Goal: Task Accomplishment & Management: Use online tool/utility

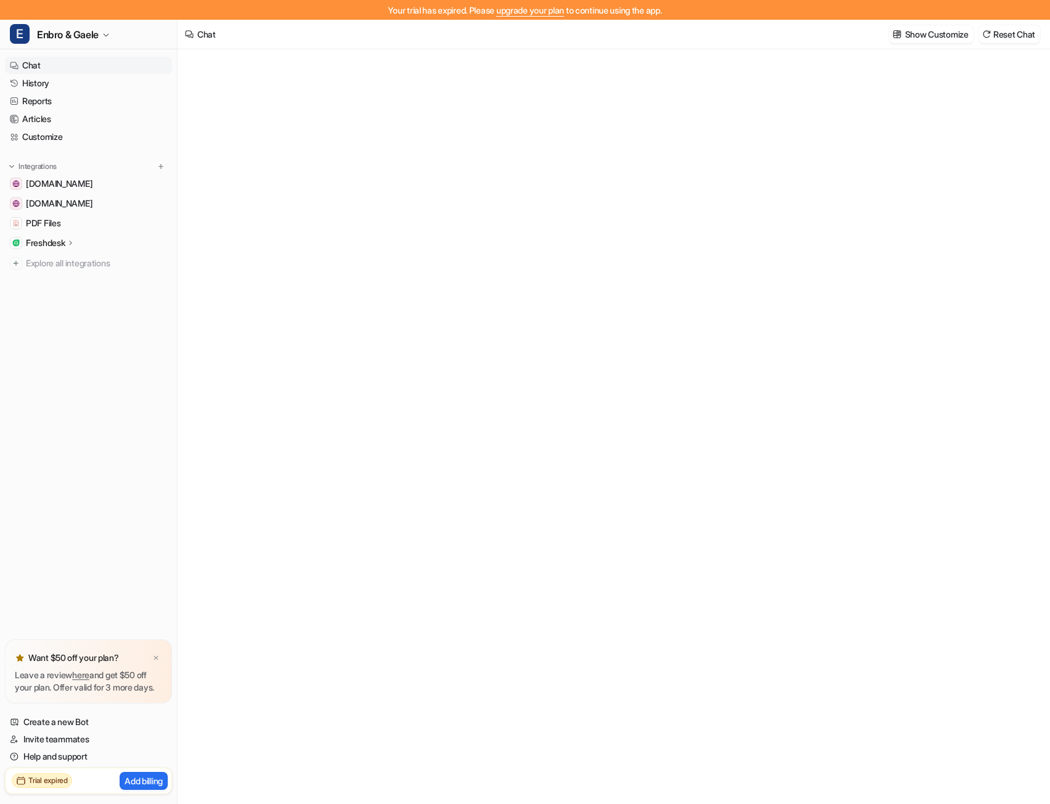
type textarea "**********"
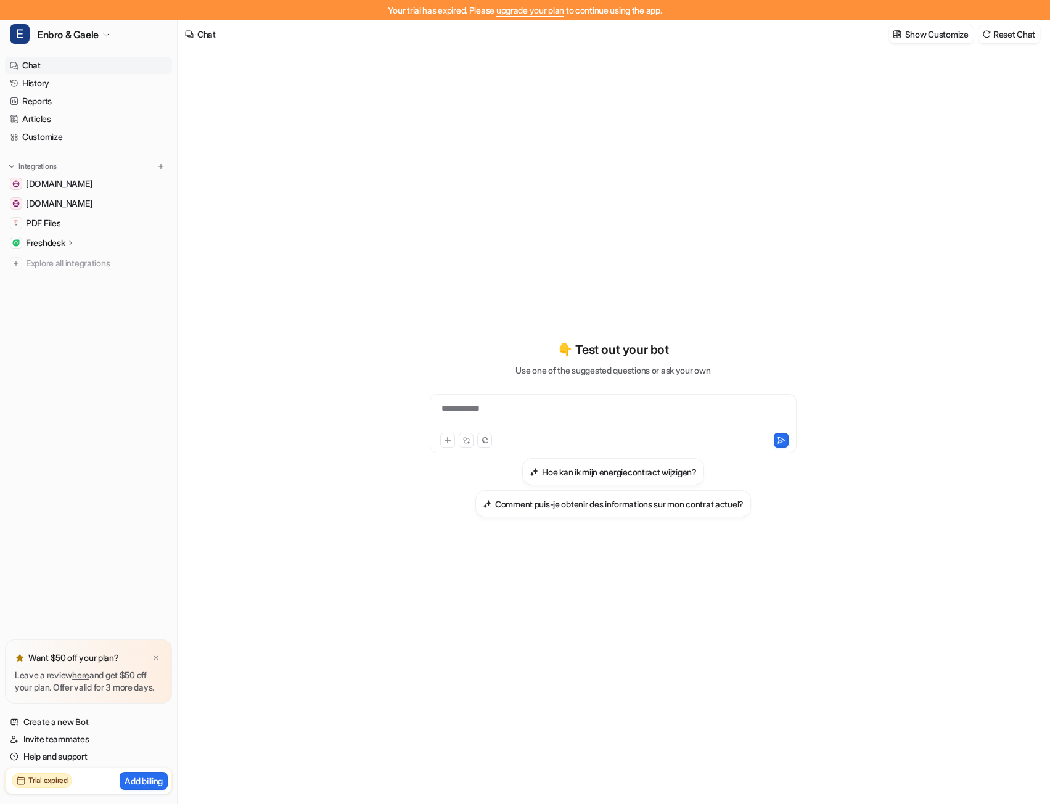
click at [532, 6] on link "upgrade your plan" at bounding box center [531, 10] width 68 height 10
click at [92, 38] on span "Enbro & Gaele" at bounding box center [68, 34] width 62 height 17
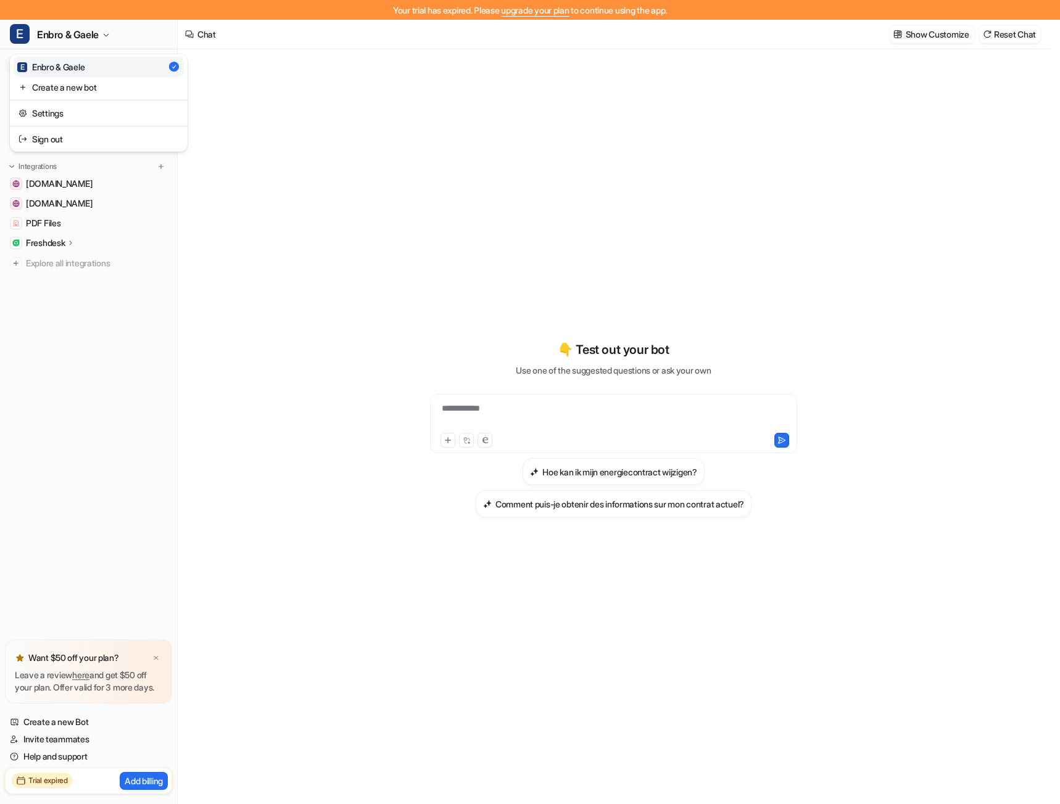
click at [114, 330] on div "E Enbro & Gaele E Enbro & Gaele Create a new bot Settings Sign out Chat History…" at bounding box center [89, 412] width 178 height 785
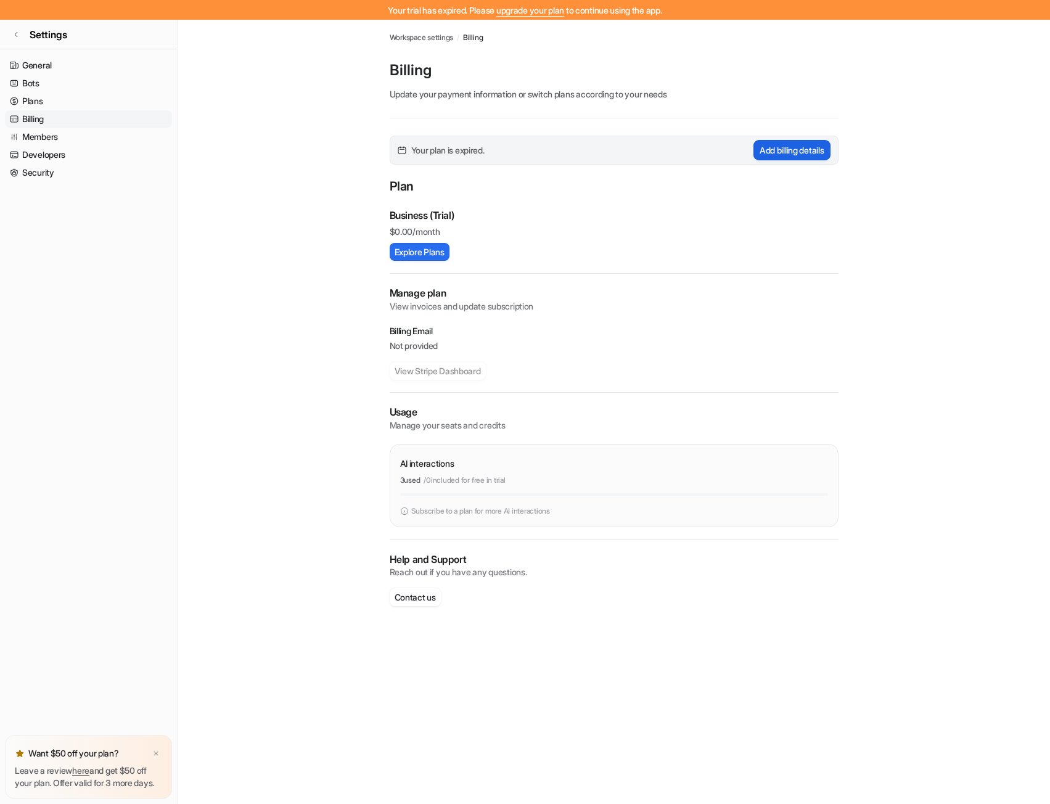
click at [787, 155] on button "Add billing details" at bounding box center [792, 150] width 77 height 20
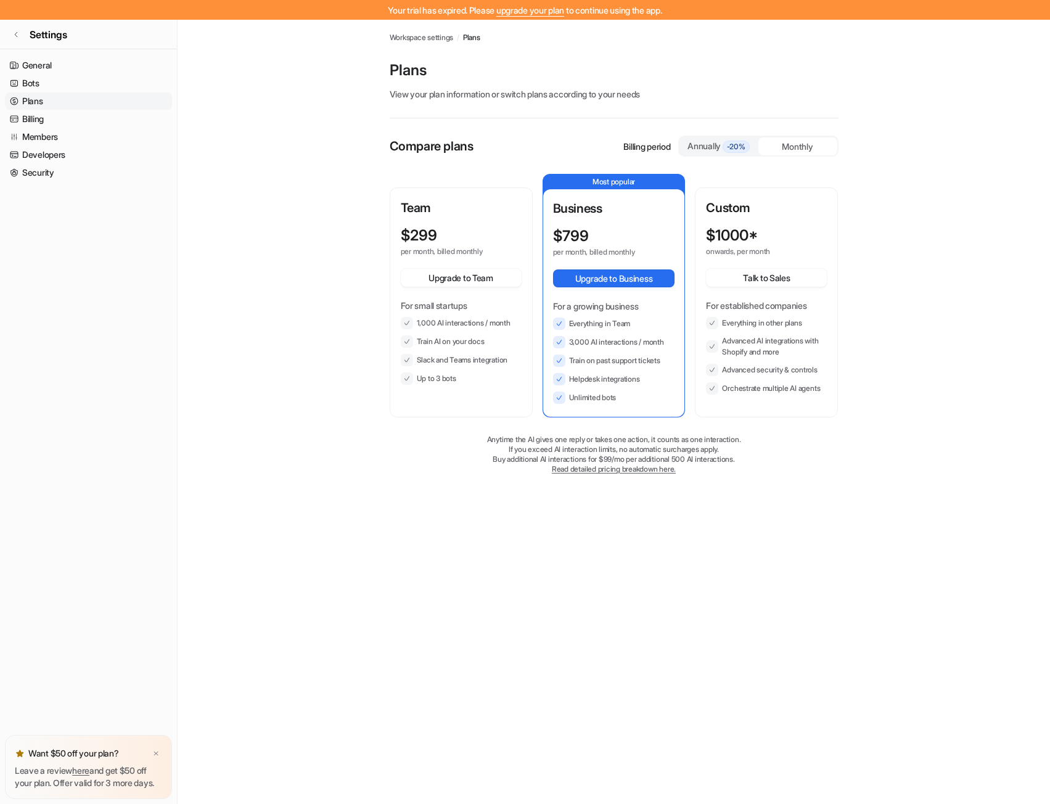
click at [707, 145] on div "Annually -20%" at bounding box center [719, 146] width 69 height 14
click at [783, 147] on div "Monthly" at bounding box center [798, 147] width 79 height 18
click at [717, 145] on div "Annually -20%" at bounding box center [719, 146] width 69 height 14
click at [604, 282] on button "Upgrade to Business" at bounding box center [614, 279] width 122 height 18
click at [39, 117] on link "Billing" at bounding box center [88, 118] width 167 height 17
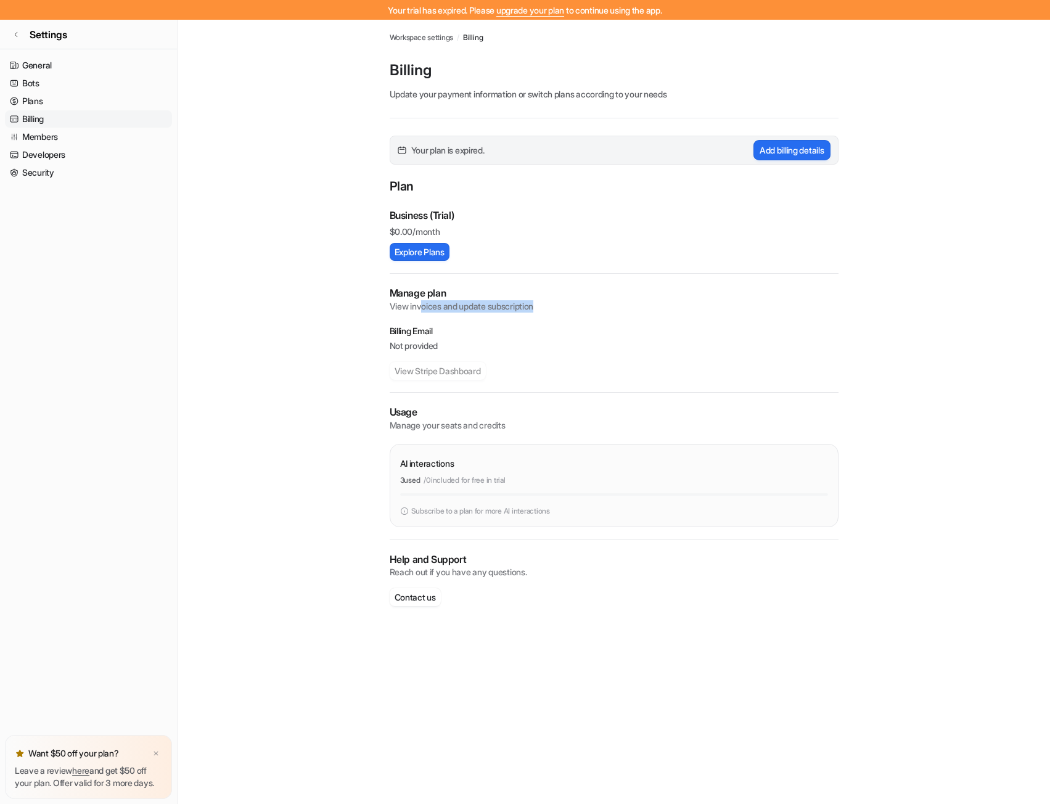
drag, startPoint x: 422, startPoint y: 305, endPoint x: 564, endPoint y: 305, distance: 141.9
click at [564, 305] on p "View invoices and update subscription" at bounding box center [614, 306] width 449 height 12
drag, startPoint x: 385, startPoint y: 347, endPoint x: 514, endPoint y: 377, distance: 133.1
click at [514, 377] on div "Workspace settings / Billing Billing Update your payment information or switch …" at bounding box center [614, 325] width 469 height 611
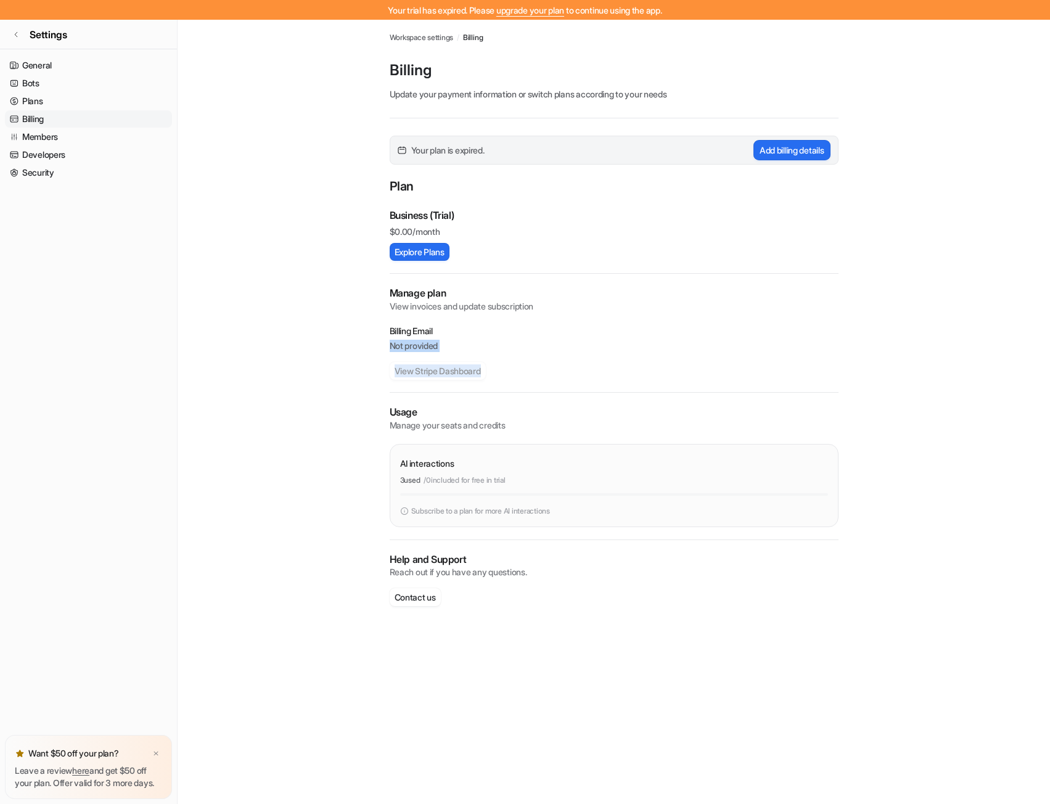
click at [514, 377] on div "Billing Email Not provided View Stripe Dashboard" at bounding box center [614, 352] width 449 height 55
click at [433, 254] on button "Explore Plans" at bounding box center [420, 252] width 60 height 18
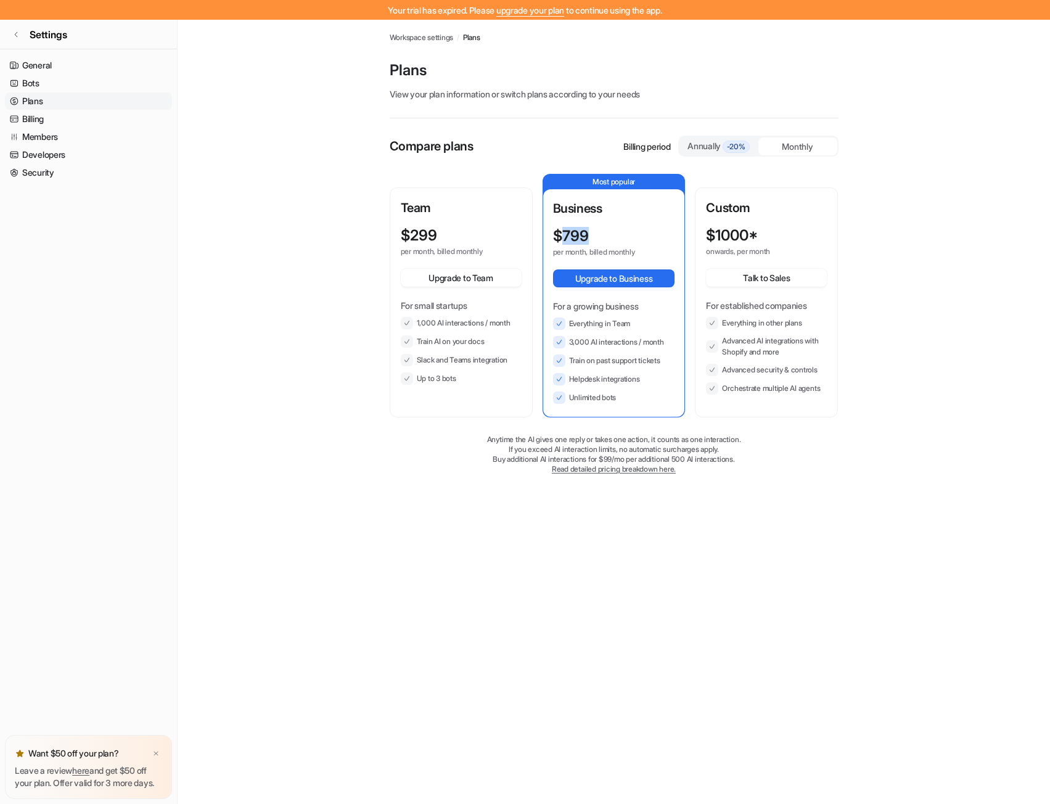
drag, startPoint x: 589, startPoint y: 234, endPoint x: 559, endPoint y: 230, distance: 30.5
click at [559, 230] on p "$ 799" at bounding box center [571, 236] width 36 height 17
click at [693, 145] on div "Annually -20%" at bounding box center [719, 146] width 69 height 14
click at [776, 147] on div "Monthly" at bounding box center [798, 147] width 79 height 18
click at [590, 280] on button "Upgrade to Business" at bounding box center [614, 279] width 122 height 18
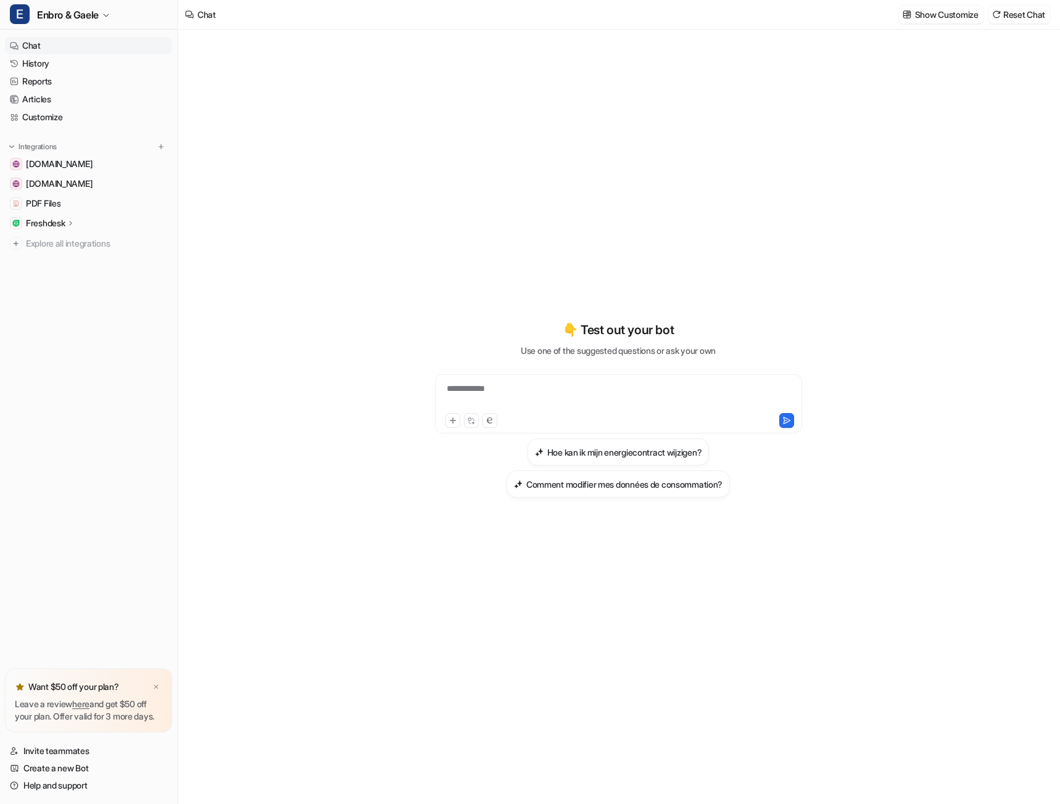
click at [592, 392] on div "**********" at bounding box center [618, 396] width 361 height 28
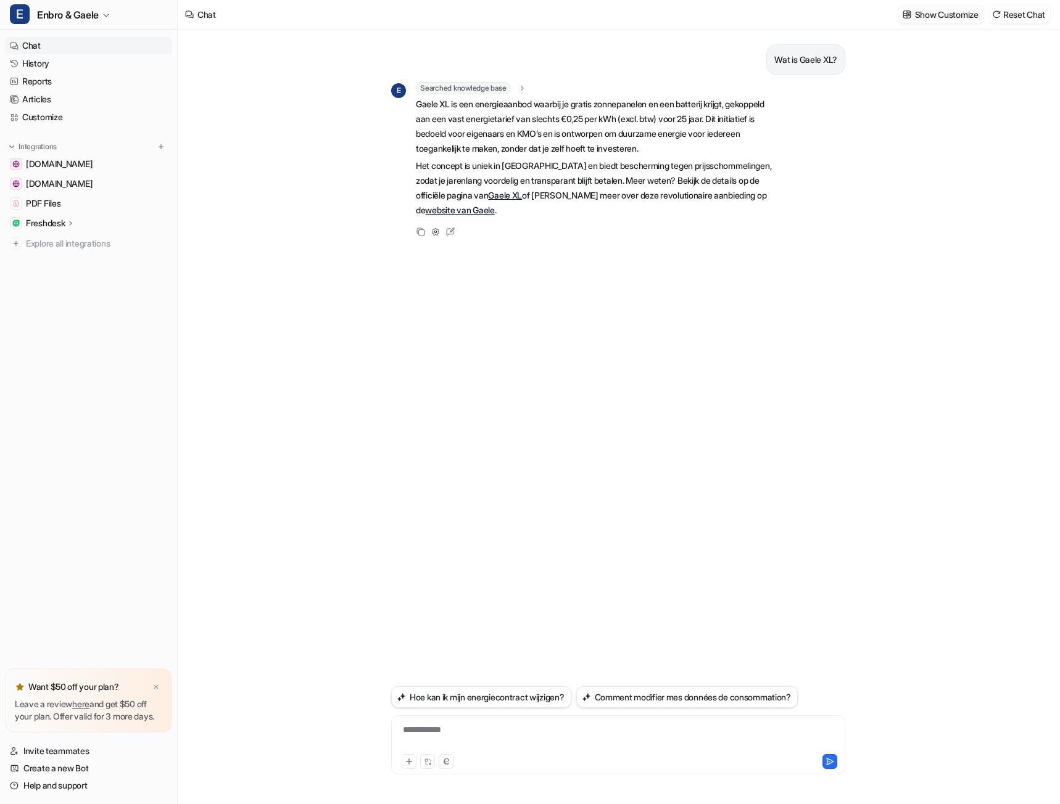
click at [944, 20] on p "Show Customize" at bounding box center [947, 14] width 64 height 13
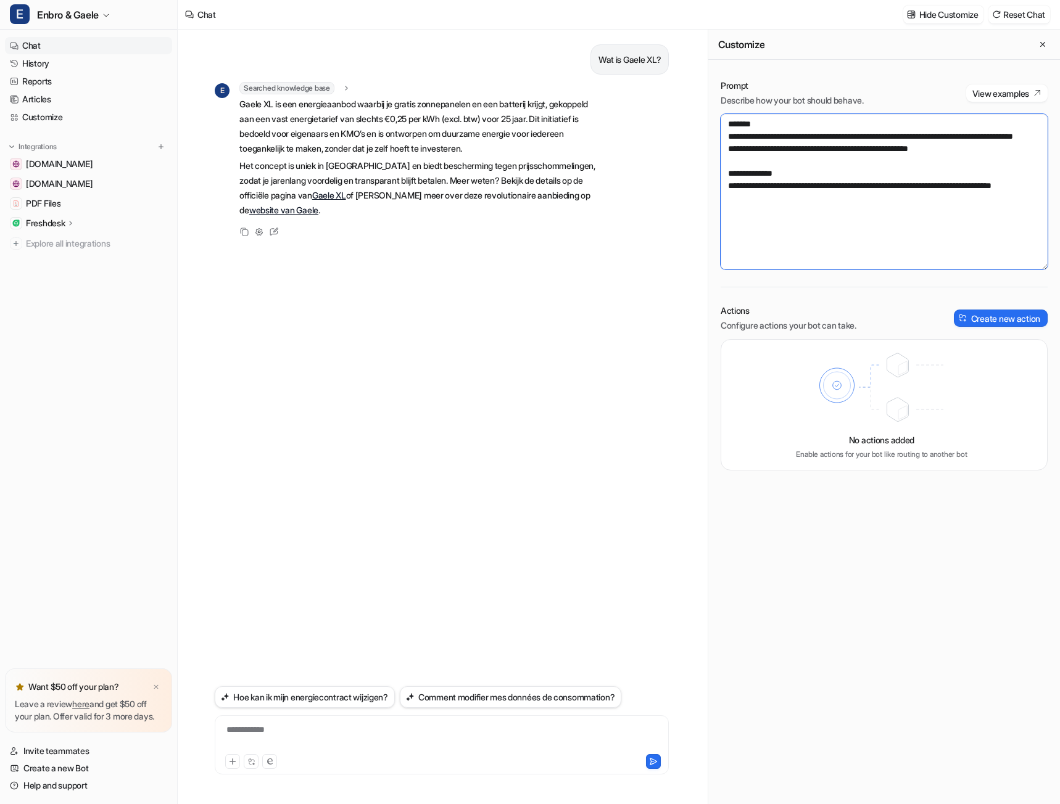
drag, startPoint x: 743, startPoint y: 136, endPoint x: 848, endPoint y: 134, distance: 104.9
click at [848, 134] on textarea "**********" at bounding box center [883, 191] width 327 height 155
click at [785, 206] on textarea "**********" at bounding box center [883, 191] width 327 height 155
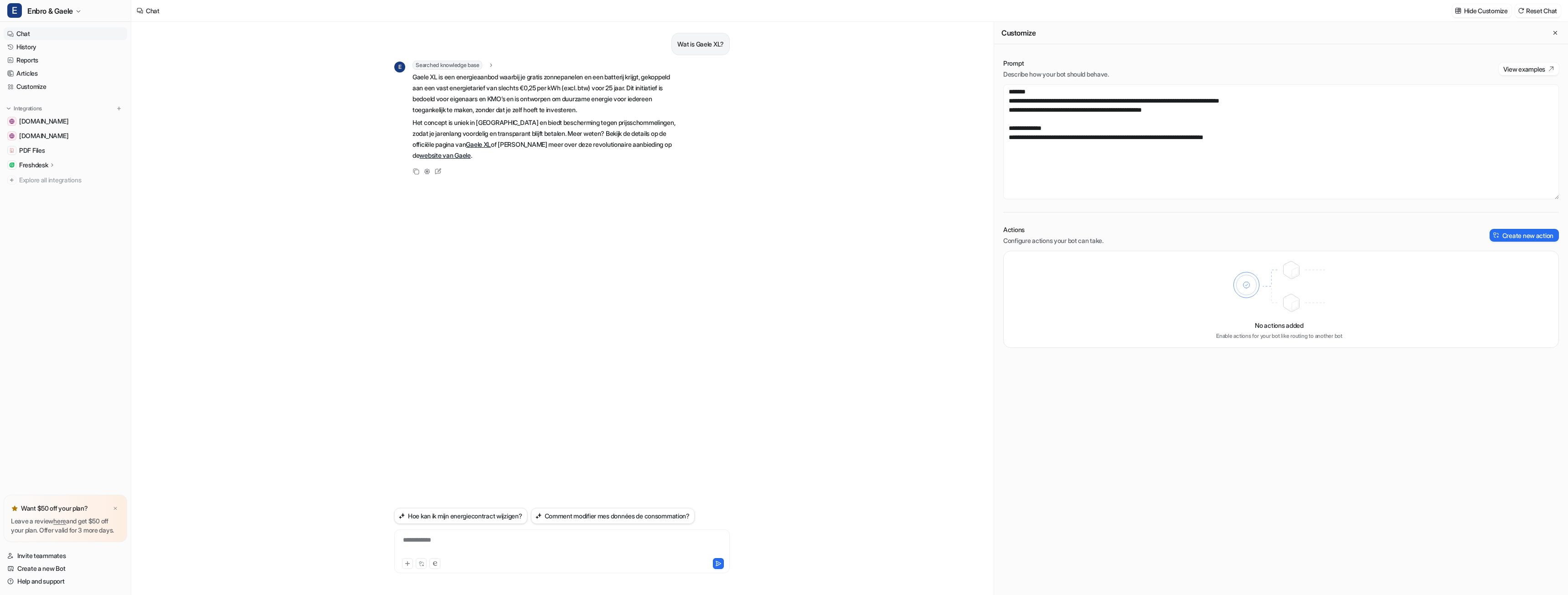
click at [257, 338] on div "**********" at bounding box center [562, 308] width 862 height 573
click at [35, 43] on link "History" at bounding box center [65, 47] width 123 height 13
click at [40, 50] on link "History" at bounding box center [65, 47] width 123 height 13
click at [783, 30] on icon "Close flyout" at bounding box center [1555, 33] width 7 height 7
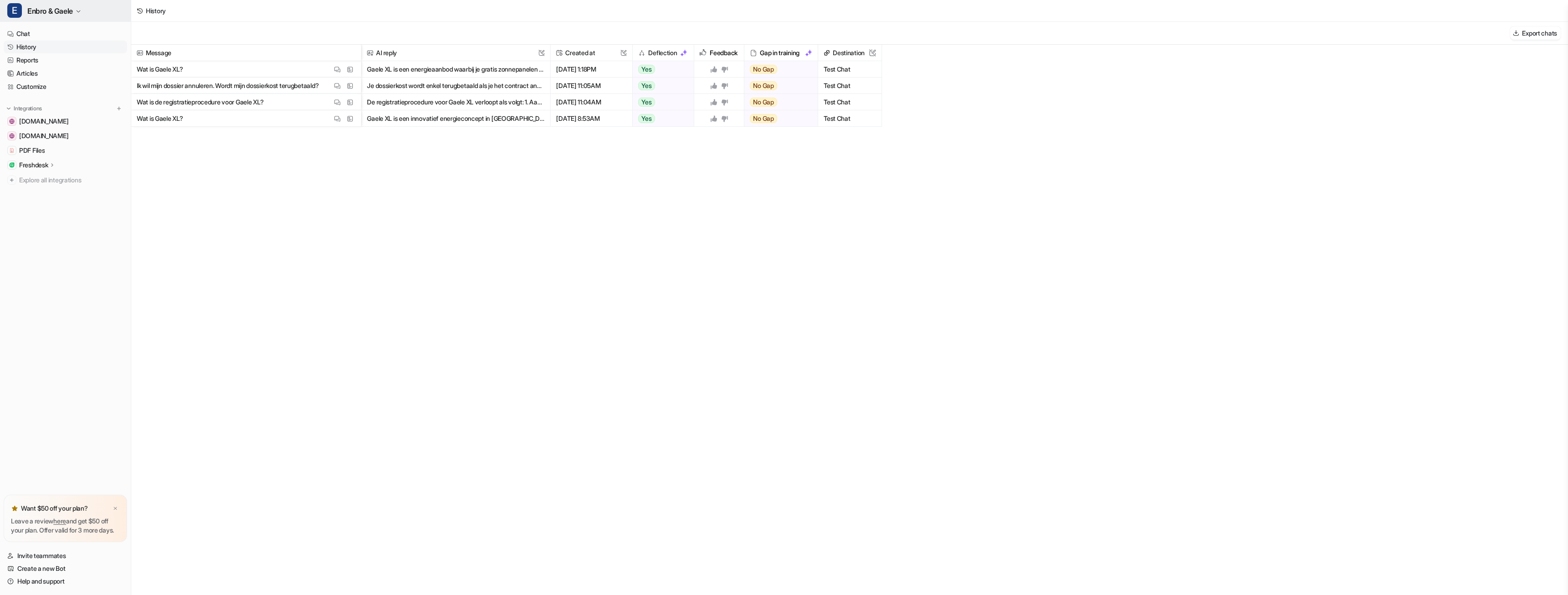
click at [86, 18] on button "E Enbro & Gaele" at bounding box center [65, 11] width 131 height 22
click at [282, 260] on div "E Enbro & Gaele E Enbro & Gaele Create a new bot Settings Sign out Chat History…" at bounding box center [784, 297] width 1568 height 595
click at [47, 557] on link "Invite teammates" at bounding box center [65, 555] width 123 height 13
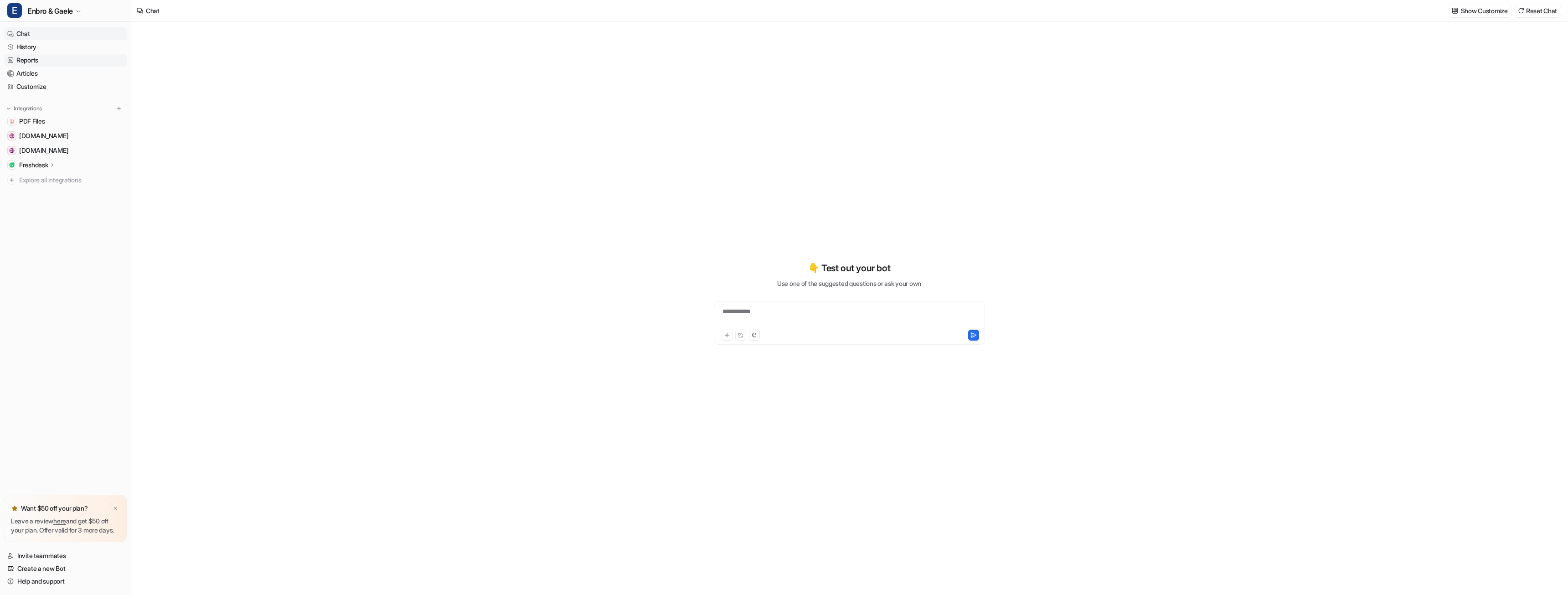
type textarea "**********"
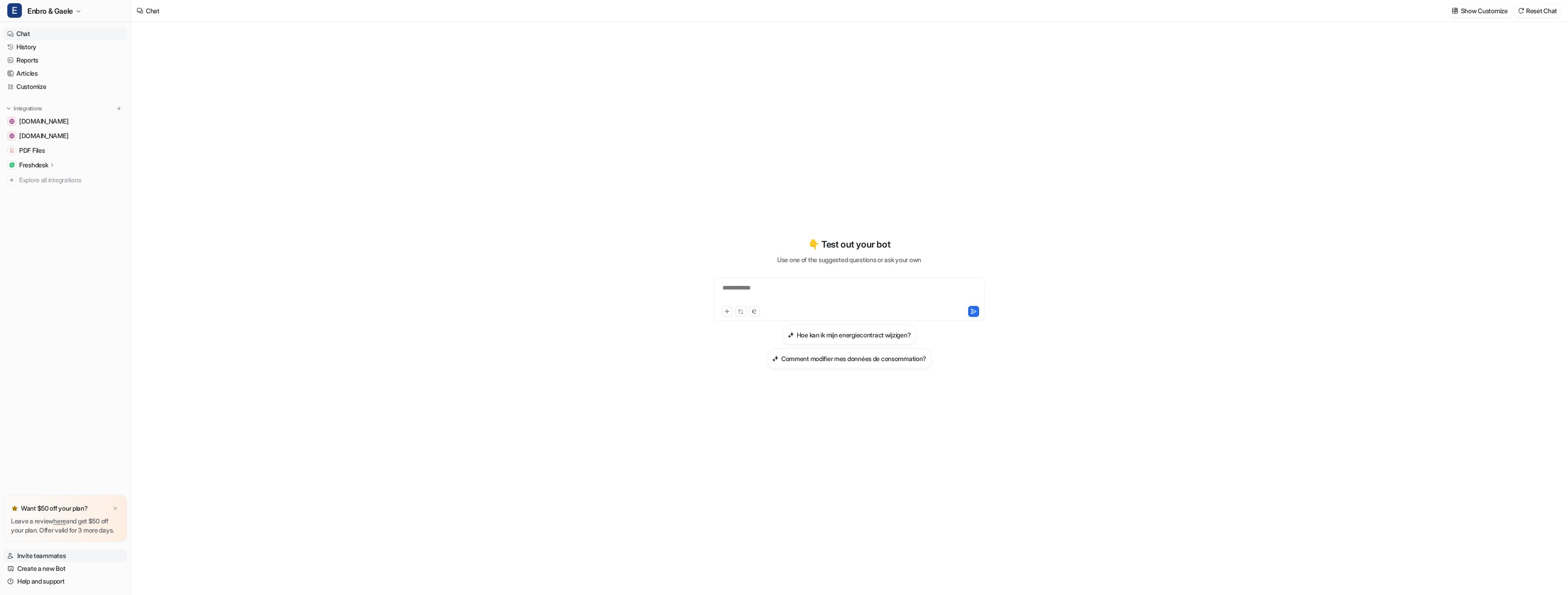
click at [41, 557] on link "Invite teammates" at bounding box center [65, 555] width 123 height 13
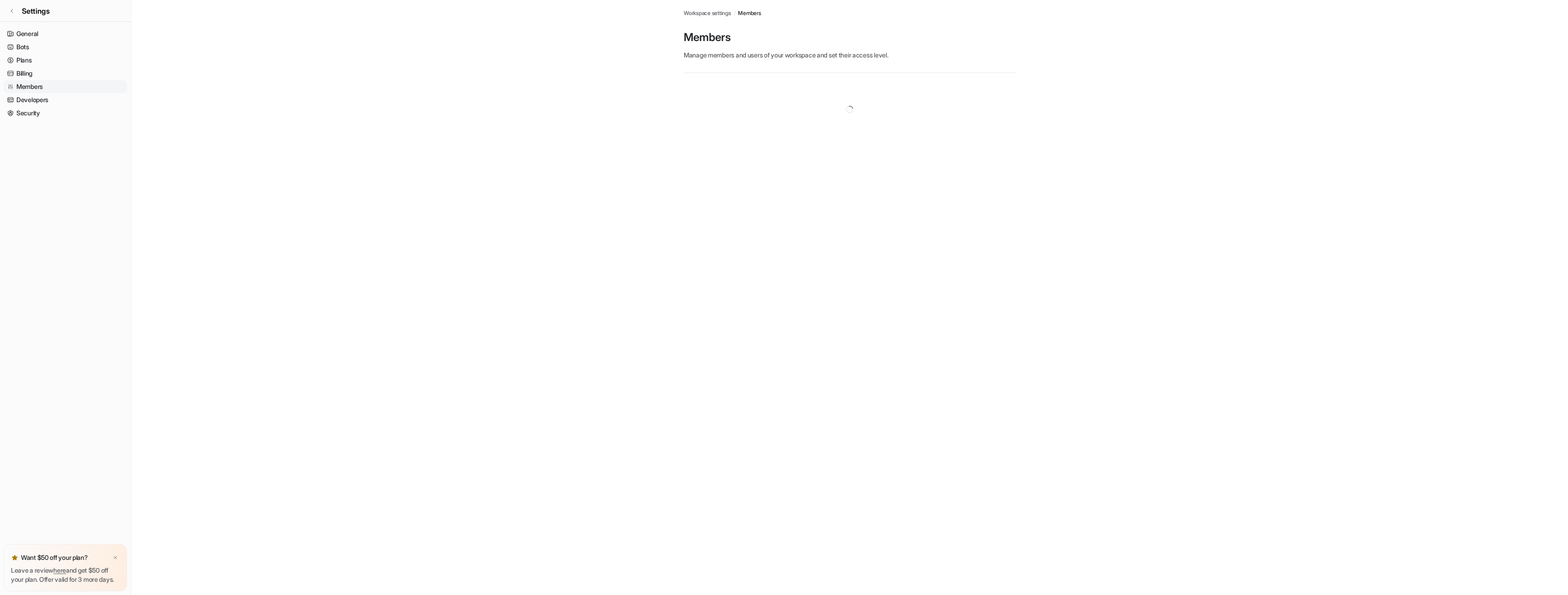
click at [115, 555] on img at bounding box center [115, 558] width 5 height 6
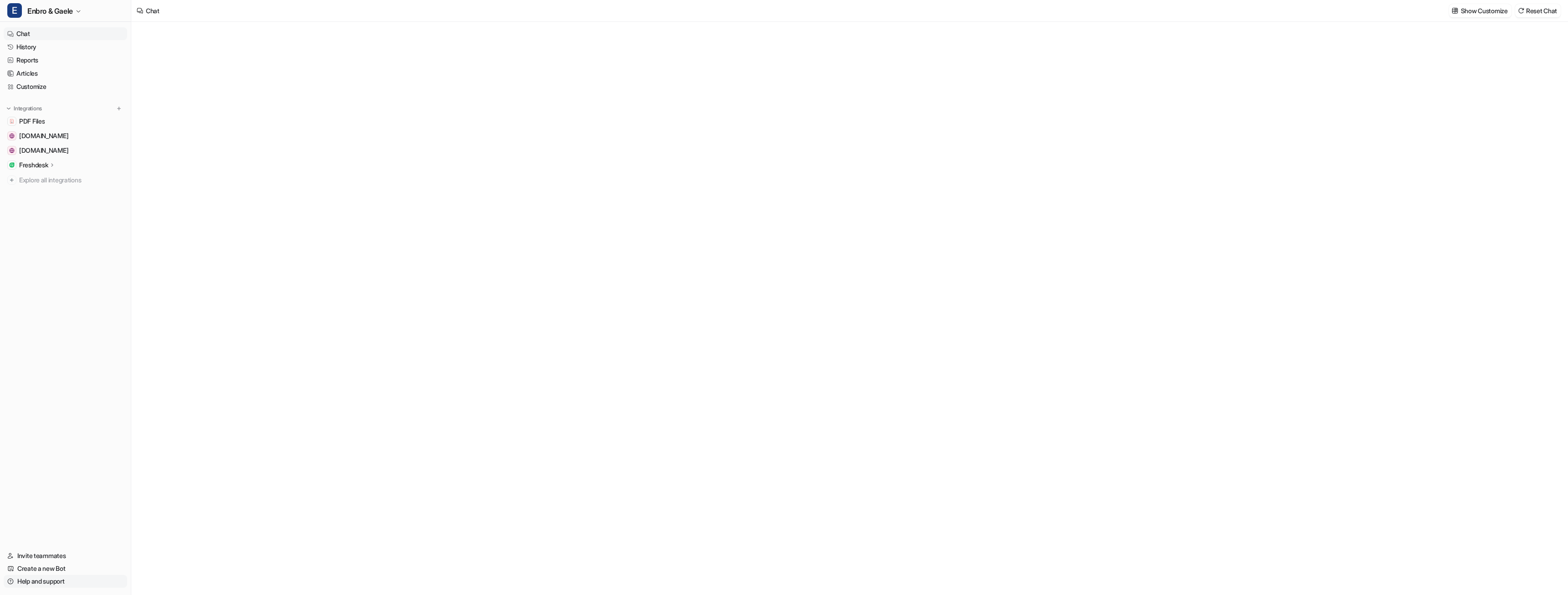
type textarea "**********"
click at [52, 579] on link "Help and support" at bounding box center [65, 581] width 123 height 13
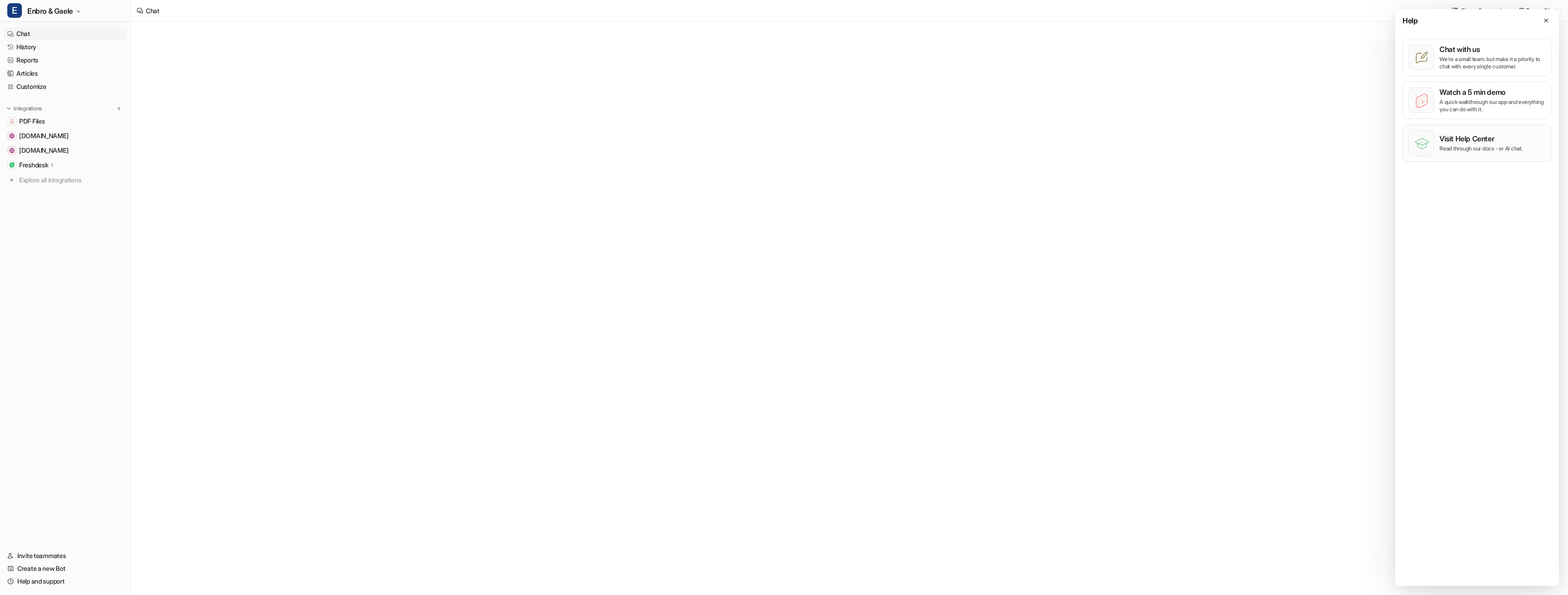
click at [1466, 151] on p "Read through our docs - or AI chat." at bounding box center [1481, 149] width 83 height 7
click at [1466, 58] on p "We’re a small team, but make it a priority to chat with every single customer." at bounding box center [1493, 63] width 106 height 15
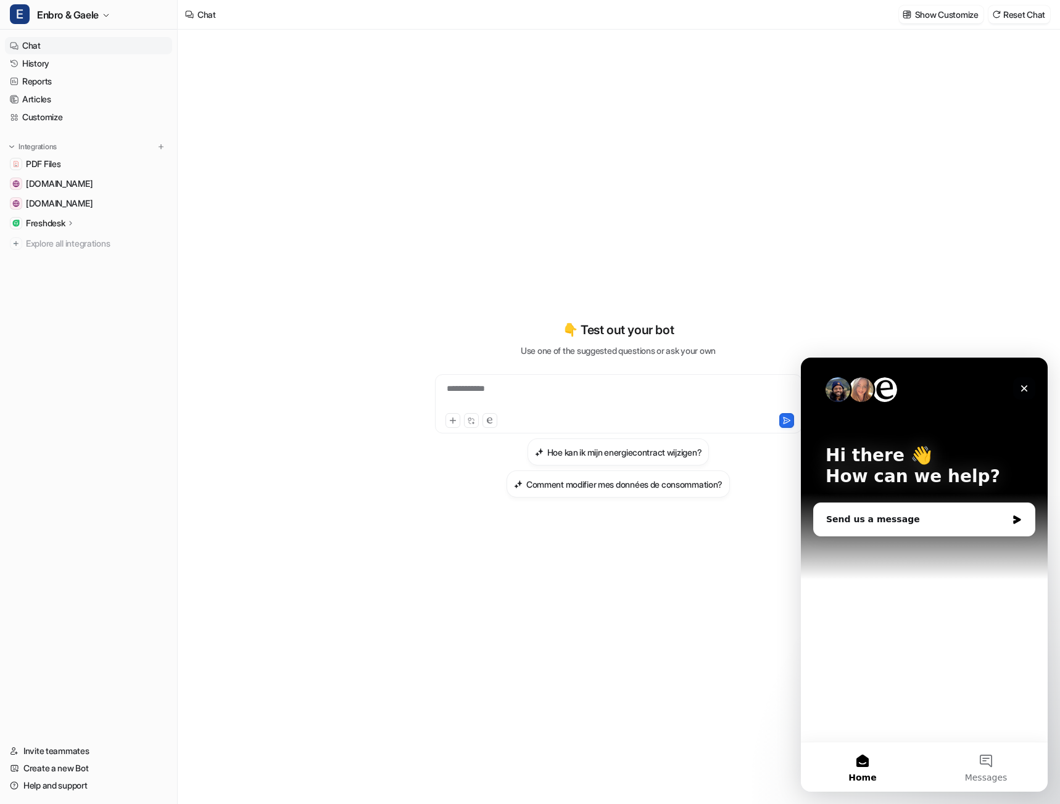
click at [1026, 392] on icon "Close" at bounding box center [1024, 389] width 7 height 7
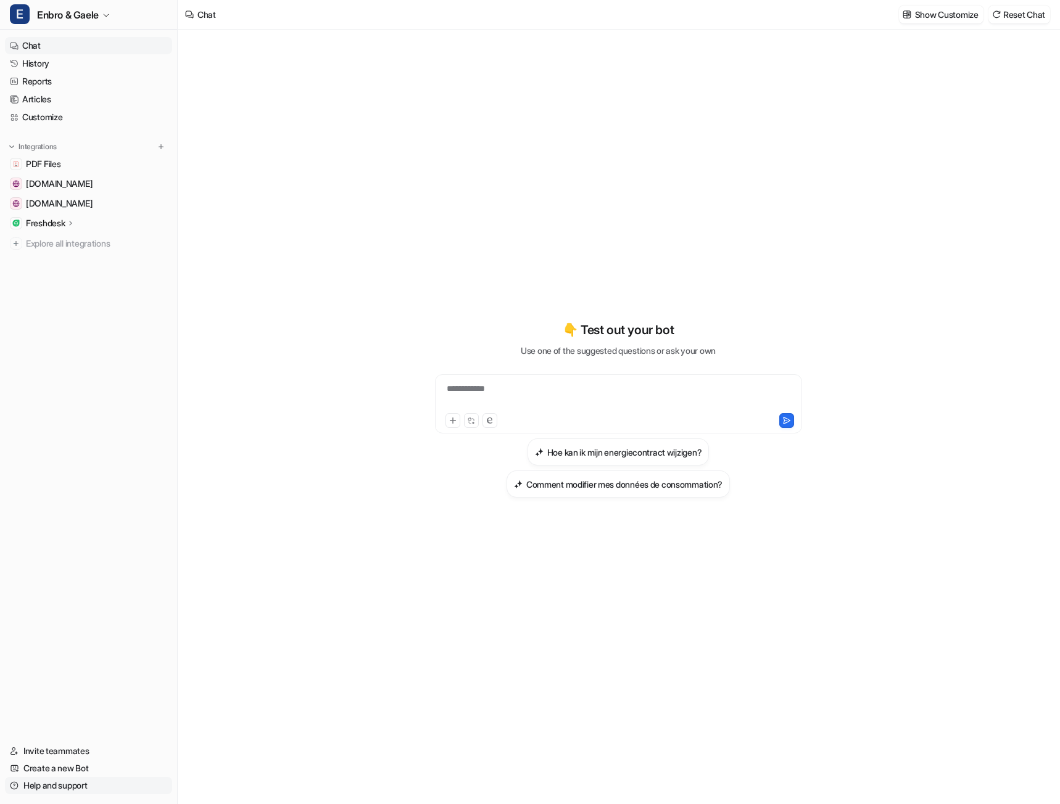
click at [59, 788] on link "Help and support" at bounding box center [88, 785] width 167 height 17
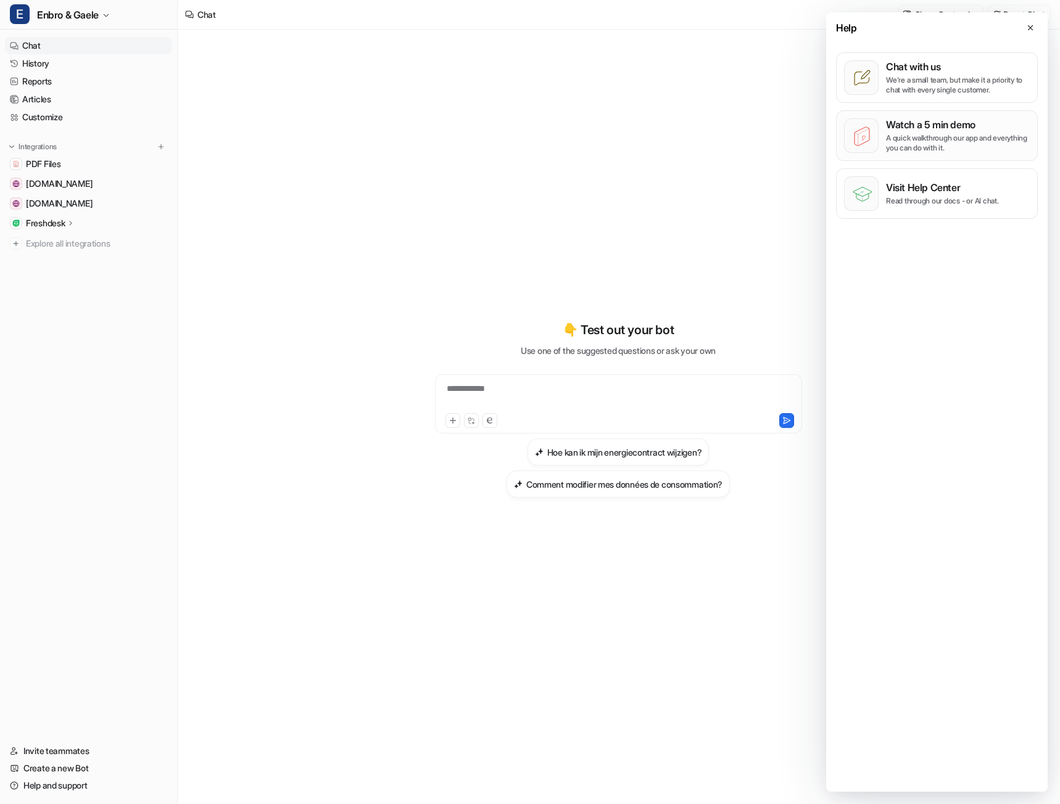
click at [926, 133] on div "Watch a 5 min demo A quick walkthrough our app and everything you can do with i…" at bounding box center [958, 135] width 144 height 35
click at [1035, 25] on button at bounding box center [1030, 27] width 15 height 15
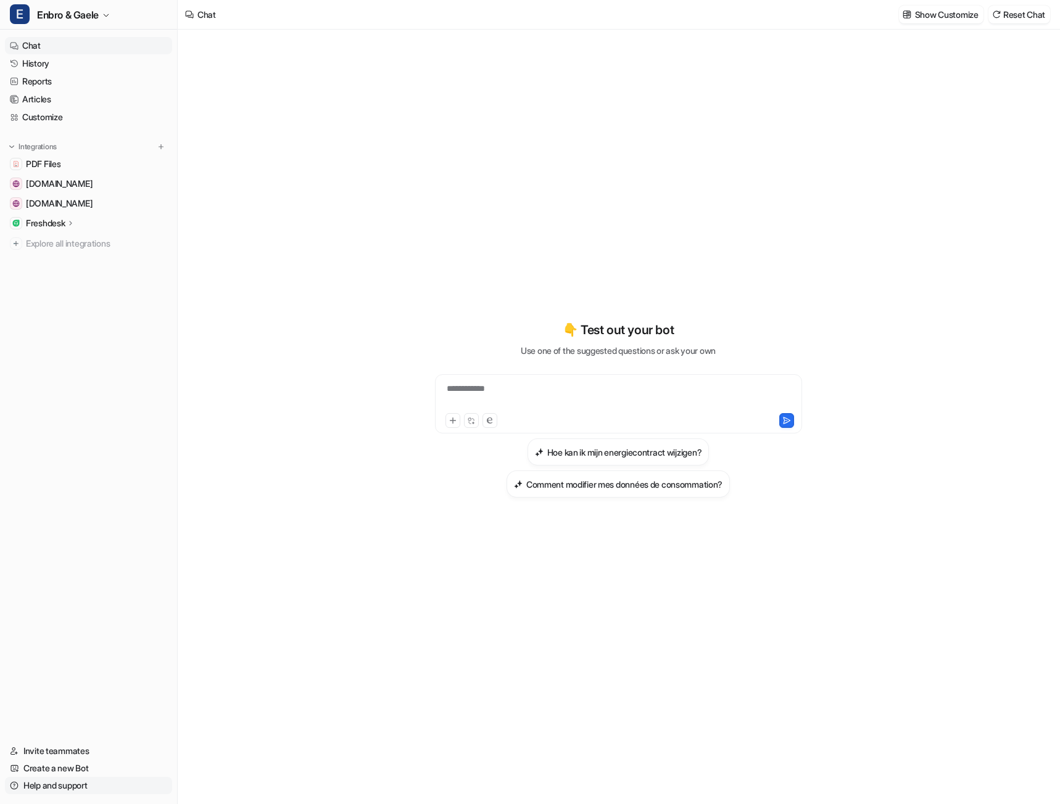
click at [72, 781] on link "Help and support" at bounding box center [88, 785] width 167 height 17
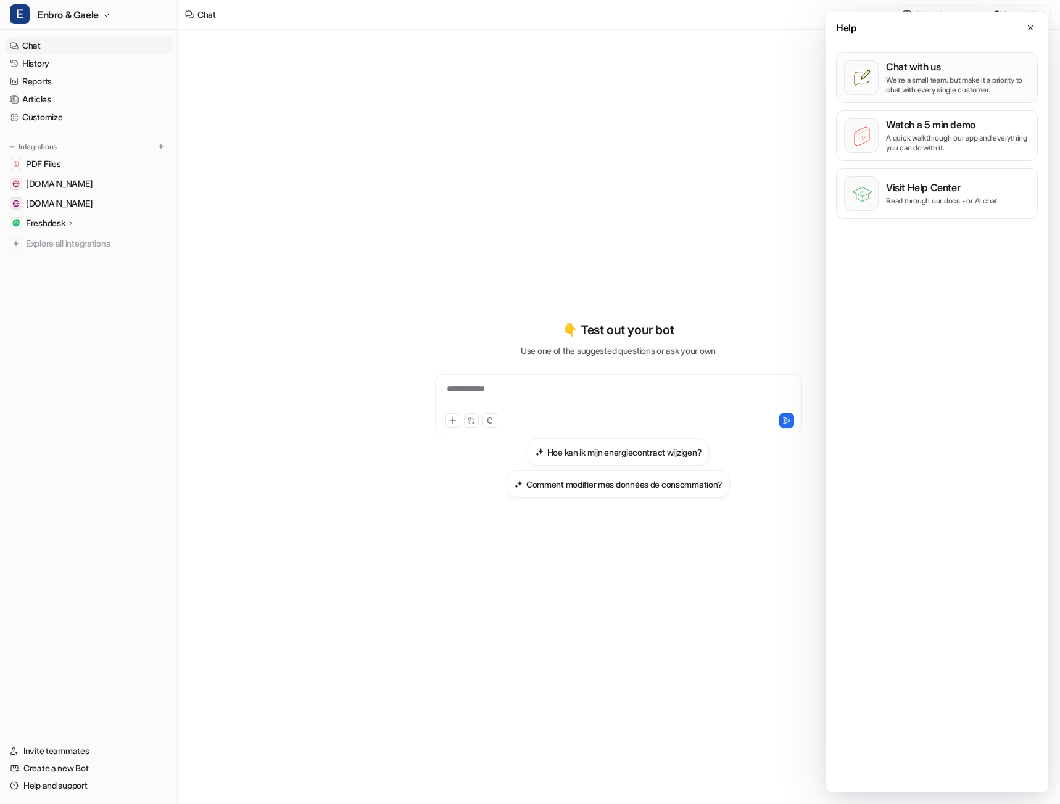
click at [923, 85] on p "We’re a small team, but make it a priority to chat with every single customer." at bounding box center [958, 85] width 144 height 20
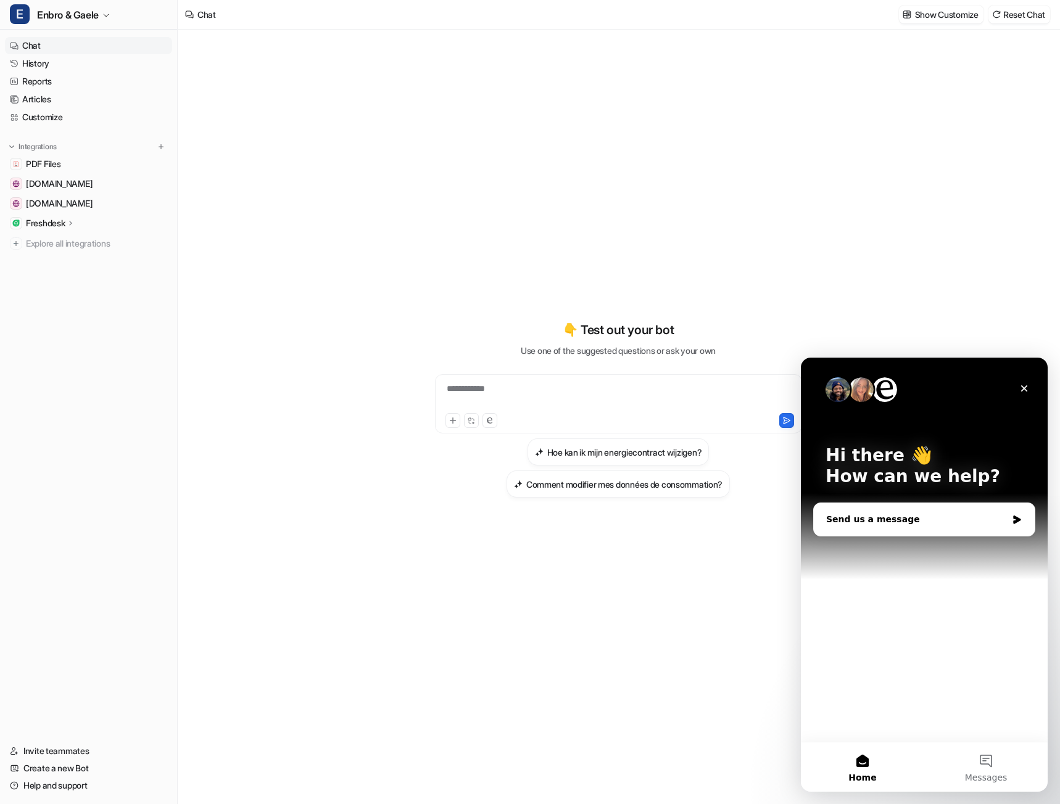
click at [886, 526] on div "Send us a message" at bounding box center [924, 519] width 221 height 33
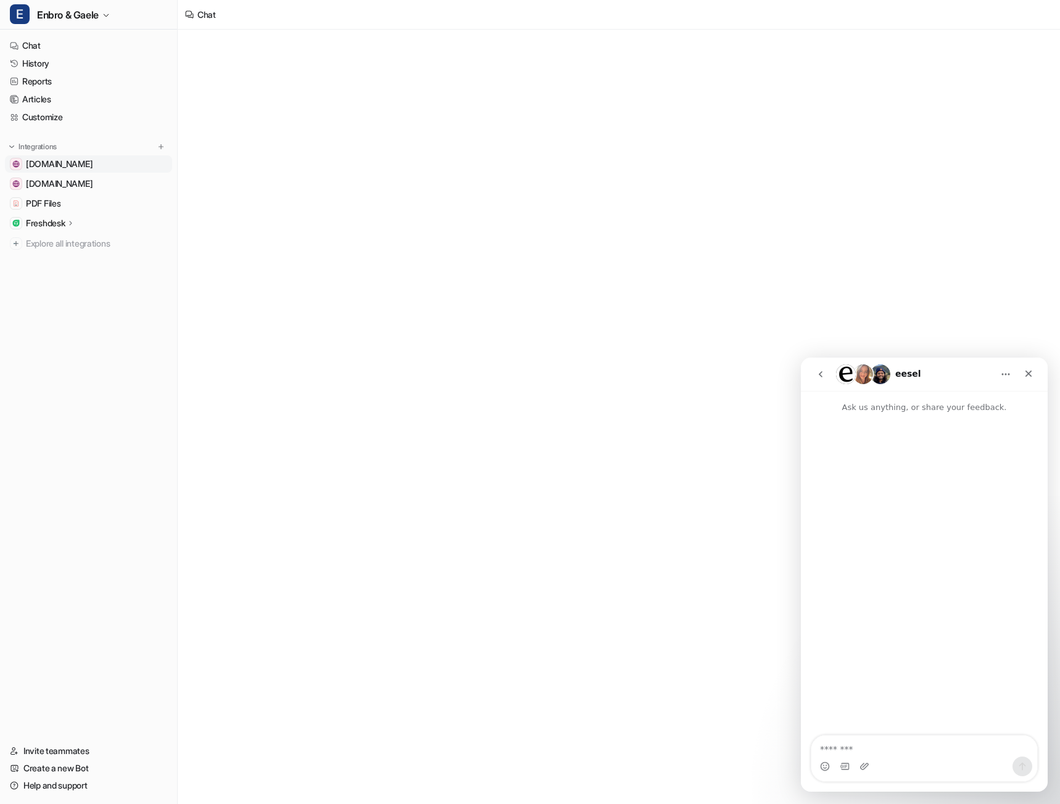
click at [49, 163] on span "[DOMAIN_NAME]" at bounding box center [59, 164] width 67 height 12
drag, startPoint x: 49, startPoint y: 177, endPoint x: 45, endPoint y: 186, distance: 10.2
click at [49, 178] on link "[DOMAIN_NAME]" at bounding box center [88, 183] width 167 height 17
click at [43, 196] on link "PDF Files" at bounding box center [88, 203] width 167 height 17
click at [62, 226] on p "Freshdesk" at bounding box center [45, 223] width 39 height 12
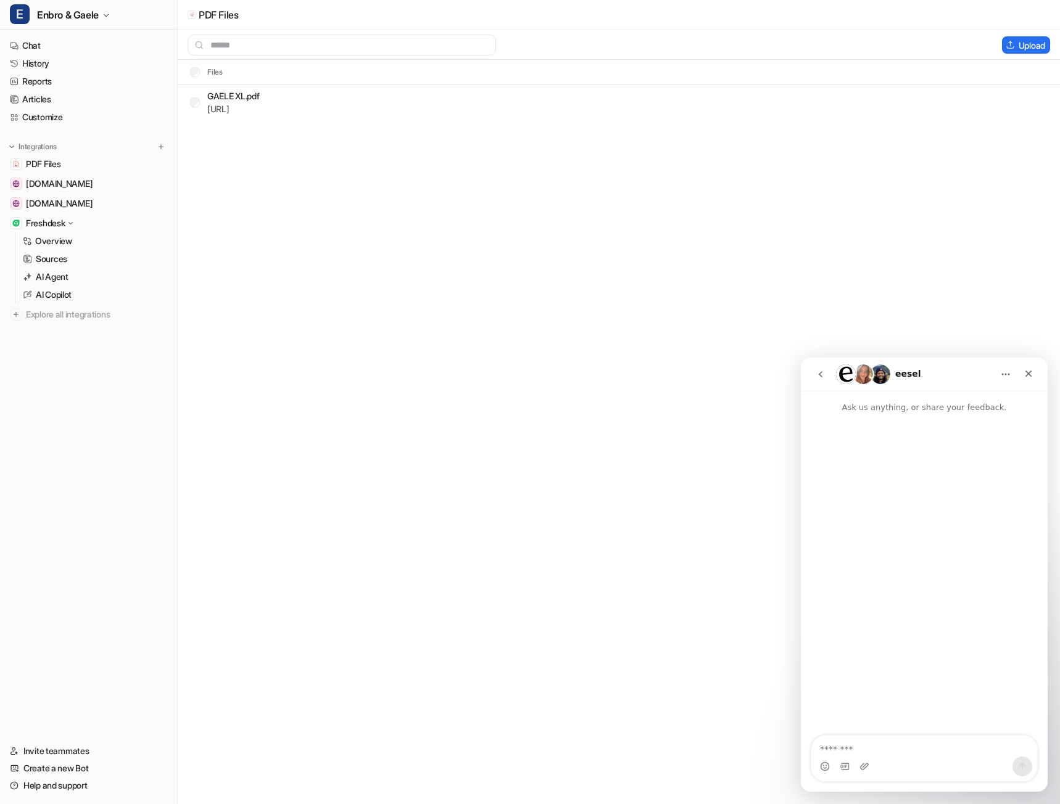
click at [59, 224] on p "Freshdesk" at bounding box center [45, 223] width 39 height 12
click at [54, 224] on p "Freshdesk" at bounding box center [45, 223] width 39 height 12
click at [60, 239] on p "Overview" at bounding box center [53, 241] width 37 height 12
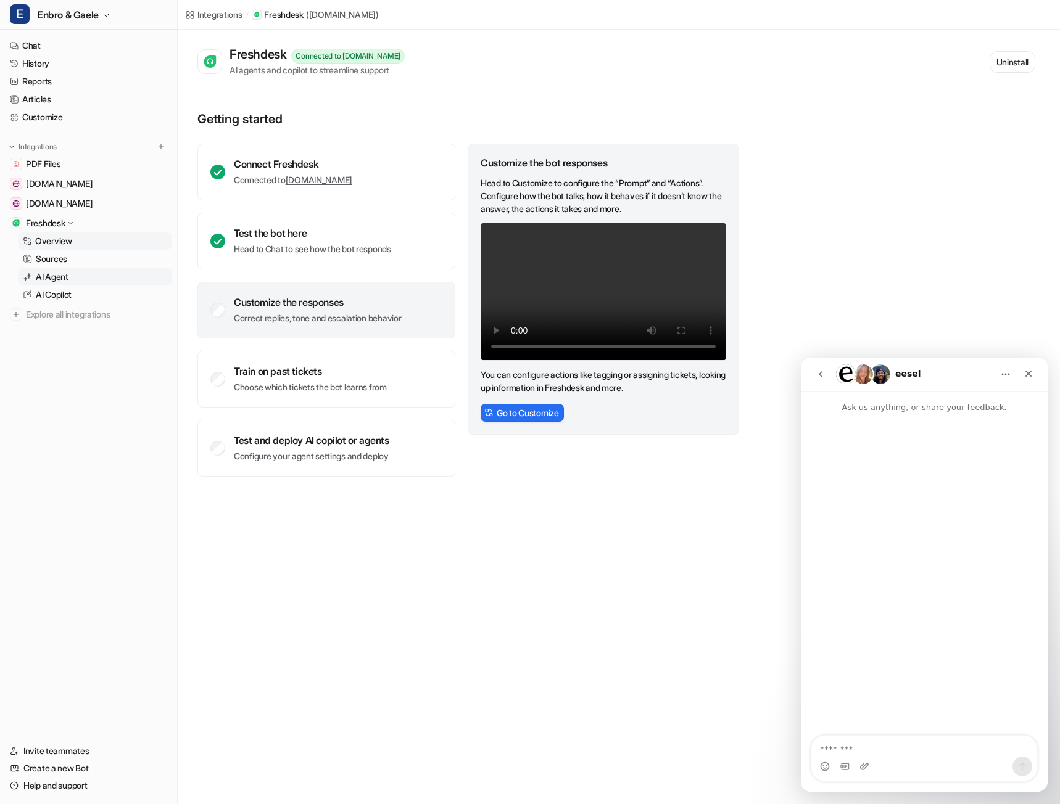
click at [44, 273] on p "AI Agent" at bounding box center [52, 277] width 33 height 12
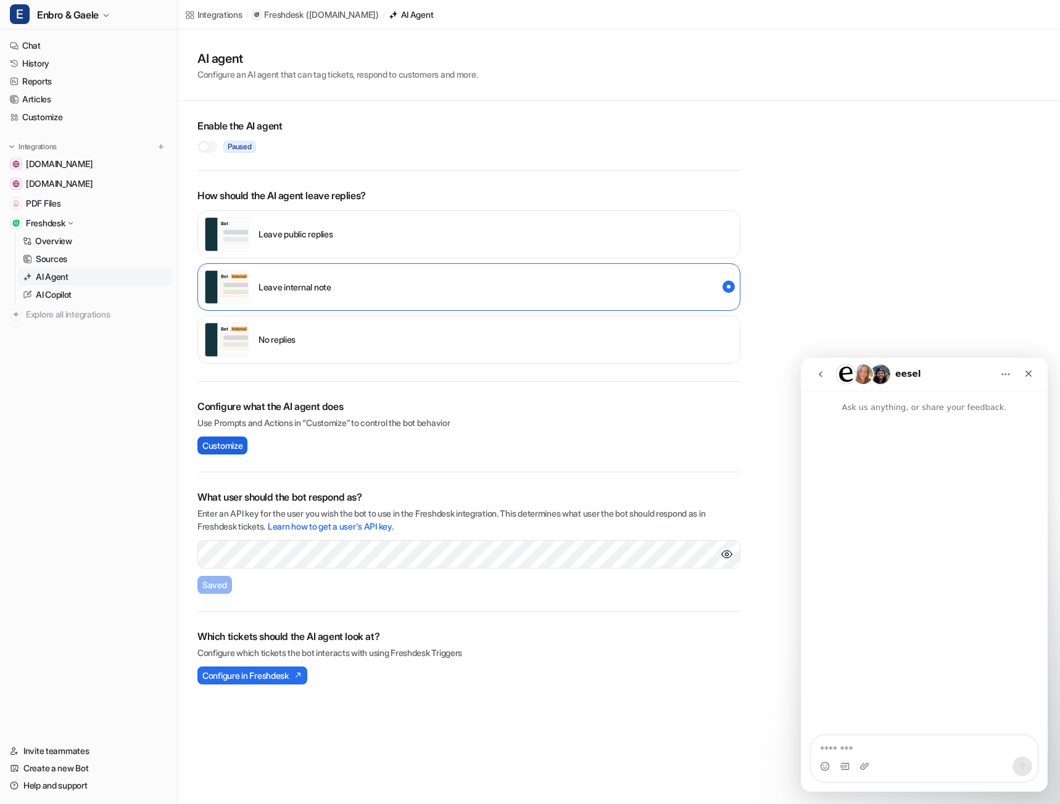
click at [231, 446] on span "Customize" at bounding box center [222, 445] width 40 height 13
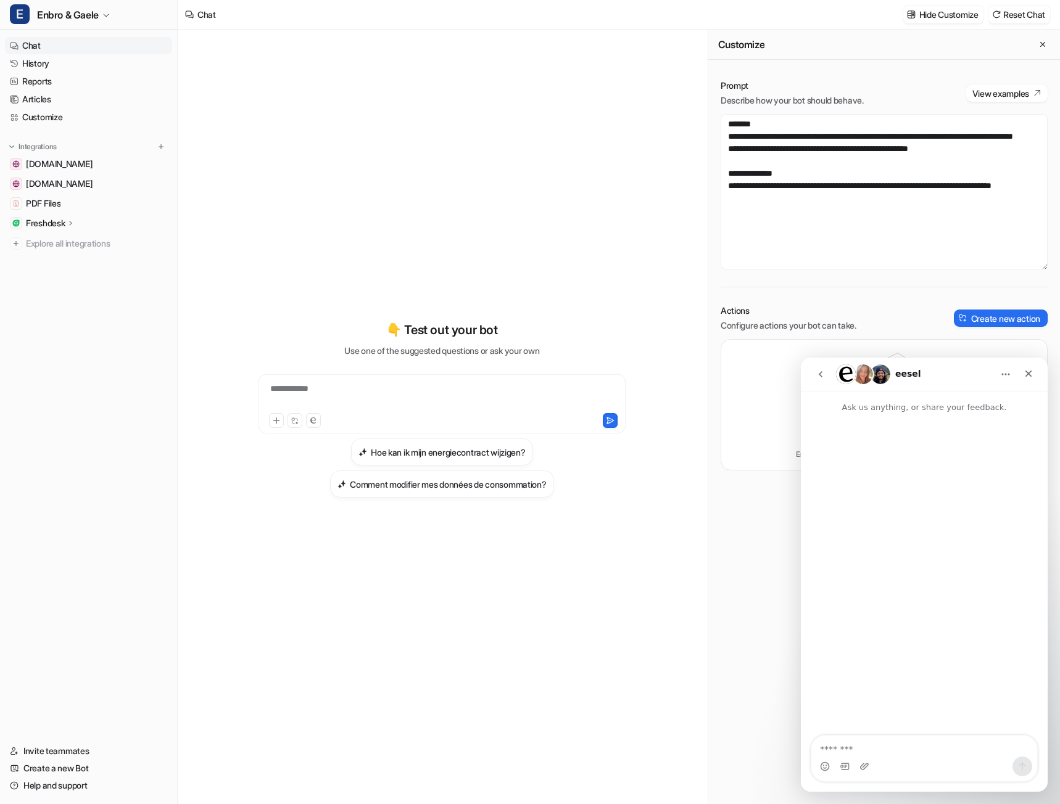
click at [818, 372] on icon "go back" at bounding box center [820, 374] width 10 height 10
click at [1028, 374] on icon "Close" at bounding box center [1028, 374] width 7 height 7
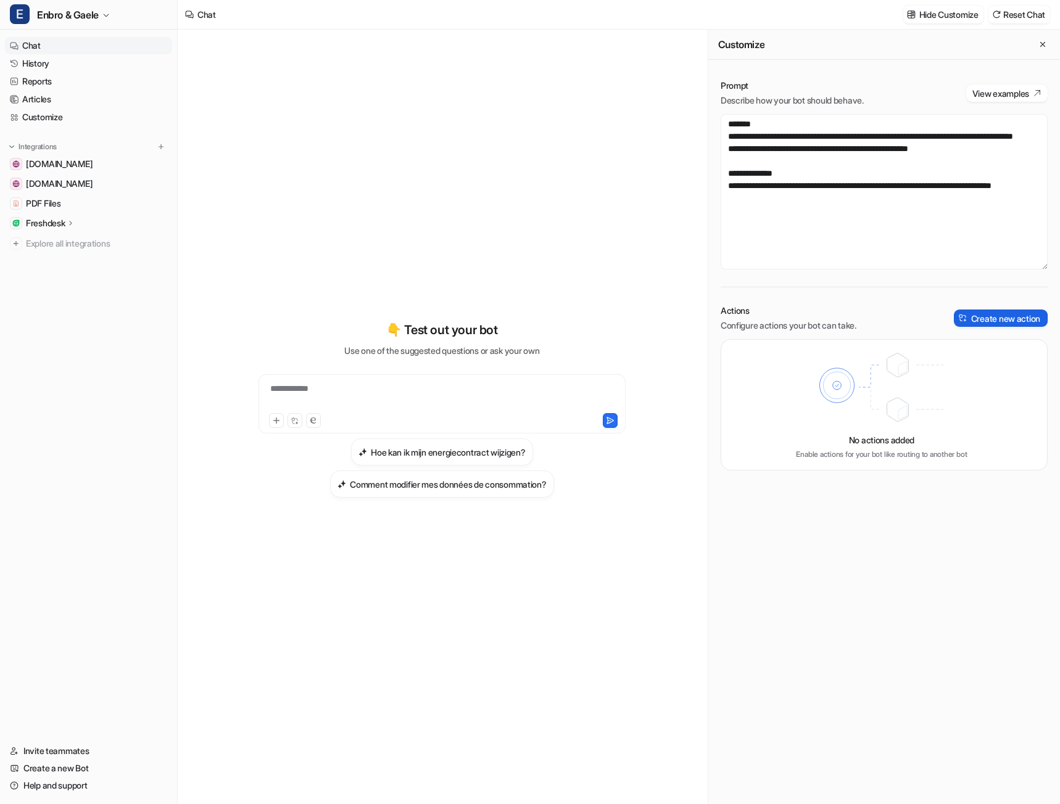
click at [1007, 317] on button "Create new action" at bounding box center [1001, 318] width 94 height 17
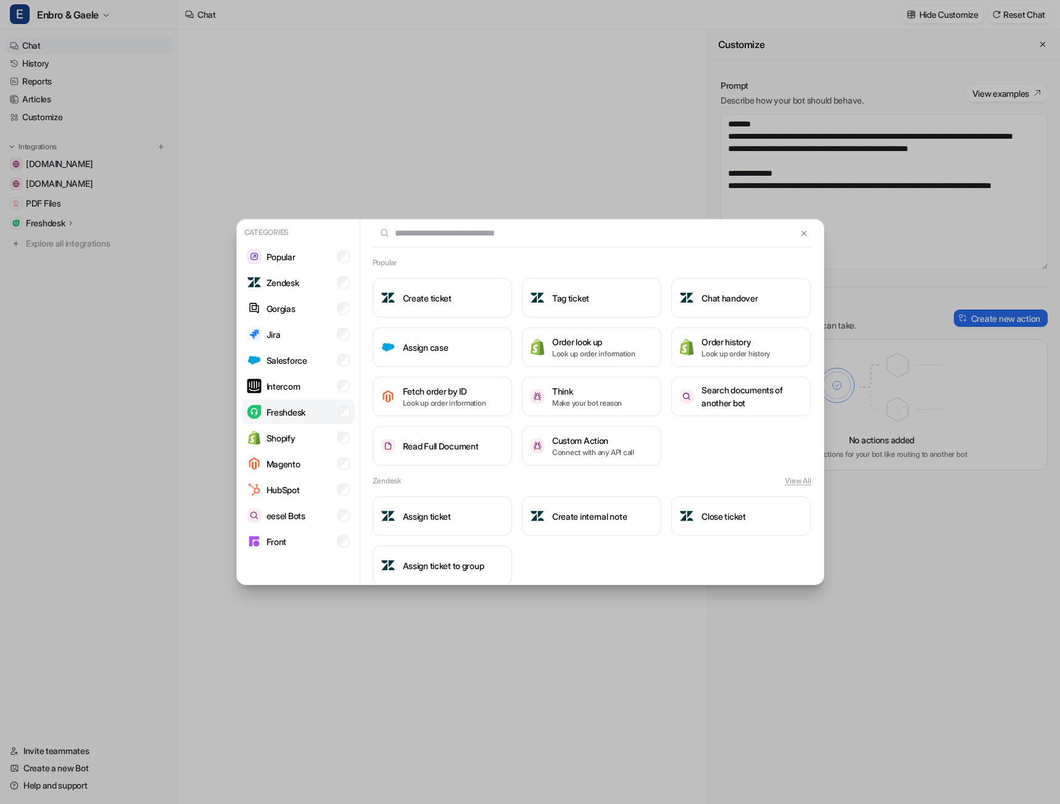
click at [297, 409] on p "Freshdesk" at bounding box center [285, 412] width 39 height 13
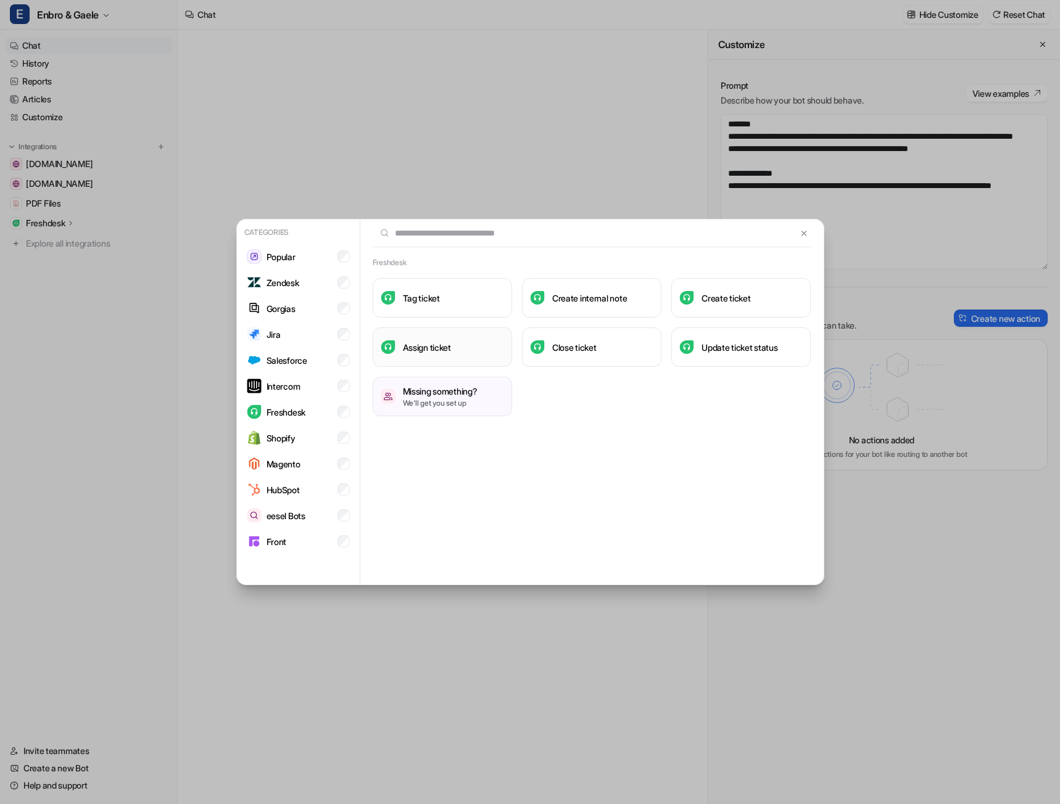
click at [405, 337] on button "Assign ticket" at bounding box center [442, 347] width 139 height 39
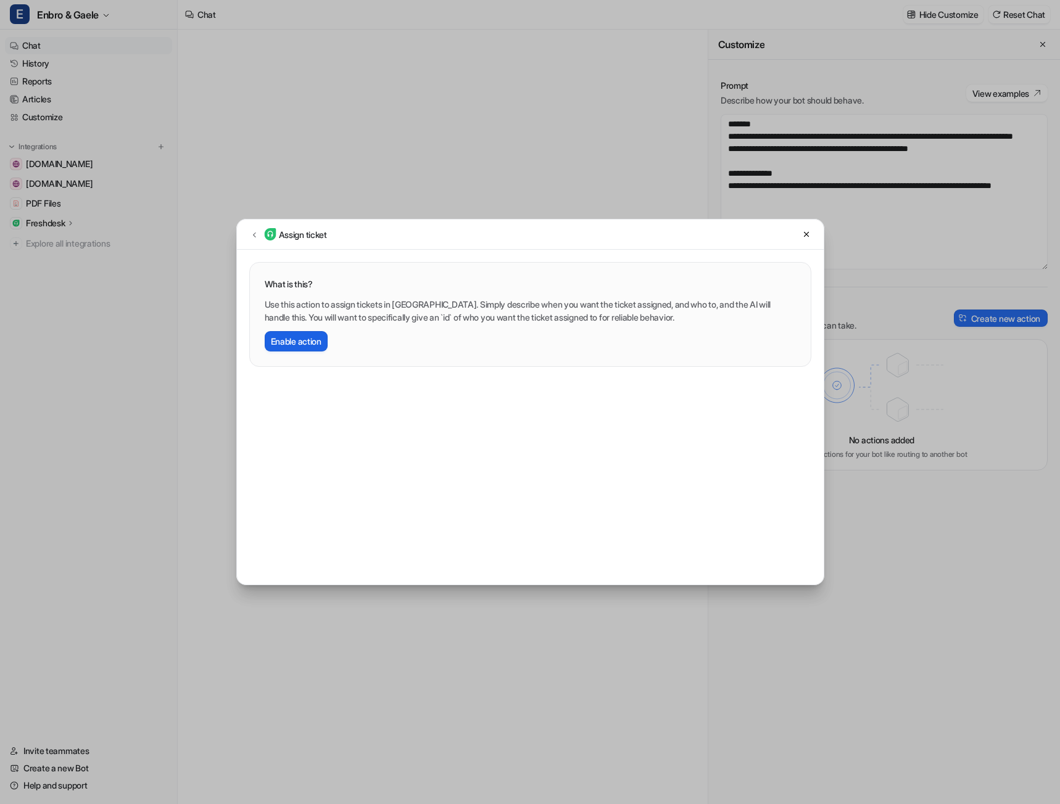
click at [313, 342] on button "Enable action" at bounding box center [296, 341] width 63 height 20
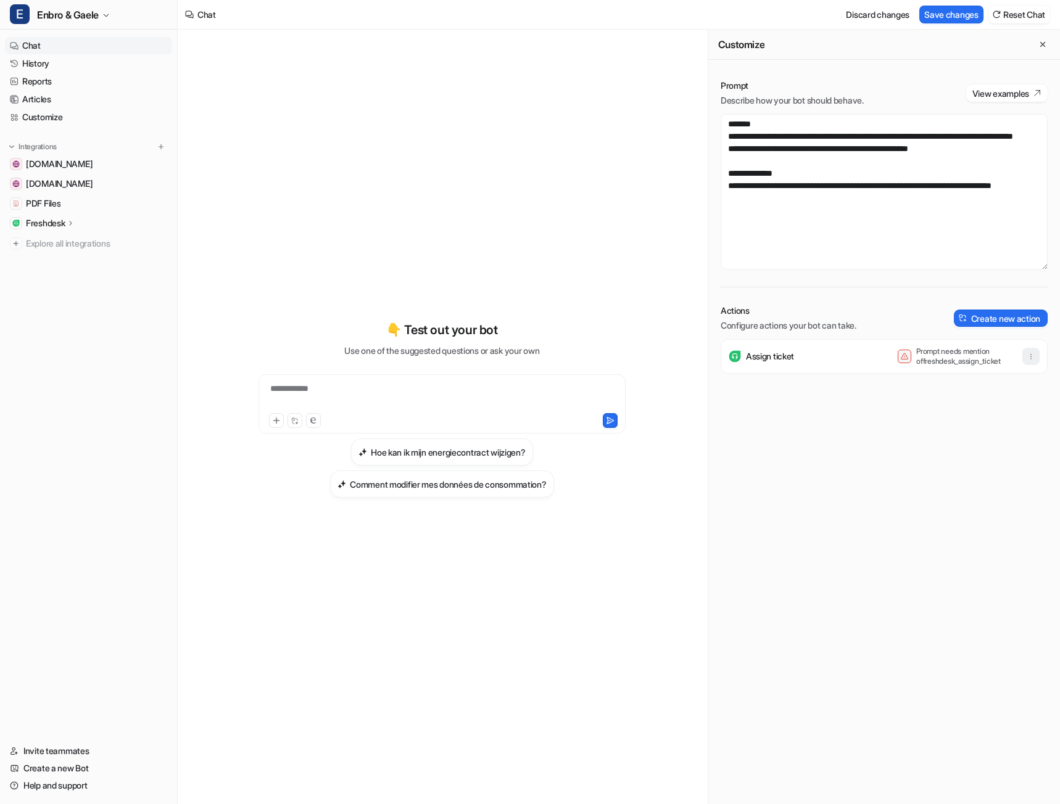
click at [1026, 359] on icon "button" at bounding box center [1030, 356] width 9 height 9
click at [859, 366] on div "Assign ticket Prompt needs mention of freshdesk_assign_ticket Delete" at bounding box center [884, 356] width 316 height 35
click at [855, 355] on div "Assign ticket Prompt needs mention of freshdesk_assign_ticket" at bounding box center [884, 356] width 316 height 35
click at [782, 357] on p "Assign ticket" at bounding box center [770, 356] width 48 height 12
click at [738, 357] on img at bounding box center [734, 356] width 12 height 12
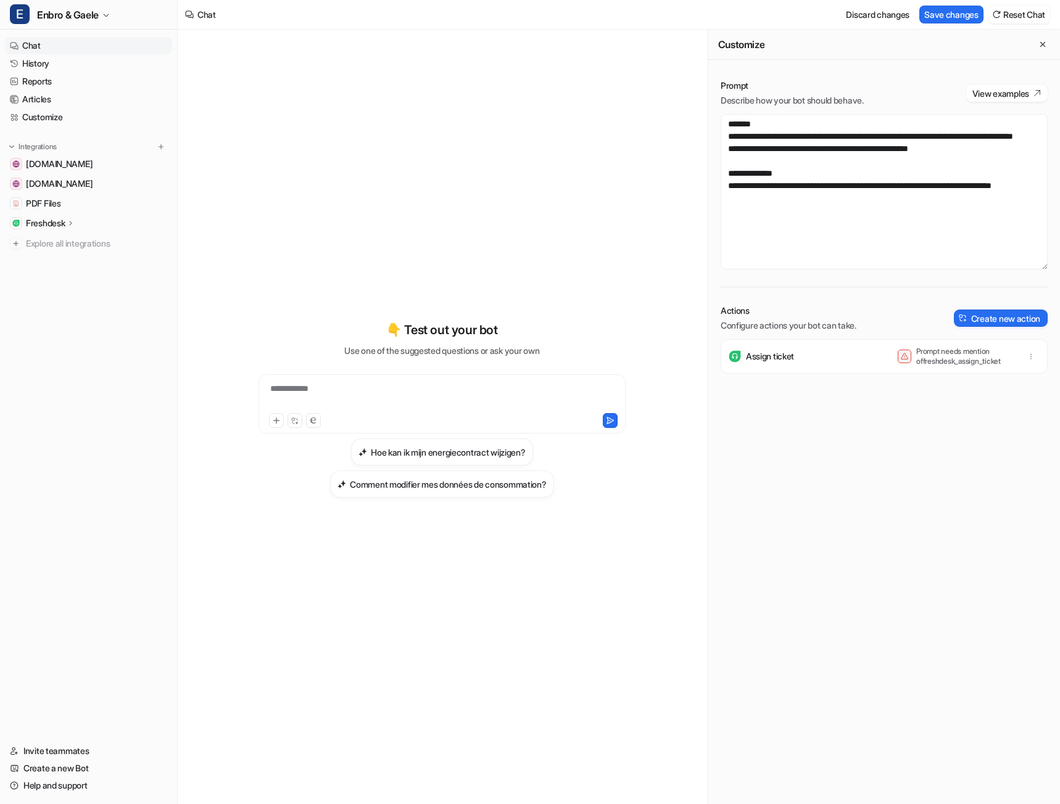
click at [785, 357] on p "Assign ticket" at bounding box center [770, 356] width 48 height 12
drag, startPoint x: 986, startPoint y: 365, endPoint x: 901, endPoint y: 361, distance: 85.2
click at [901, 361] on div "Prompt needs mention of freshdesk_assign_ticket" at bounding box center [955, 357] width 117 height 20
drag, startPoint x: 914, startPoint y: 360, endPoint x: 944, endPoint y: 360, distance: 30.2
click at [916, 360] on p "Prompt needs mention of freshdesk_assign_ticket" at bounding box center [965, 357] width 99 height 20
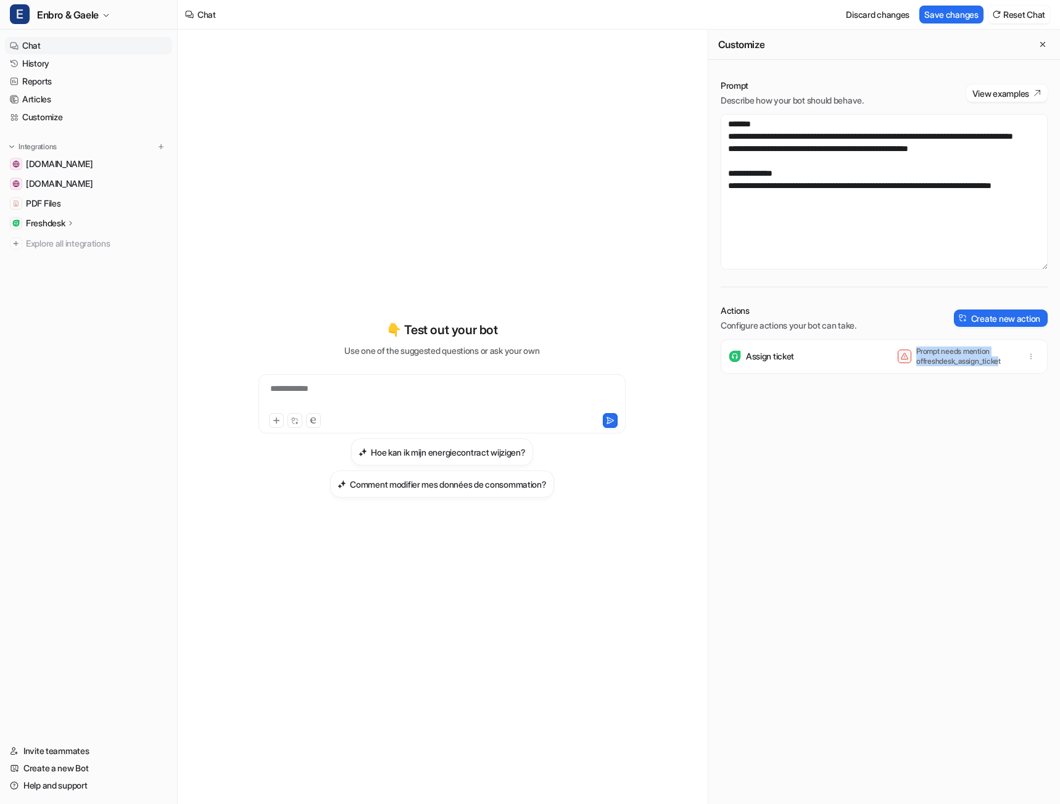
click at [986, 360] on p "Prompt needs mention of freshdesk_assign_ticket" at bounding box center [965, 357] width 99 height 20
click at [991, 360] on p "Prompt needs mention of freshdesk_assign_ticket" at bounding box center [965, 357] width 99 height 20
drag, startPoint x: 988, startPoint y: 361, endPoint x: 905, endPoint y: 363, distance: 82.7
click at [905, 363] on div "Prompt needs mention of freshdesk_assign_ticket" at bounding box center [955, 357] width 117 height 20
copy p "freshdesk_assign_ticket"
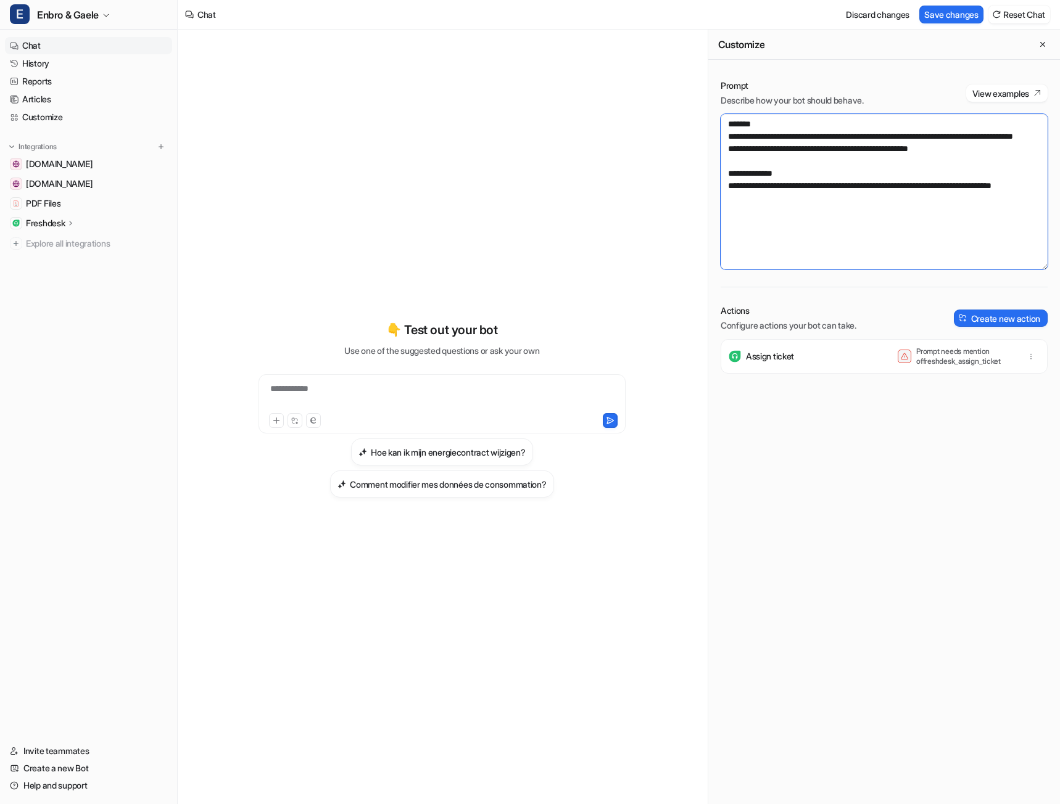
click at [753, 237] on textarea "**********" at bounding box center [883, 191] width 327 height 155
drag, startPoint x: 793, startPoint y: 229, endPoint x: 798, endPoint y: 223, distance: 7.0
click at [794, 228] on textarea "**********" at bounding box center [883, 191] width 327 height 155
paste textarea "**********"
type textarea "**********"
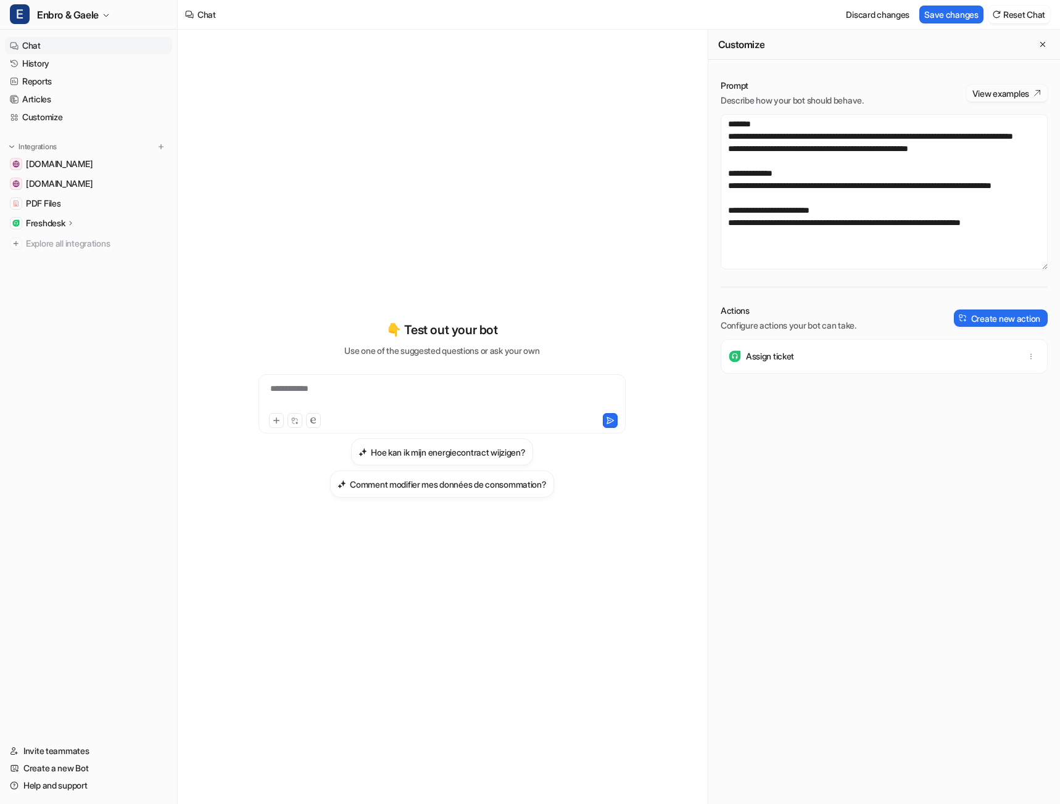
click at [1005, 93] on button "View examples" at bounding box center [1006, 93] width 81 height 17
click at [68, 227] on icon at bounding box center [71, 222] width 9 height 9
click at [68, 282] on p "AI Agent" at bounding box center [52, 277] width 33 height 12
click at [940, 15] on button "Save changes" at bounding box center [951, 15] width 64 height 18
click at [1026, 352] on icon "button" at bounding box center [1030, 356] width 9 height 9
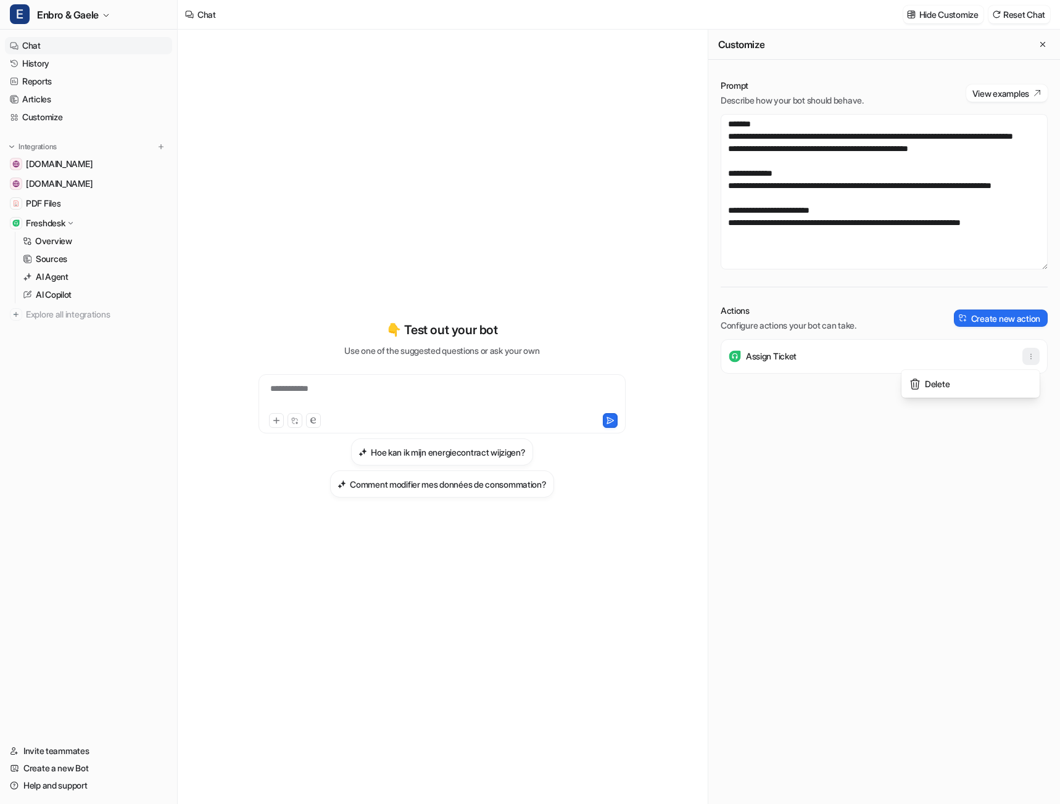
click at [1026, 352] on icon "button" at bounding box center [1030, 356] width 9 height 9
click at [833, 455] on div "Assign Ticket" at bounding box center [883, 571] width 327 height 465
click at [51, 240] on p "Overview" at bounding box center [53, 241] width 37 height 12
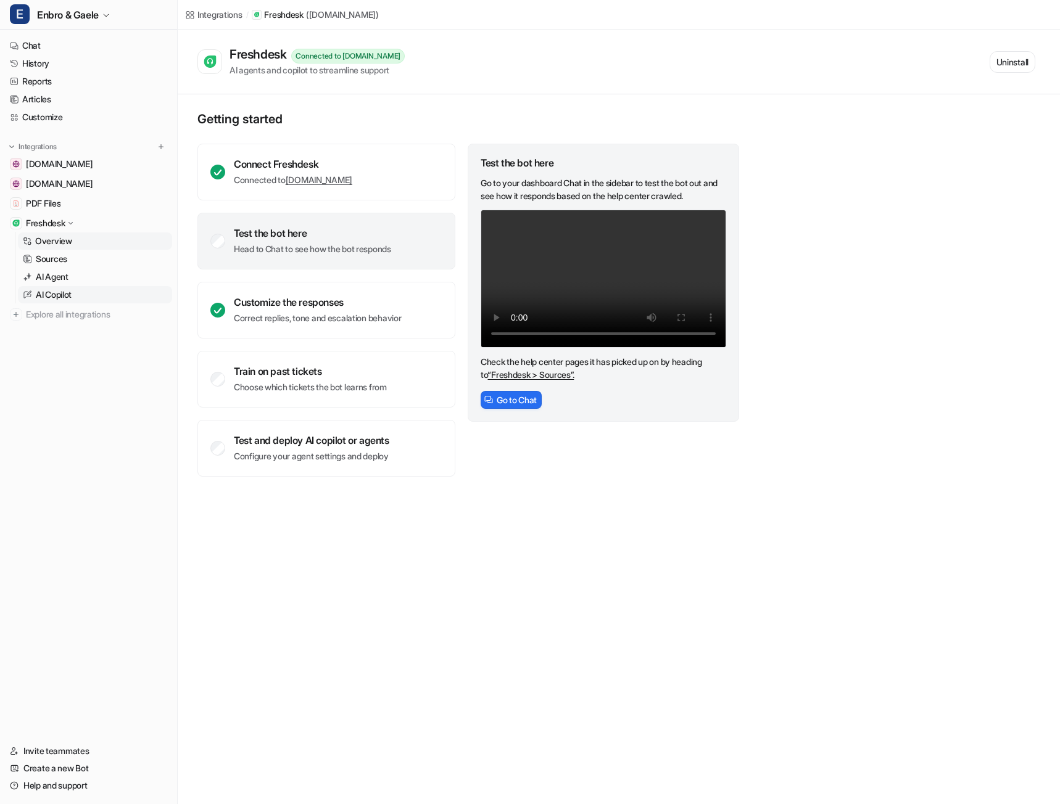
click at [72, 293] on p "AI Copilot" at bounding box center [54, 295] width 36 height 12
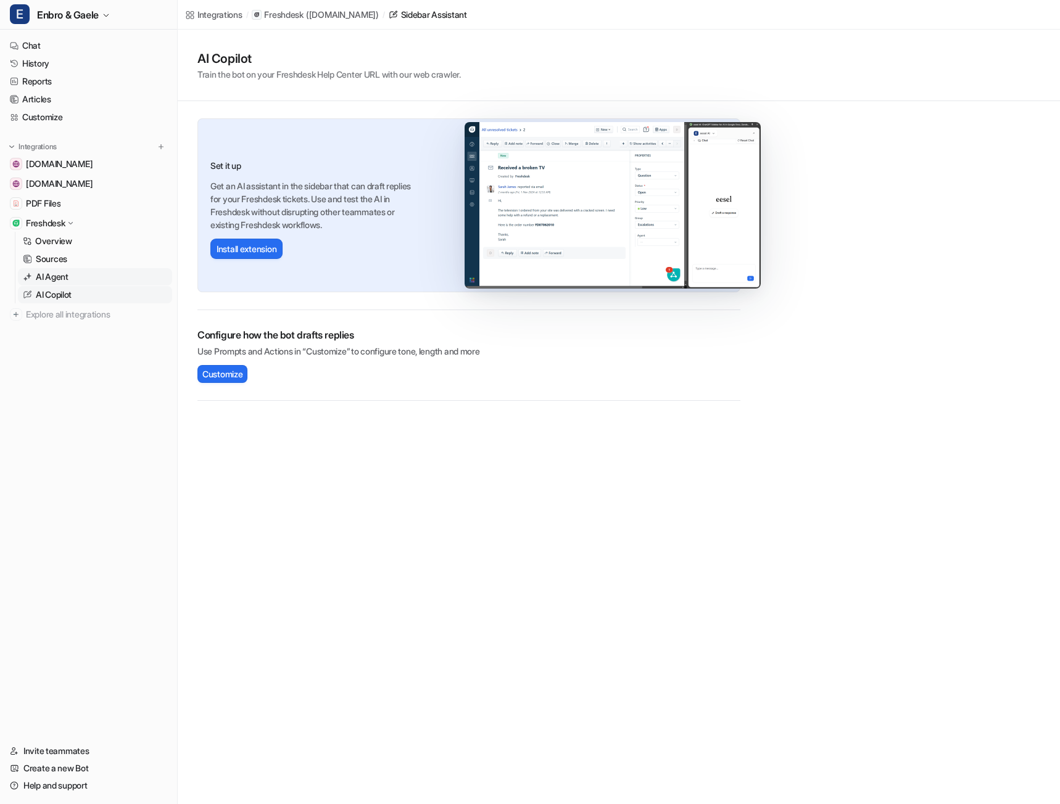
click at [68, 278] on p "AI Agent" at bounding box center [52, 277] width 33 height 12
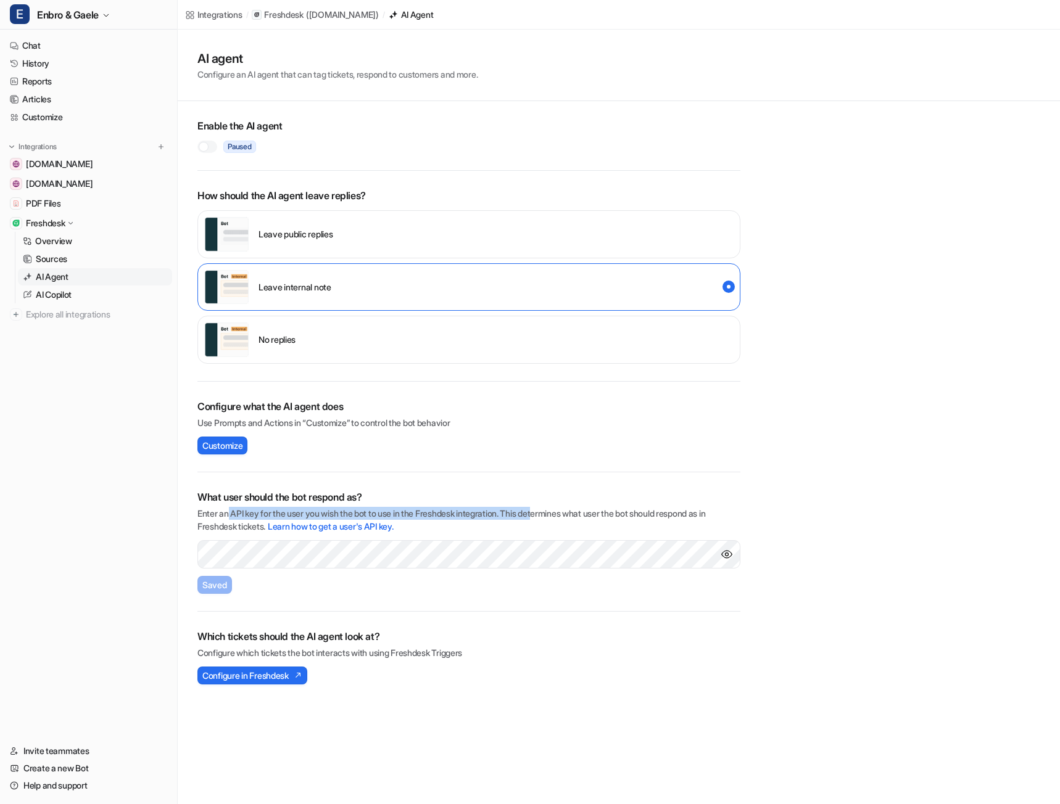
drag, startPoint x: 228, startPoint y: 515, endPoint x: 553, endPoint y: 513, distance: 325.1
click at [553, 513] on p "Enter an API key for the user you wish the bot to use in the Freshdesk integrat…" at bounding box center [468, 520] width 543 height 26
click at [274, 672] on span "Configure in Freshdesk" at bounding box center [245, 675] width 86 height 13
click at [352, 525] on link "Learn how to get a user's API key." at bounding box center [330, 526] width 125 height 10
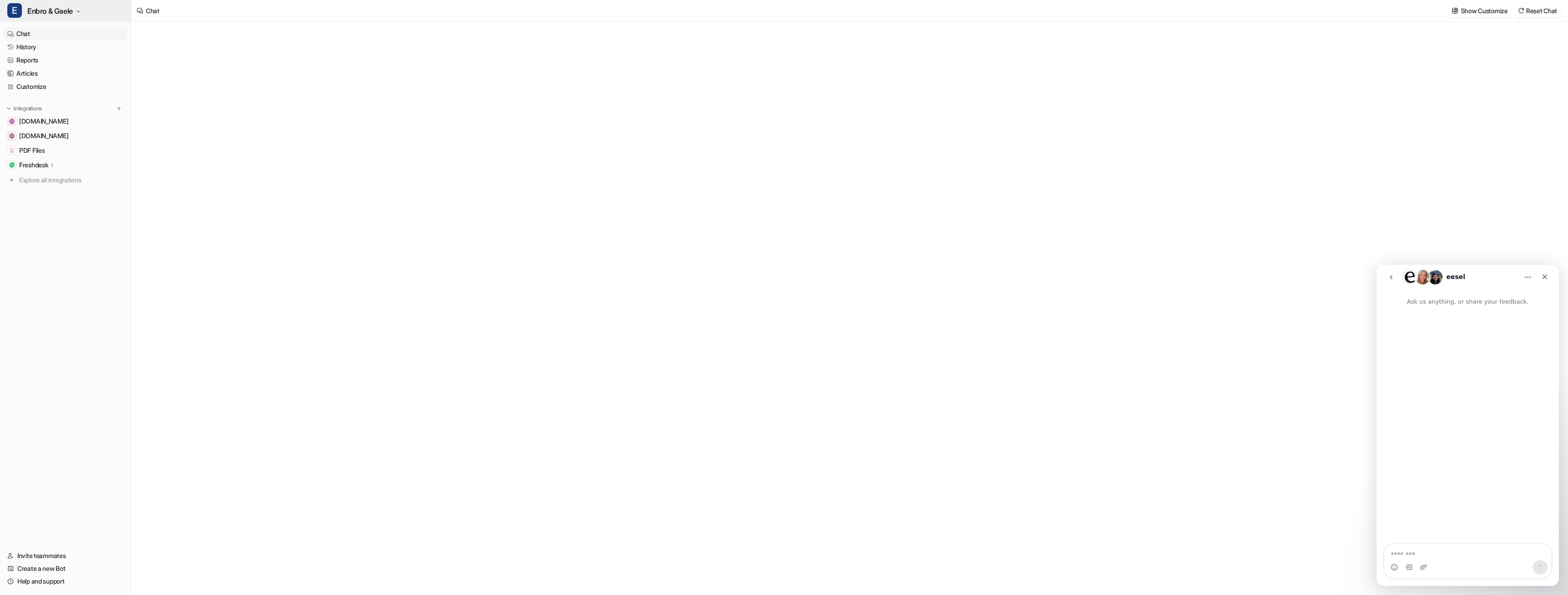
click at [77, 9] on icon "button" at bounding box center [78, 11] width 5 height 5
type textarea "**********"
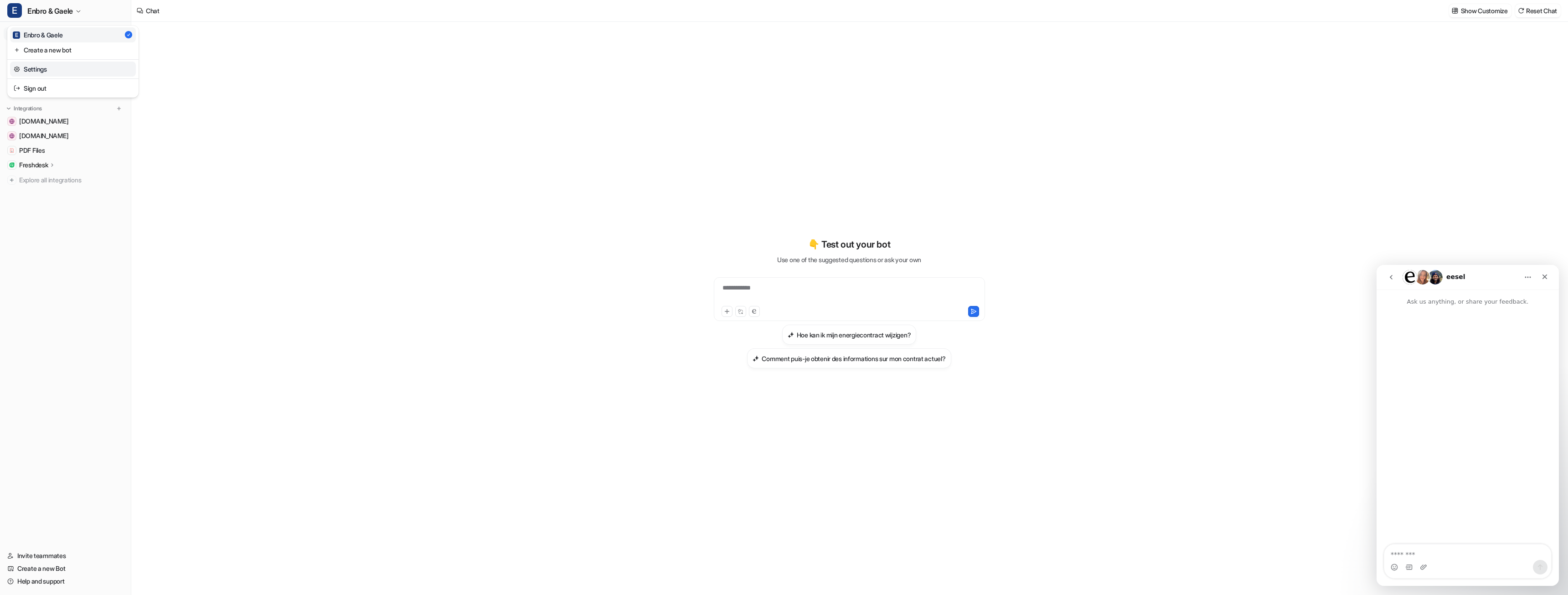
click at [51, 67] on link "Settings" at bounding box center [73, 69] width 126 height 15
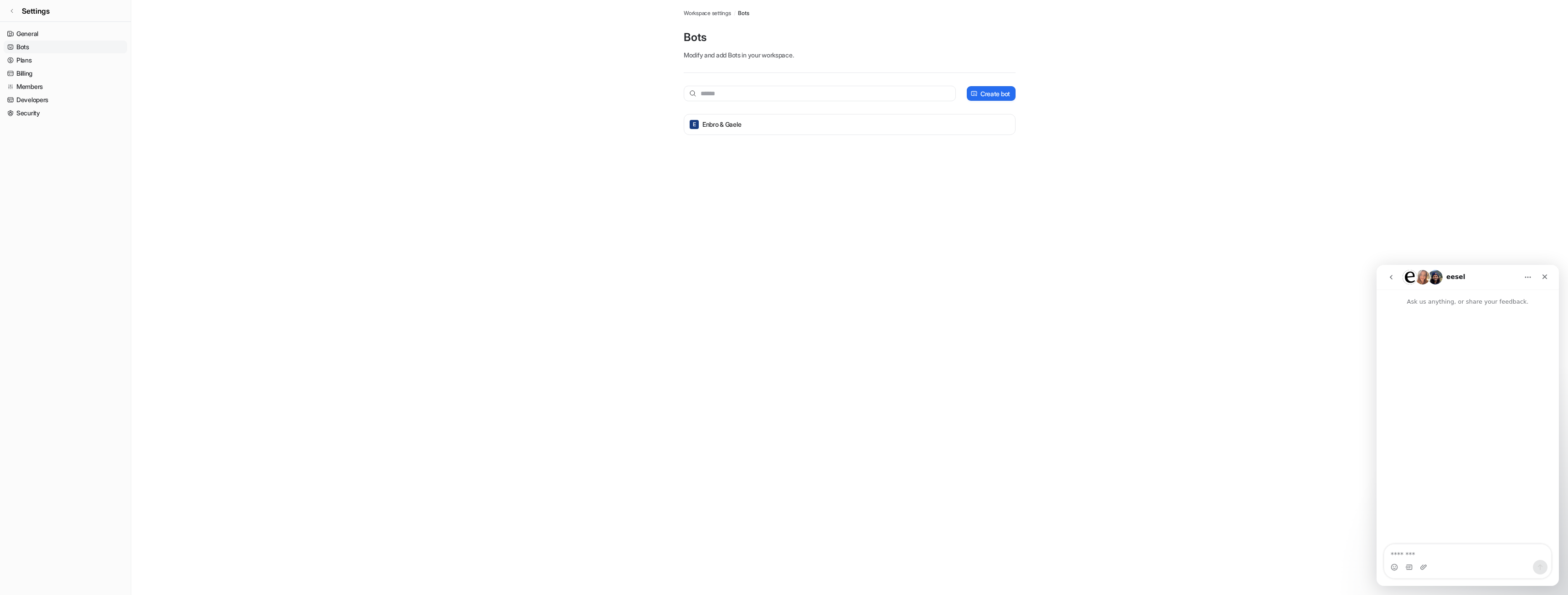
click at [35, 41] on link "Bots" at bounding box center [65, 47] width 123 height 13
click at [777, 95] on input "text" at bounding box center [819, 93] width 272 height 16
type input "*****"
click at [994, 90] on p "Create bot" at bounding box center [995, 93] width 30 height 10
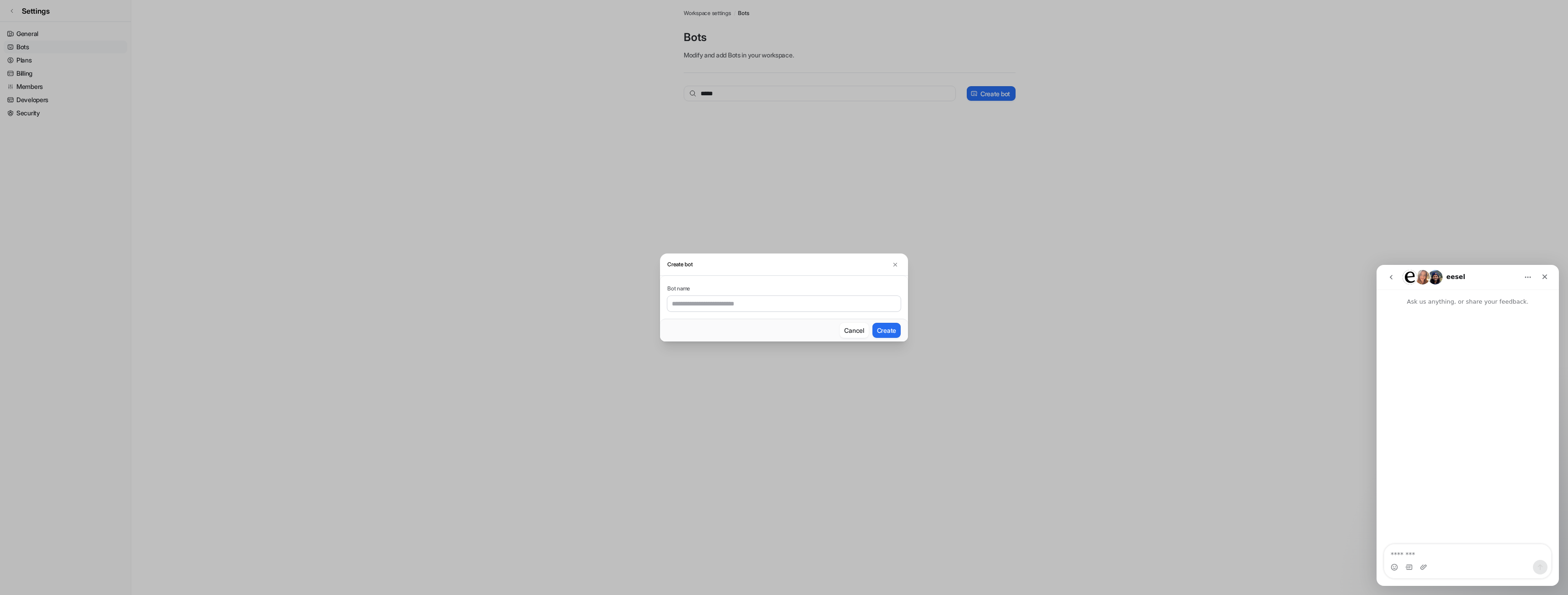
click at [771, 305] on input "text" at bounding box center [784, 303] width 234 height 16
type input "*****"
click at [887, 327] on button "Create" at bounding box center [887, 330] width 28 height 15
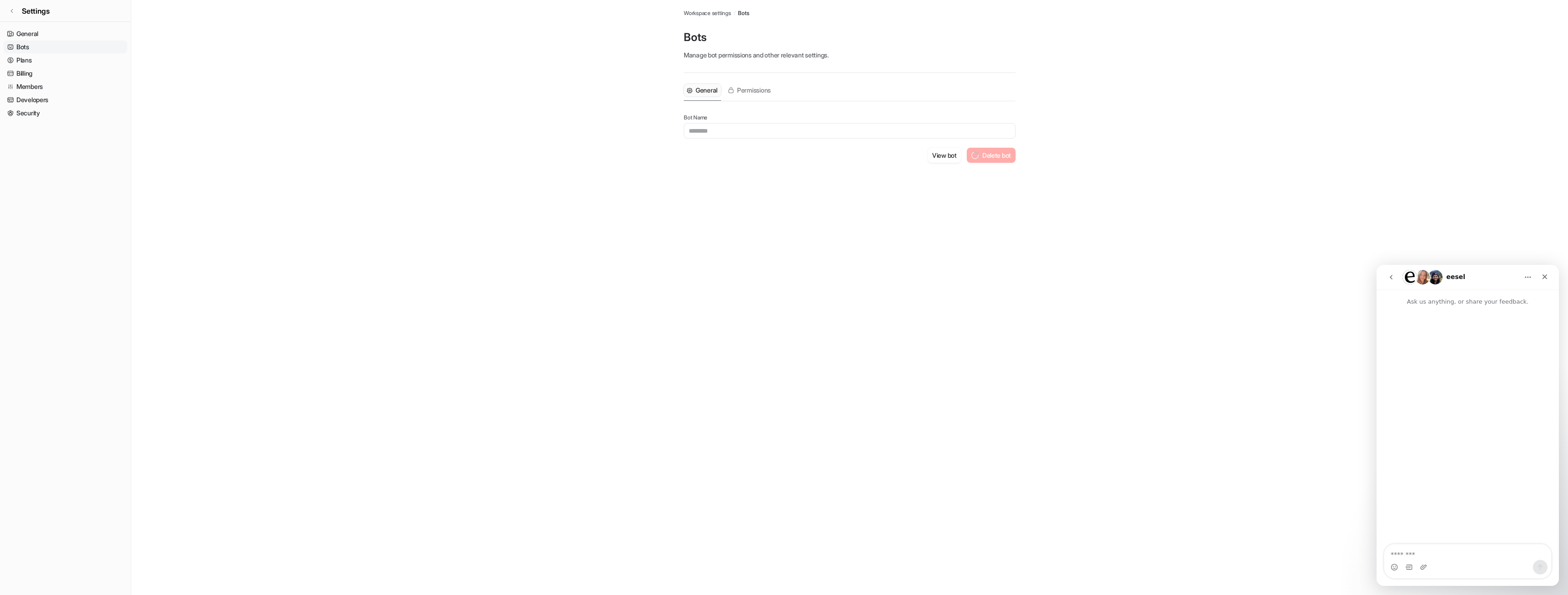
type input "*****"
click at [745, 92] on span "Permissions" at bounding box center [754, 90] width 34 height 9
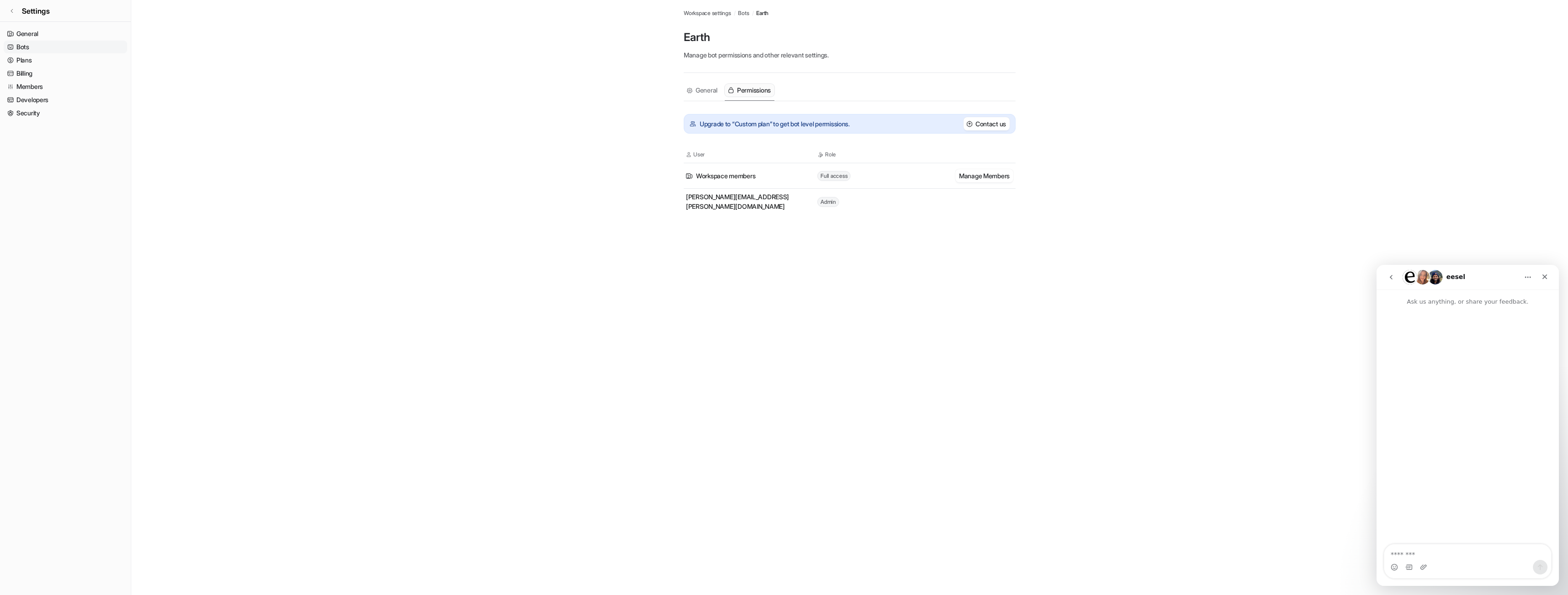
click at [746, 11] on span "Bots" at bounding box center [743, 13] width 11 height 8
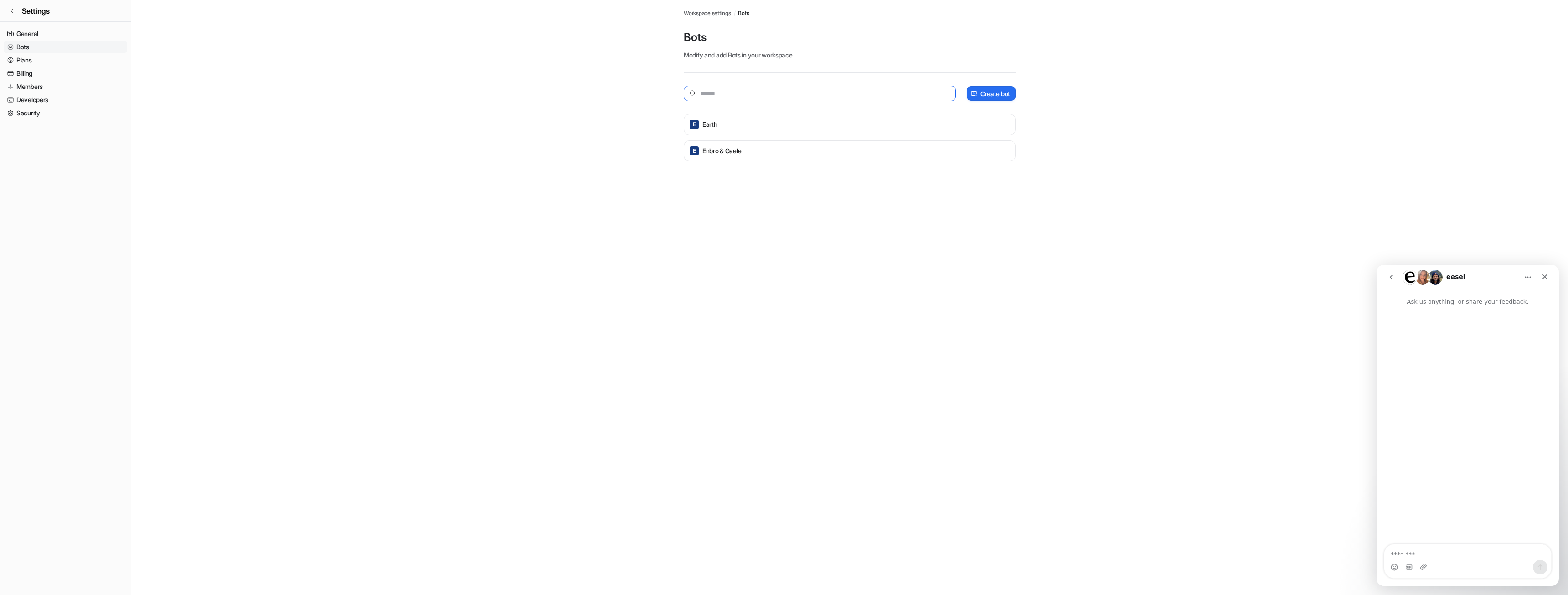
click at [727, 91] on input "text" at bounding box center [819, 93] width 272 height 16
click at [997, 91] on p "Create bot" at bounding box center [995, 93] width 30 height 10
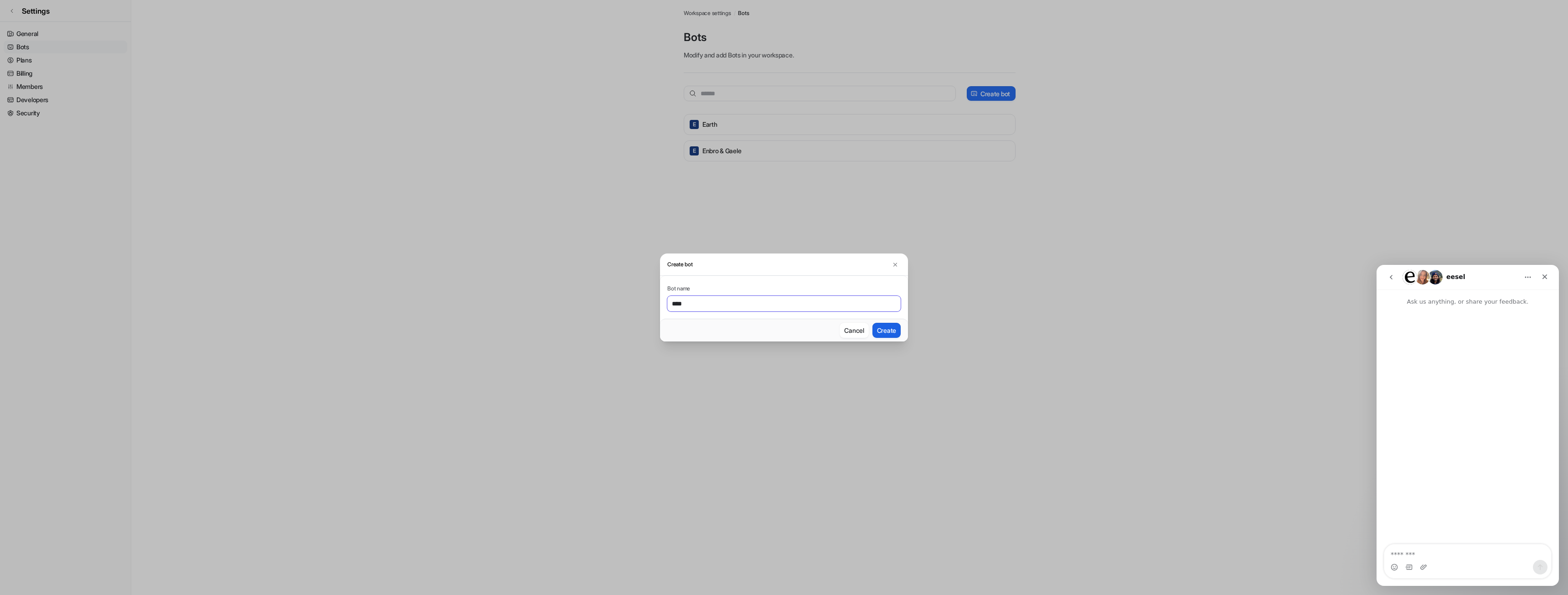
type input "****"
click at [889, 329] on button "Create" at bounding box center [887, 330] width 28 height 15
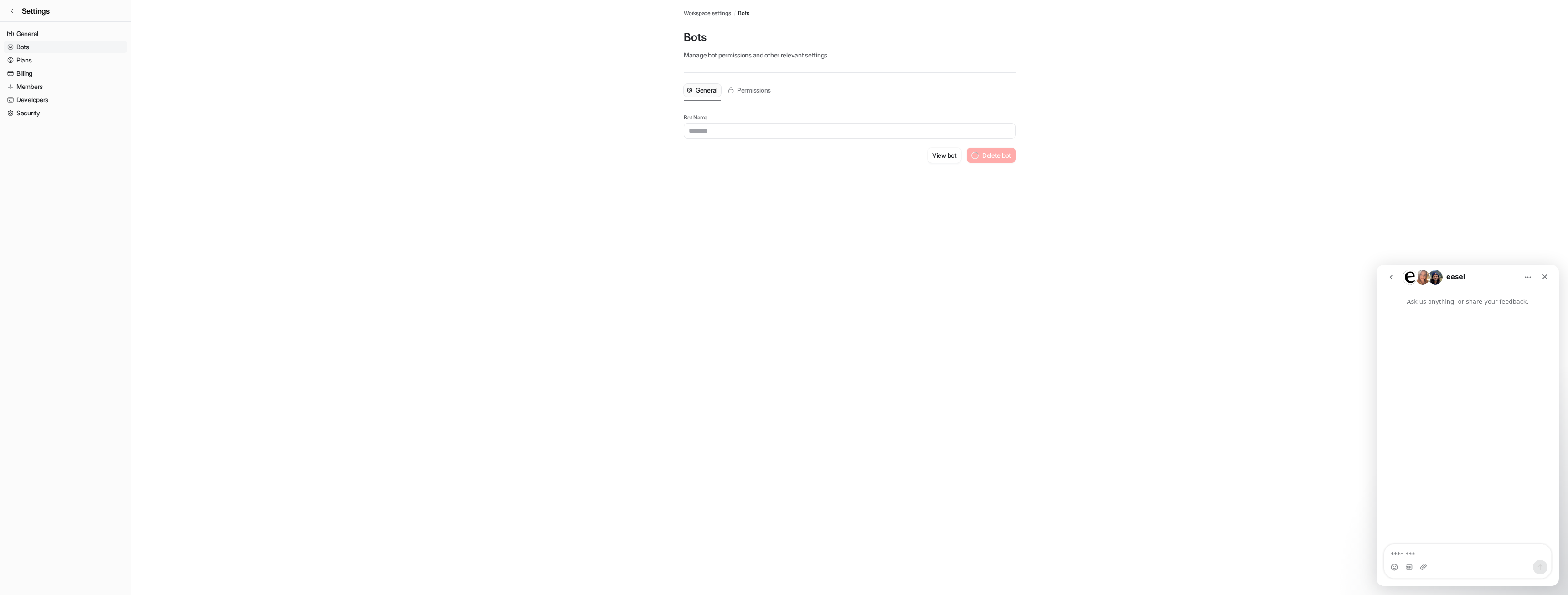
type input "****"
click at [749, 14] on span "Bots" at bounding box center [743, 13] width 11 height 8
click at [992, 89] on p "Create bot" at bounding box center [995, 93] width 30 height 10
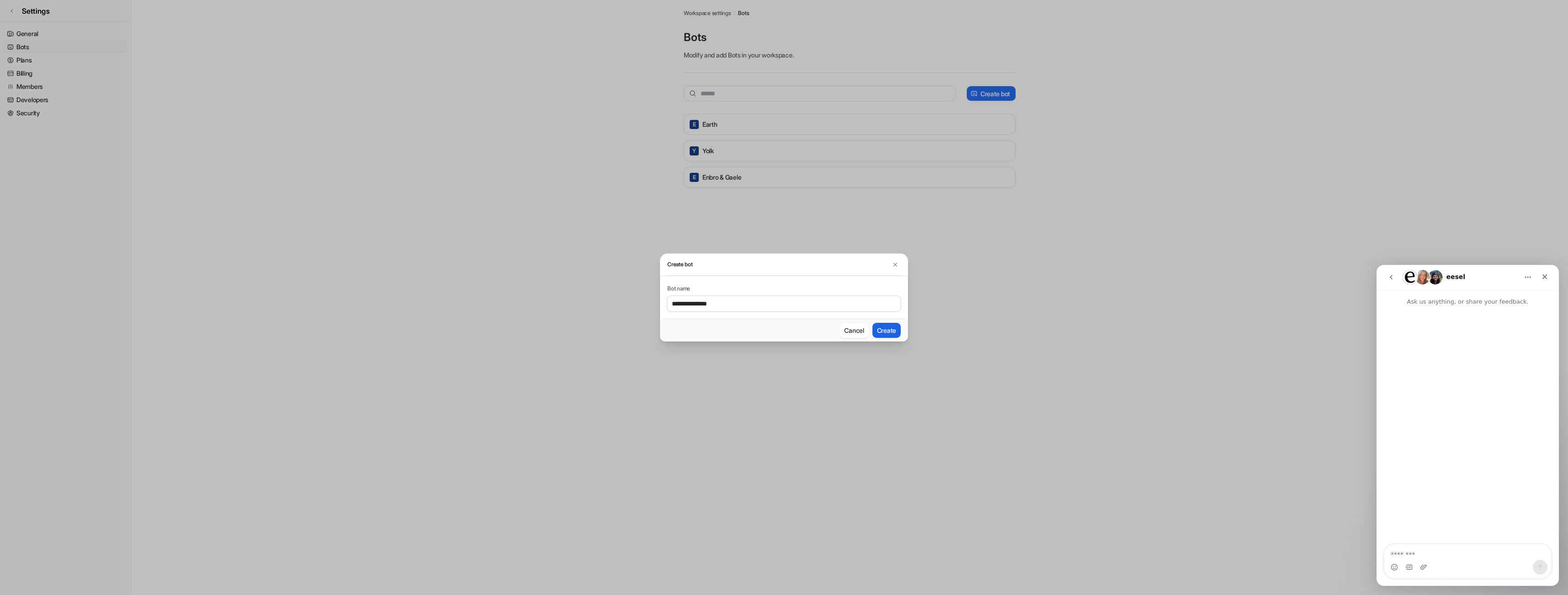
type input "**********"
click at [897, 327] on button "Create" at bounding box center [887, 330] width 28 height 15
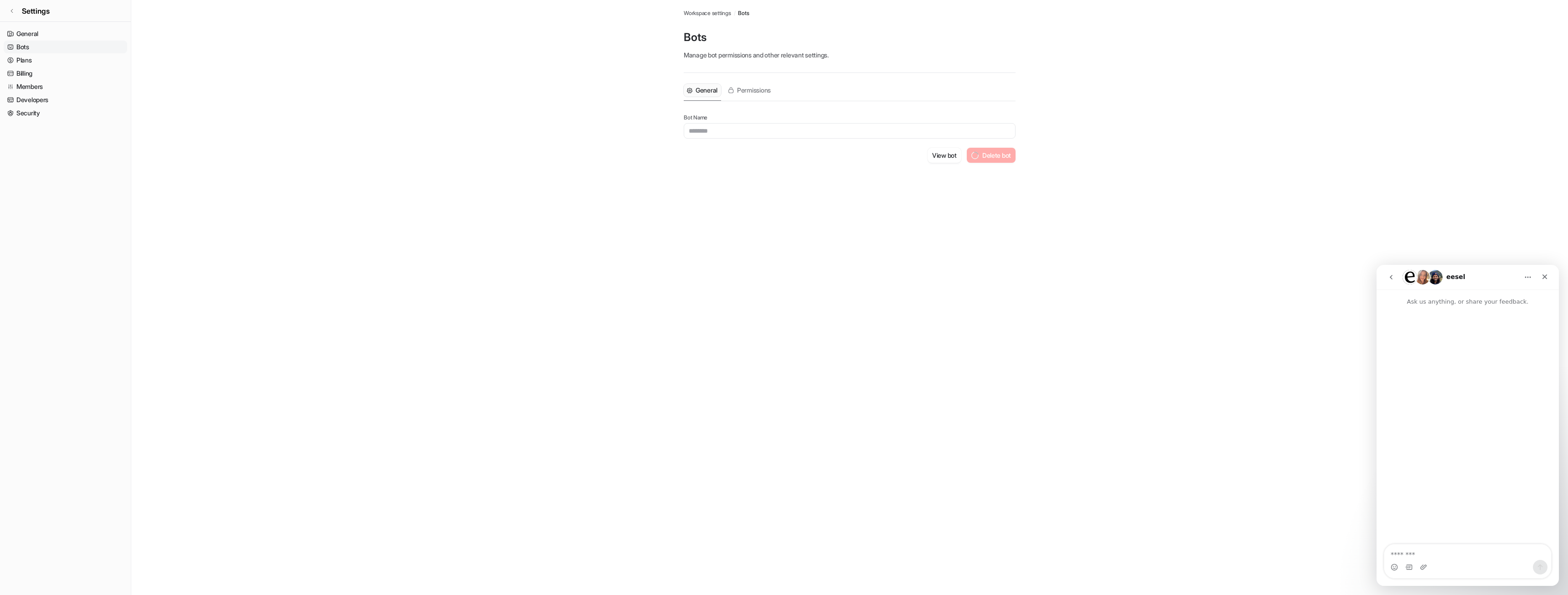
type input "**********"
click at [745, 15] on span "Bots" at bounding box center [743, 13] width 11 height 8
click at [17, 11] on link "Settings" at bounding box center [65, 11] width 131 height 22
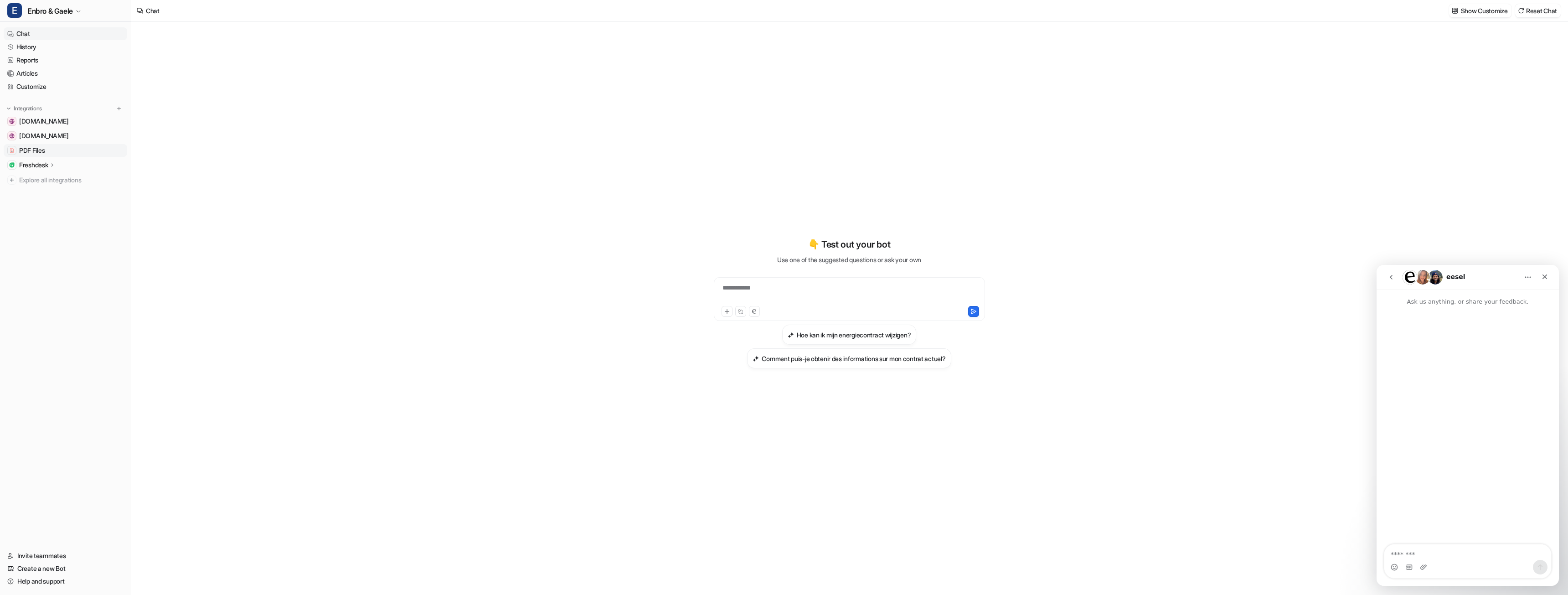
click at [71, 152] on link "PDF Files" at bounding box center [65, 150] width 123 height 13
click at [44, 148] on span "PDF Files" at bounding box center [32, 150] width 26 height 9
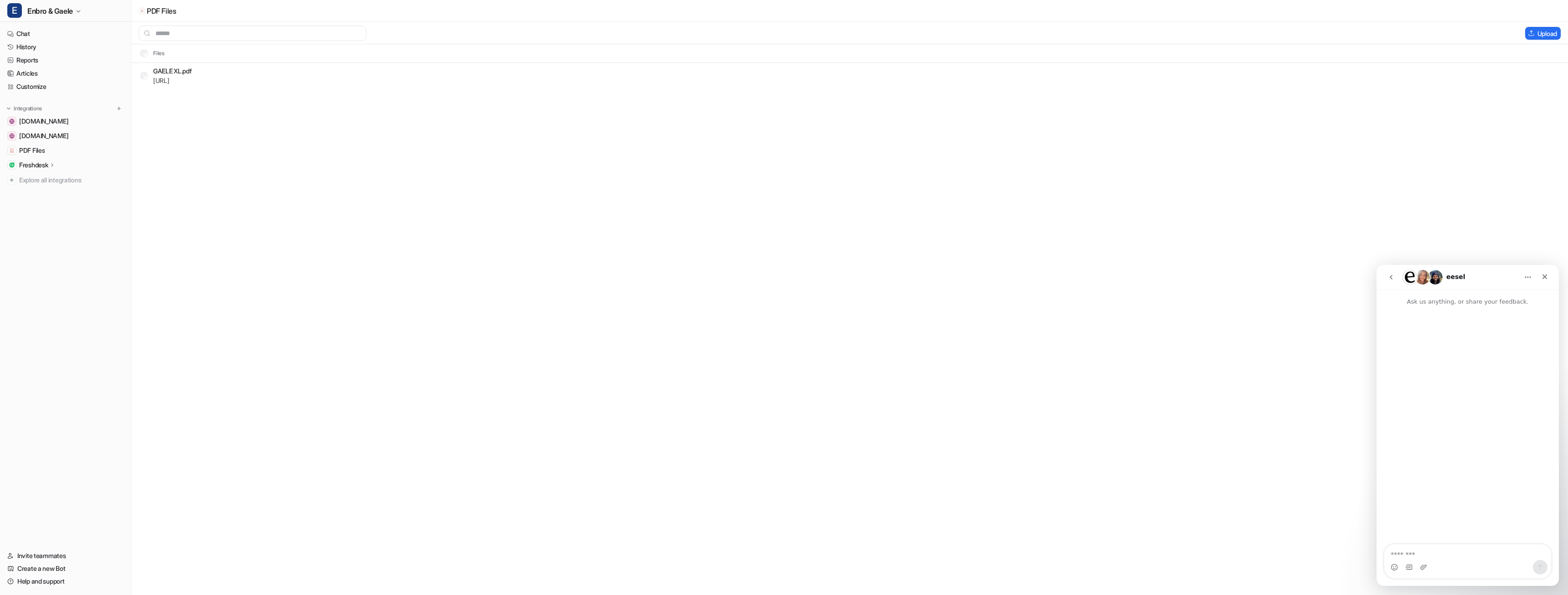
click at [54, 164] on icon at bounding box center [52, 164] width 7 height 7
click at [41, 183] on p "Overview" at bounding box center [39, 178] width 27 height 9
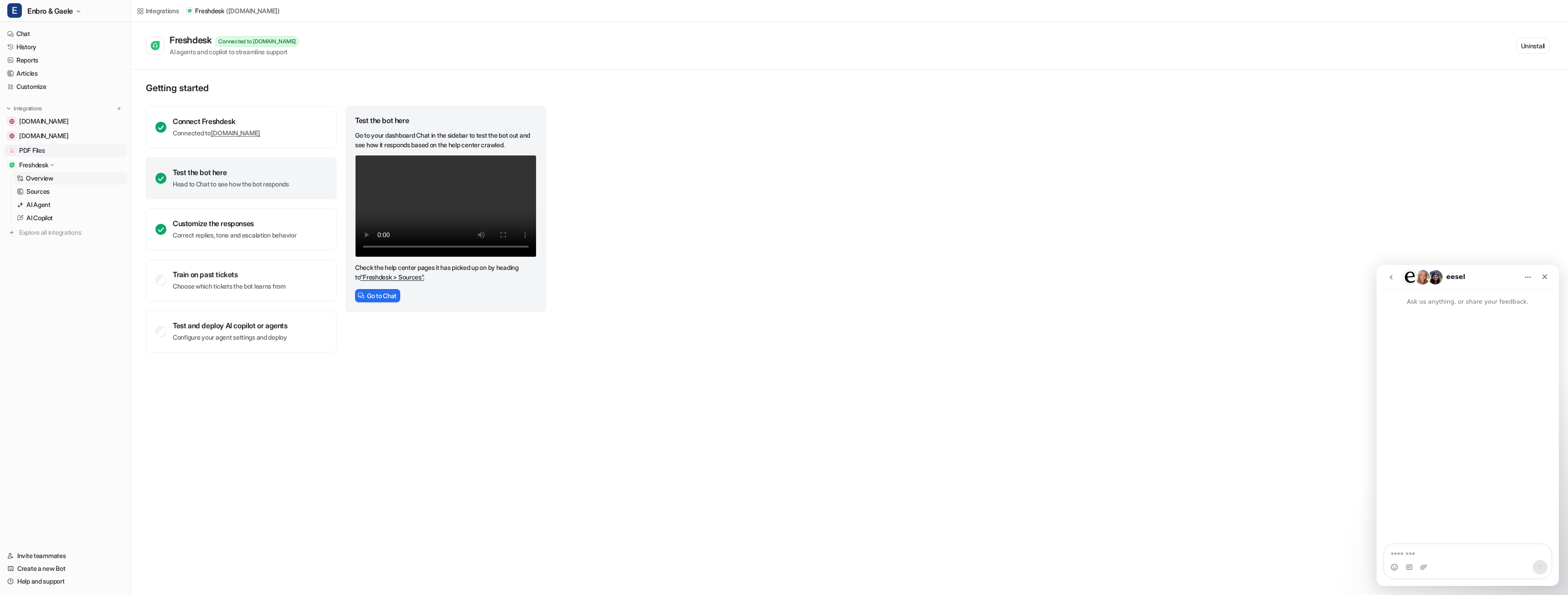
click at [34, 152] on span "PDF Files" at bounding box center [32, 150] width 26 height 9
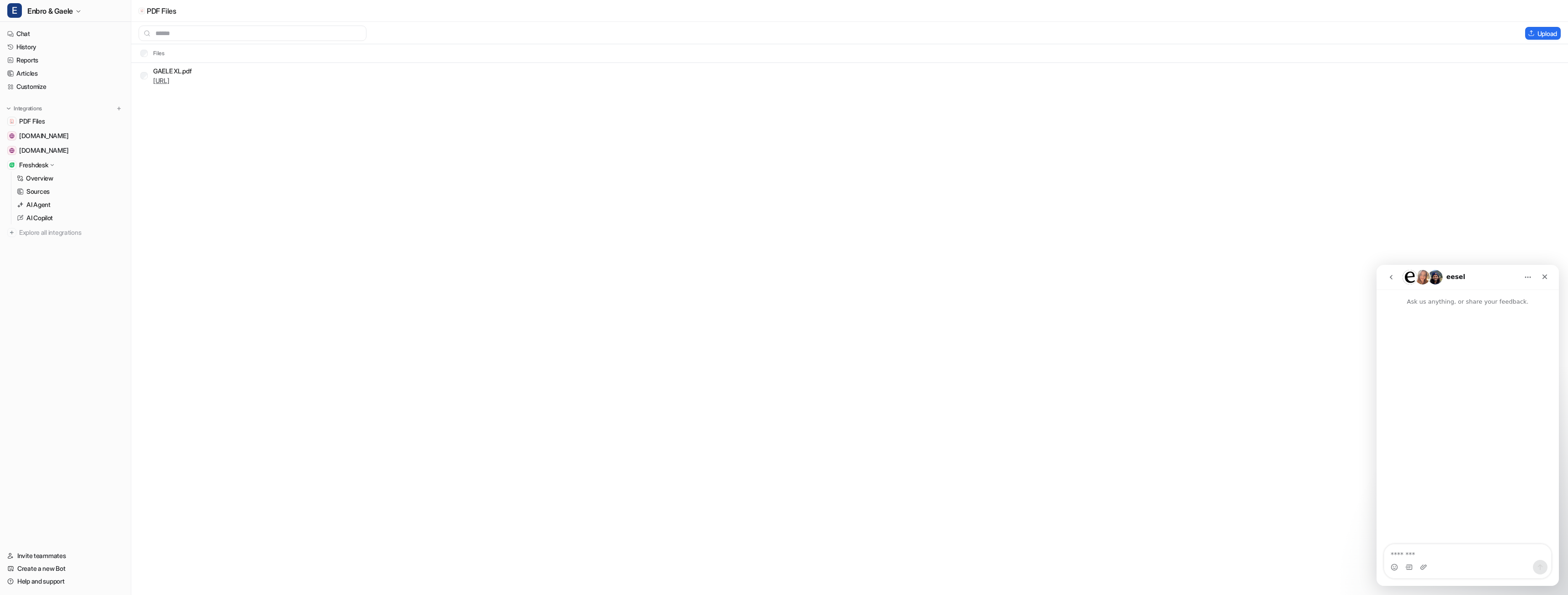
click at [169, 82] on link "https://dashboard.eesel.ai/.../GAELE%20XL.pdf" at bounding box center [161, 81] width 16 height 7
click at [1434, 548] on textarea "Message…" at bounding box center [1468, 551] width 167 height 16
type textarea "**********"
click at [123, 108] on button at bounding box center [119, 109] width 9 height 9
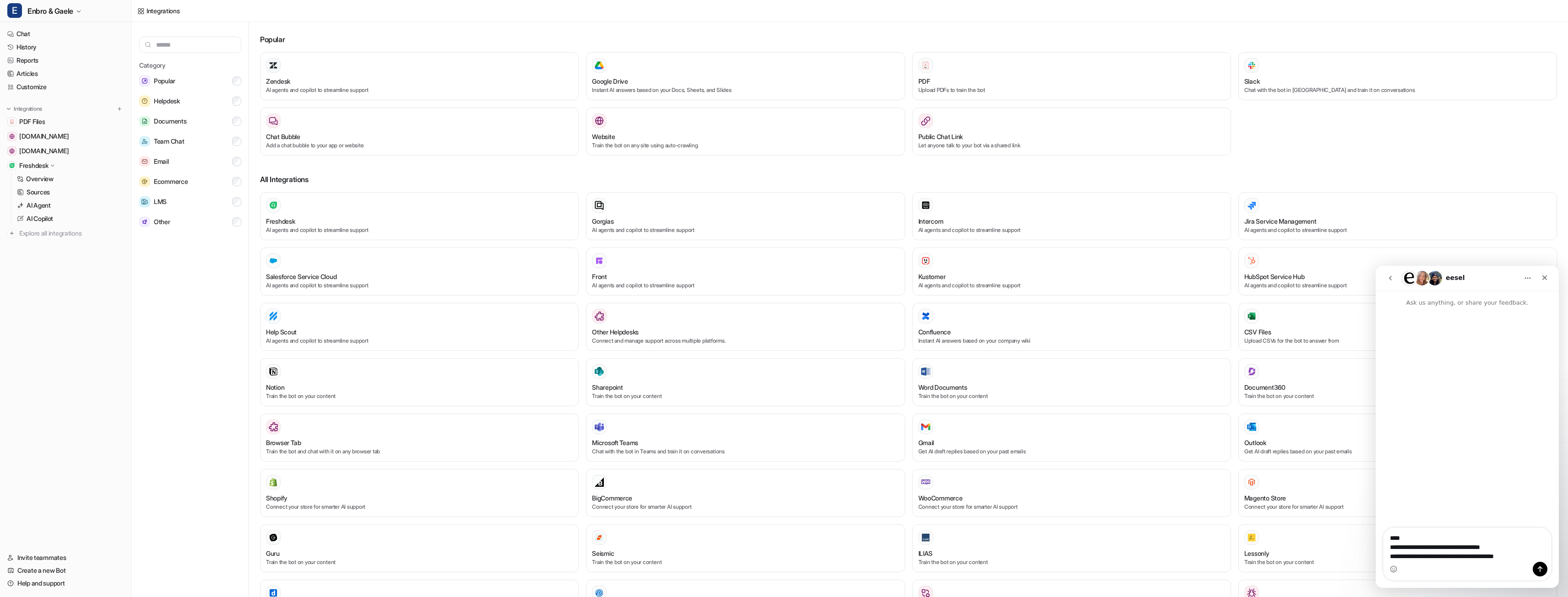
click at [180, 48] on input "text" at bounding box center [191, 44] width 102 height 16
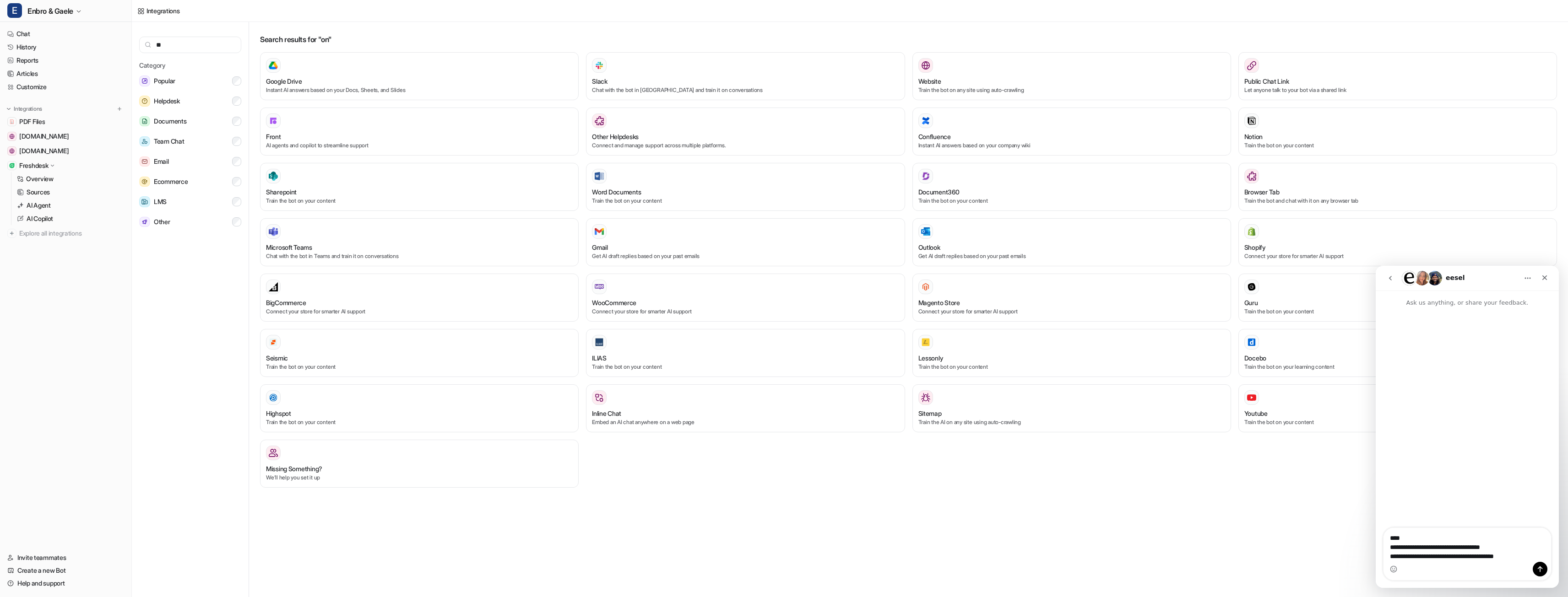
type input "*"
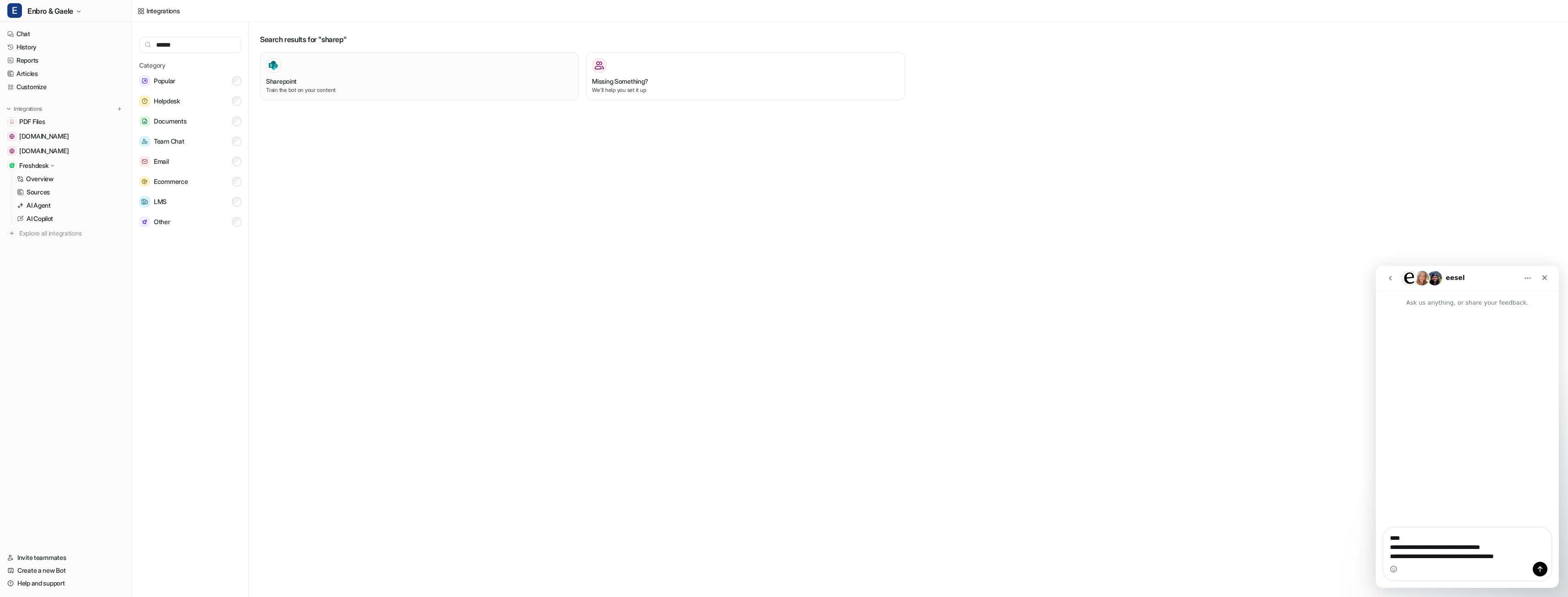
type input "******"
click at [443, 91] on p "Train the bot on your content" at bounding box center [419, 90] width 306 height 8
click at [275, 60] on div at bounding box center [273, 65] width 15 height 15
click at [362, 73] on div "Sharepoint Train the bot on your content" at bounding box center [419, 76] width 306 height 36
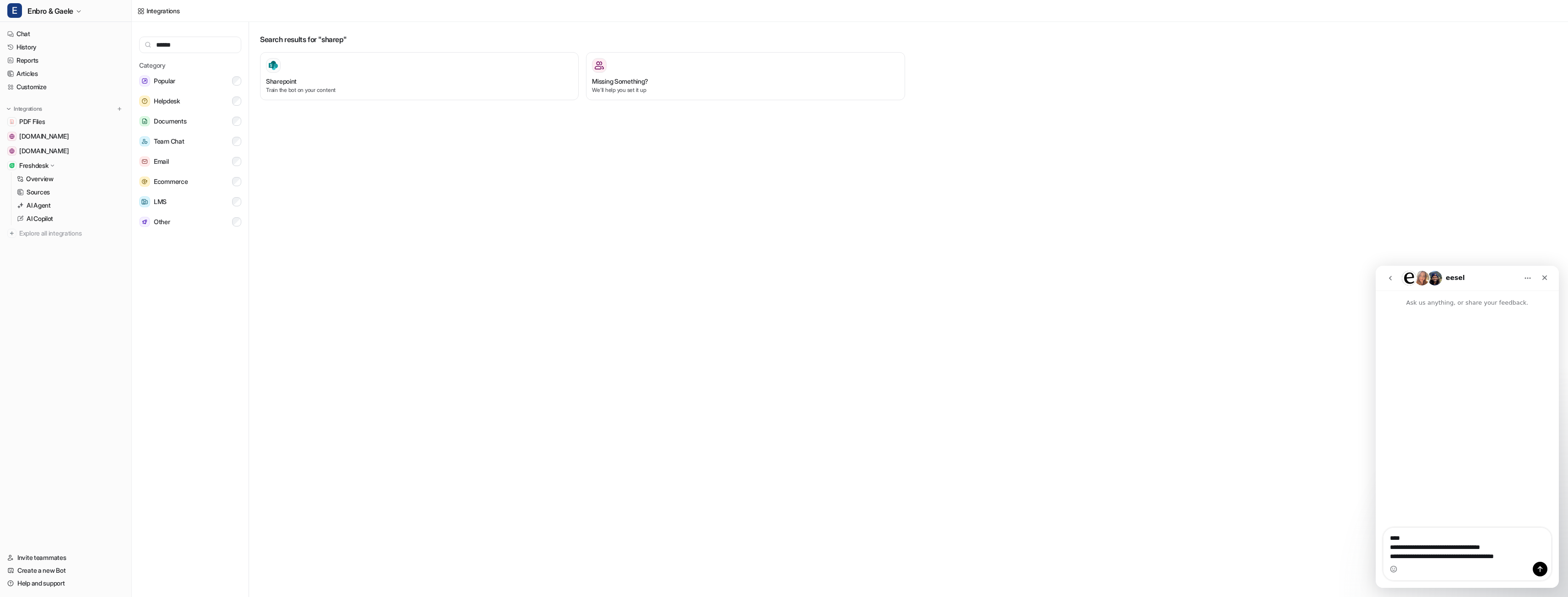
click at [366, 139] on div "Search results for "sharep" Sharepoint Train the bot on your content Missing So…" at bounding box center [911, 311] width 1311 height 578
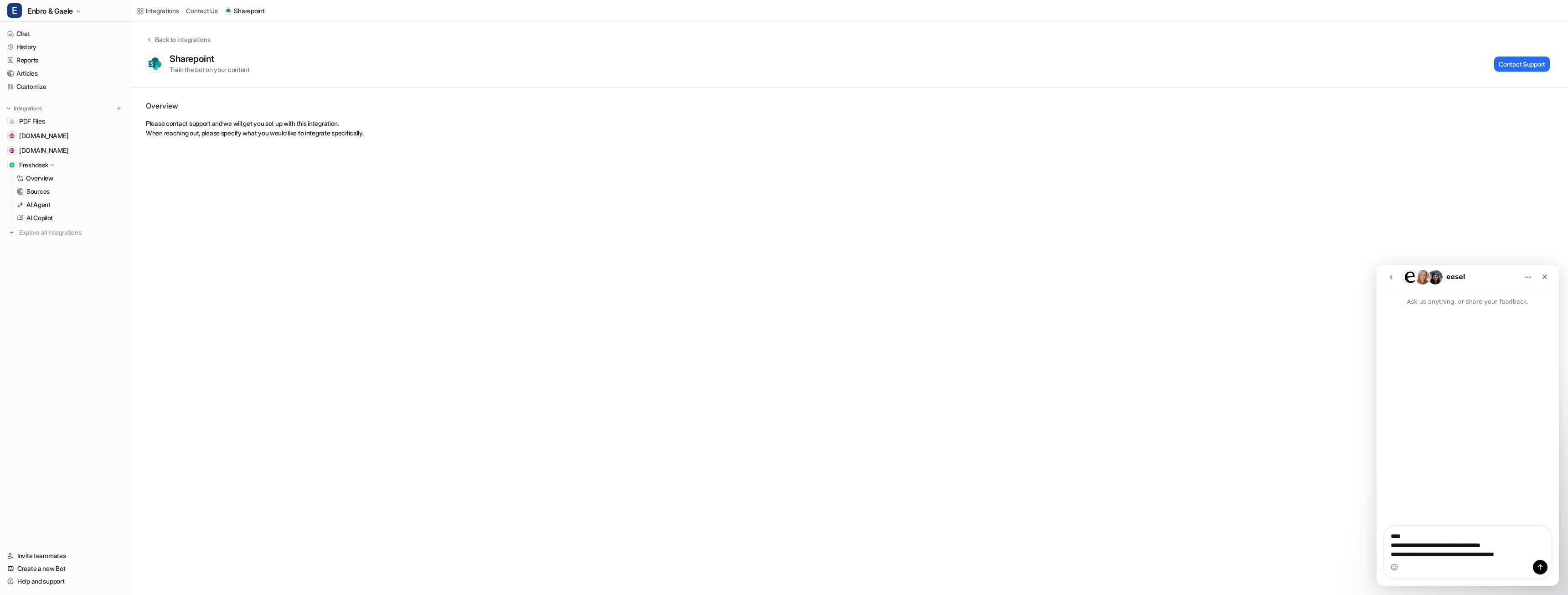
click at [297, 77] on div "Back to integrations Sharepoint Train the bot on your content Contact Support" at bounding box center [850, 55] width 1436 height 66
click at [1521, 555] on textarea "**********" at bounding box center [1468, 543] width 167 height 34
type textarea "**********"
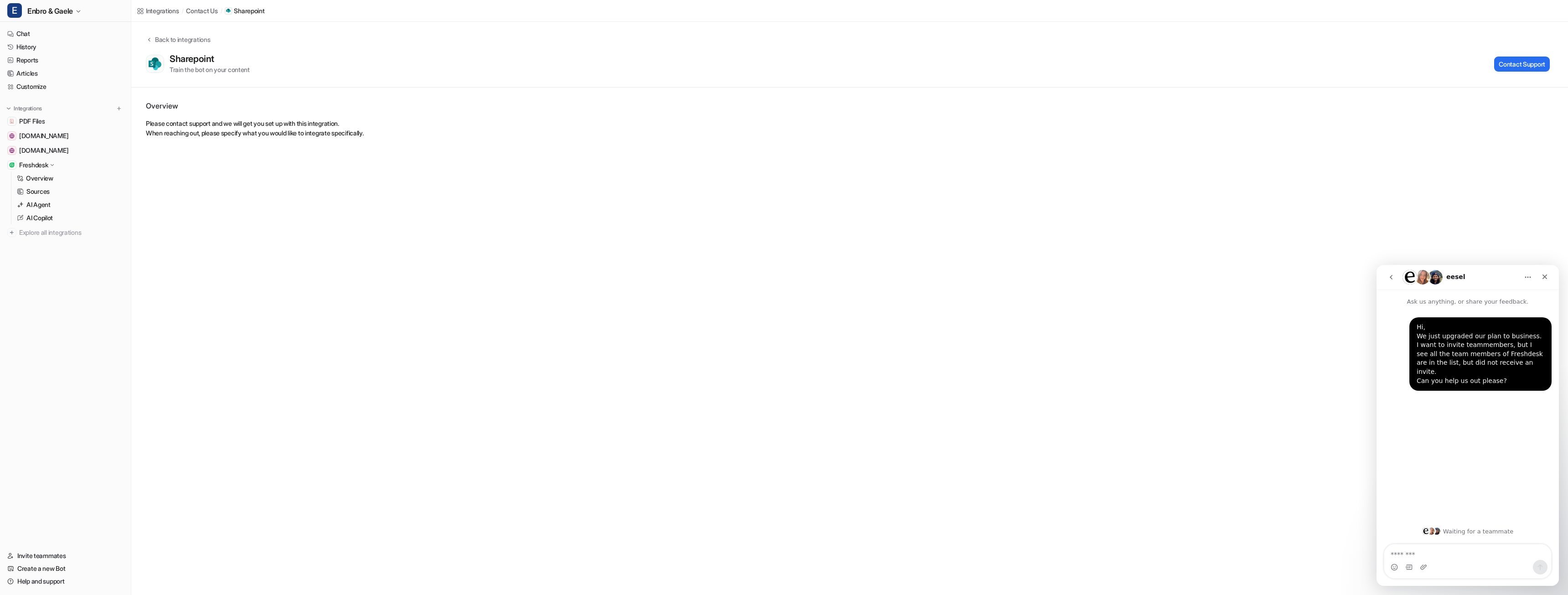
click at [1529, 279] on icon "Home" at bounding box center [1528, 277] width 7 height 7
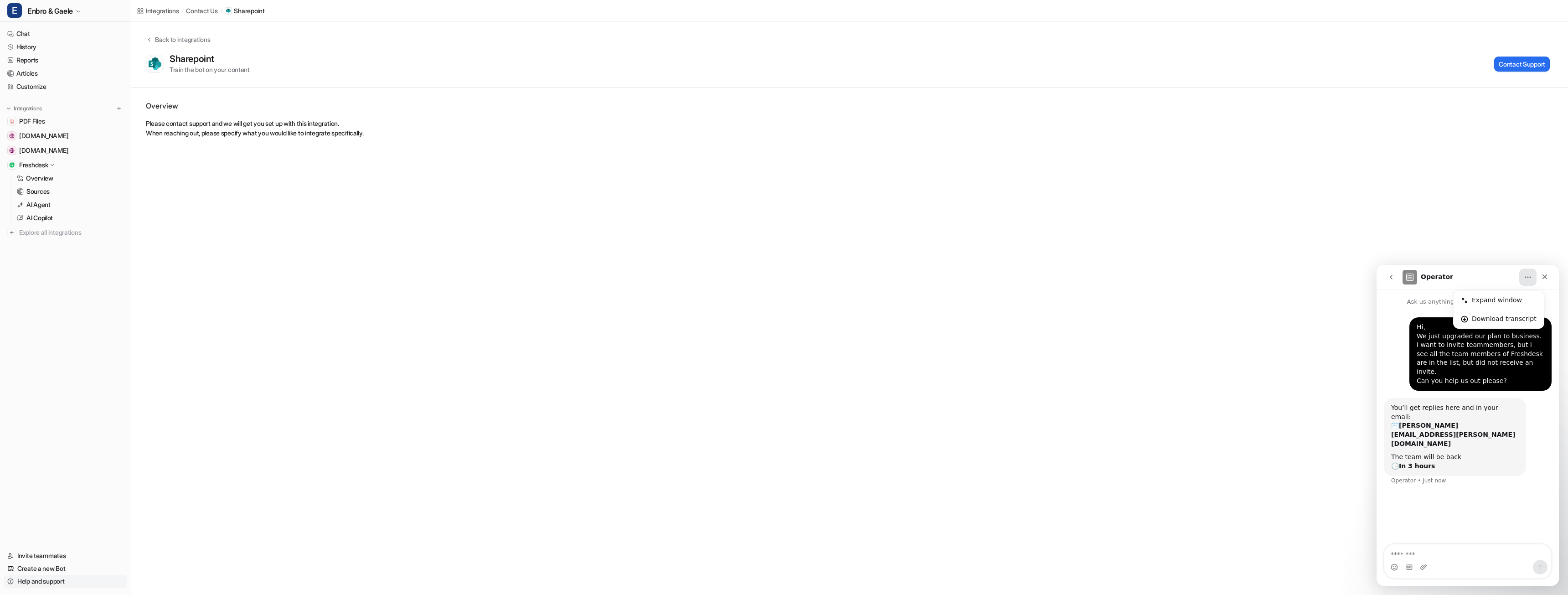
click at [55, 581] on link "Help and support" at bounding box center [65, 581] width 123 height 13
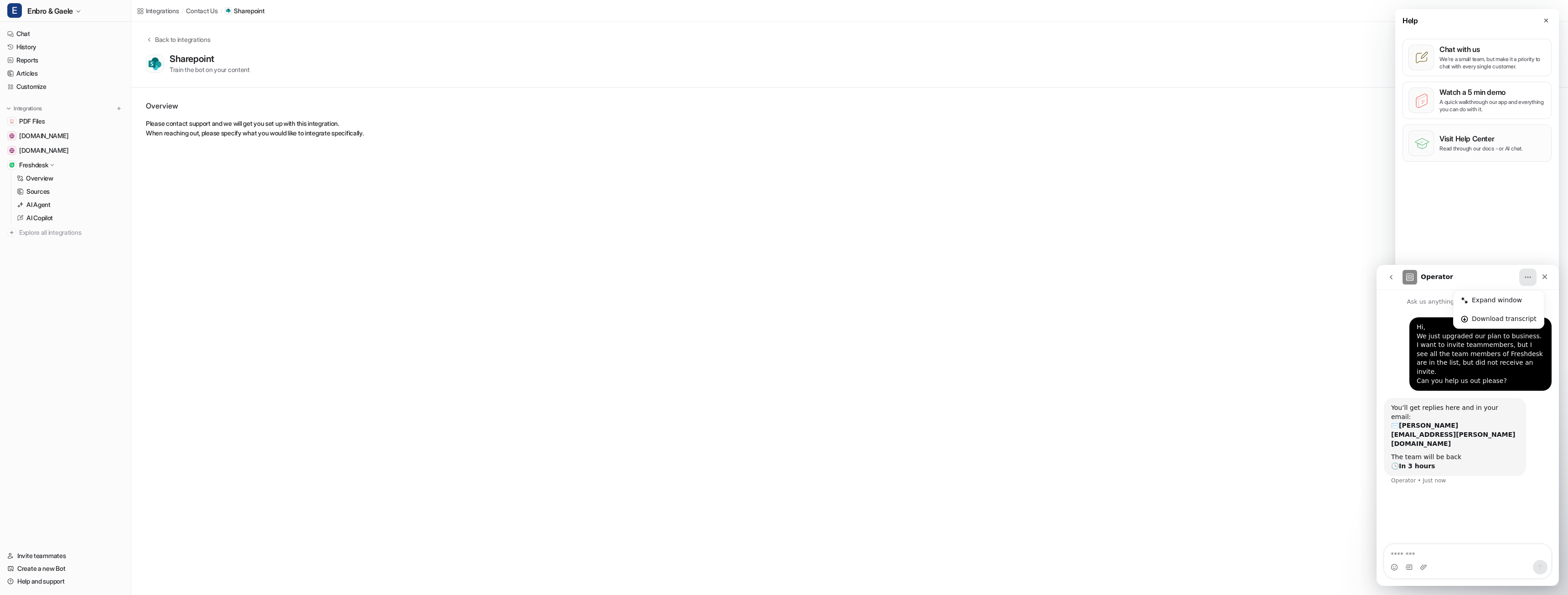
click at [1499, 140] on p "Visit Help Center" at bounding box center [1481, 138] width 83 height 9
click at [123, 108] on button at bounding box center [119, 109] width 9 height 9
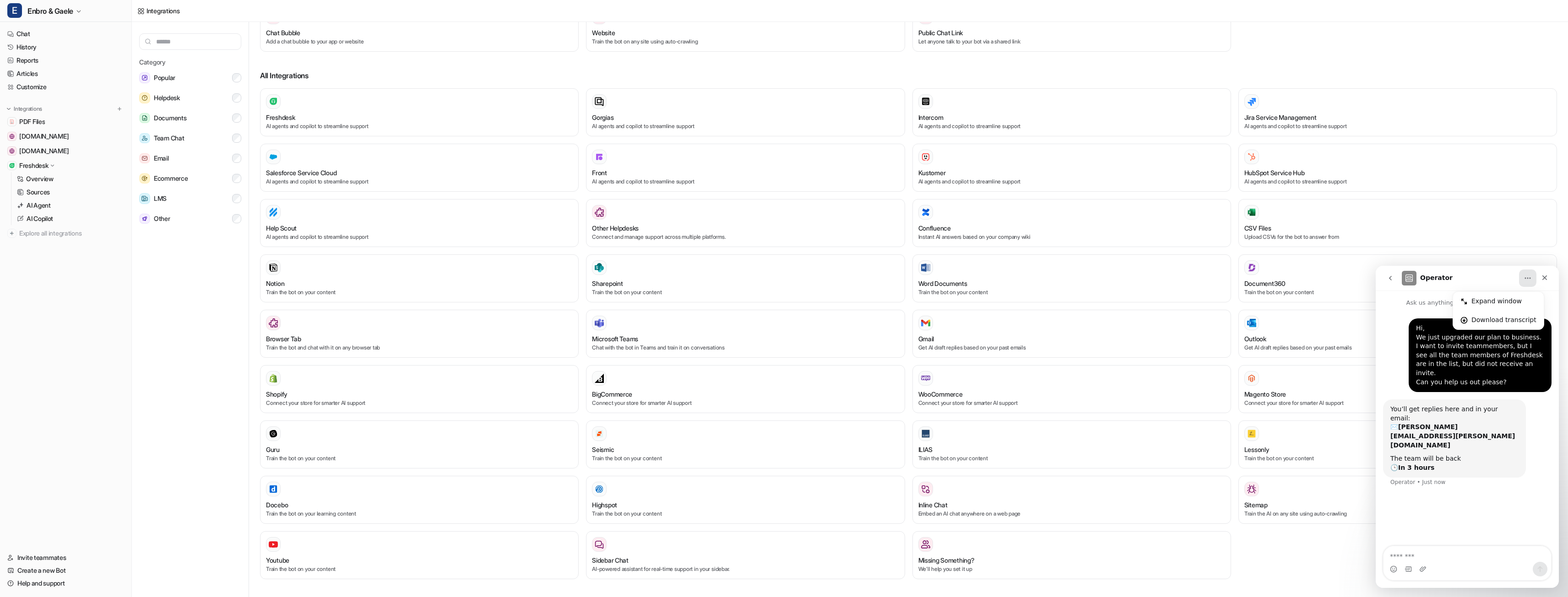
scroll to position [4, 0]
click at [162, 118] on span "Documents" at bounding box center [170, 117] width 33 height 11
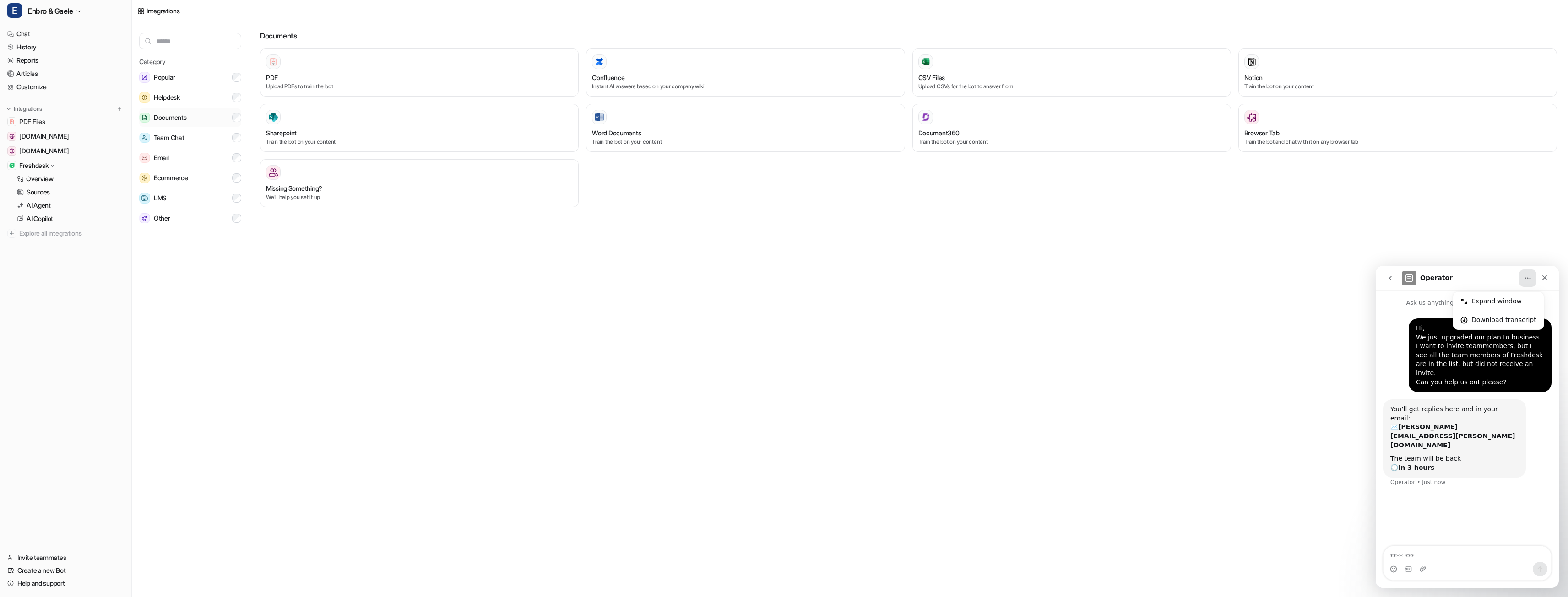
scroll to position [0, 0]
click at [690, 138] on p "Train the bot on your content" at bounding box center [745, 142] width 306 height 8
click at [691, 136] on div "Word Documents" at bounding box center [745, 133] width 306 height 10
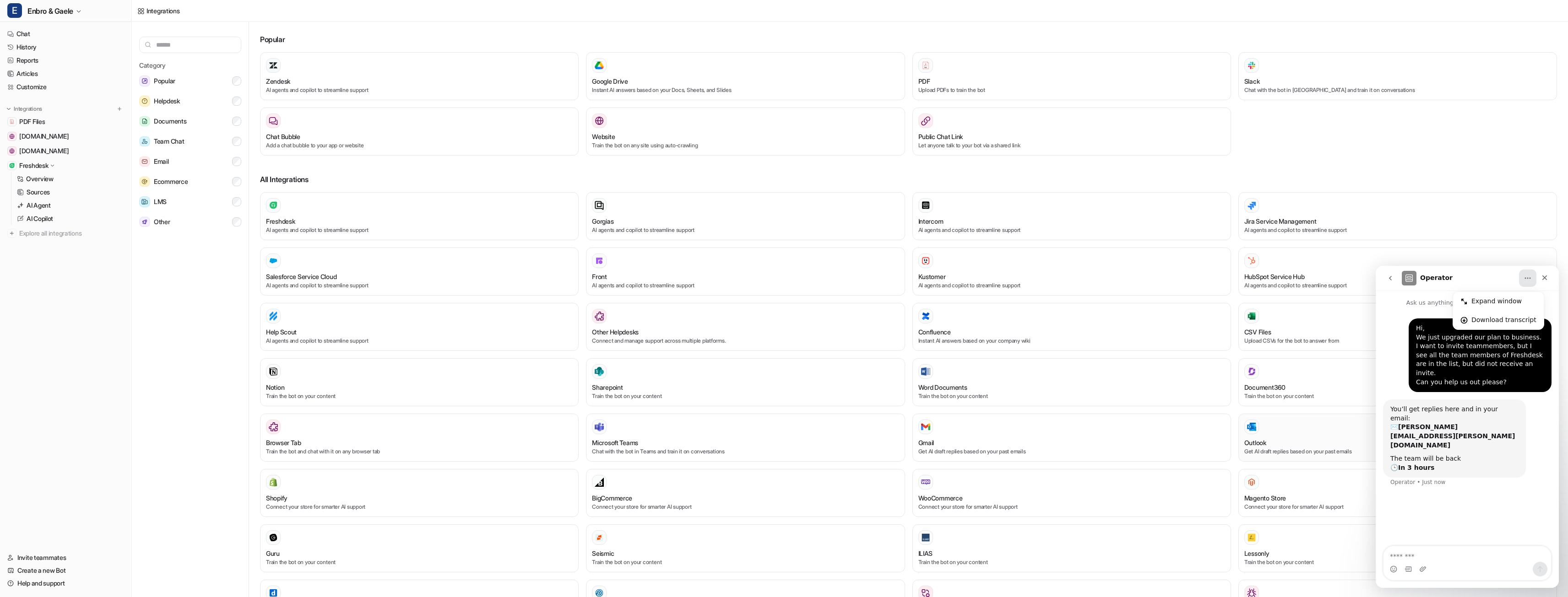
click at [1323, 436] on div "Outlook Get AI draft replies based on your past emails" at bounding box center [1397, 438] width 306 height 36
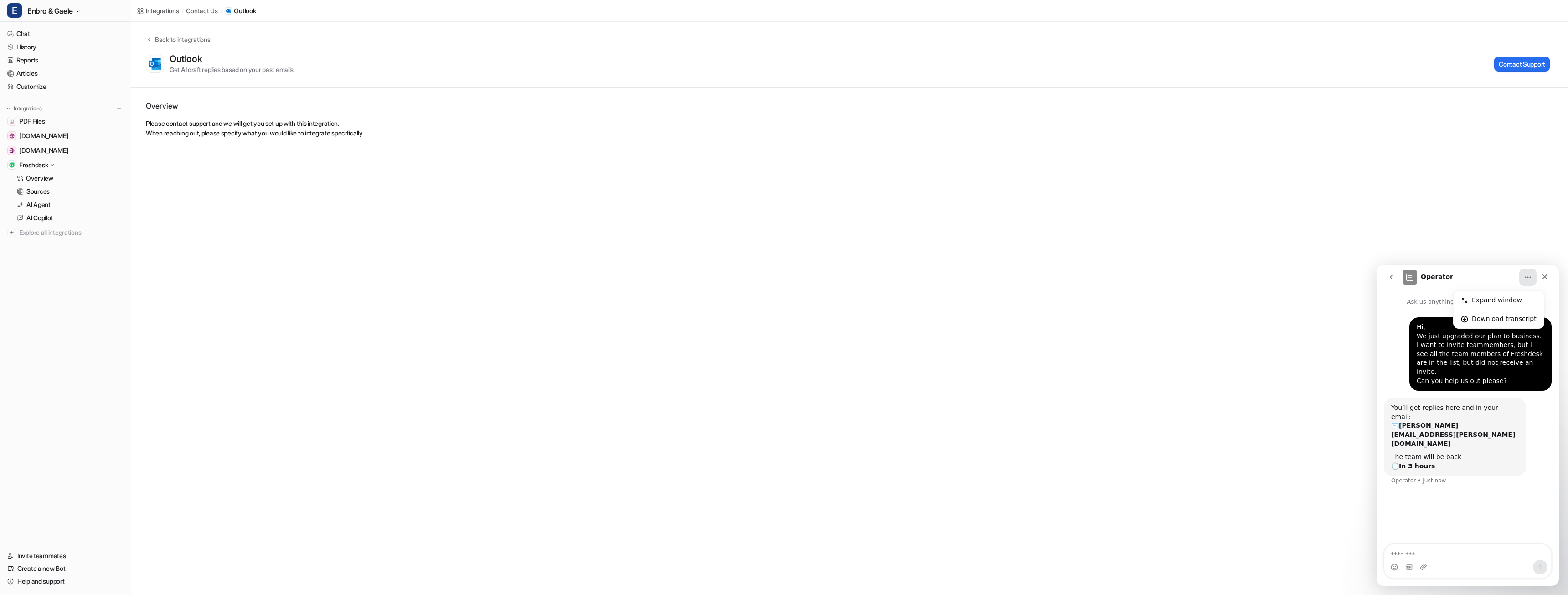
click at [1318, 435] on div "Integrations / contact us / Outlook Back to integrations Outlook Get AI draft r…" at bounding box center [784, 297] width 1568 height 595
click at [157, 36] on div "Back to integrations" at bounding box center [181, 39] width 58 height 10
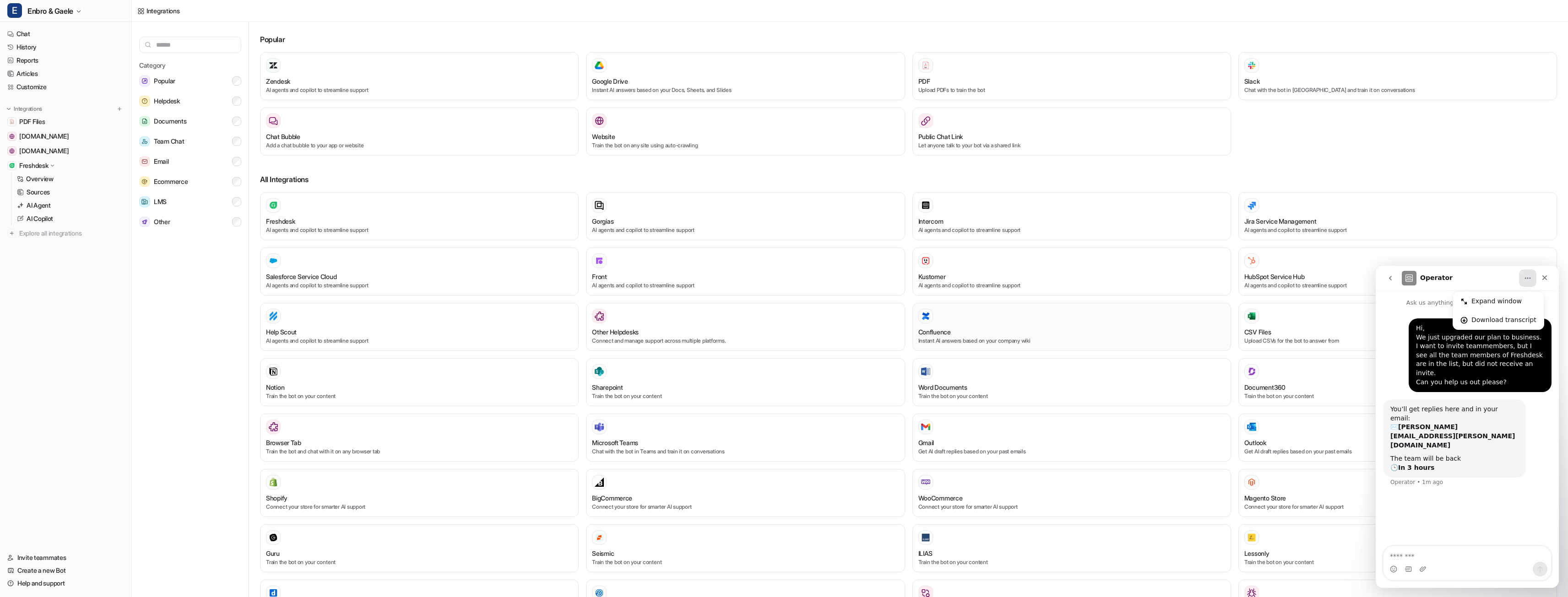
scroll to position [91, 0]
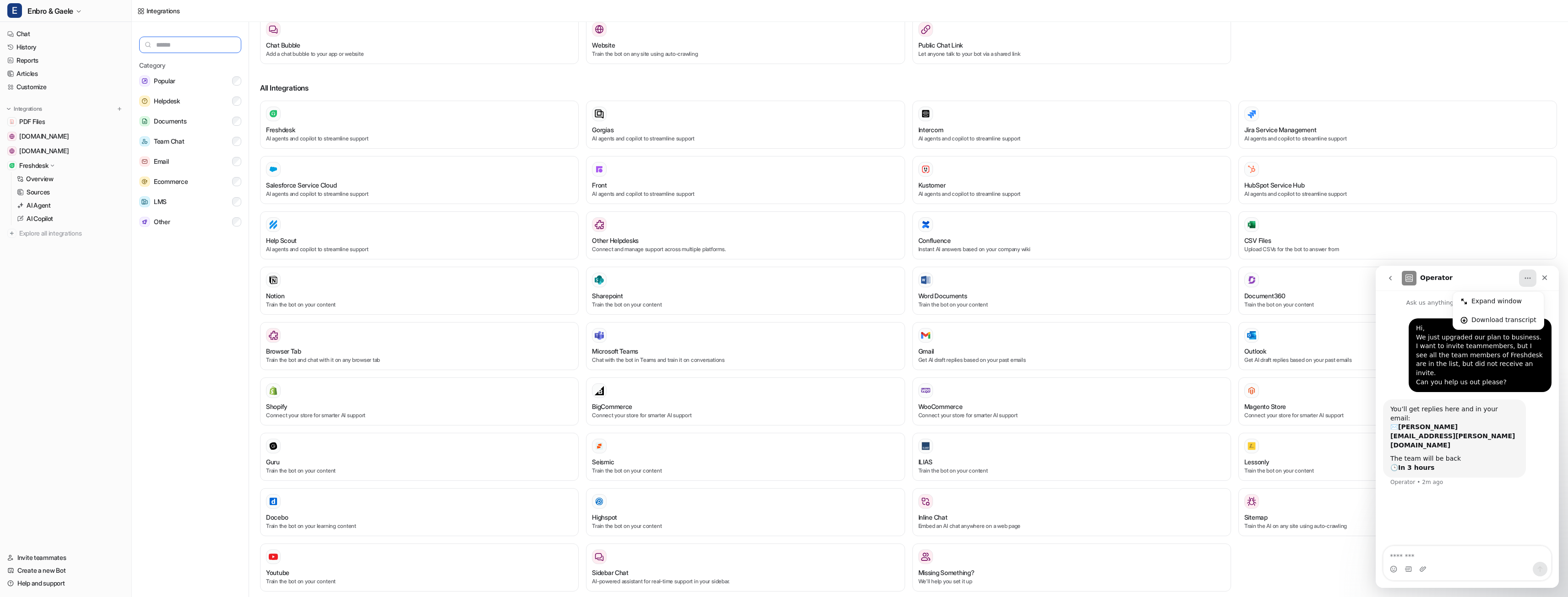
click at [193, 41] on input "text" at bounding box center [191, 44] width 102 height 16
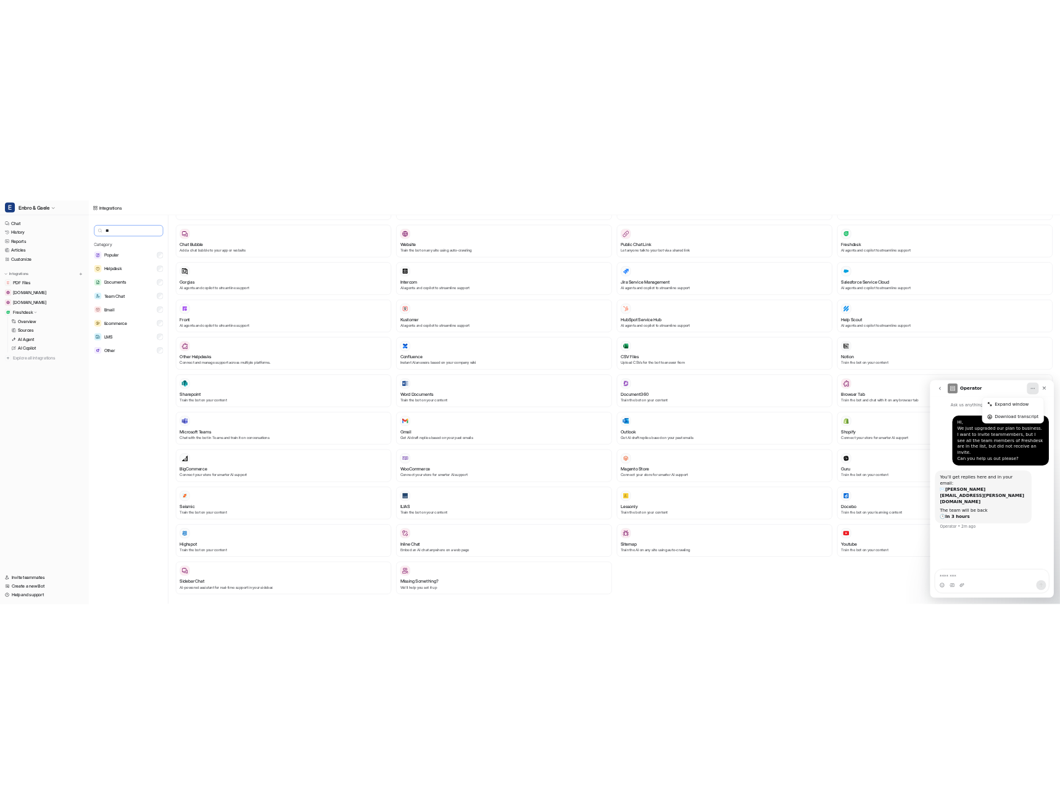
scroll to position [0, 0]
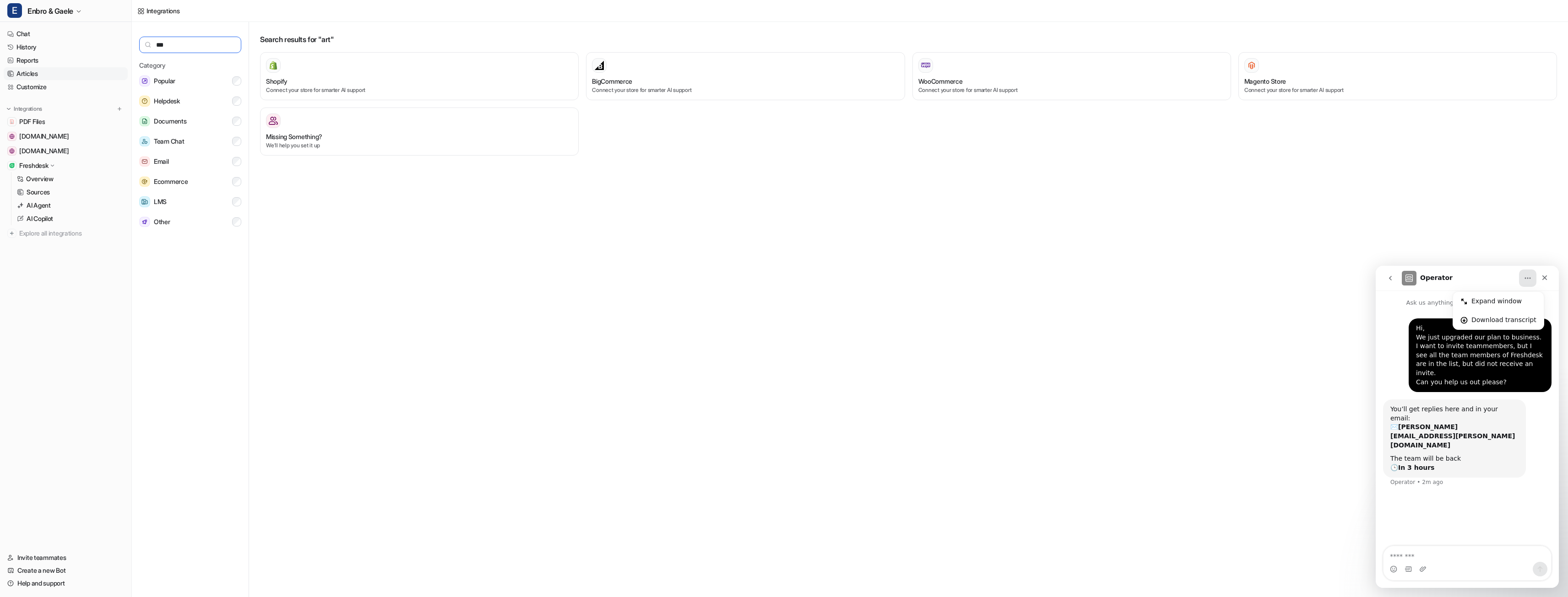
type input "***"
click at [37, 77] on link "Articles" at bounding box center [65, 73] width 124 height 13
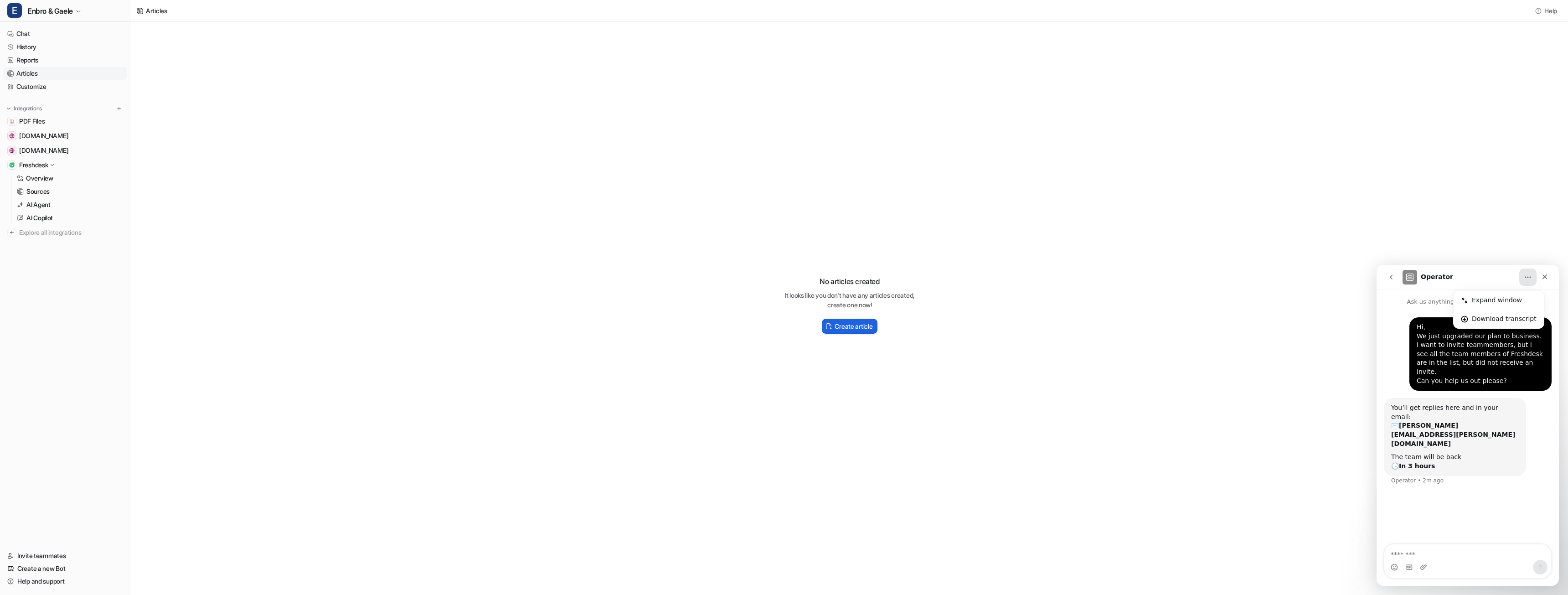
click at [842, 324] on h2 "Create article" at bounding box center [853, 326] width 38 height 10
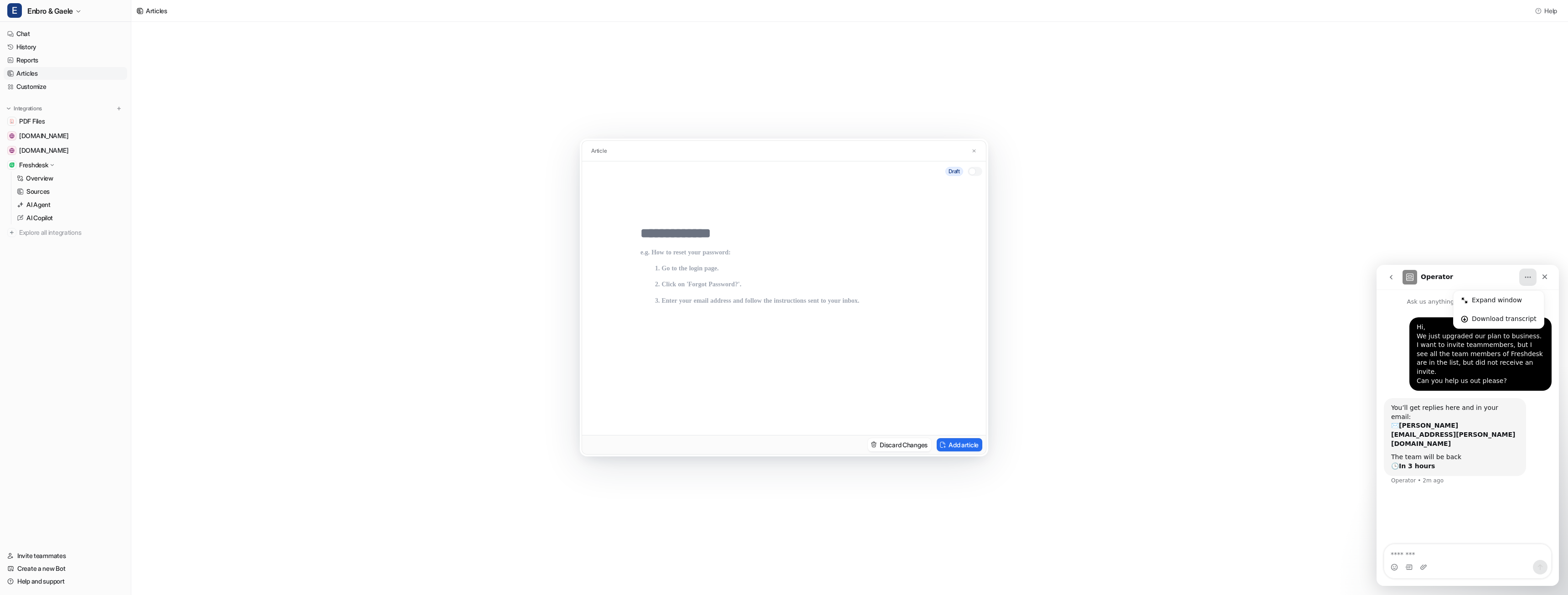
click at [714, 234] on input "text" at bounding box center [784, 234] width 287 height 16
click at [667, 236] on input "text" at bounding box center [784, 234] width 287 height 16
click at [231, 157] on div "Article Draft Discard Changes Add article" at bounding box center [784, 297] width 1568 height 595
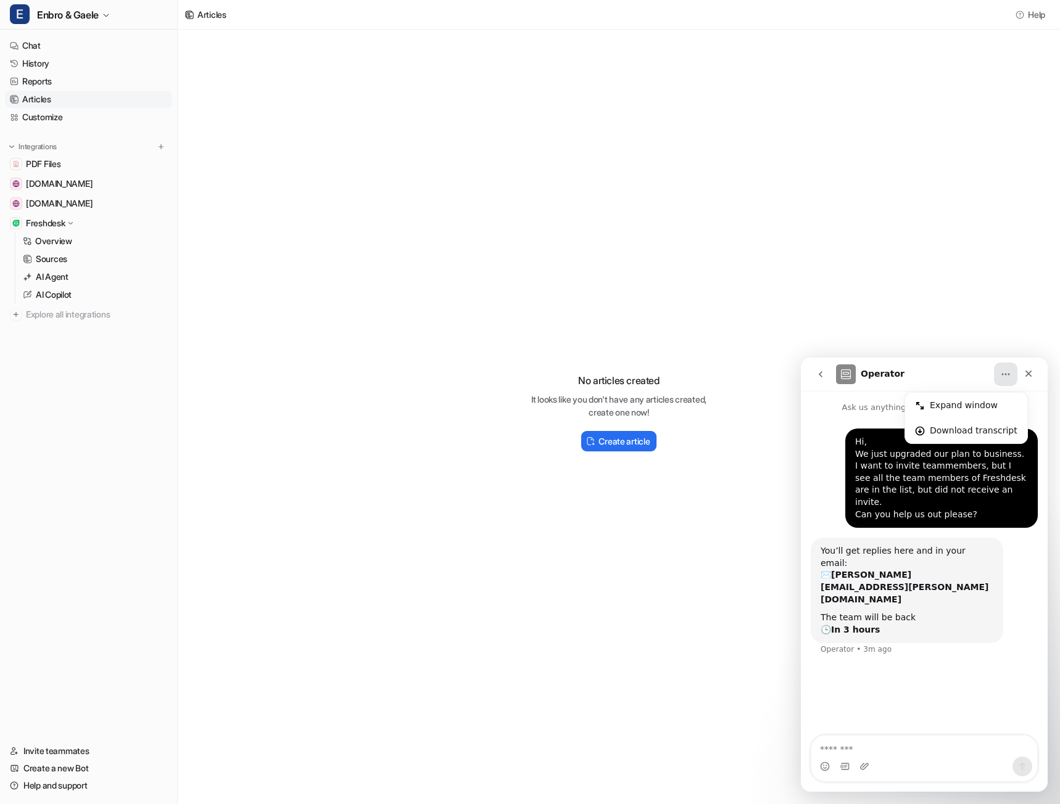
drag, startPoint x: 287, startPoint y: 406, endPoint x: 287, endPoint y: 434, distance: 27.1
click at [287, 406] on div "No articles created It looks like you don't have any articles created, create o…" at bounding box center [619, 407] width 882 height 755
click at [54, 122] on link "Customize" at bounding box center [88, 117] width 167 height 17
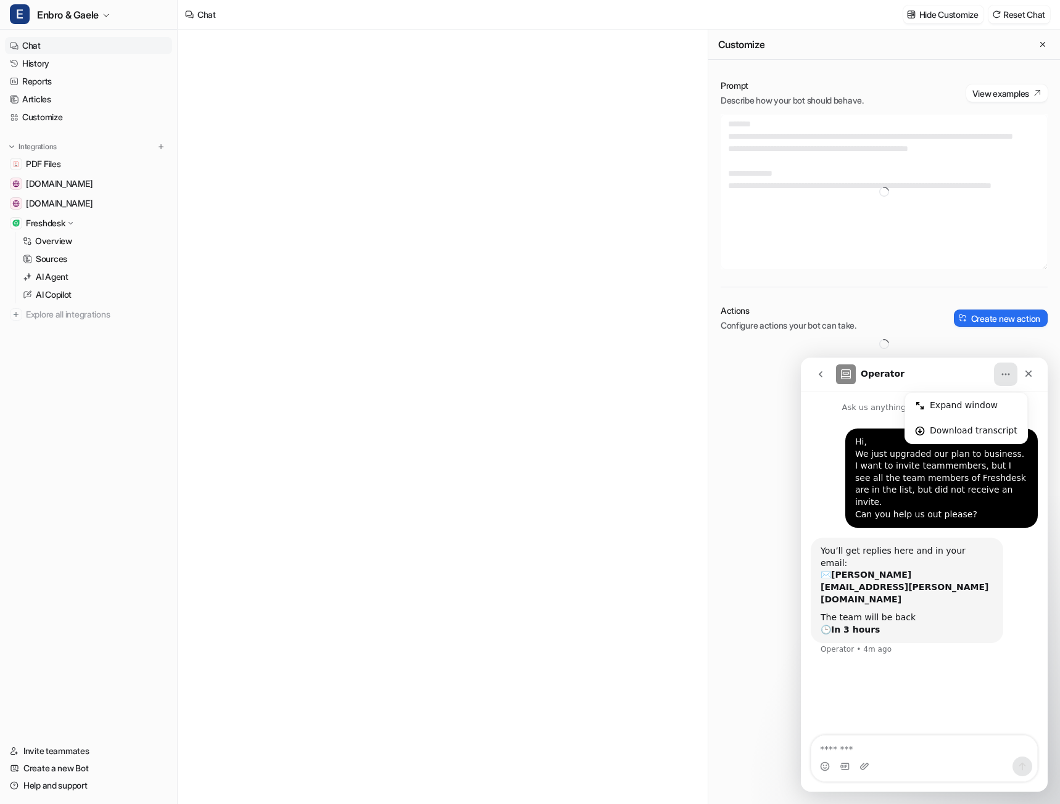
type textarea "**********"
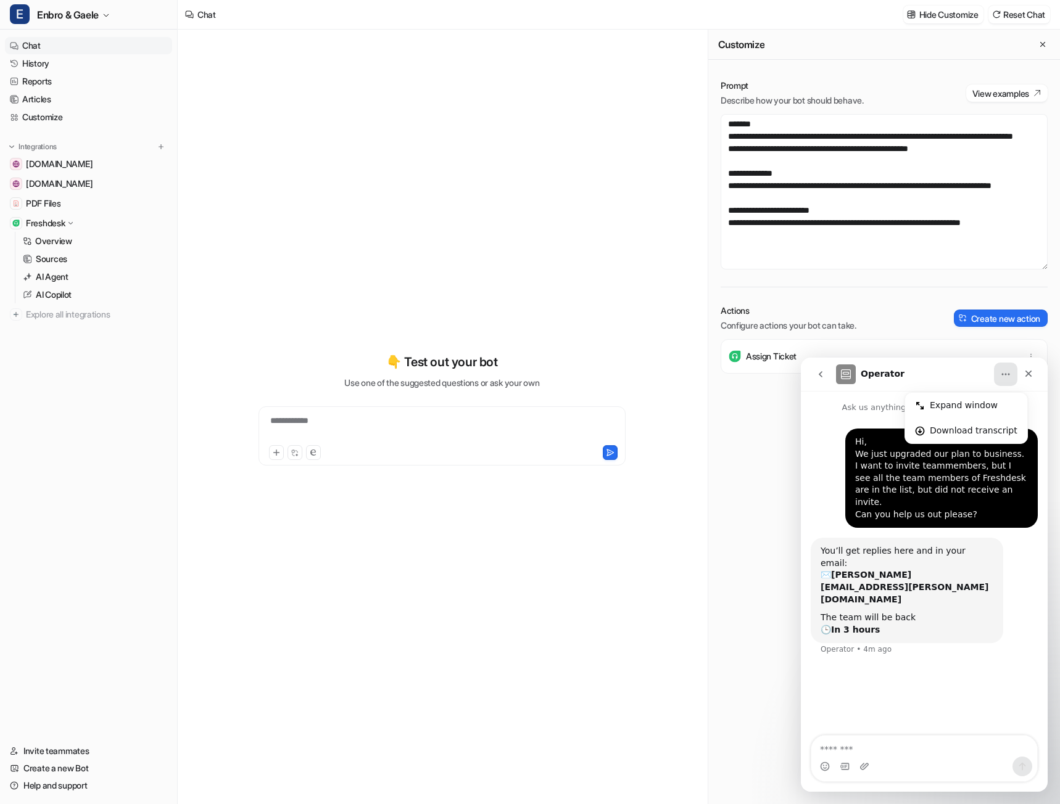
click at [820, 373] on icon "go back" at bounding box center [820, 374] width 4 height 6
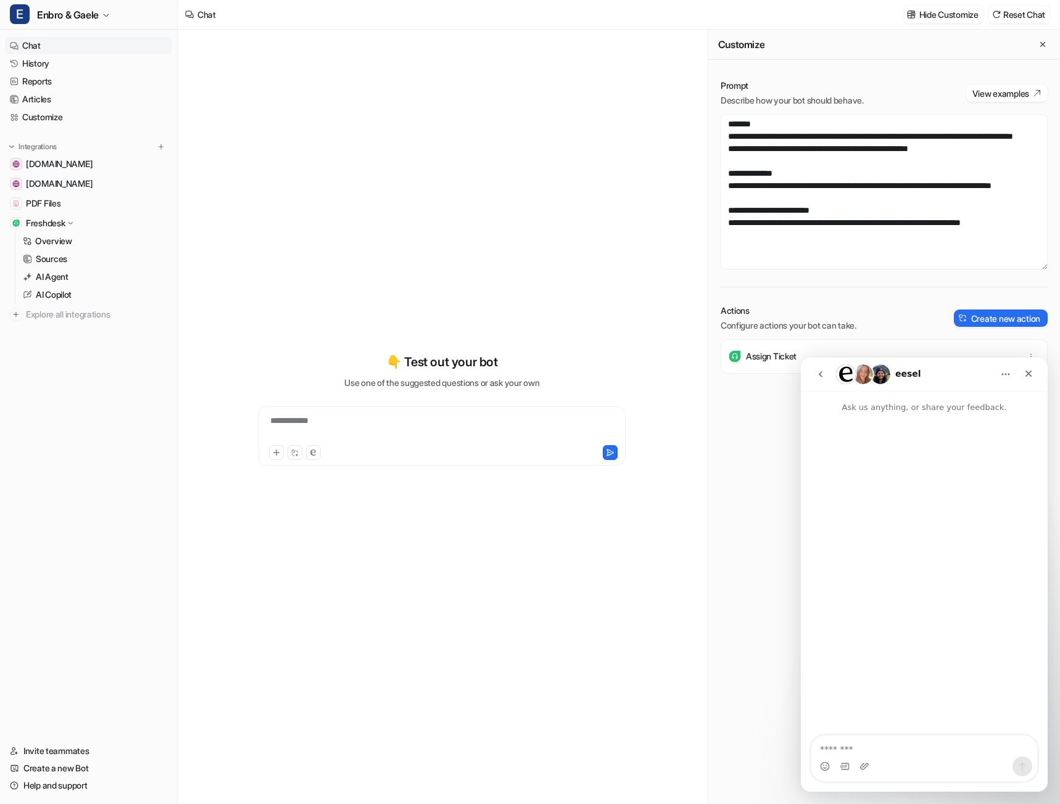
click at [817, 373] on icon "go back" at bounding box center [820, 374] width 10 height 10
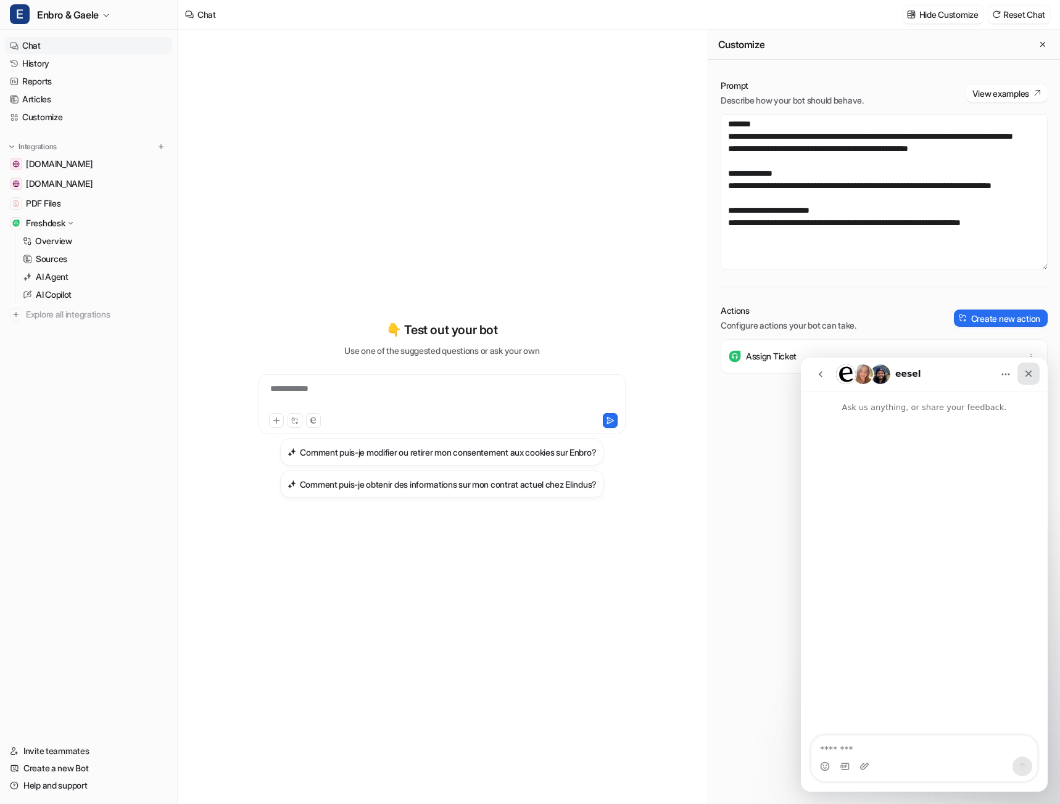
click at [1024, 378] on icon "Close" at bounding box center [1028, 374] width 10 height 10
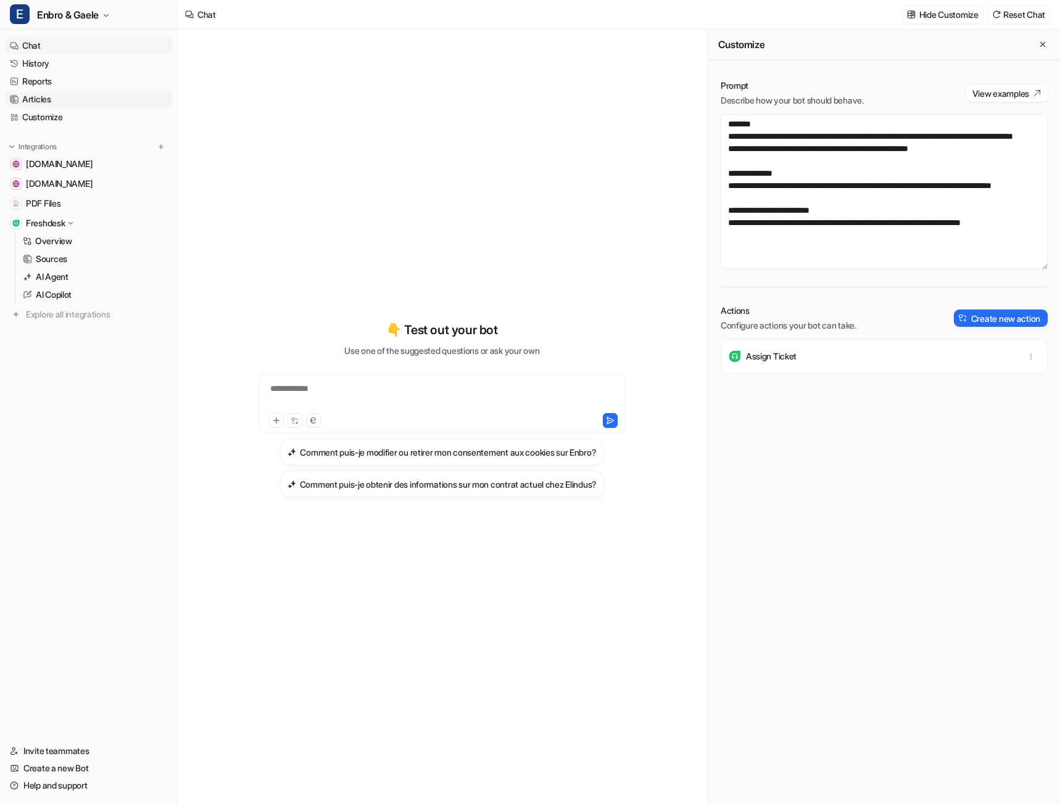
click at [41, 101] on link "Articles" at bounding box center [88, 99] width 167 height 17
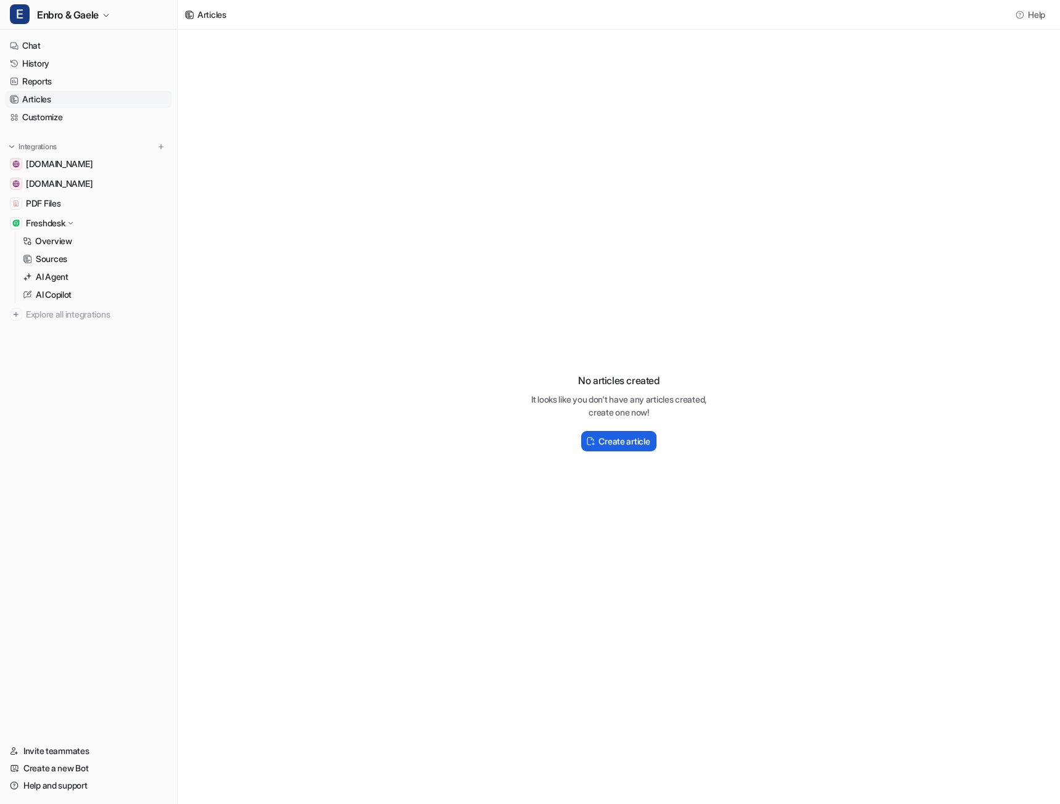
click at [614, 445] on h2 "Create article" at bounding box center [623, 441] width 51 height 13
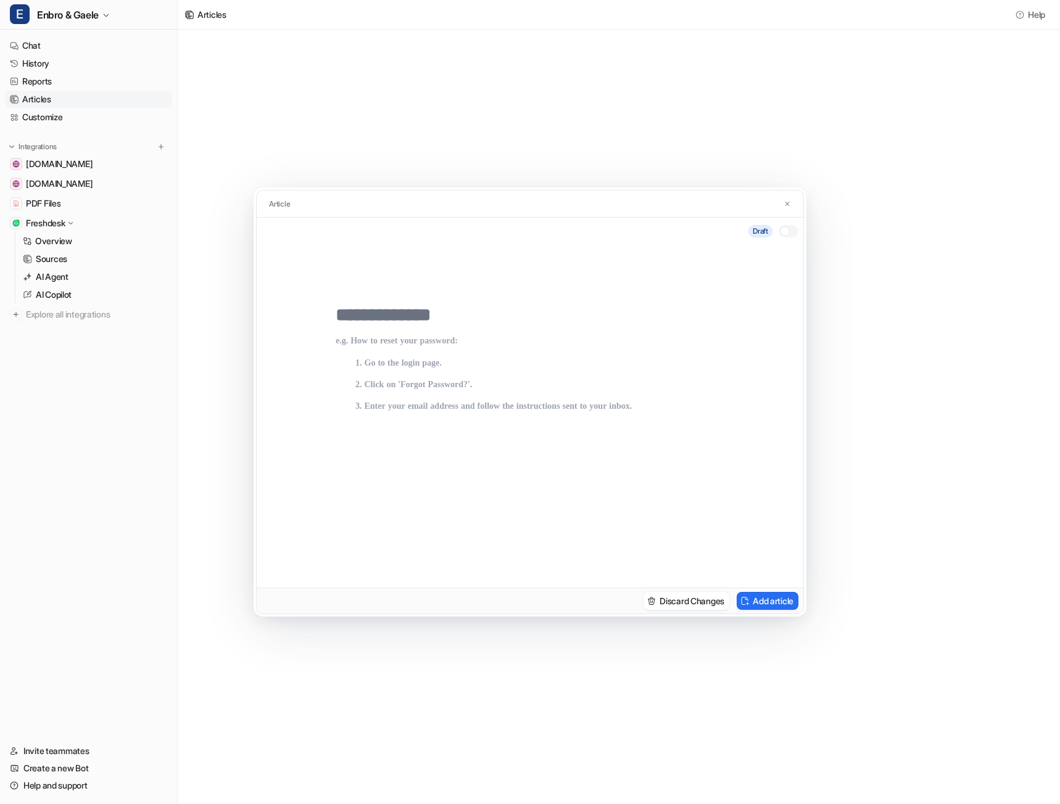
click at [369, 304] on input "text" at bounding box center [530, 315] width 389 height 22
type input "**********"
click at [343, 339] on p at bounding box center [530, 449] width 389 height 227
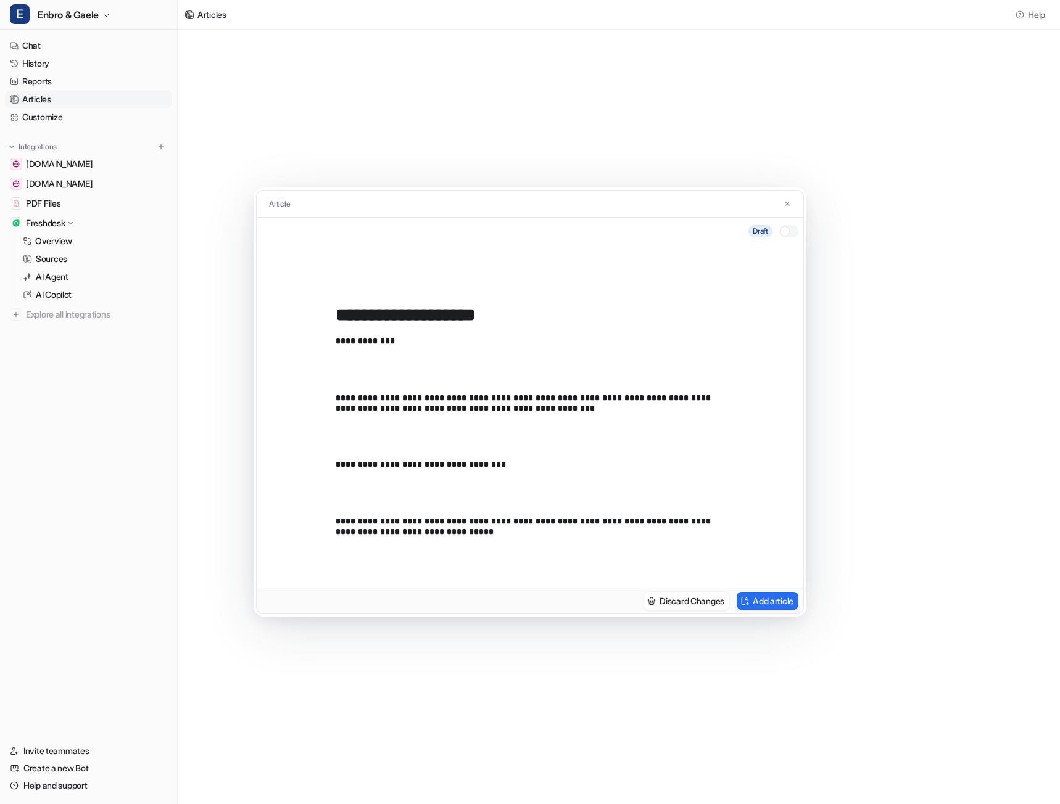
click at [394, 373] on p at bounding box center [530, 370] width 389 height 11
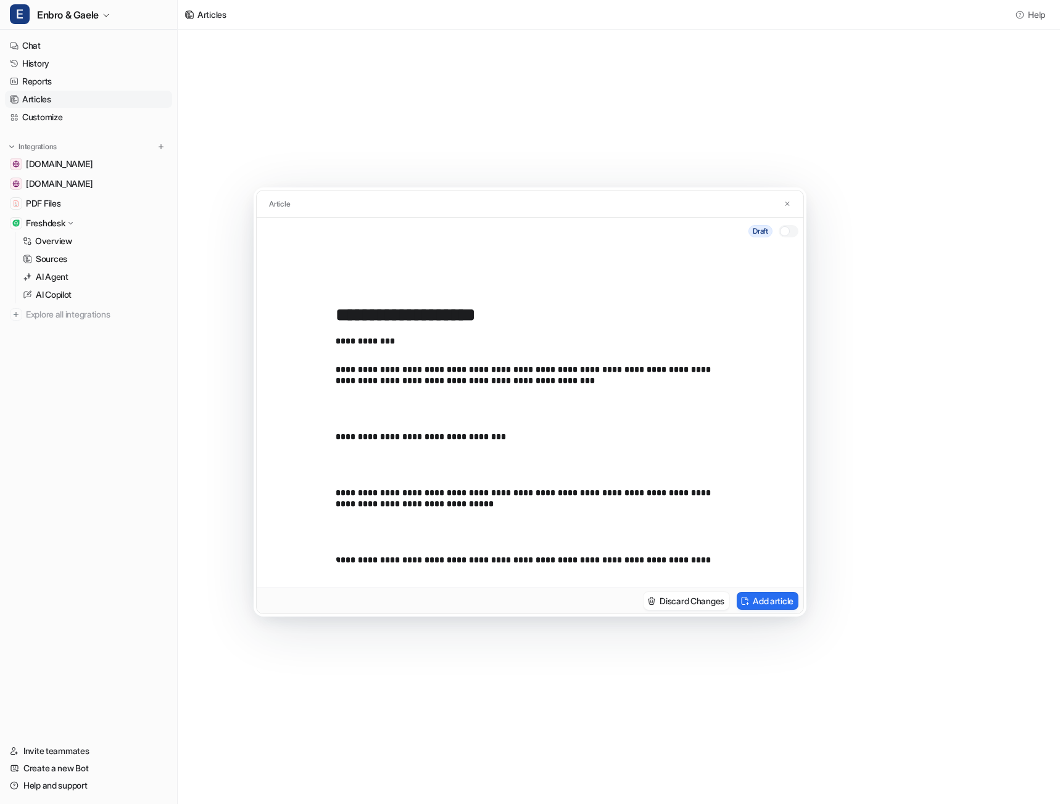
click at [336, 423] on div "**********" at bounding box center [530, 449] width 389 height 227
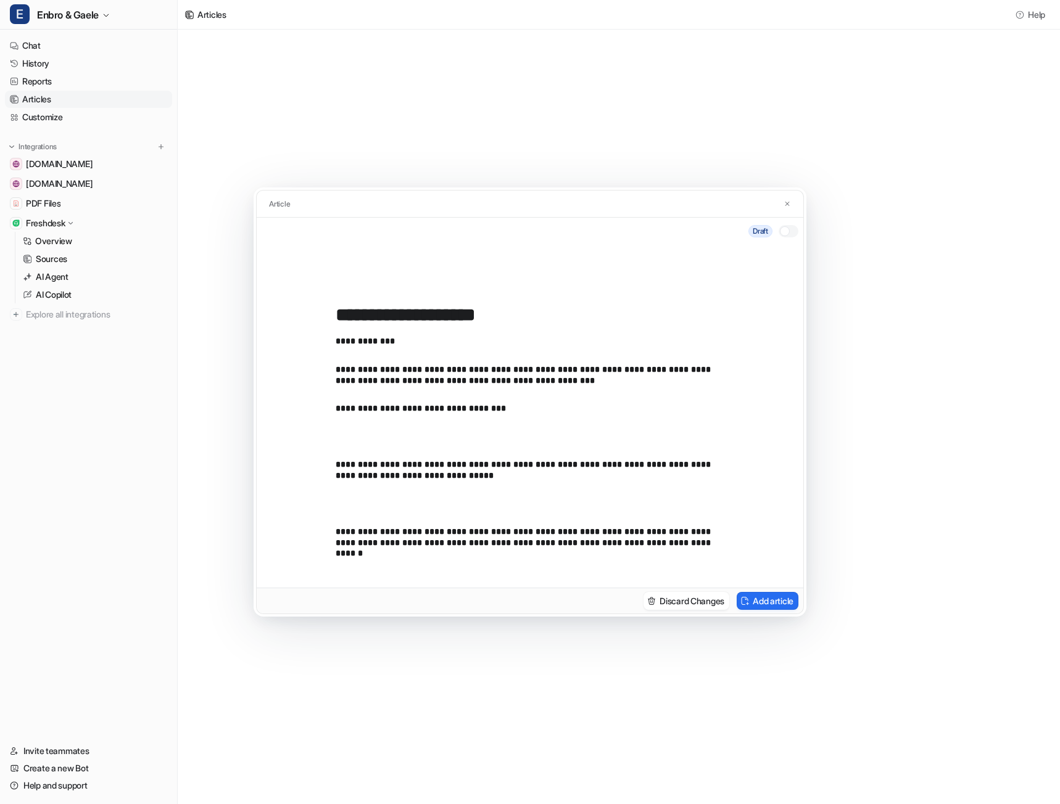
click at [411, 439] on p at bounding box center [530, 437] width 389 height 11
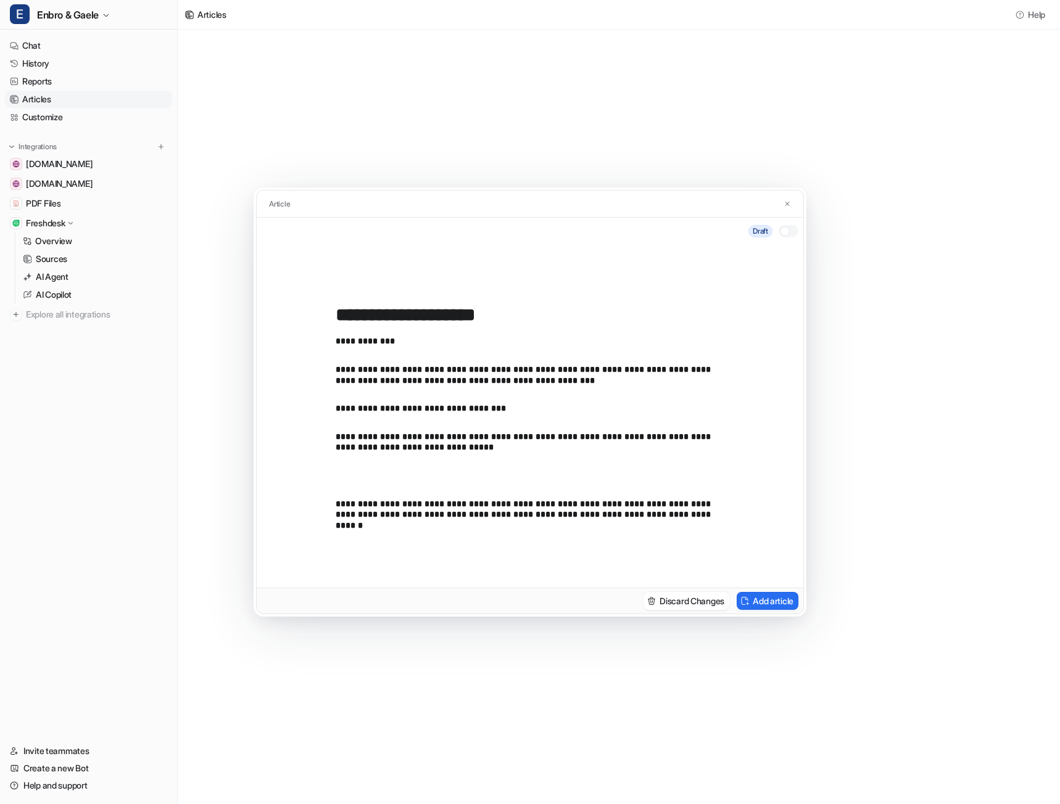
click at [355, 473] on p at bounding box center [530, 476] width 389 height 11
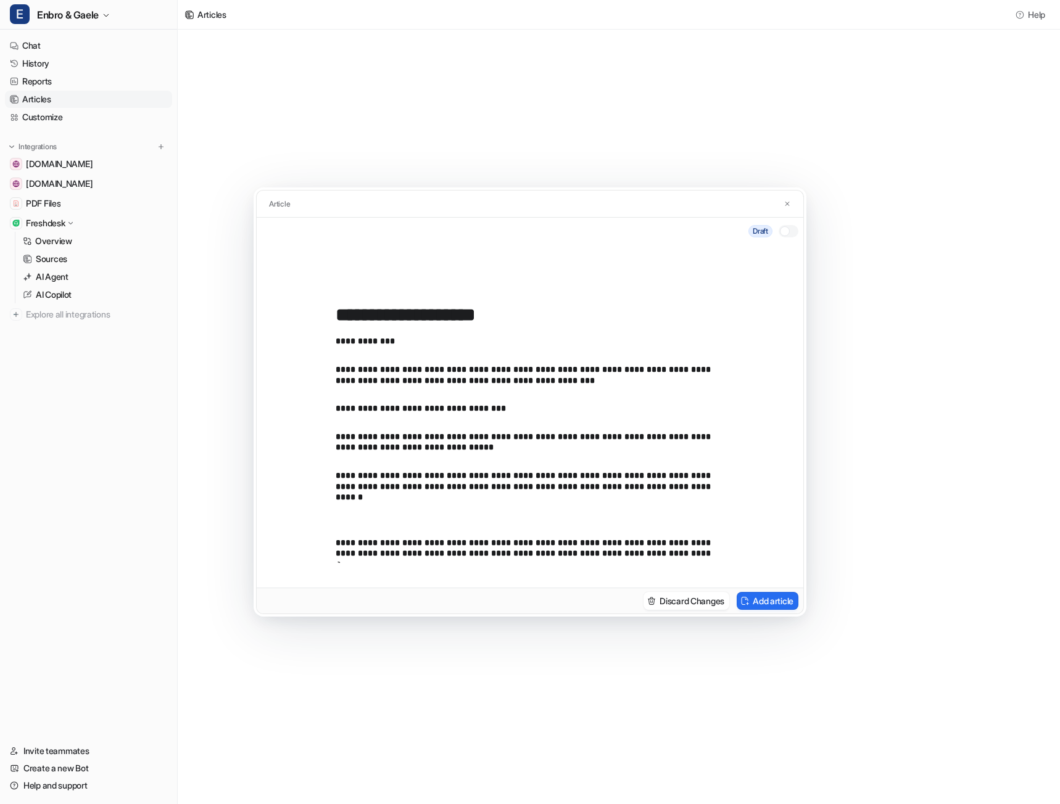
click at [361, 517] on p at bounding box center [530, 514] width 389 height 11
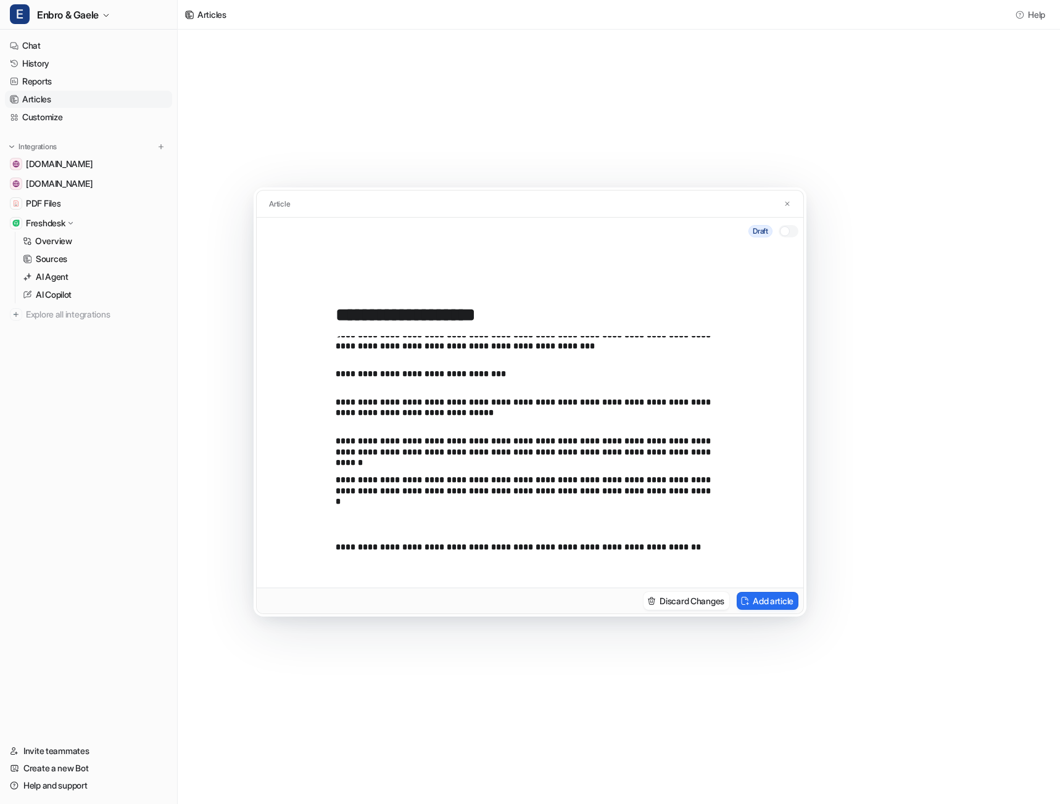
scroll to position [62, 0]
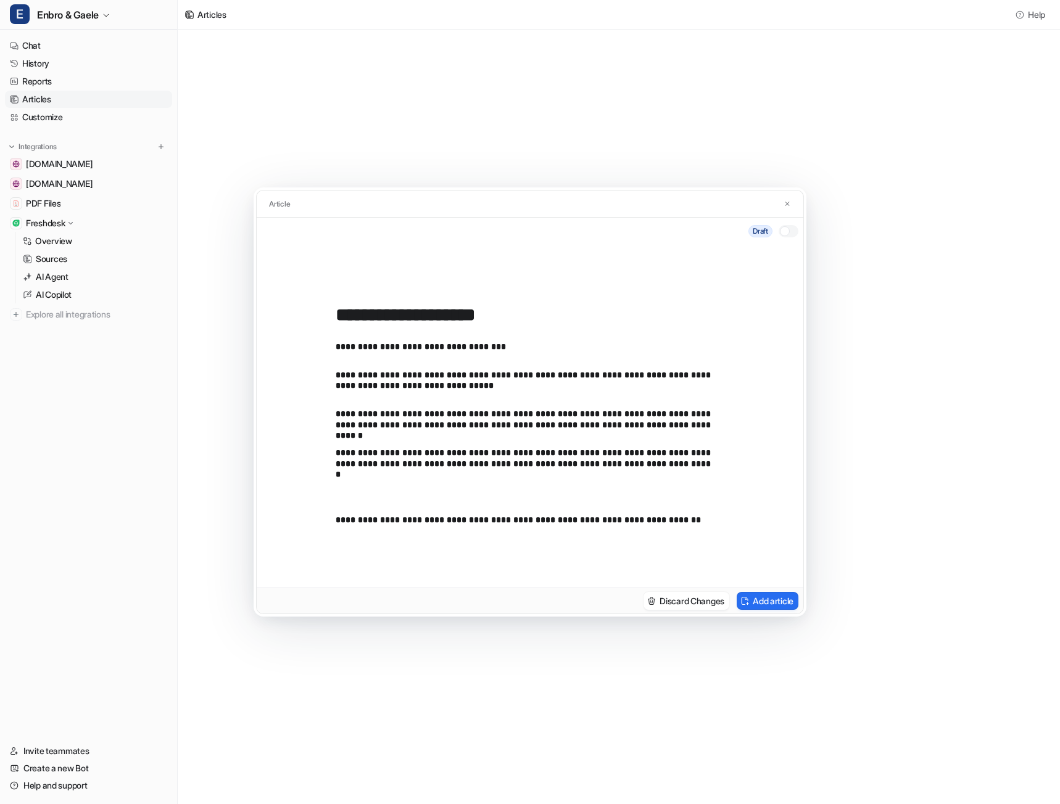
click at [353, 493] on p at bounding box center [530, 492] width 389 height 11
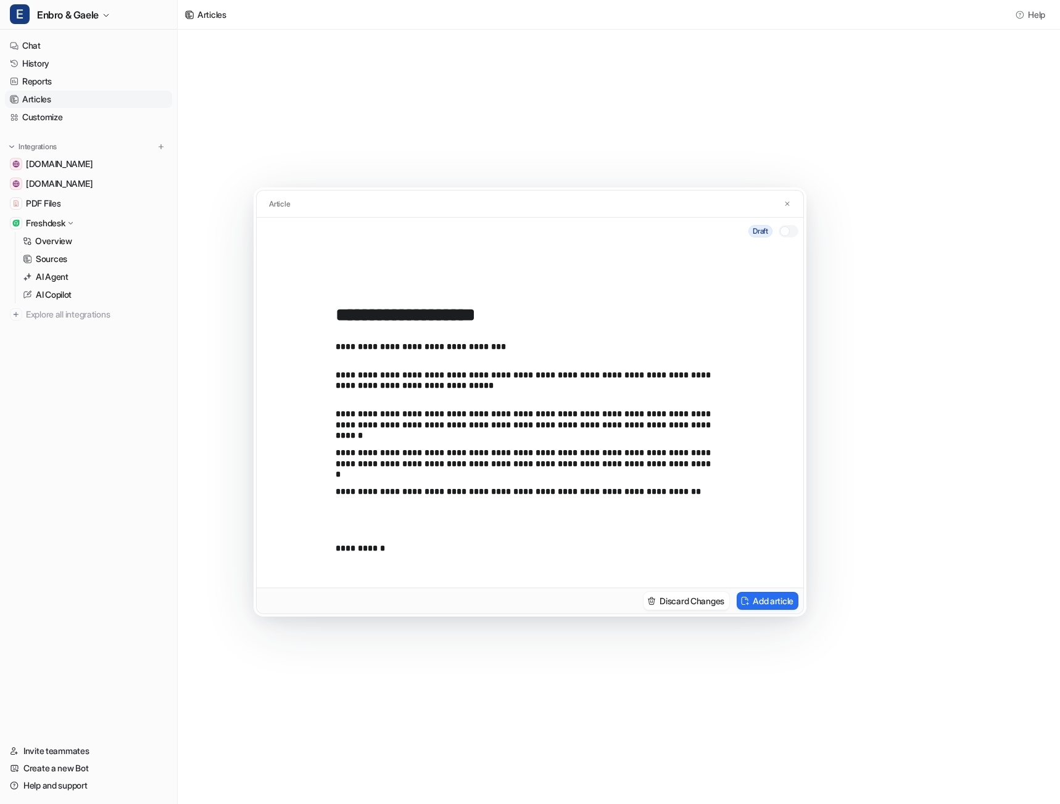
click at [358, 519] on p at bounding box center [530, 520] width 389 height 11
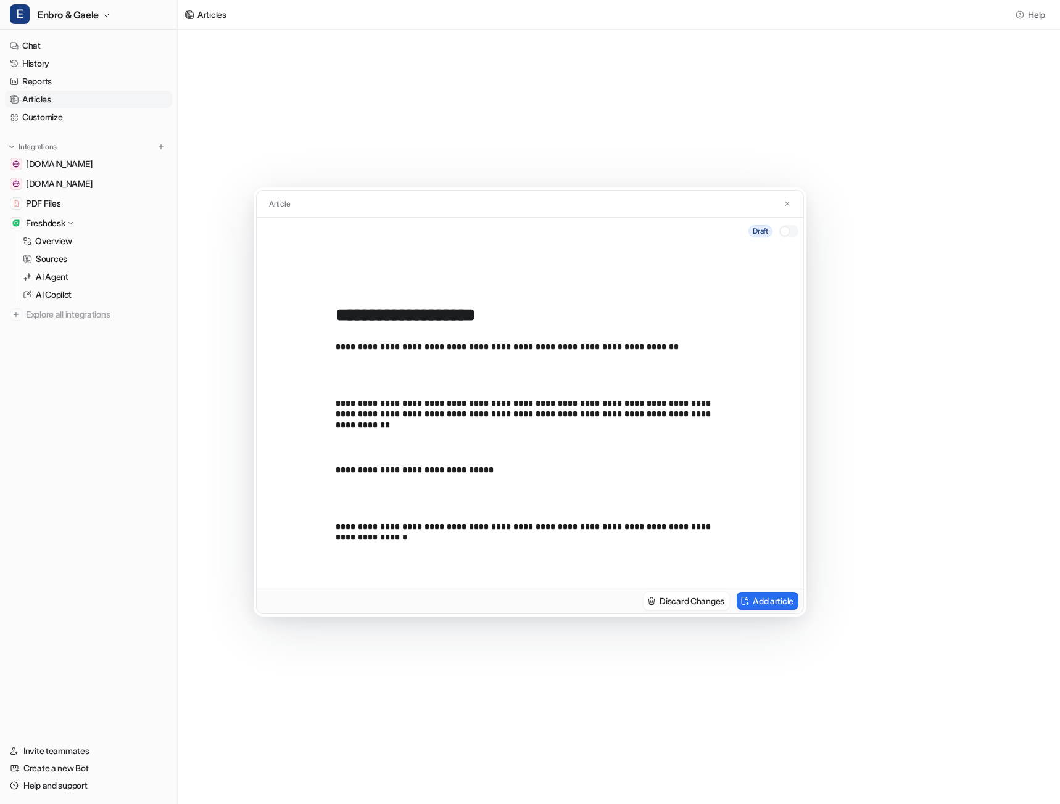
scroll to position [432, 0]
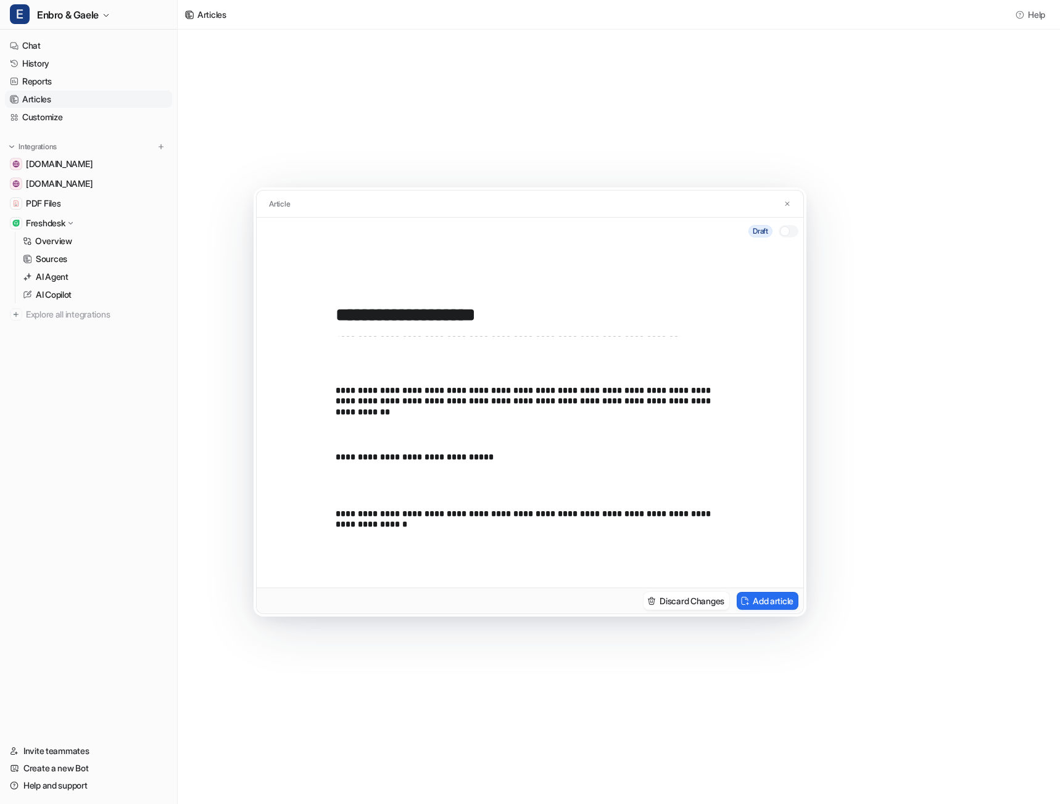
click at [786, 234] on div at bounding box center [785, 231] width 10 height 10
click at [754, 598] on button "Add article" at bounding box center [767, 601] width 62 height 18
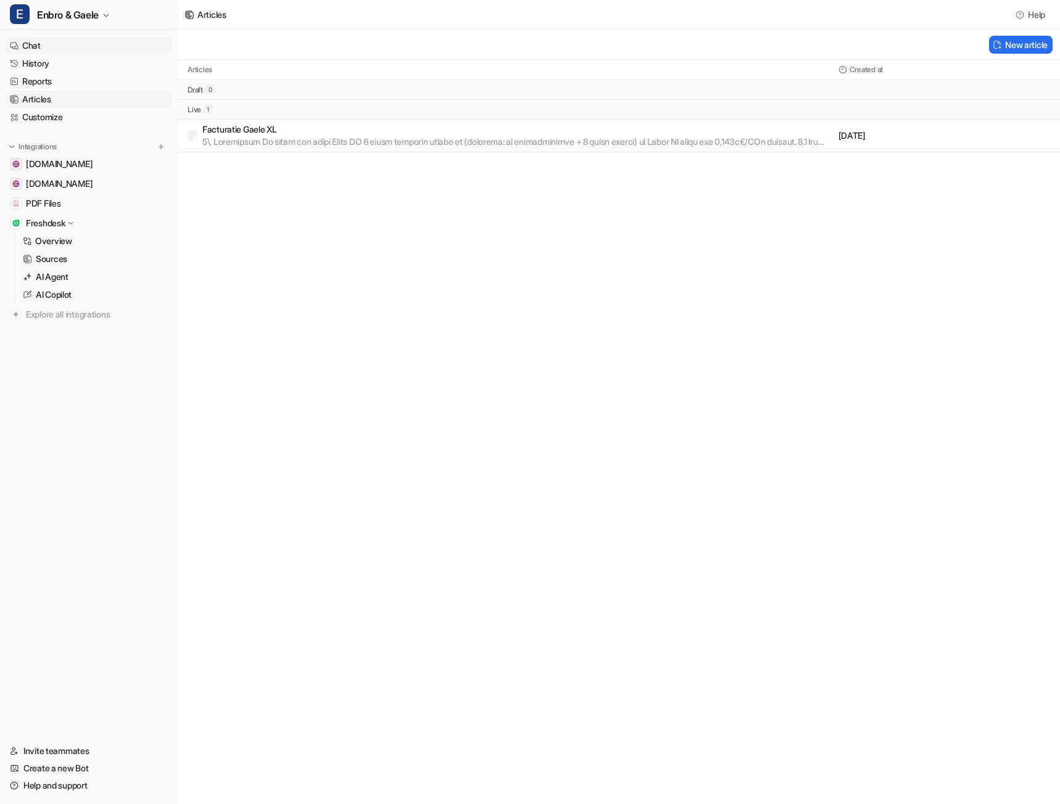
click at [45, 48] on link "Chat" at bounding box center [88, 45] width 167 height 17
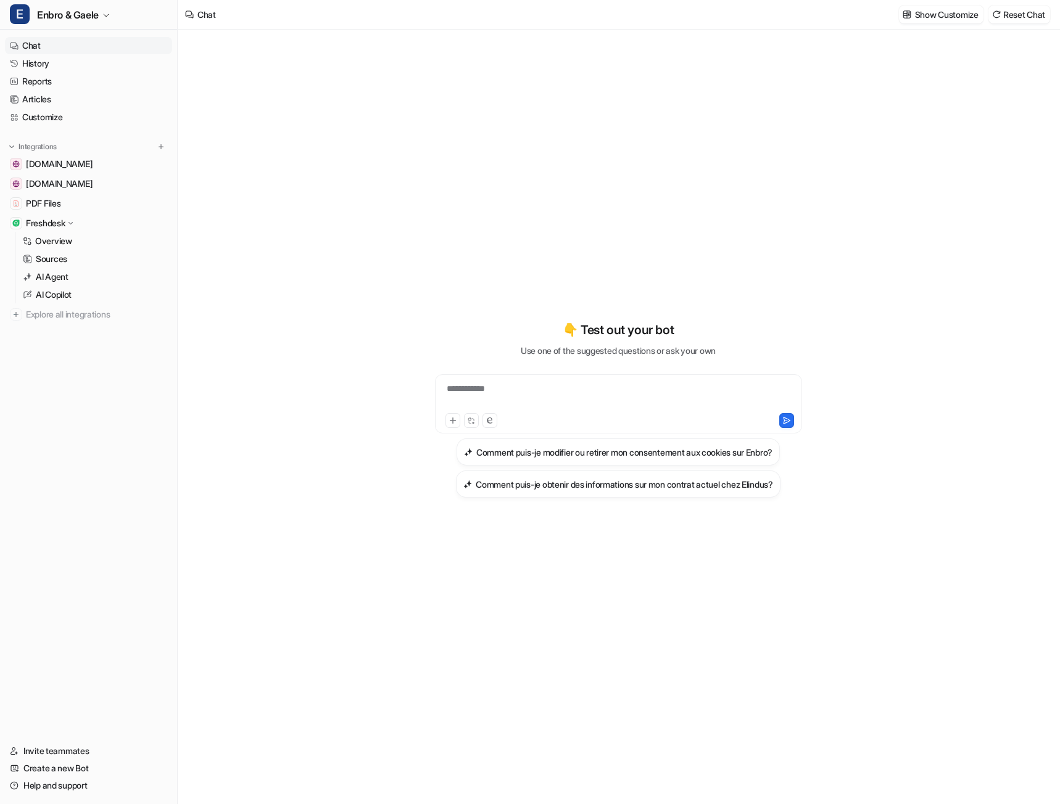
click at [501, 392] on div "**********" at bounding box center [618, 396] width 361 height 28
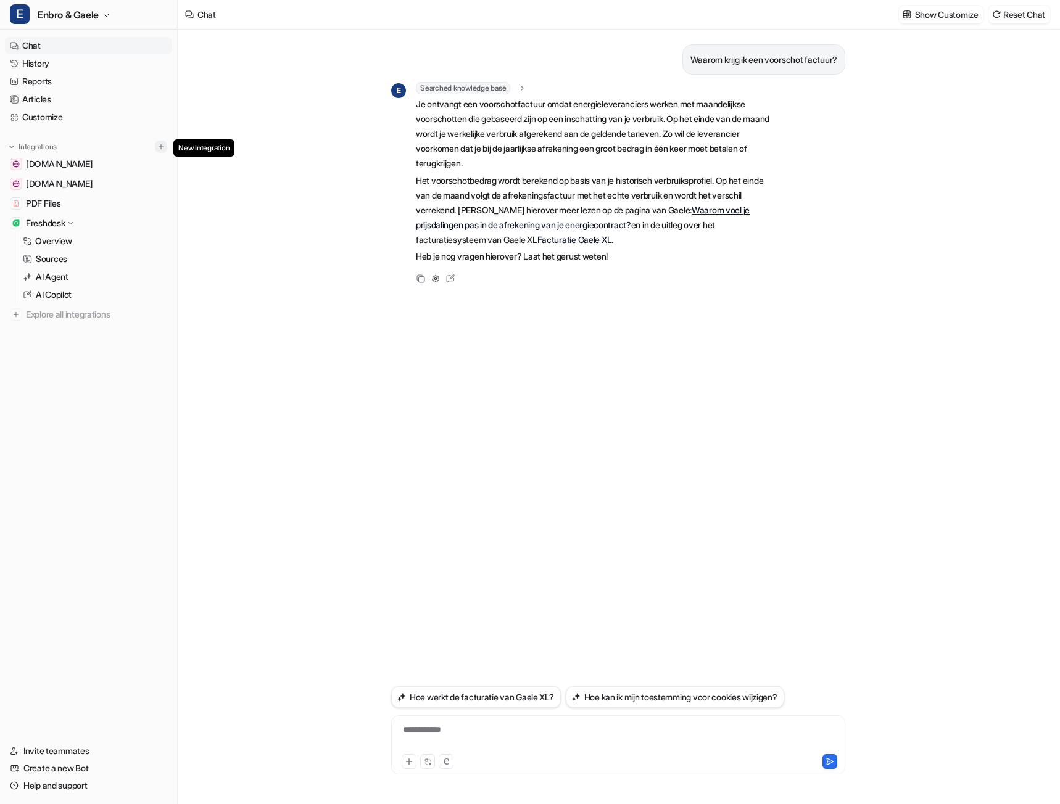
click at [159, 150] on img at bounding box center [161, 146] width 9 height 9
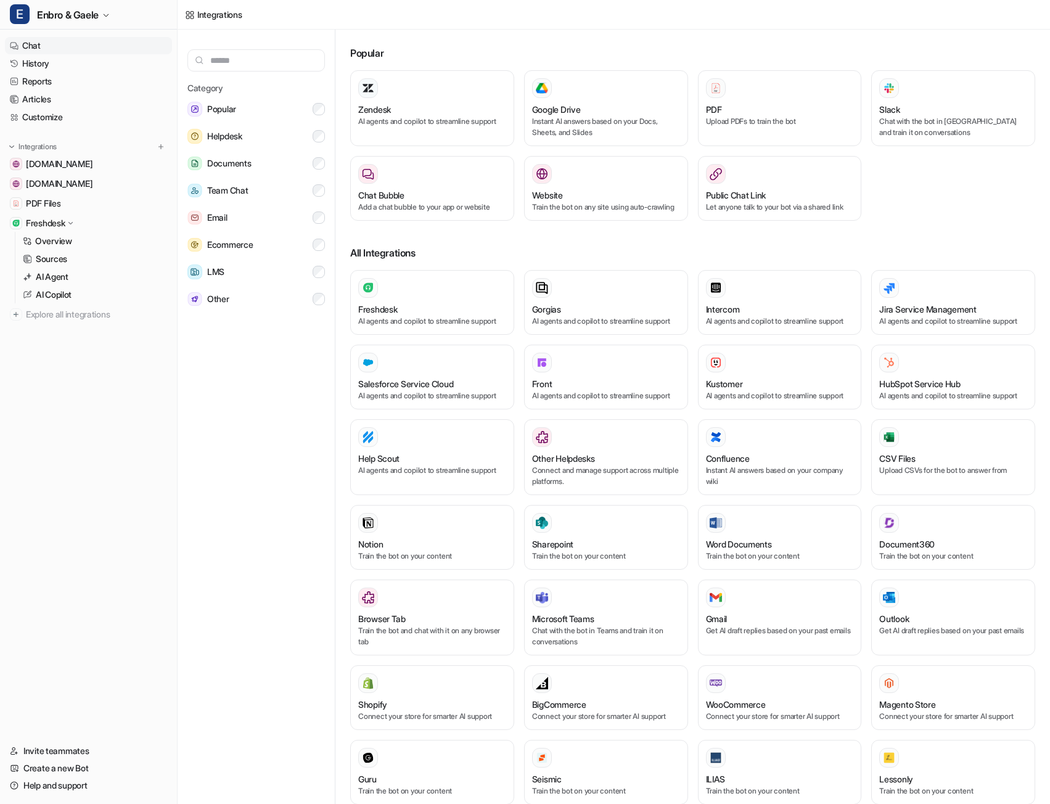
click at [33, 45] on link "Chat" at bounding box center [88, 45] width 167 height 17
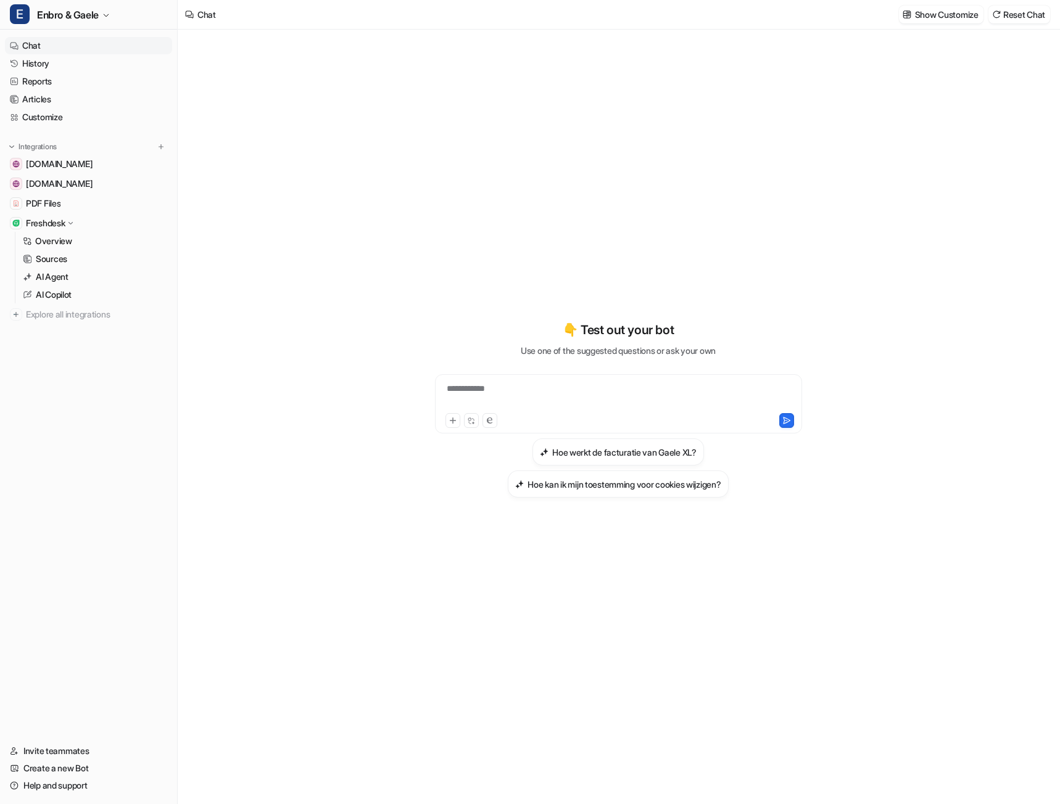
click at [507, 389] on div "**********" at bounding box center [618, 396] width 361 height 28
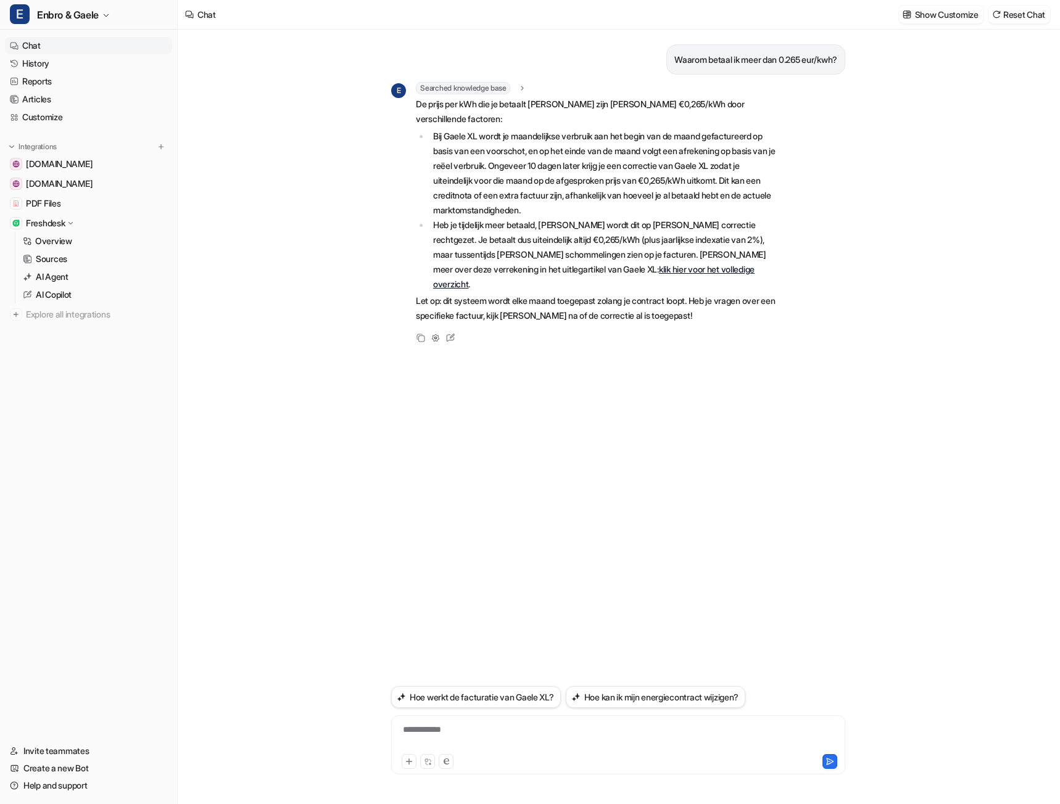
click at [698, 264] on link "klik hier voor het volledige overzicht" at bounding box center [593, 276] width 321 height 25
click at [472, 88] on span "Searched knowledge base" at bounding box center [463, 88] width 94 height 12
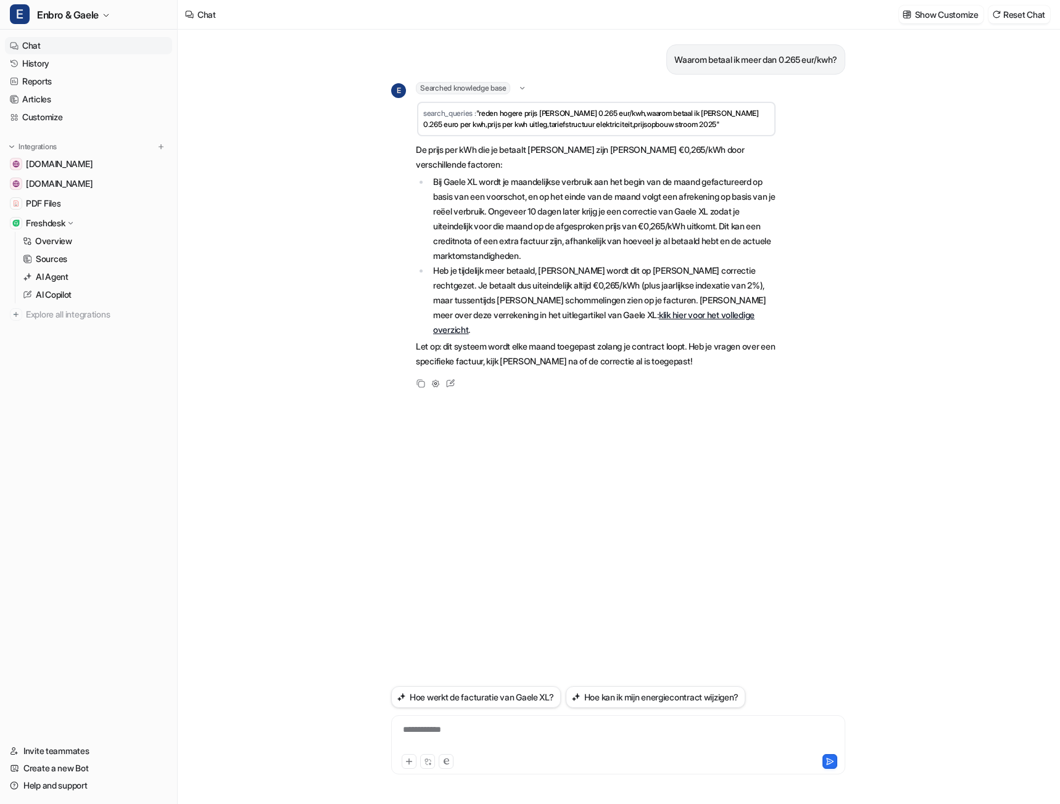
click at [847, 383] on div "**********" at bounding box center [618, 417] width 474 height 775
click at [48, 63] on link "History" at bounding box center [88, 63] width 167 height 17
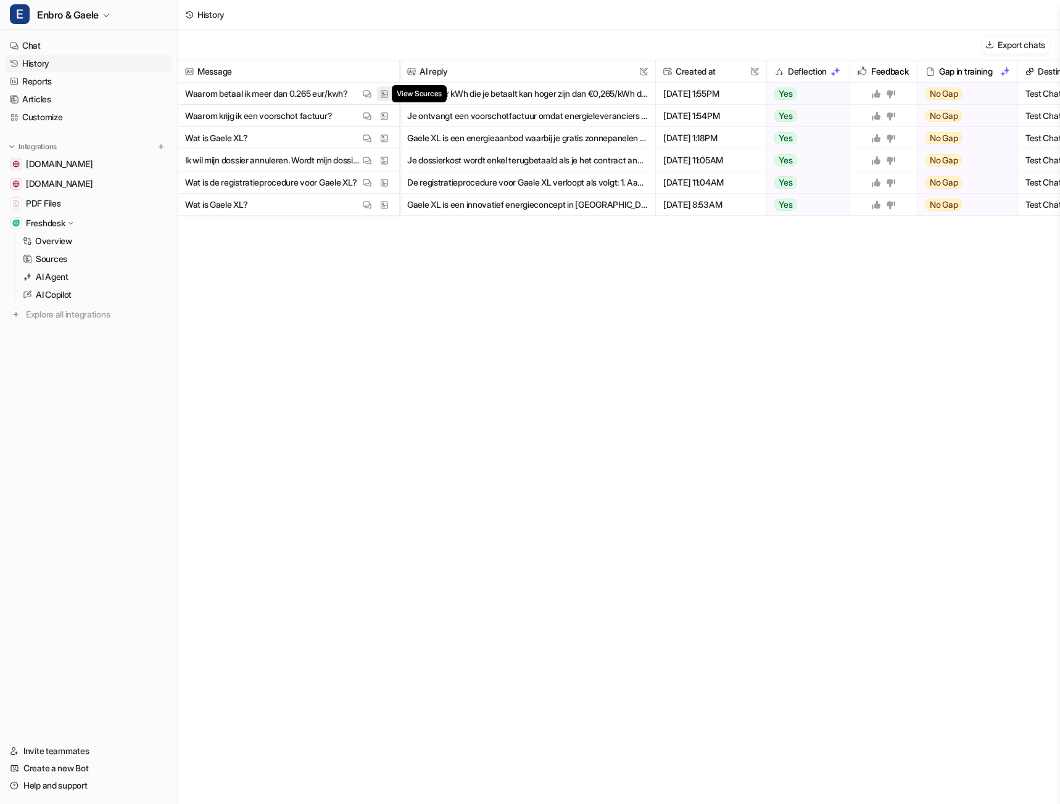
click at [384, 94] on img at bounding box center [384, 93] width 9 height 9
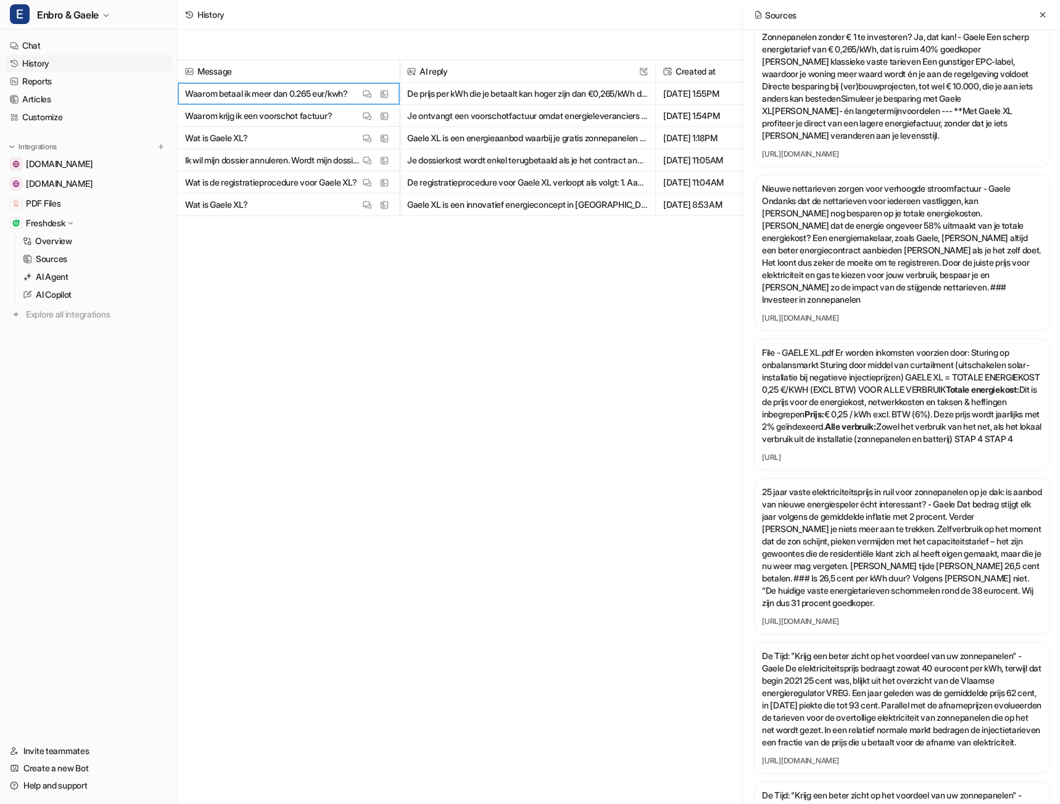
scroll to position [2899, 0]
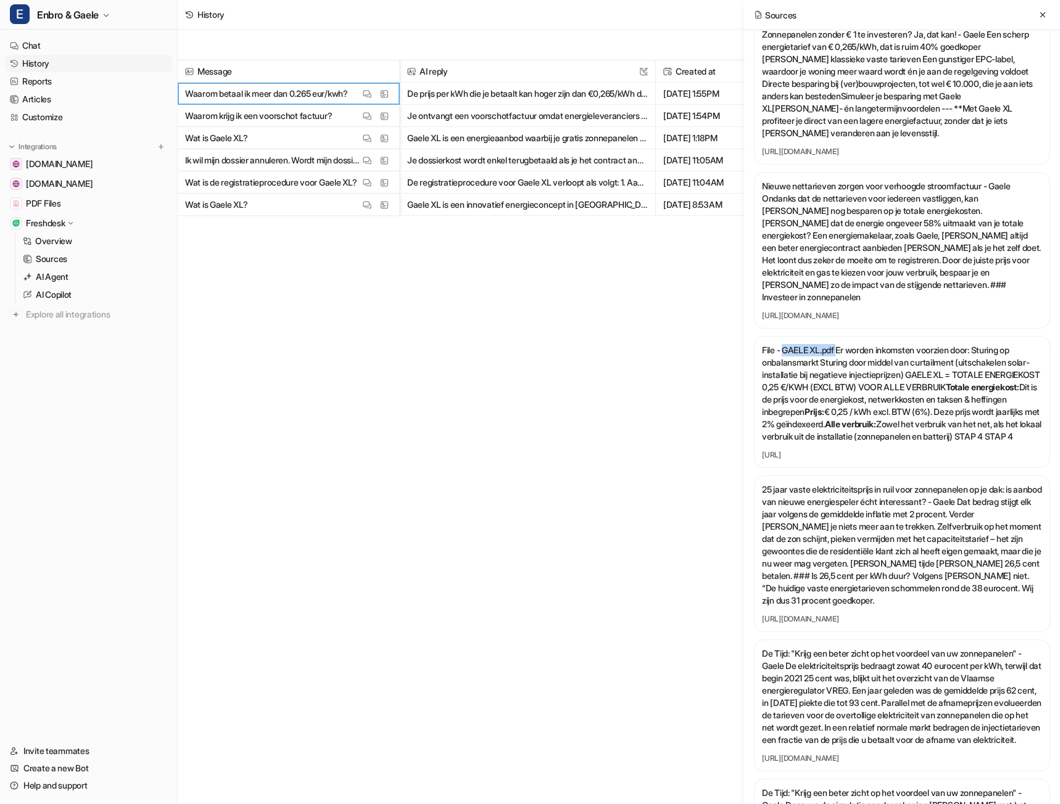
drag, startPoint x: 785, startPoint y: 501, endPoint x: 843, endPoint y: 498, distance: 57.4
click at [843, 443] on p "File - GAELE XL.pdf Er worden inkomsten voorzien door: Sturing op onbalansmarkt…" at bounding box center [902, 393] width 280 height 99
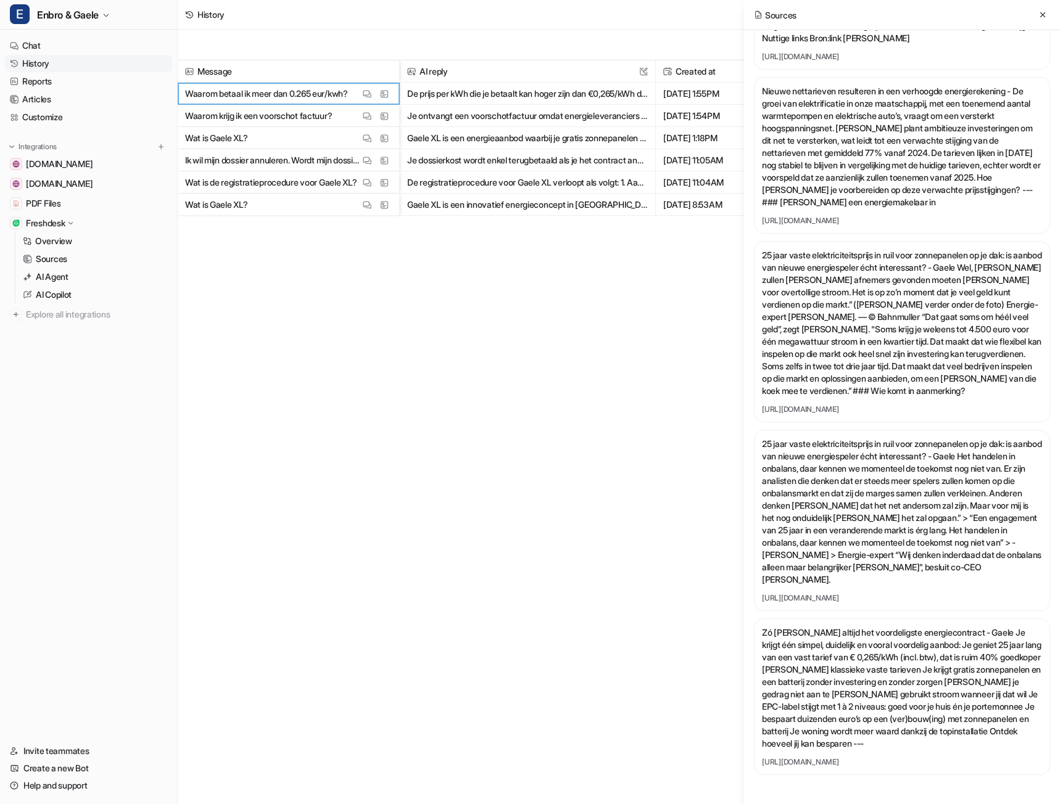
scroll to position [7804, 0]
click at [44, 99] on link "Articles" at bounding box center [88, 99] width 167 height 17
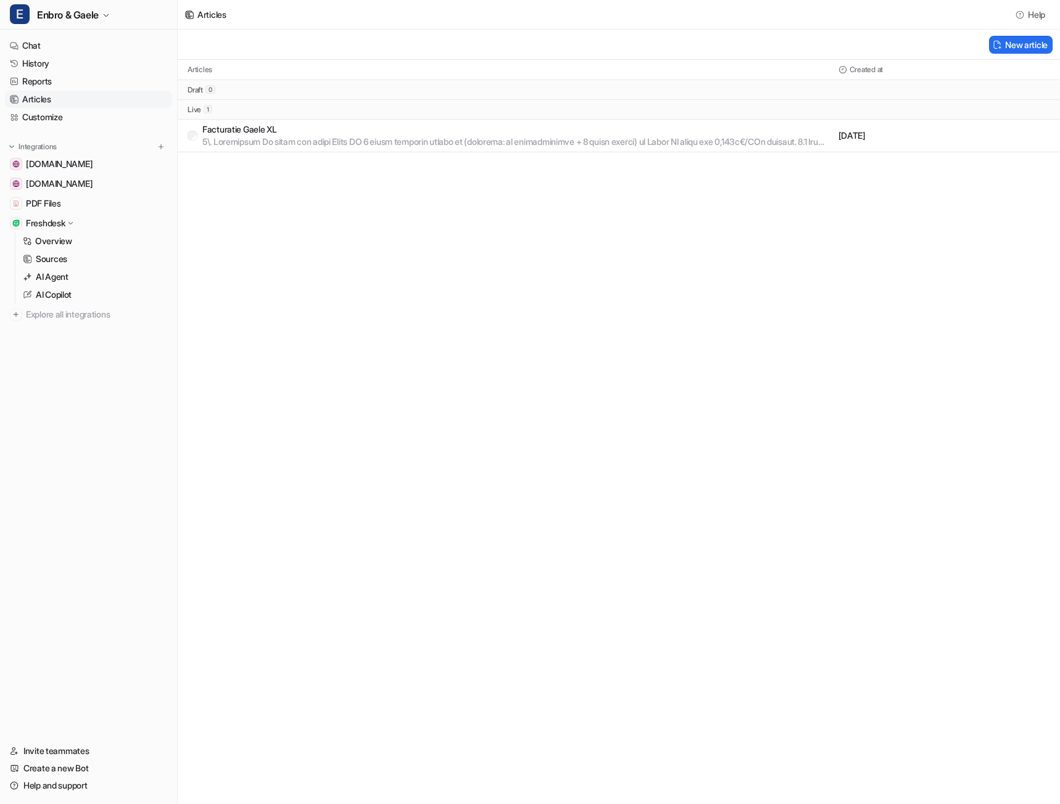
click at [394, 141] on p at bounding box center [517, 142] width 631 height 12
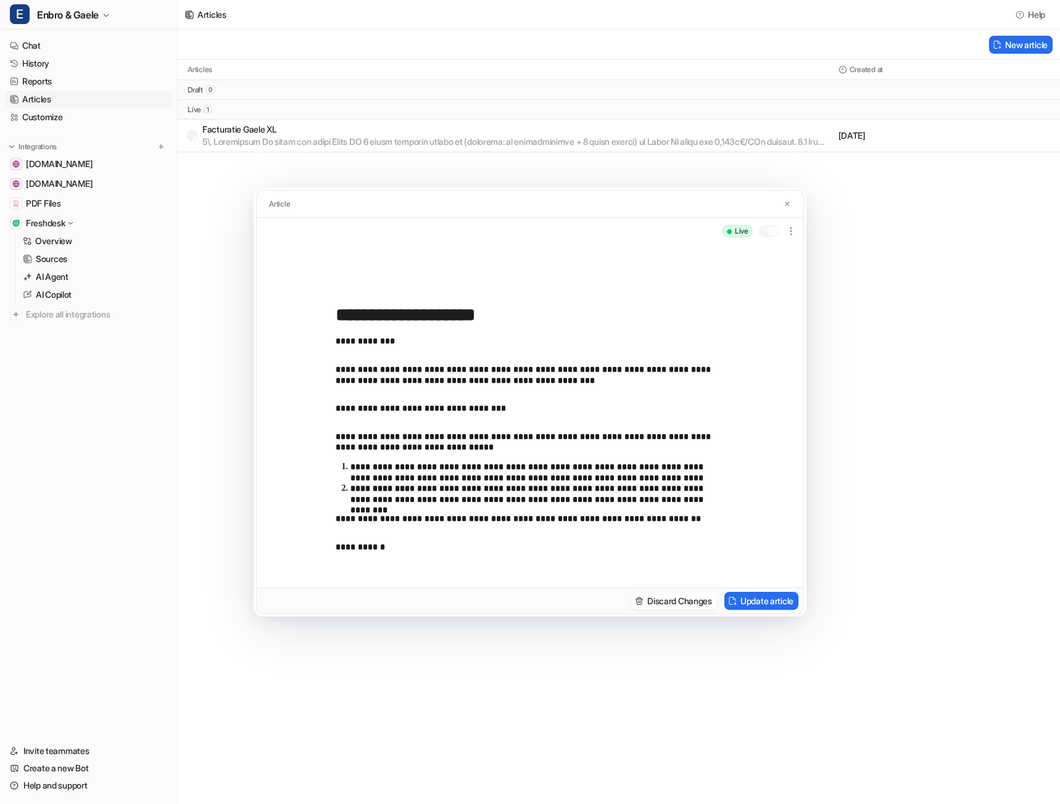
scroll to position [62, 0]
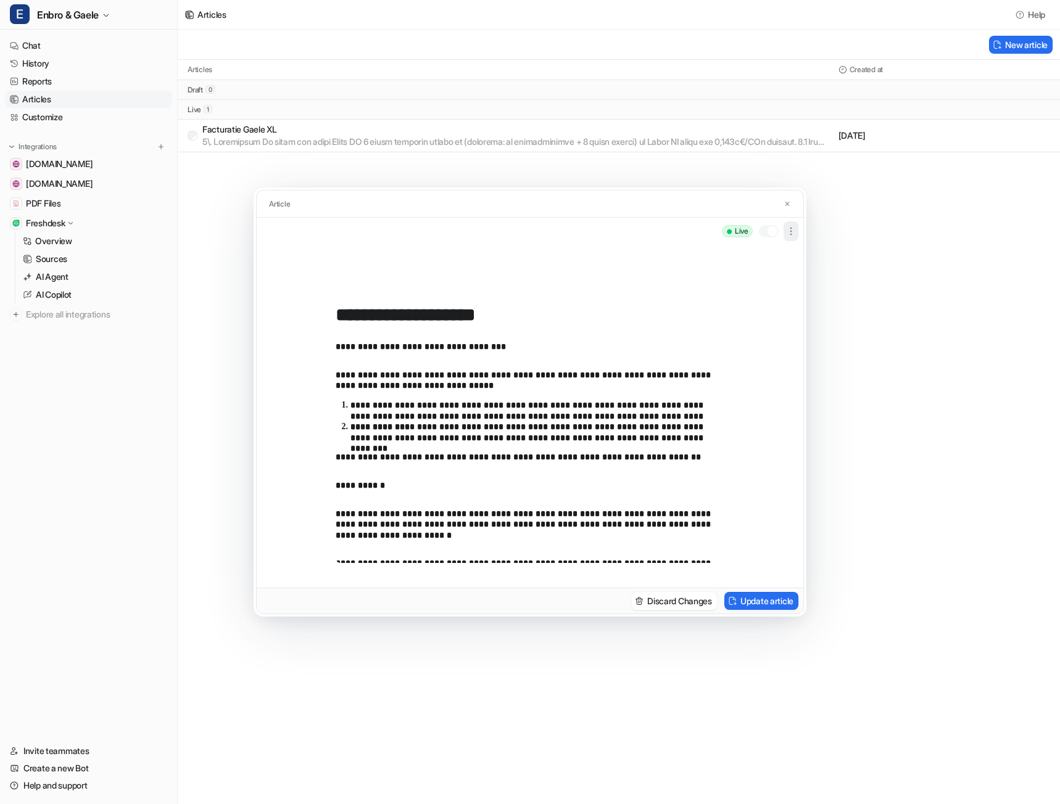
click at [789, 228] on icon "button" at bounding box center [791, 231] width 12 height 12
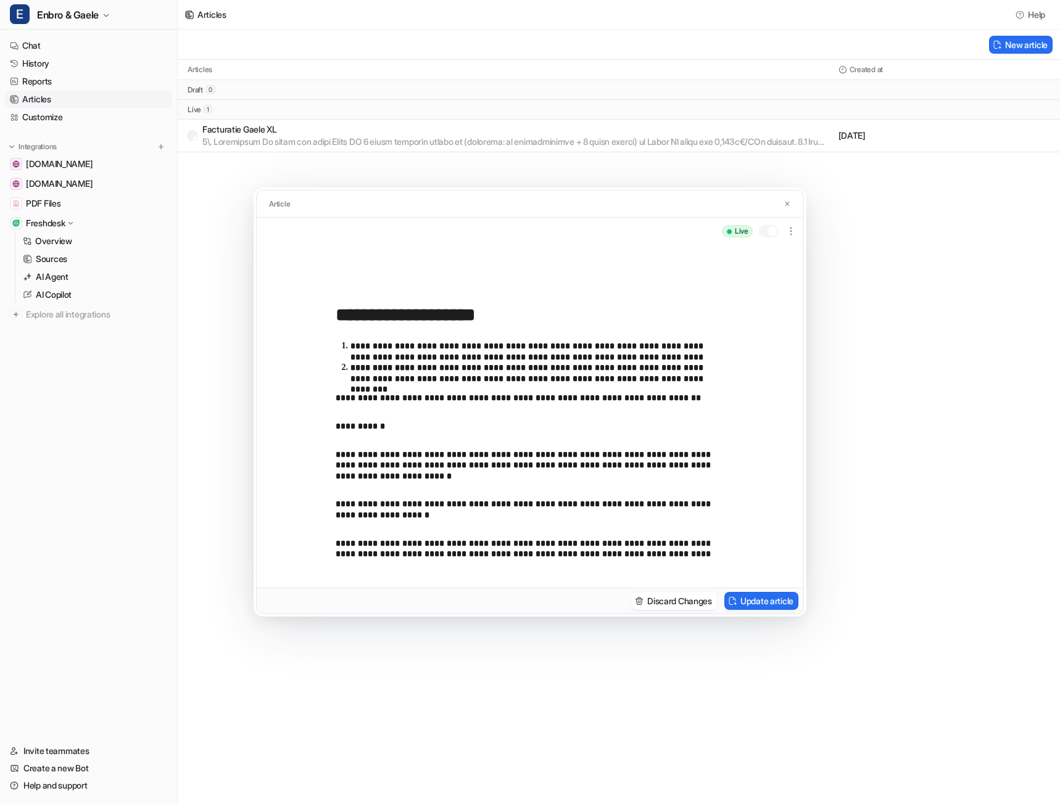
scroll to position [185, 0]
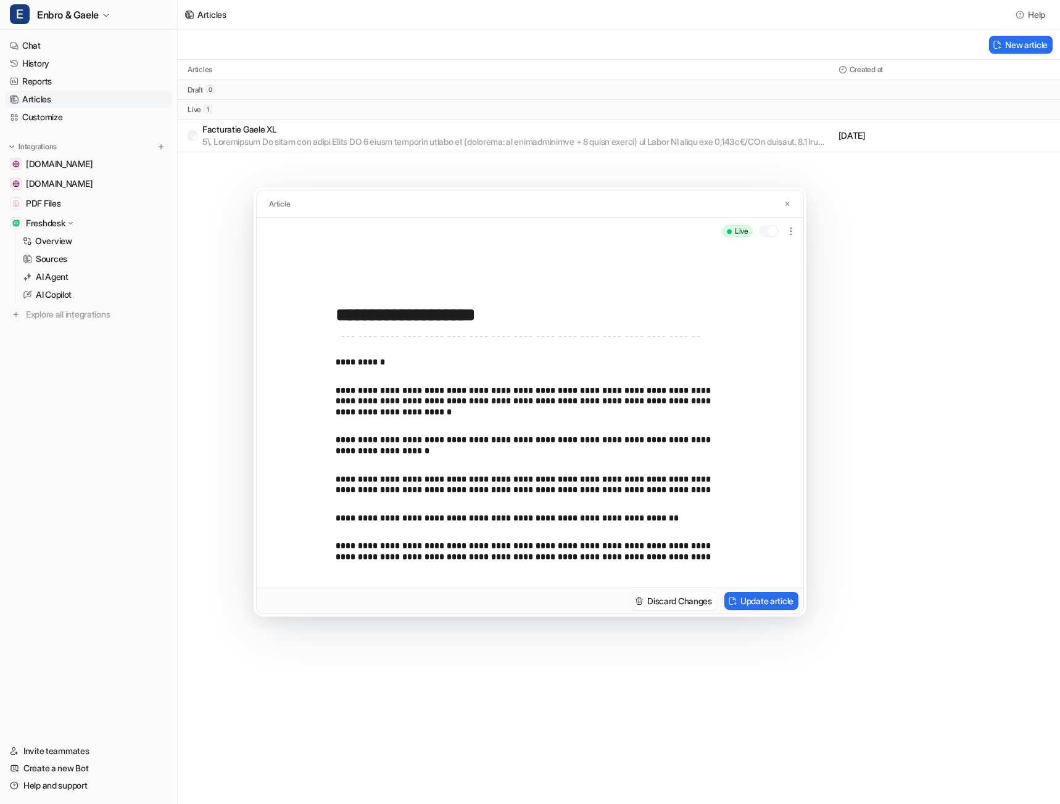
click at [342, 437] on p "**********" at bounding box center [525, 446] width 379 height 22
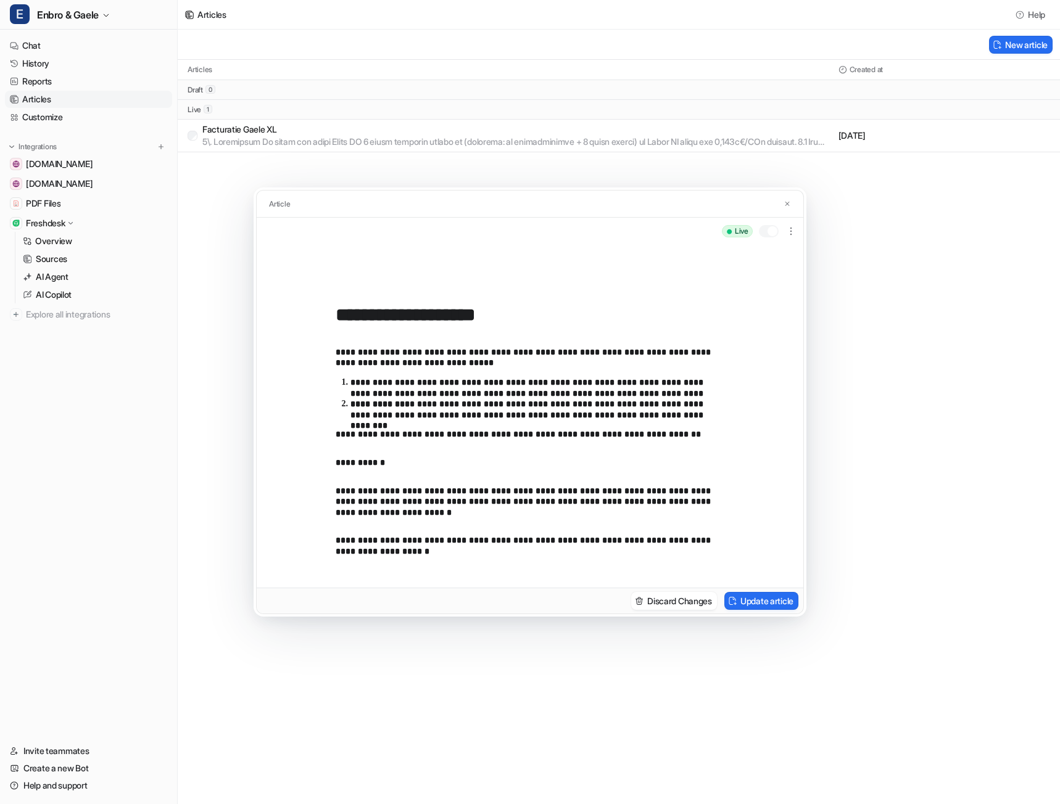
scroll to position [0, 0]
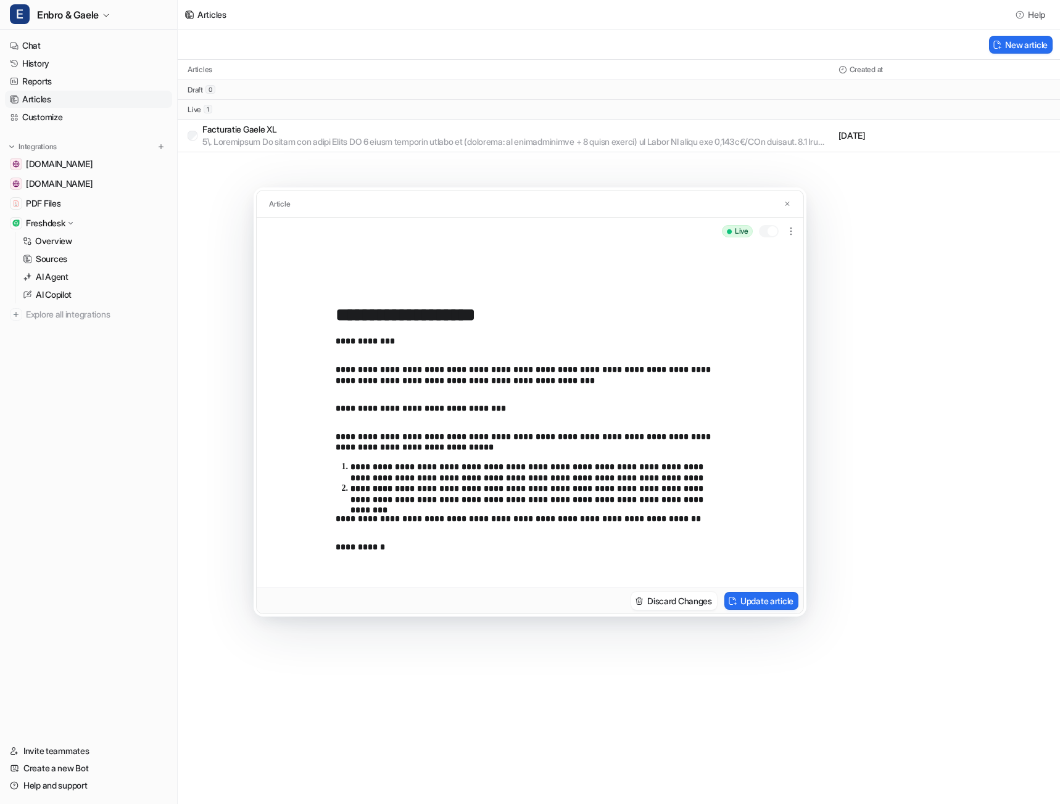
click at [347, 176] on div "**********" at bounding box center [530, 402] width 1060 height 804
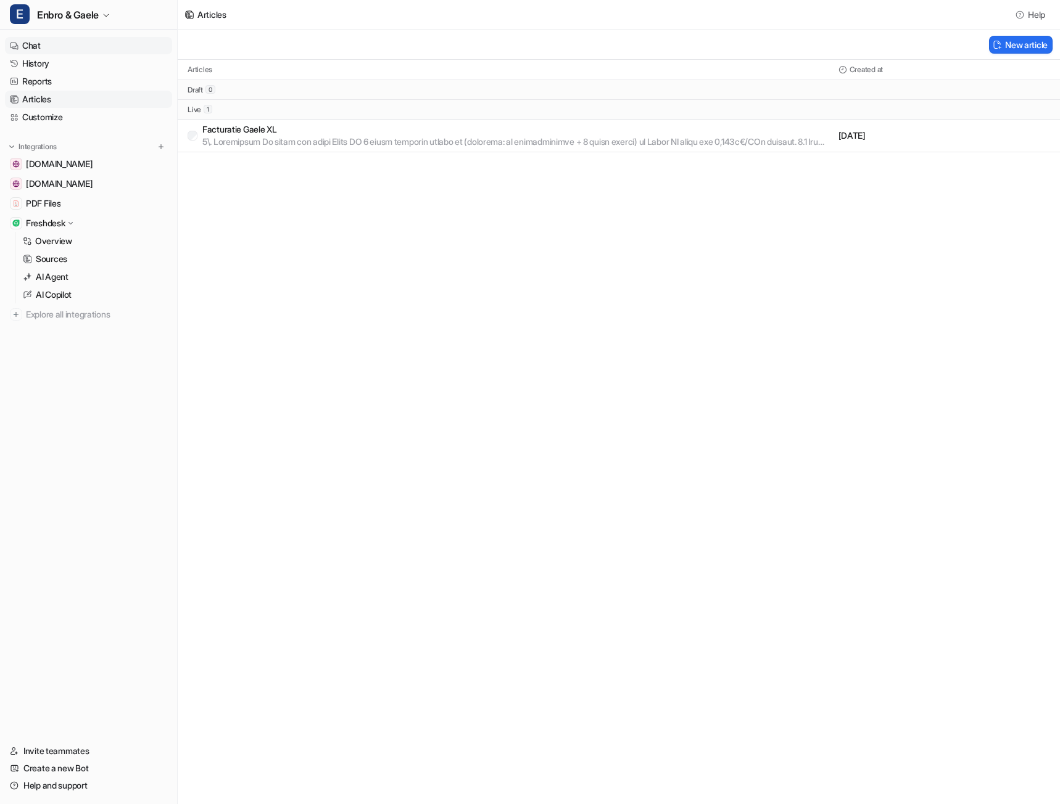
click at [64, 43] on link "Chat" at bounding box center [88, 45] width 167 height 17
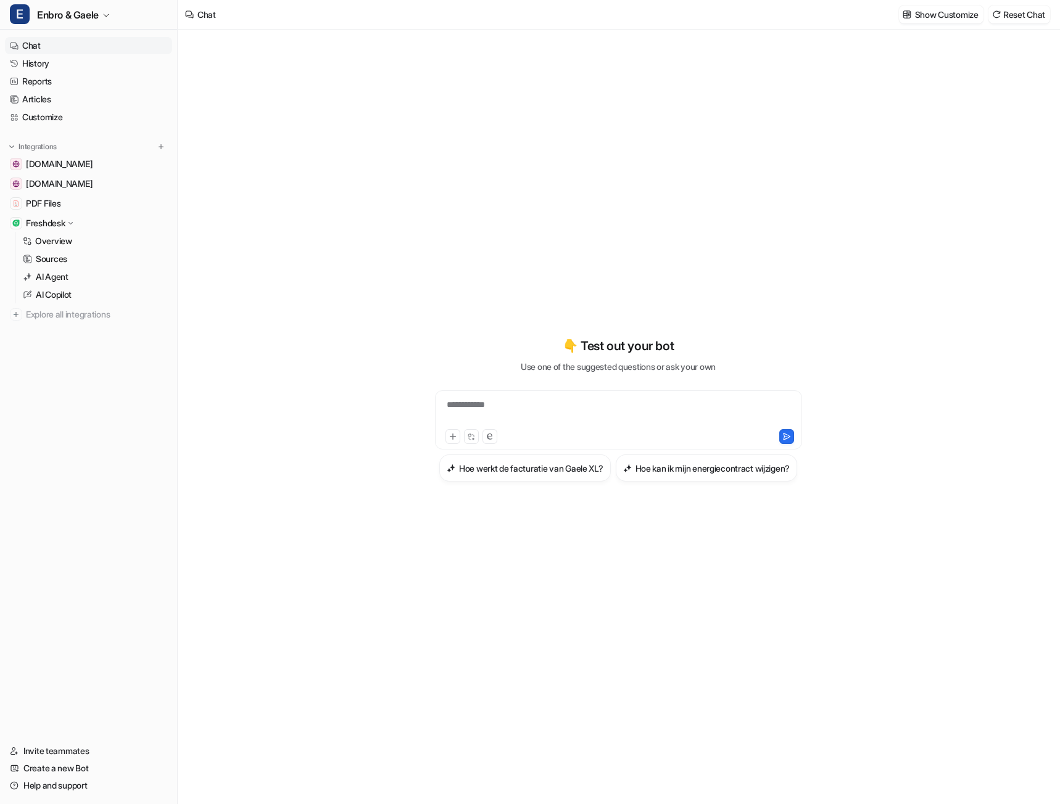
click at [486, 398] on div "**********" at bounding box center [618, 412] width 361 height 28
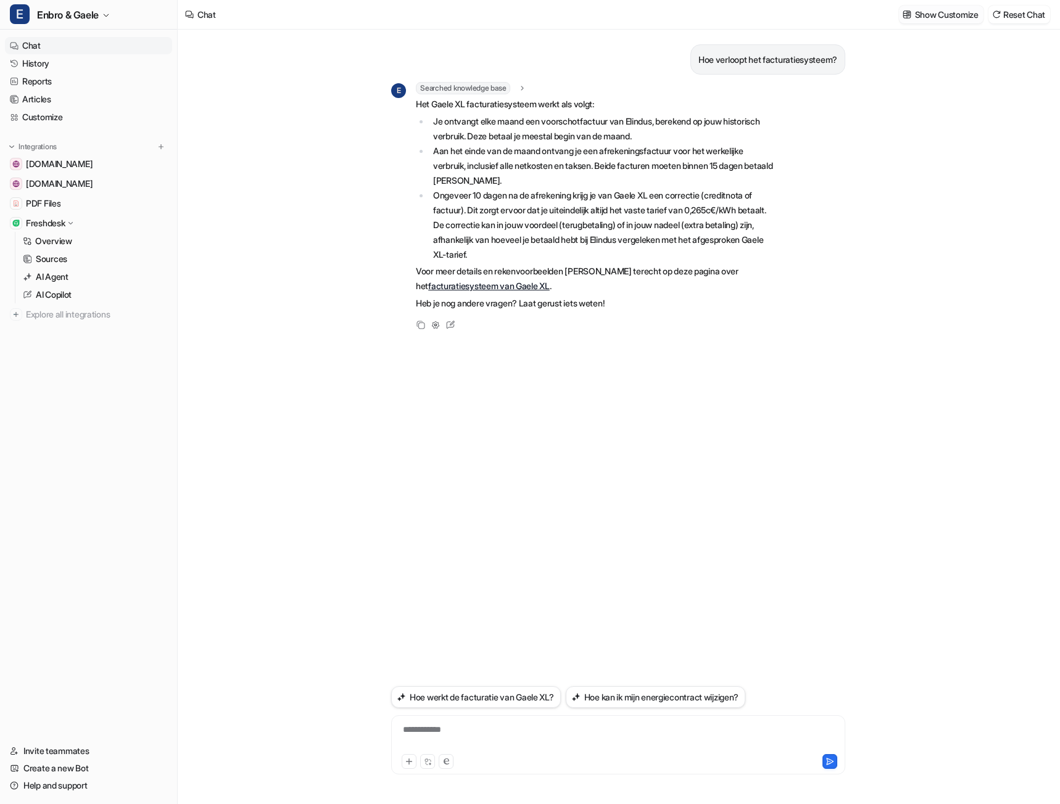
click at [924, 11] on p "Show Customize" at bounding box center [947, 14] width 64 height 13
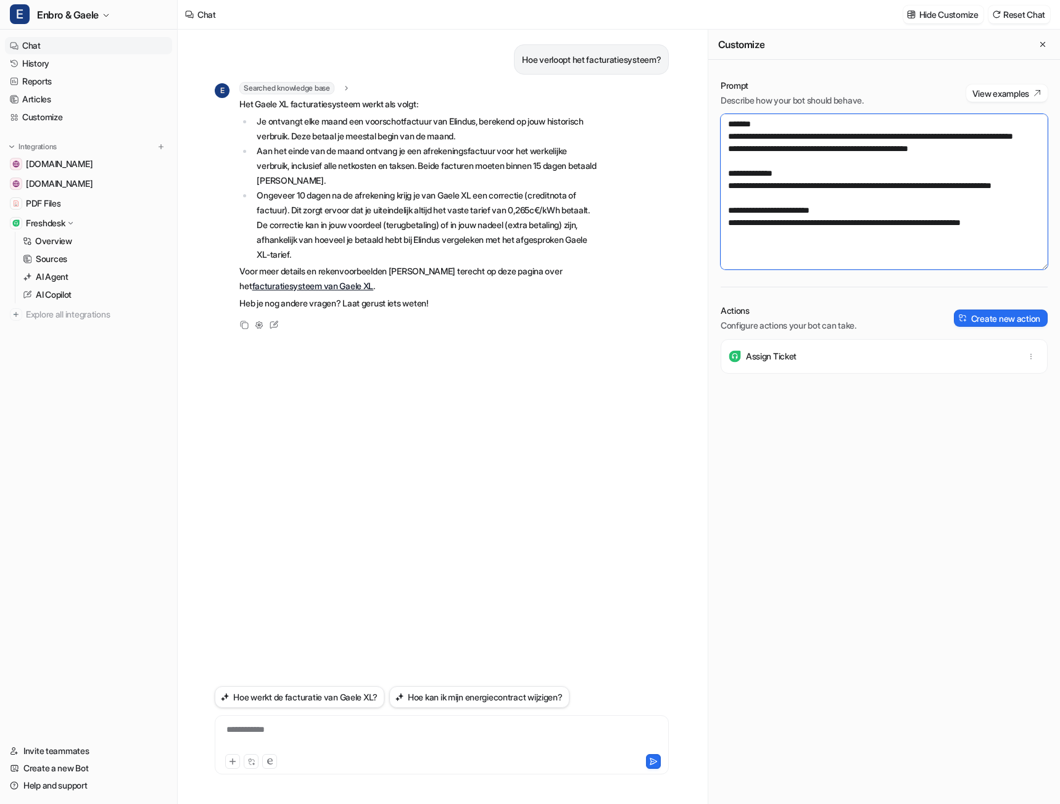
click at [815, 215] on textarea "**********" at bounding box center [883, 191] width 327 height 155
drag, startPoint x: 732, startPoint y: 204, endPoint x: 729, endPoint y: 196, distance: 7.8
click at [729, 196] on textarea "**********" at bounding box center [883, 191] width 327 height 155
click at [738, 196] on textarea "**********" at bounding box center [883, 191] width 327 height 155
click at [735, 198] on textarea "**********" at bounding box center [883, 191] width 327 height 155
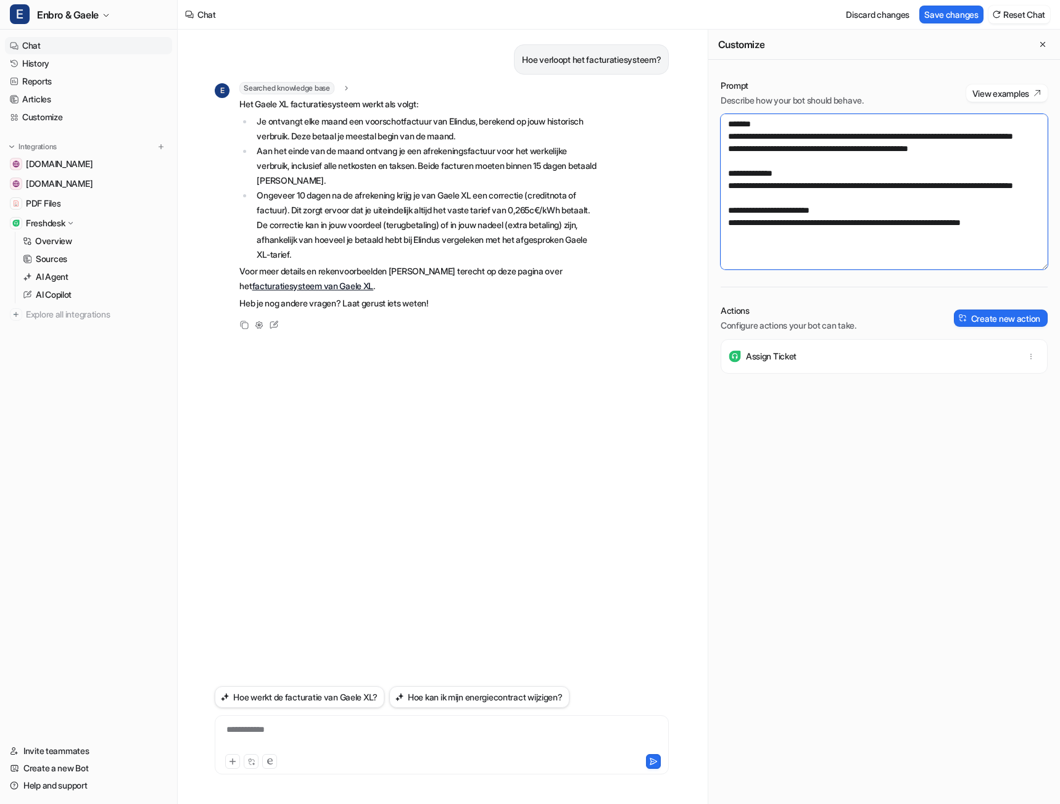
click at [855, 263] on textarea "**********" at bounding box center [883, 191] width 327 height 155
drag, startPoint x: 950, startPoint y: 19, endPoint x: 947, endPoint y: 33, distance: 14.4
click at [949, 19] on button "Save changes" at bounding box center [951, 15] width 64 height 18
click at [518, 418] on div "Hoe verloopt het facturatiesysteem? E Searched knowledge base search_queries : …" at bounding box center [442, 356] width 454 height 653
click at [622, 63] on p "Hoe verloopt het facturatiesysteem?" at bounding box center [591, 59] width 139 height 15
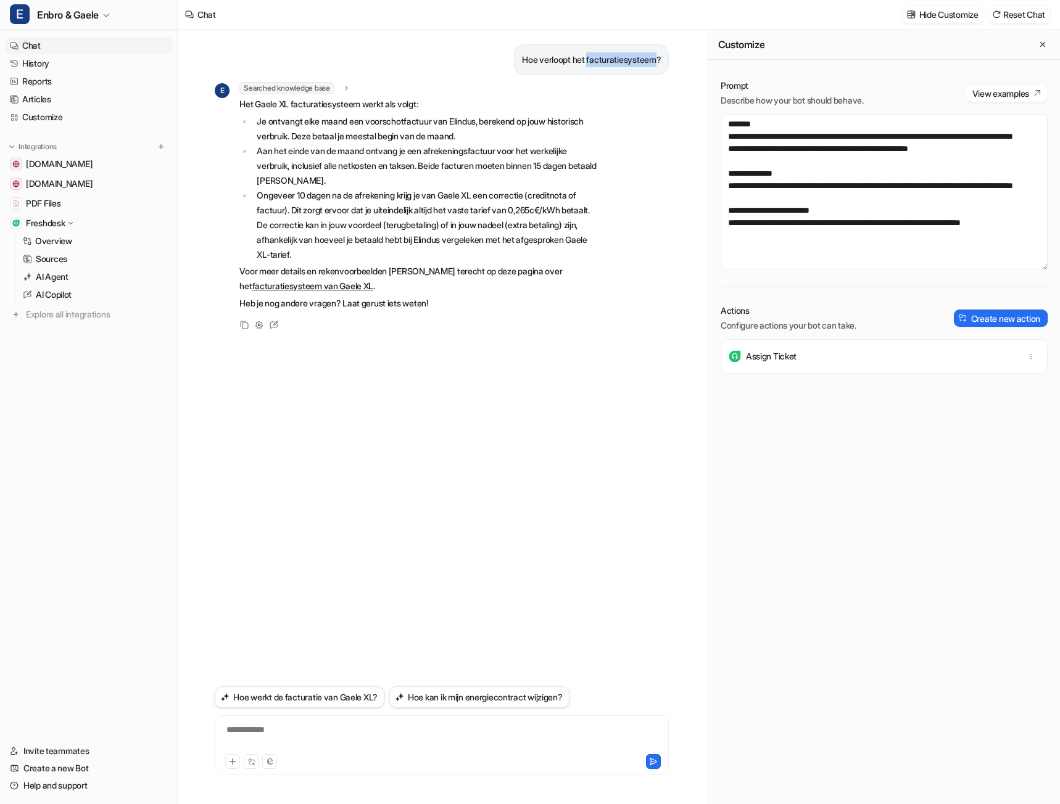
click at [622, 63] on p "Hoe verloopt het facturatiesysteem?" at bounding box center [591, 59] width 139 height 15
copy div "Hoe verloopt het facturatiesysteem? E"
click at [413, 739] on div at bounding box center [442, 738] width 448 height 28
click at [915, 221] on textarea "**********" at bounding box center [883, 191] width 327 height 155
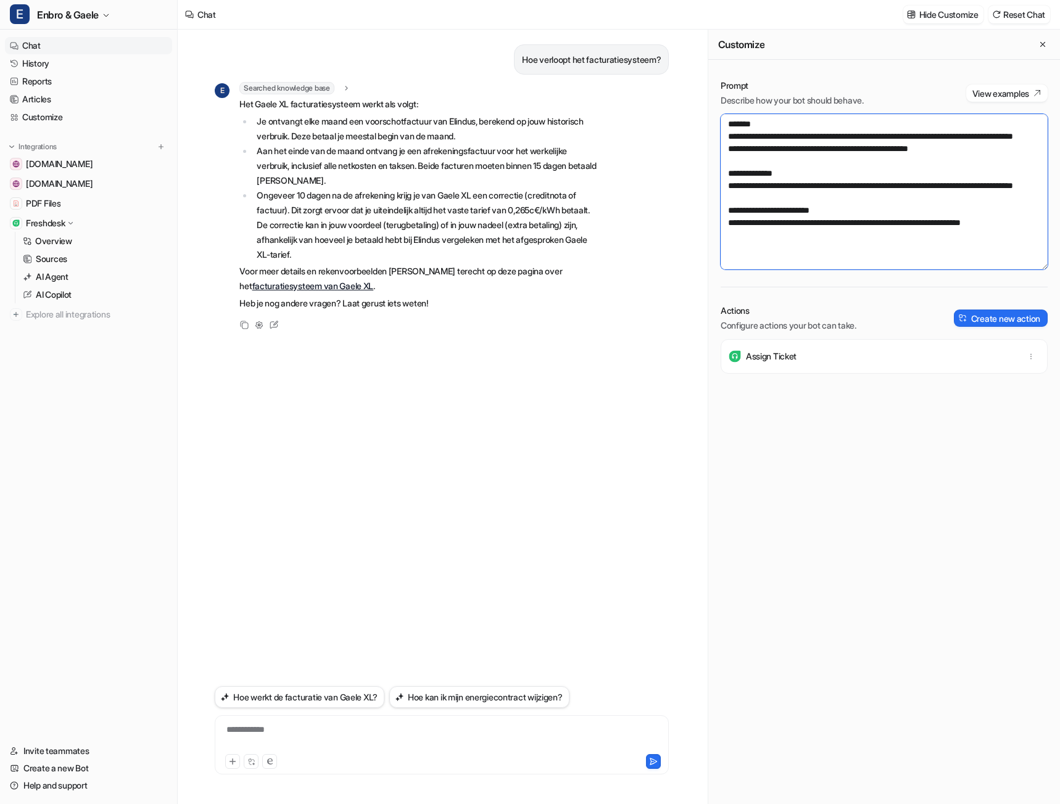
click at [856, 200] on textarea "**********" at bounding box center [883, 191] width 327 height 155
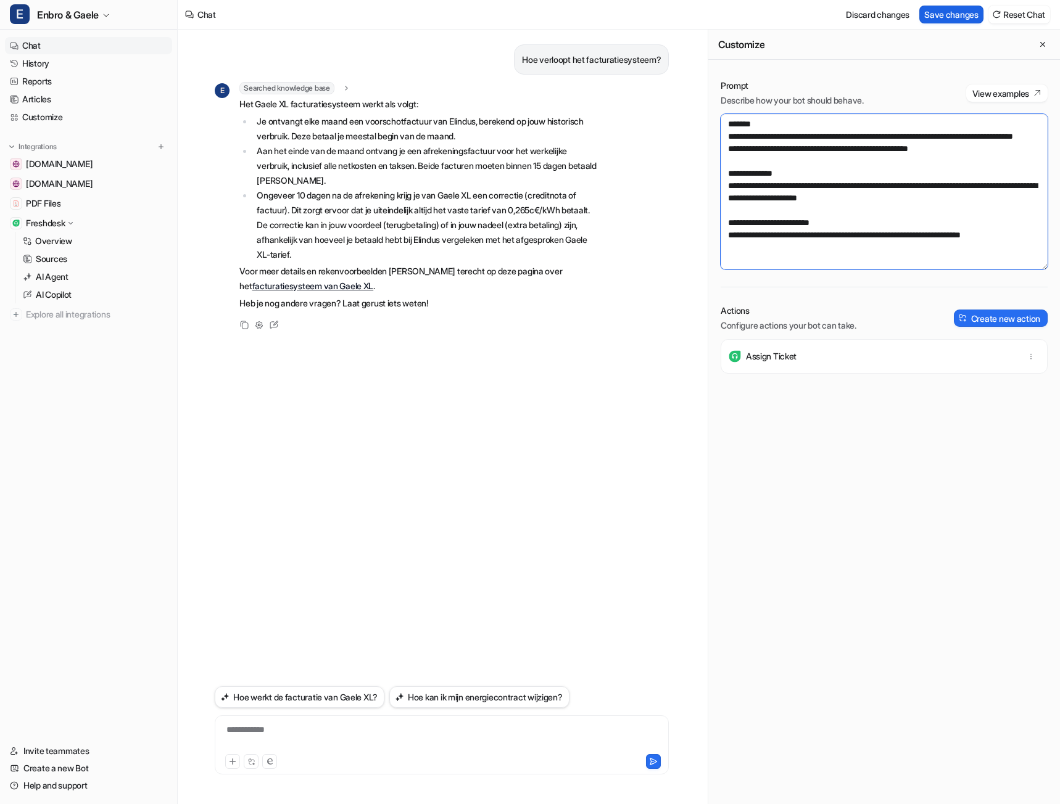
type textarea "**********"
click at [933, 18] on button "Save changes" at bounding box center [951, 15] width 64 height 18
click at [588, 62] on p "Hoe verloopt het facturatiesysteem?" at bounding box center [591, 59] width 139 height 15
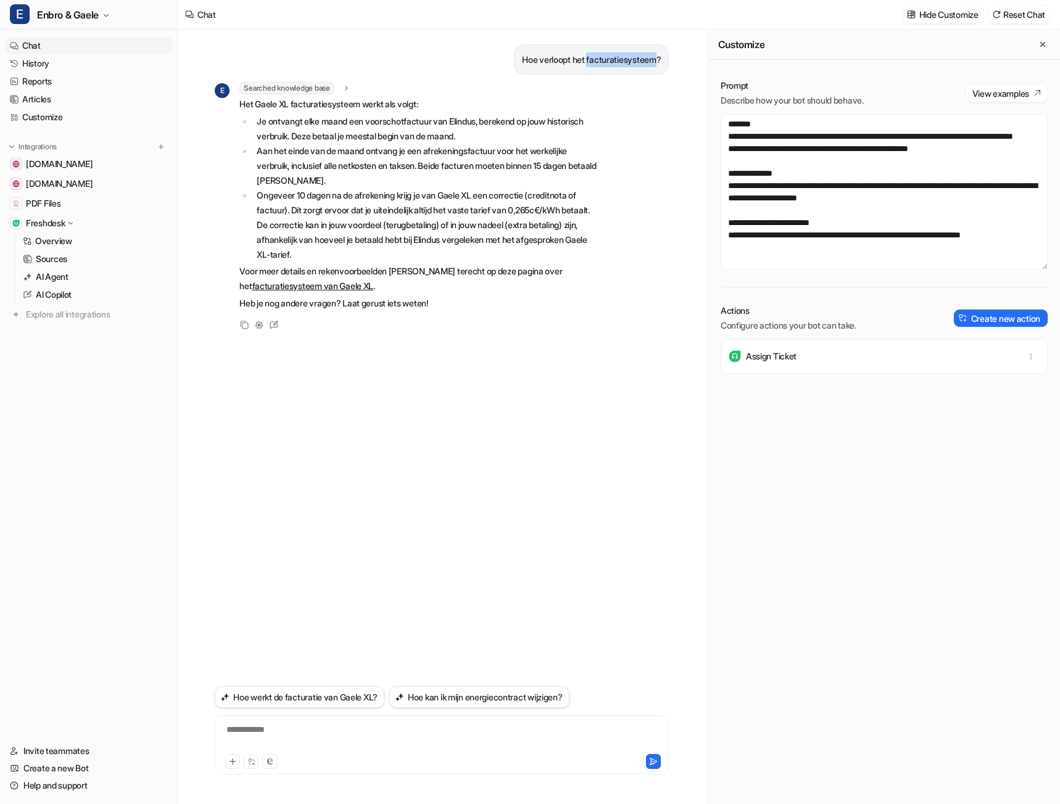
click at [588, 62] on p "Hoe verloopt het facturatiesysteem?" at bounding box center [591, 59] width 139 height 15
copy div "Hoe verloopt het facturatiesysteem? E"
click at [360, 730] on div "**********" at bounding box center [442, 738] width 448 height 28
paste div
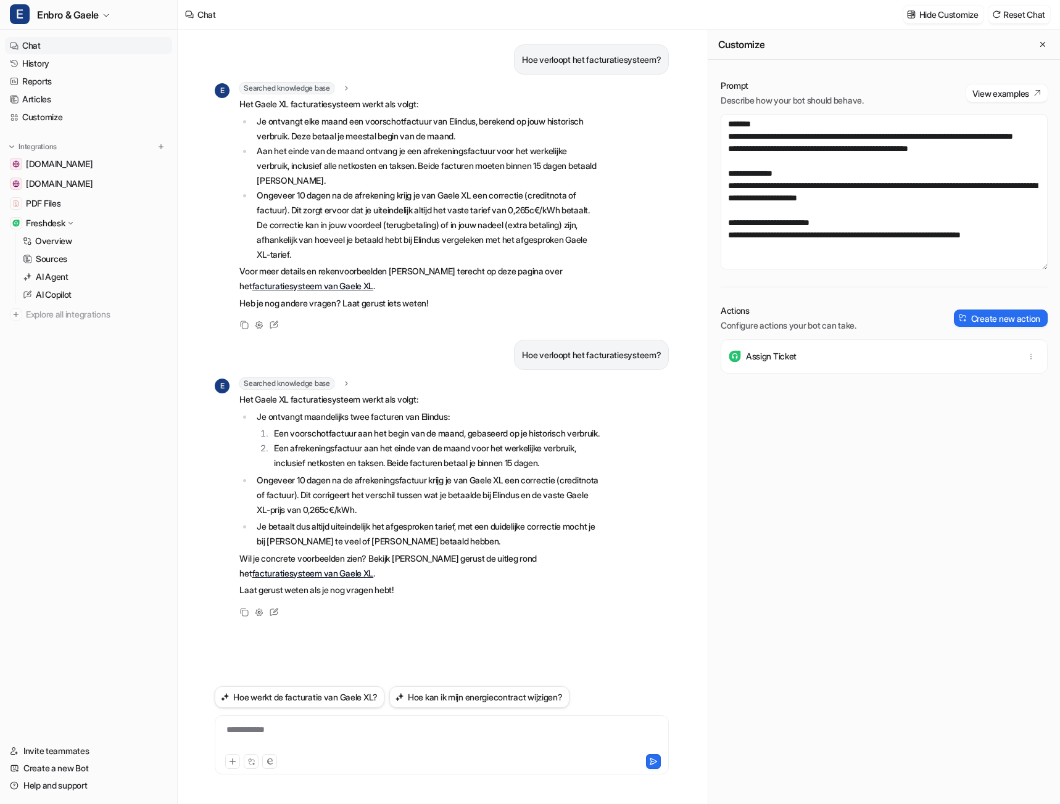
click at [374, 575] on link "facturatiesysteem van Gaele XL" at bounding box center [313, 573] width 122 height 10
click at [851, 217] on textarea "**********" at bounding box center [883, 191] width 327 height 155
click at [751, 194] on textarea "**********" at bounding box center [883, 191] width 327 height 155
click at [925, 211] on textarea "**********" at bounding box center [883, 191] width 327 height 155
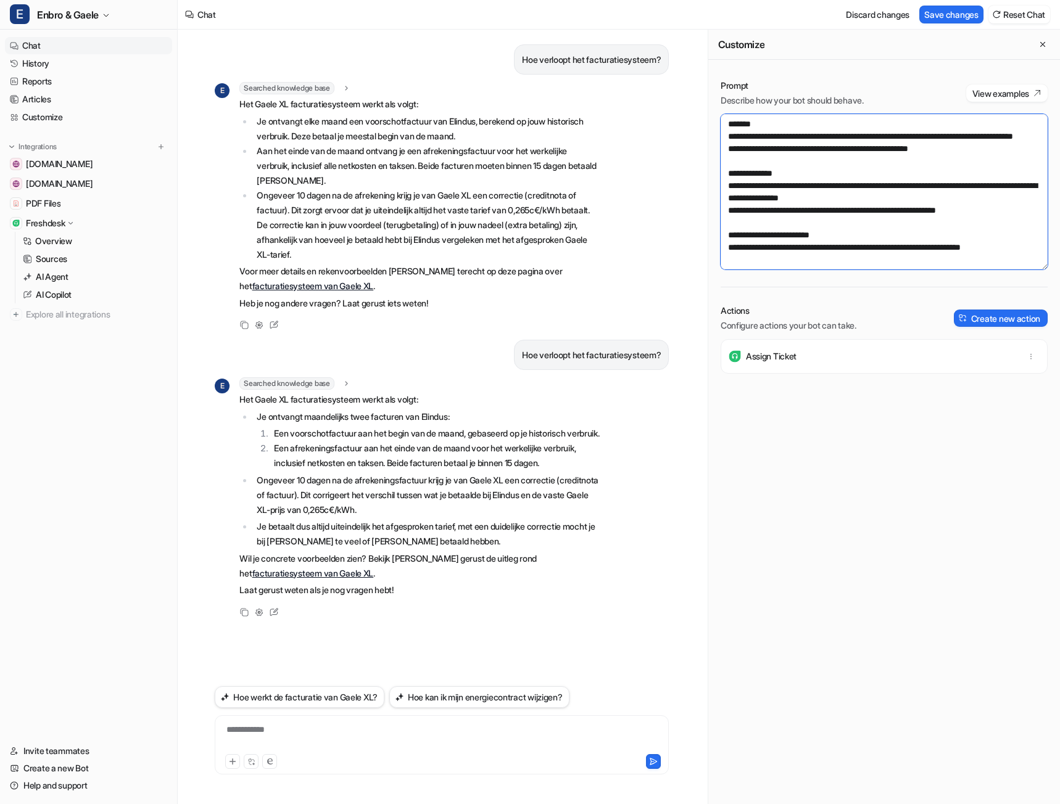
drag, startPoint x: 984, startPoint y: 221, endPoint x: 949, endPoint y: 221, distance: 35.8
click at [949, 221] on textarea "**********" at bounding box center [883, 191] width 327 height 155
type textarea "**********"
click at [949, 15] on button "Save changes" at bounding box center [951, 15] width 64 height 18
click at [1028, 12] on button "Reset Chat" at bounding box center [1019, 15] width 62 height 18
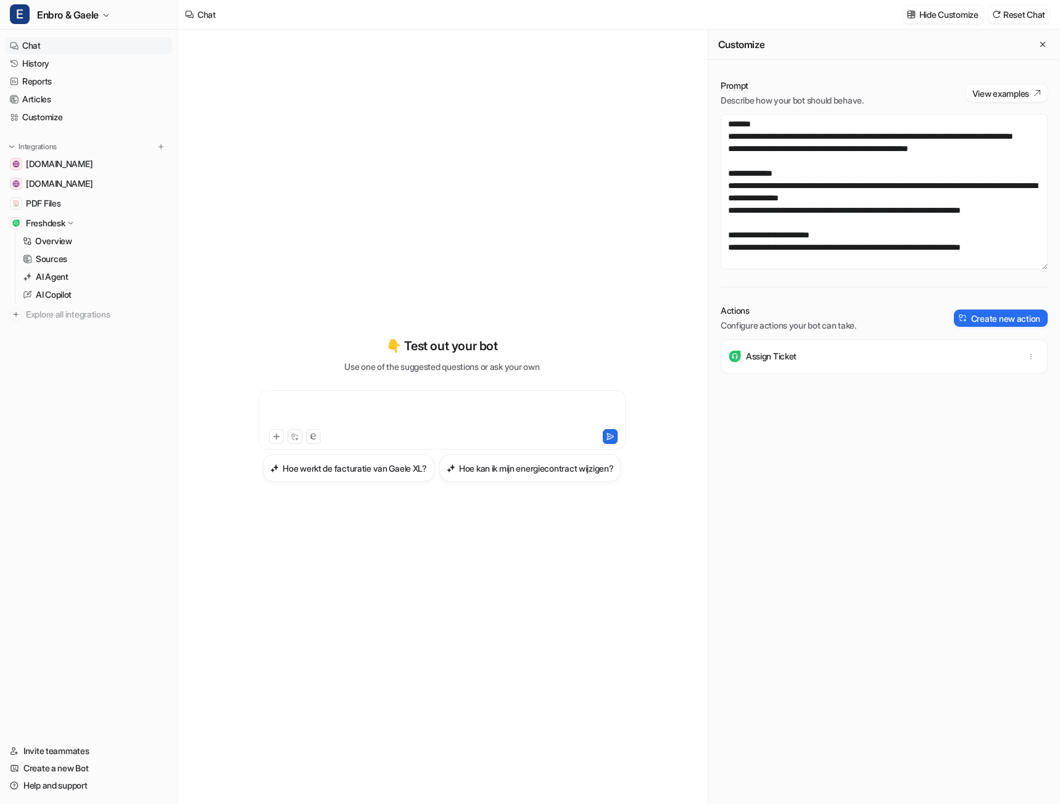
click at [388, 398] on div at bounding box center [442, 412] width 361 height 28
paste div
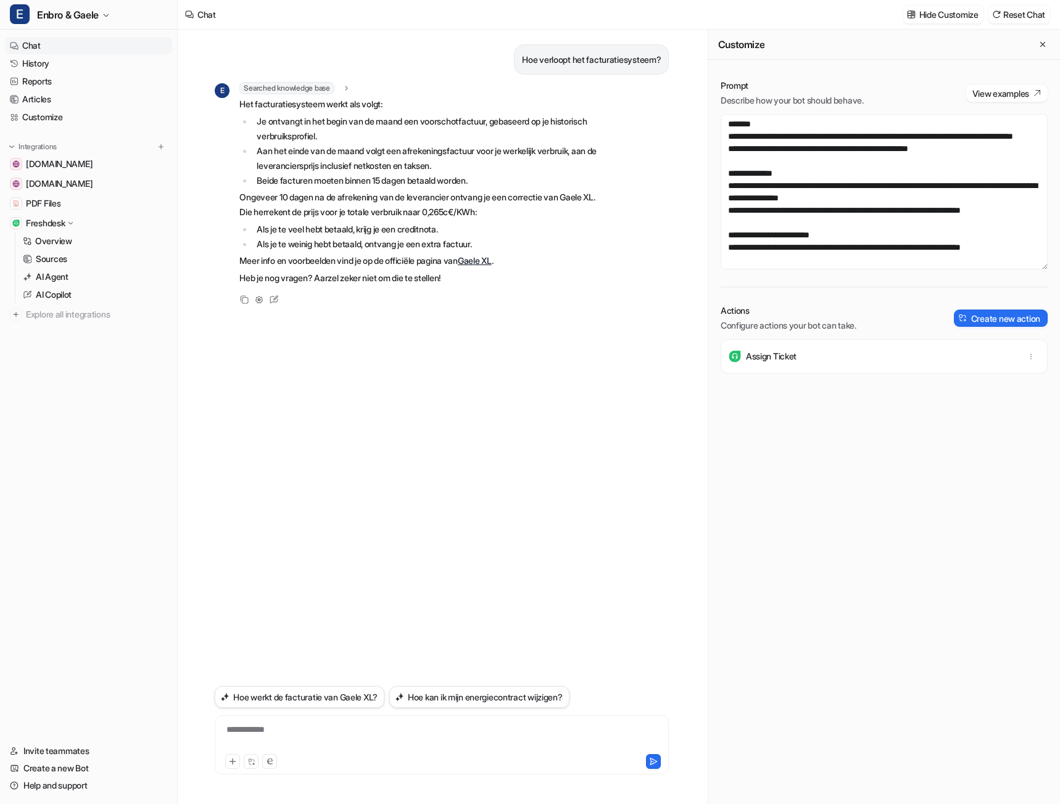
click at [492, 260] on link "Gaele XL" at bounding box center [475, 260] width 34 height 10
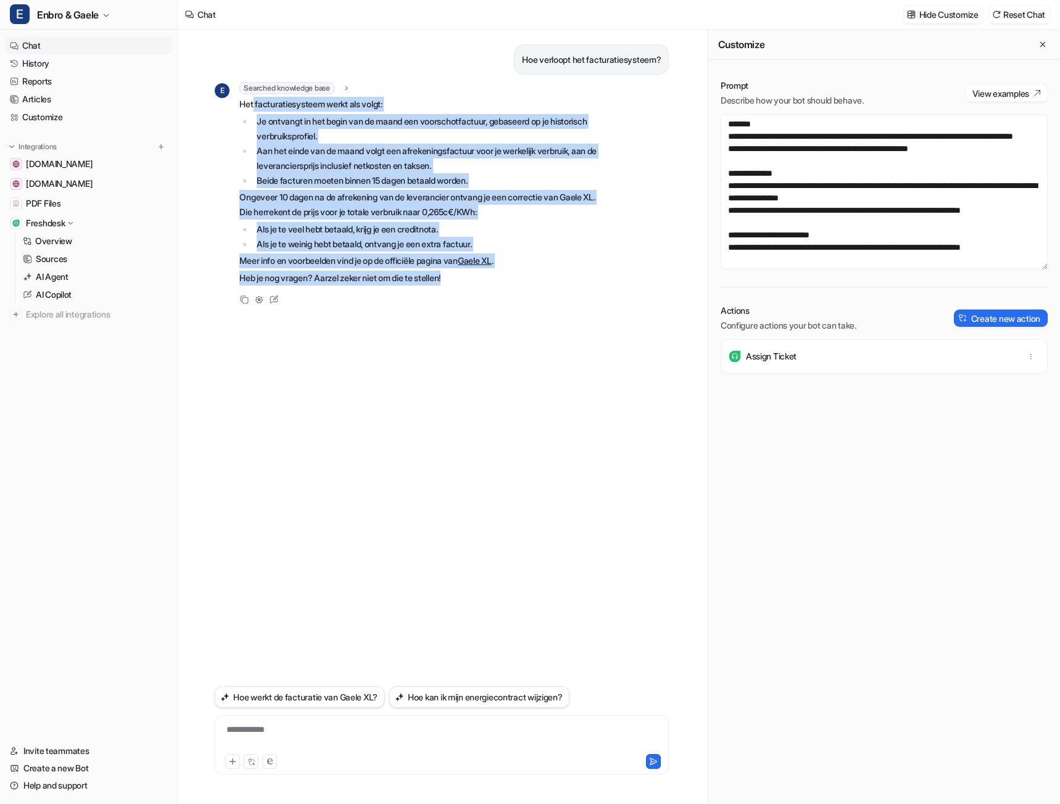
drag, startPoint x: 254, startPoint y: 101, endPoint x: 609, endPoint y: 289, distance: 402.0
click at [609, 289] on div "E Searched knowledge base search_queries : "facturatiesysteem verloop,hoe werkt…" at bounding box center [442, 194] width 454 height 225
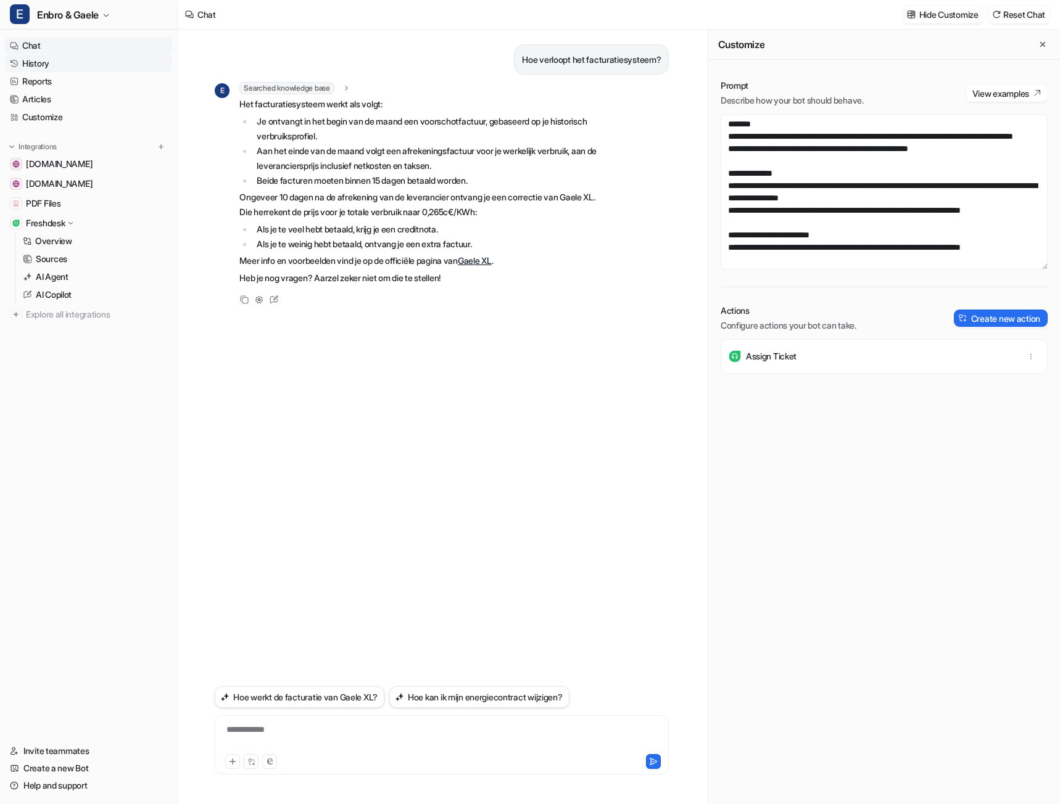
click at [56, 68] on link "History" at bounding box center [88, 63] width 167 height 17
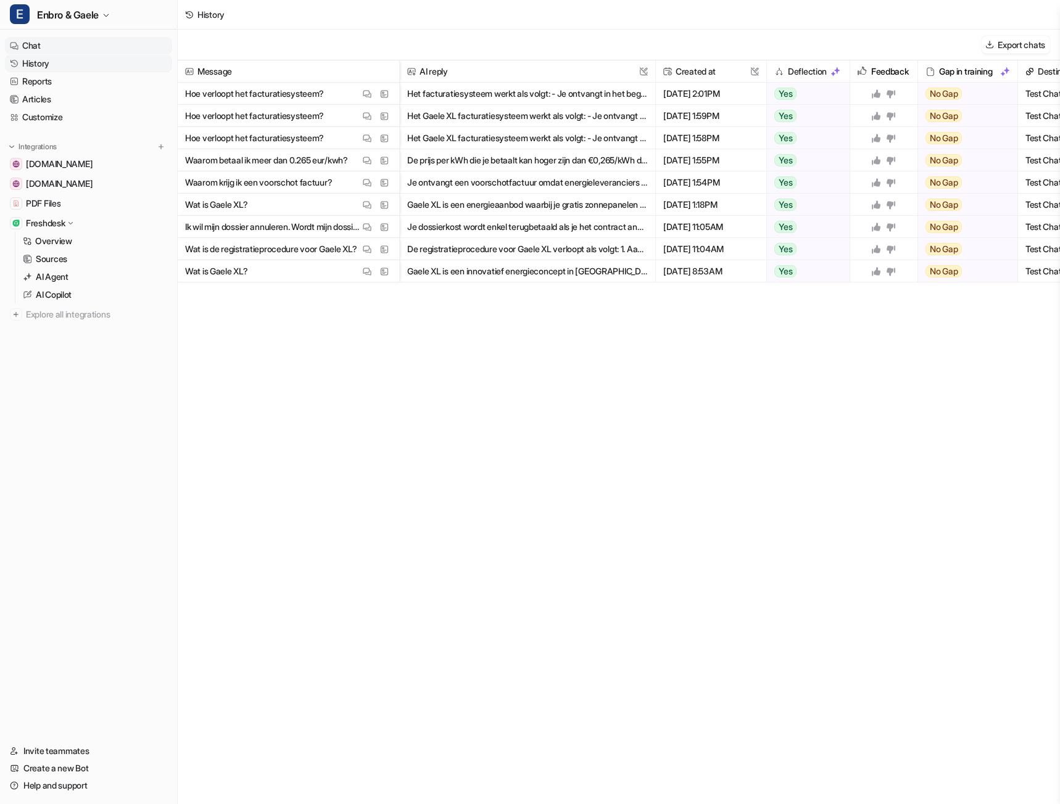
click at [40, 51] on link "Chat" at bounding box center [88, 45] width 167 height 17
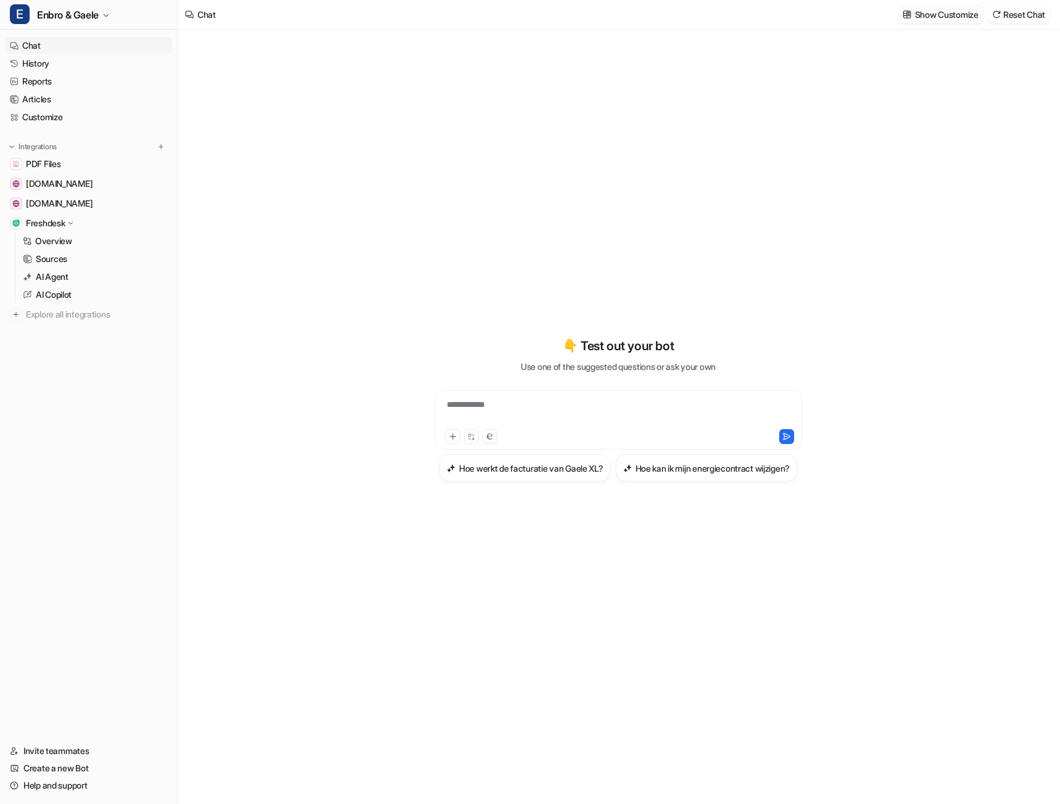
click at [955, 16] on p "Show Customize" at bounding box center [947, 14] width 64 height 13
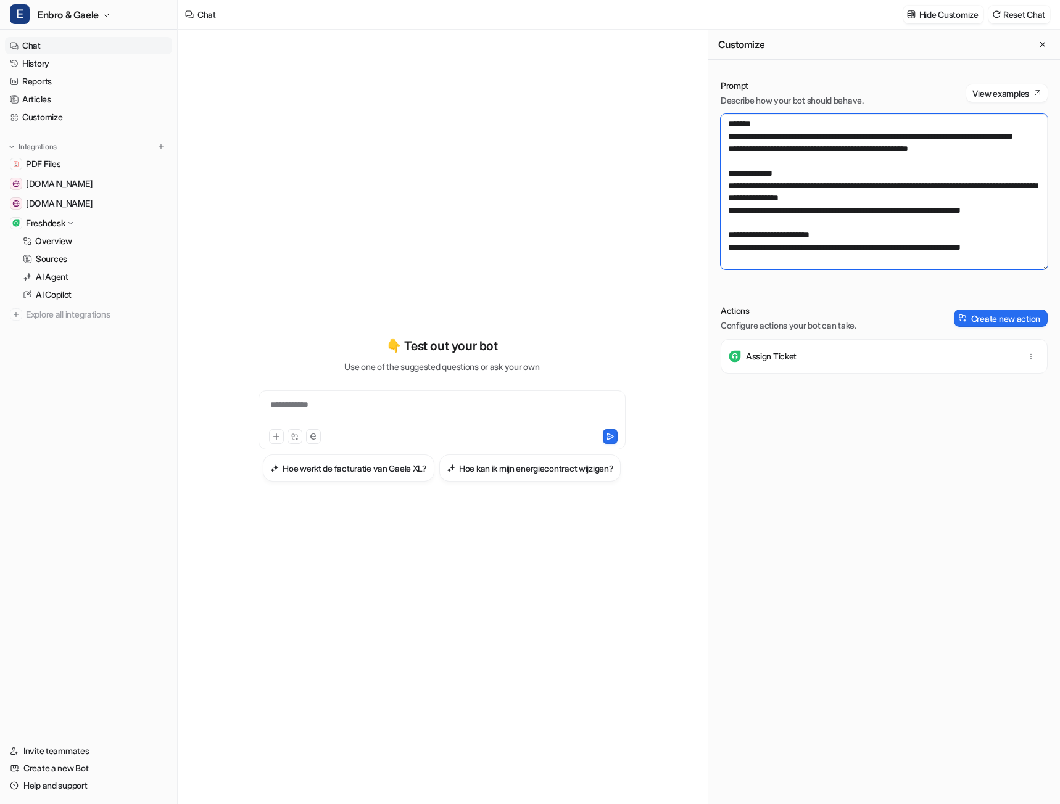
click at [1017, 226] on textarea "**********" at bounding box center [883, 191] width 327 height 155
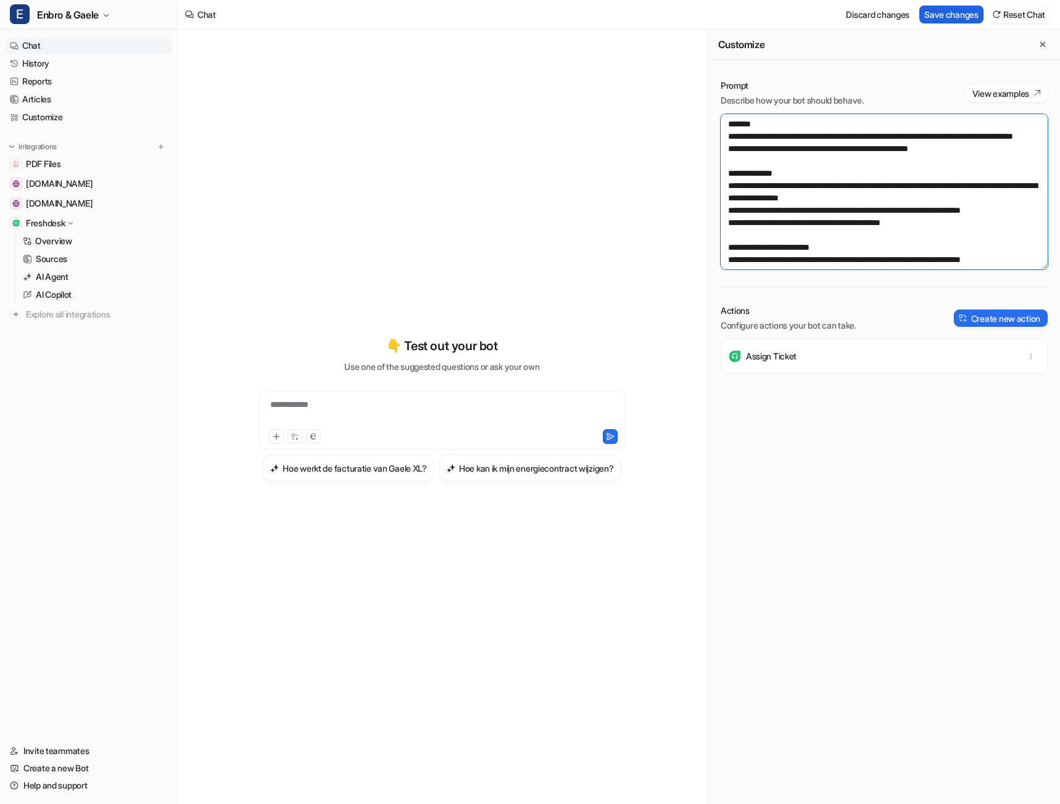
type textarea "**********"
click at [955, 18] on button "Save changes" at bounding box center [951, 15] width 64 height 18
click at [1023, 15] on button "Reset Chat" at bounding box center [1019, 15] width 62 height 18
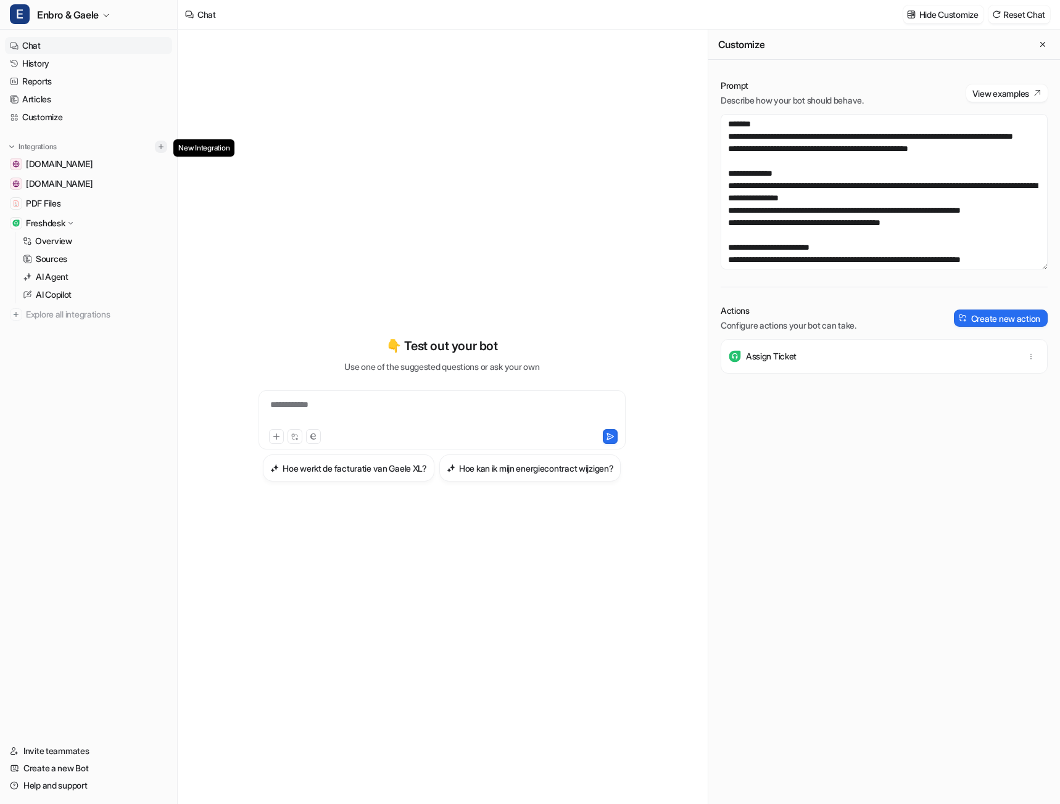
click at [160, 146] on img at bounding box center [161, 146] width 9 height 9
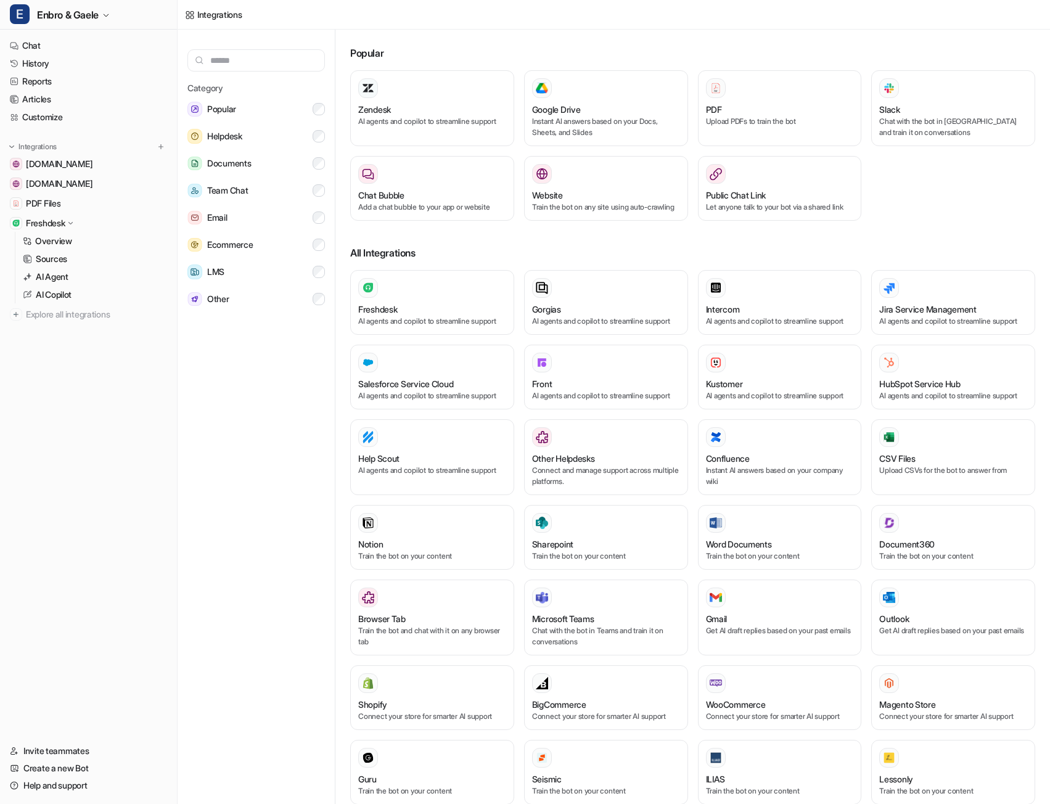
click at [234, 64] on input "text" at bounding box center [257, 60] width 138 height 22
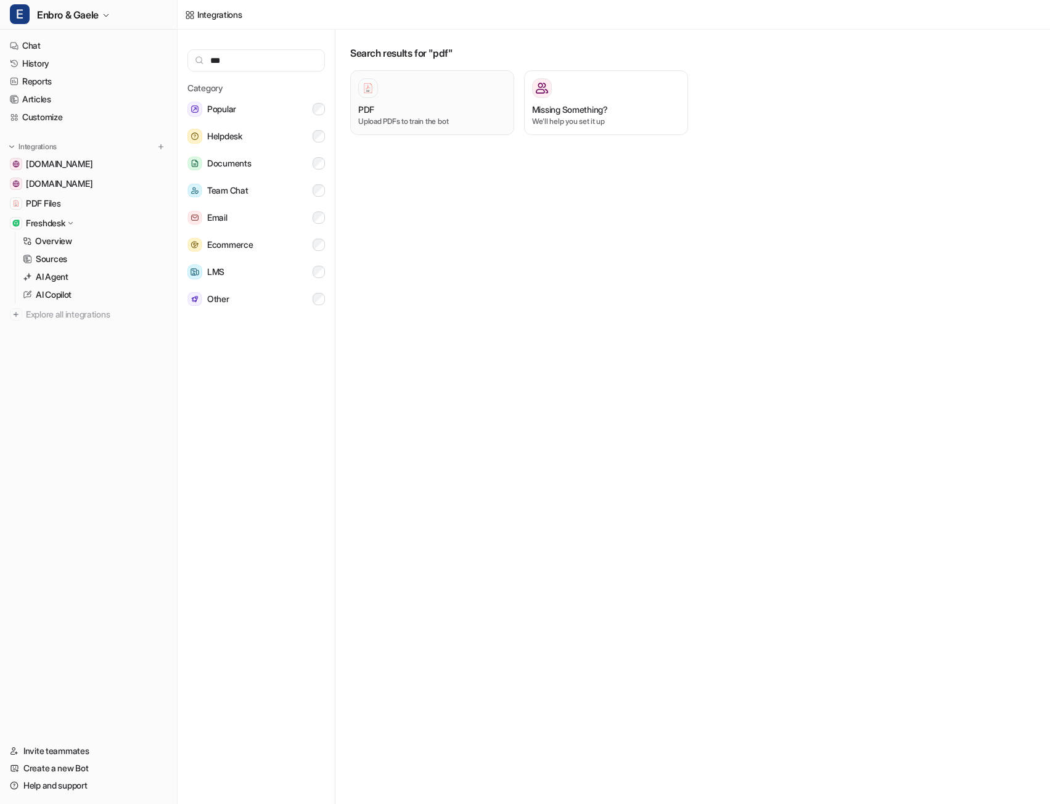
type input "***"
click at [409, 104] on div "PDF" at bounding box center [432, 109] width 148 height 13
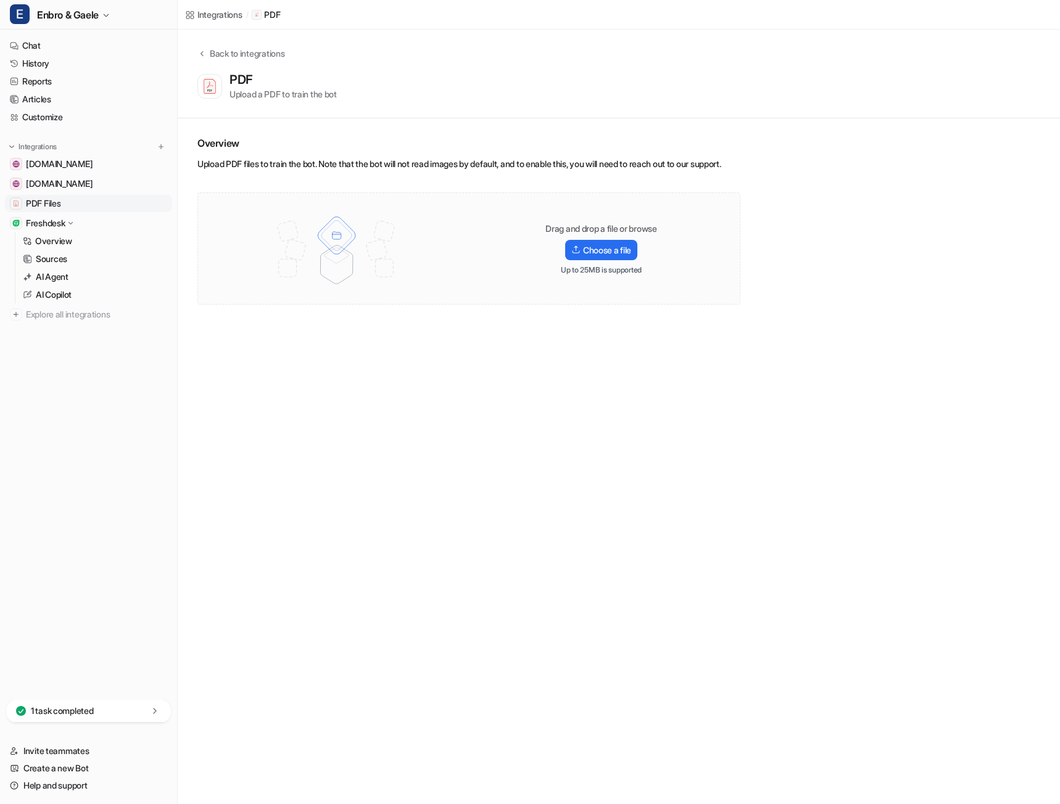
click at [46, 208] on span "PDF Files" at bounding box center [43, 203] width 35 height 12
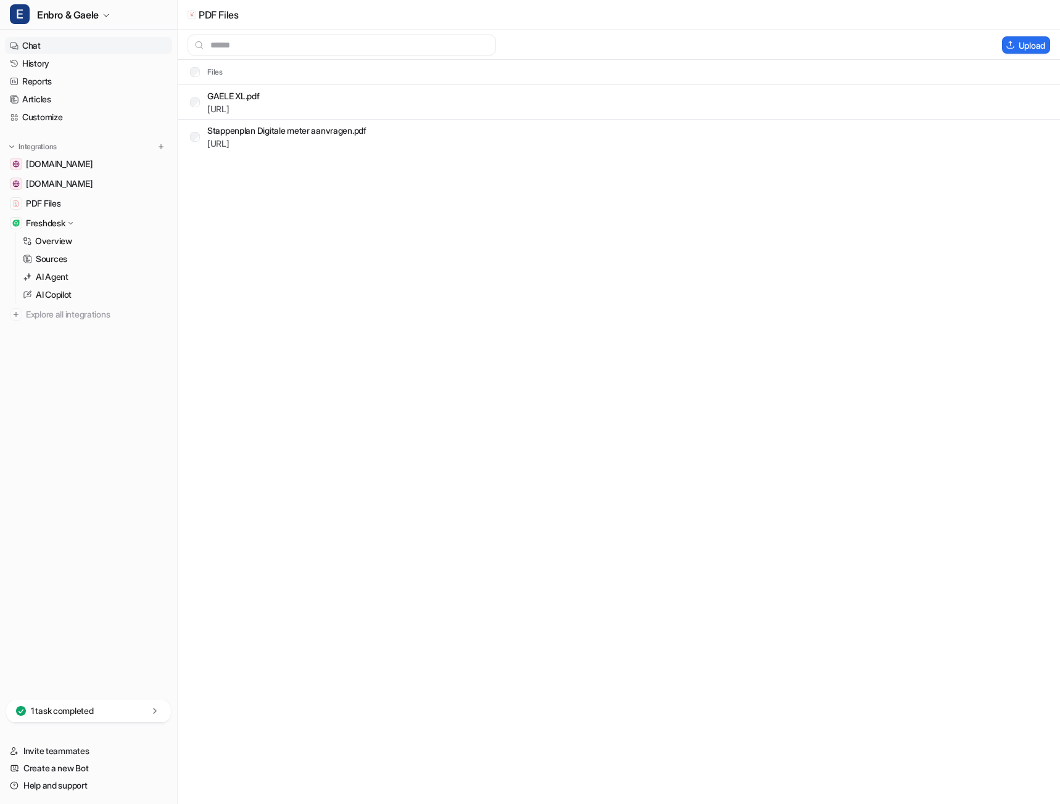
click at [74, 49] on link "Chat" at bounding box center [88, 45] width 167 height 17
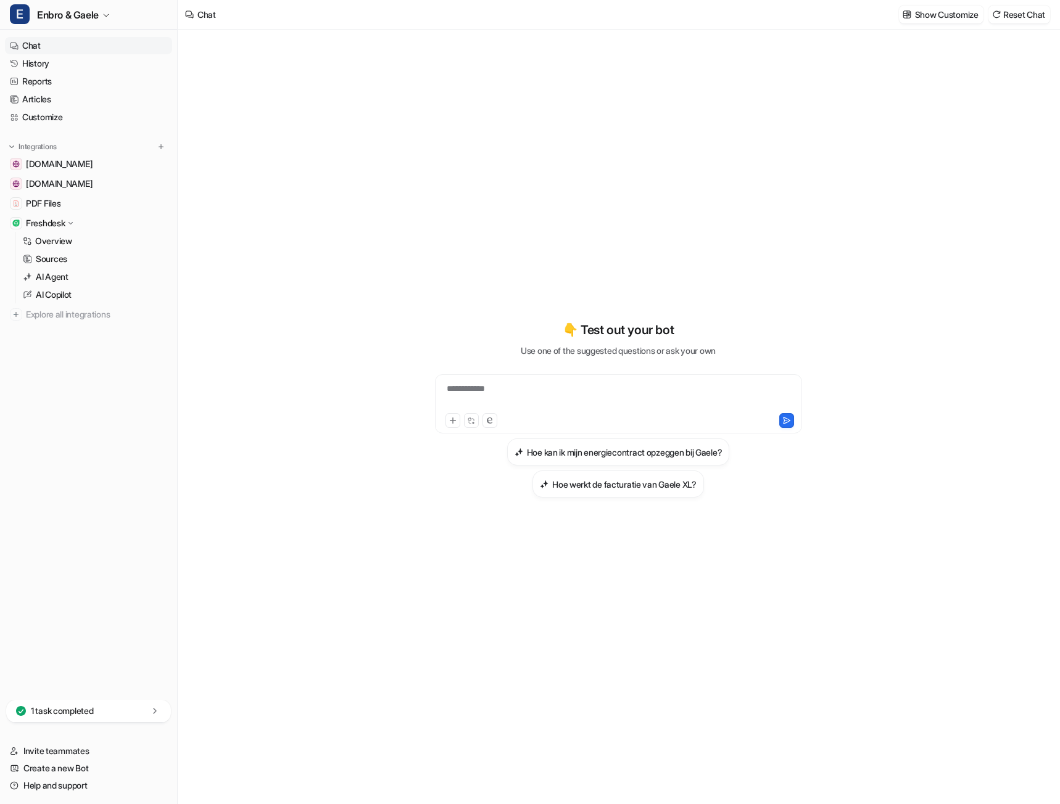
click at [566, 377] on div "**********" at bounding box center [618, 403] width 367 height 59
click at [564, 390] on div at bounding box center [618, 396] width 361 height 28
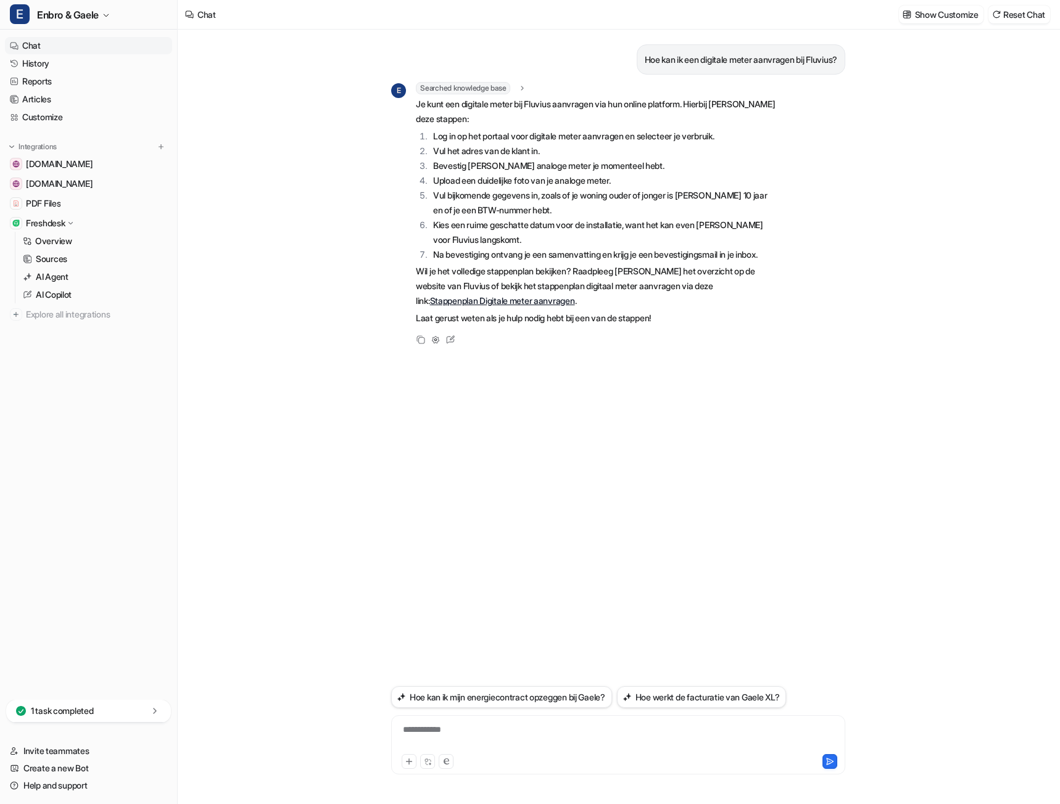
click at [575, 300] on link "Stappenplan Digitale meter aanvragen" at bounding box center [502, 300] width 145 height 10
click at [503, 84] on span "Searched knowledge base" at bounding box center [463, 88] width 94 height 12
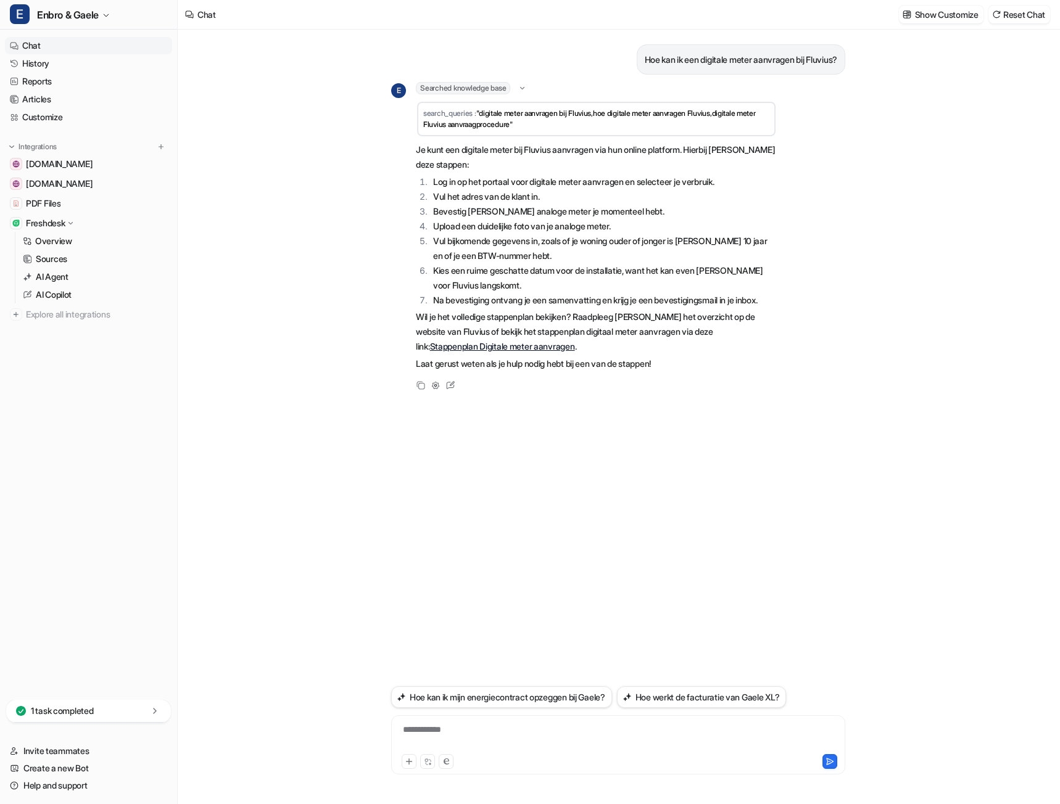
click at [484, 119] on td "search_queries : "digitale meter aanvragen bij Fluvius,hoe digitale meter aanvr…" at bounding box center [596, 119] width 358 height 35
click at [534, 124] on span ""digitale meter aanvragen bij Fluvius,hoe digitale meter aanvragen Fluvius,digi…" at bounding box center [589, 119] width 332 height 20
click at [41, 62] on link "History" at bounding box center [88, 63] width 167 height 17
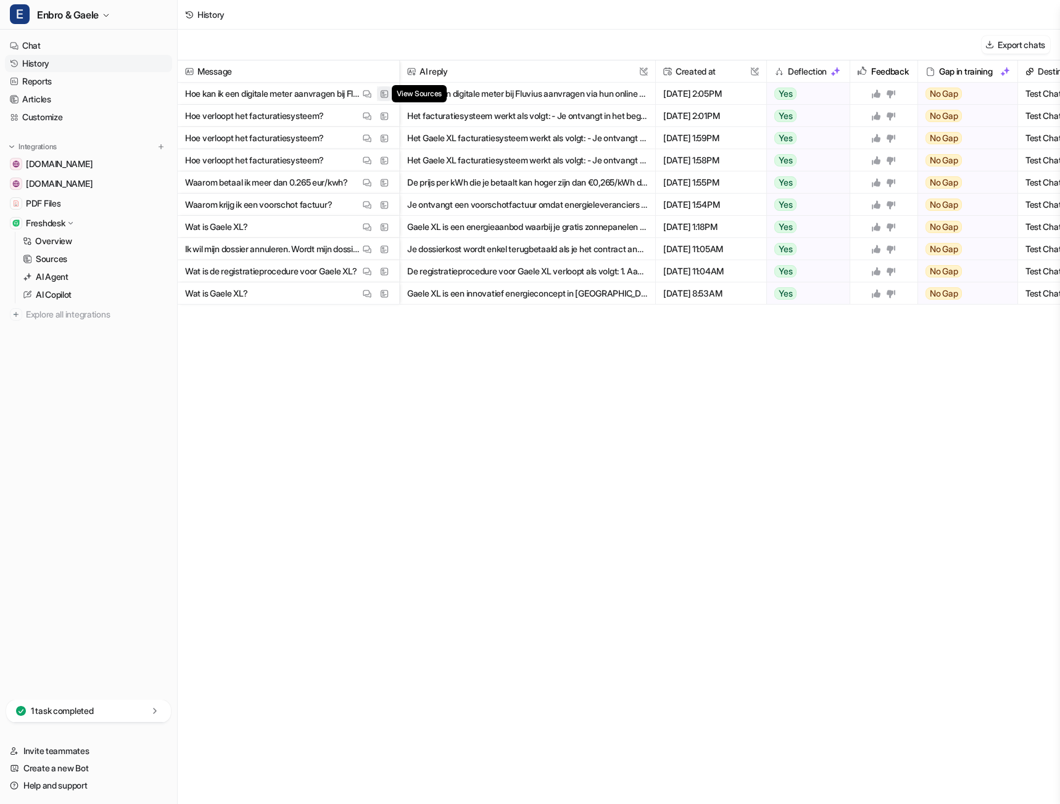
click at [384, 94] on img at bounding box center [384, 93] width 9 height 9
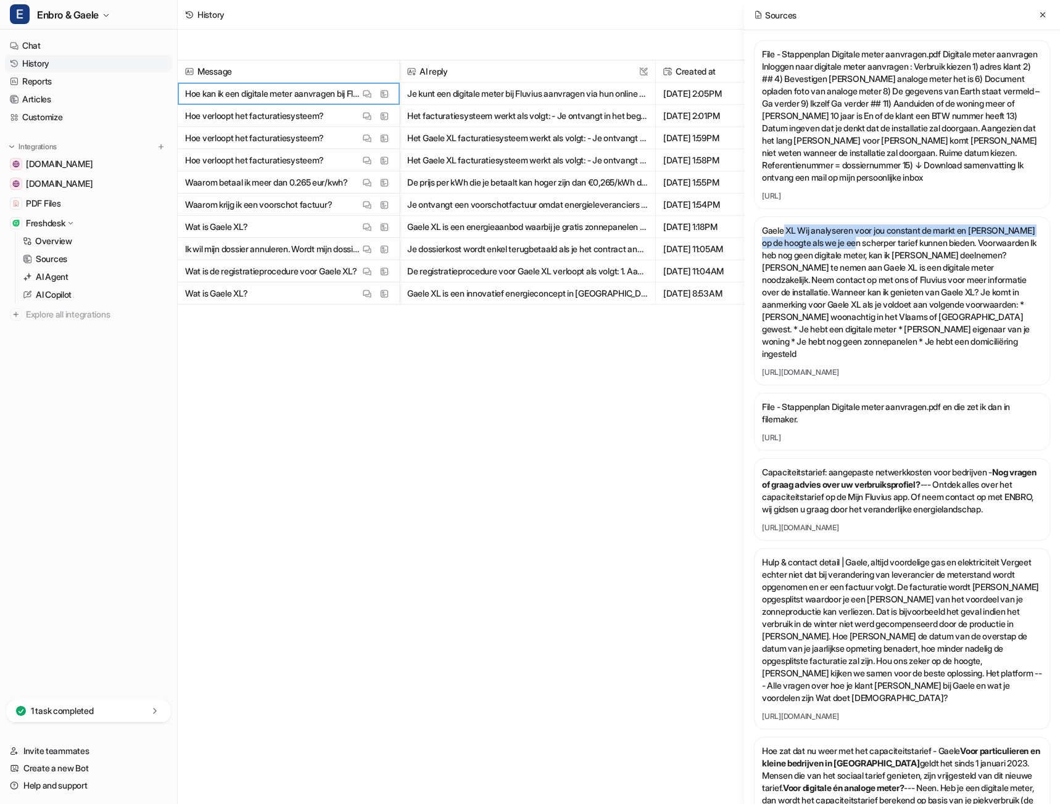
drag, startPoint x: 783, startPoint y: 254, endPoint x: 865, endPoint y: 260, distance: 82.3
click at [865, 260] on p "Gaele XL Wij analyseren voor jou constant de markt en houden je op de hoogte al…" at bounding box center [902, 293] width 280 height 136
click at [805, 411] on p "File - Stappenplan Digitale meter aanvragen.pdf en die zet ik dan in filemaker." at bounding box center [902, 413] width 280 height 25
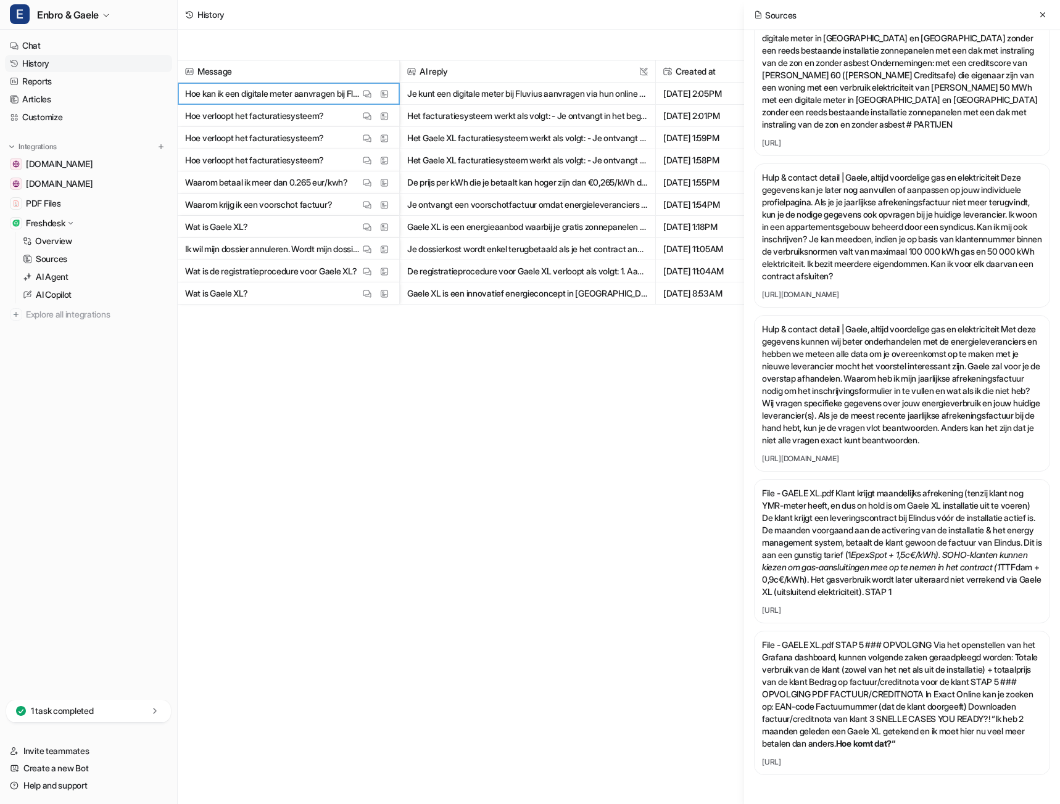
scroll to position [3965, 0]
click at [155, 146] on button at bounding box center [161, 147] width 12 height 12
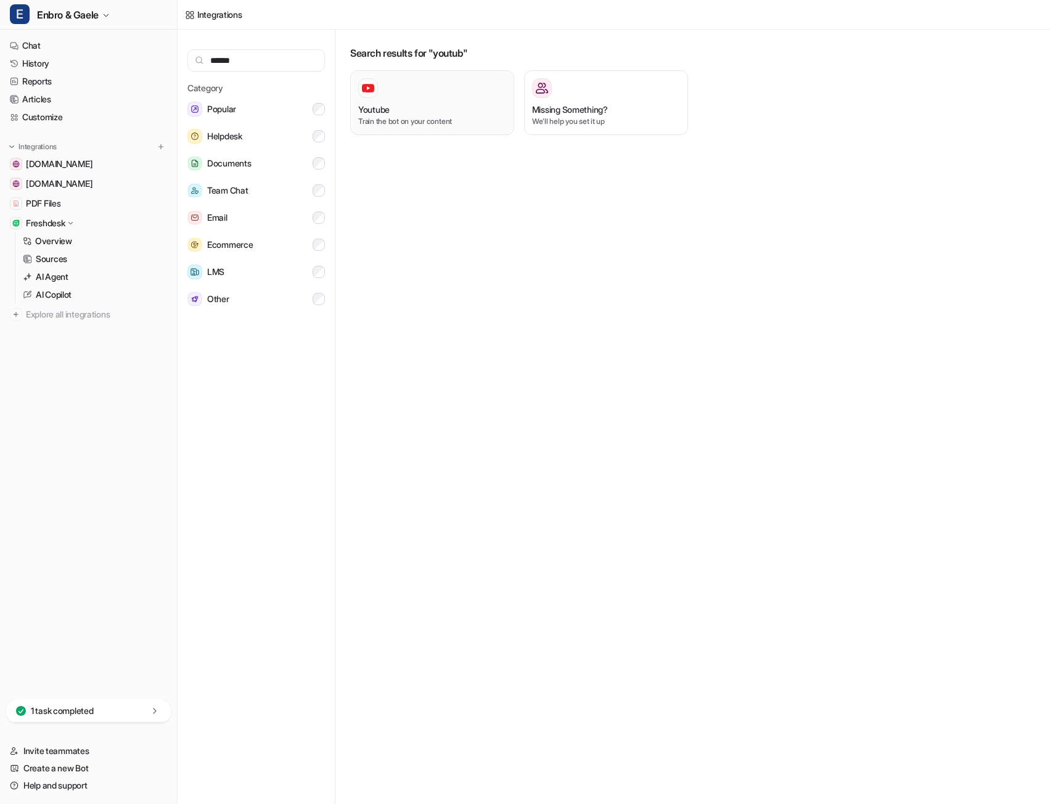
type input "******"
click at [413, 95] on div at bounding box center [432, 88] width 148 height 20
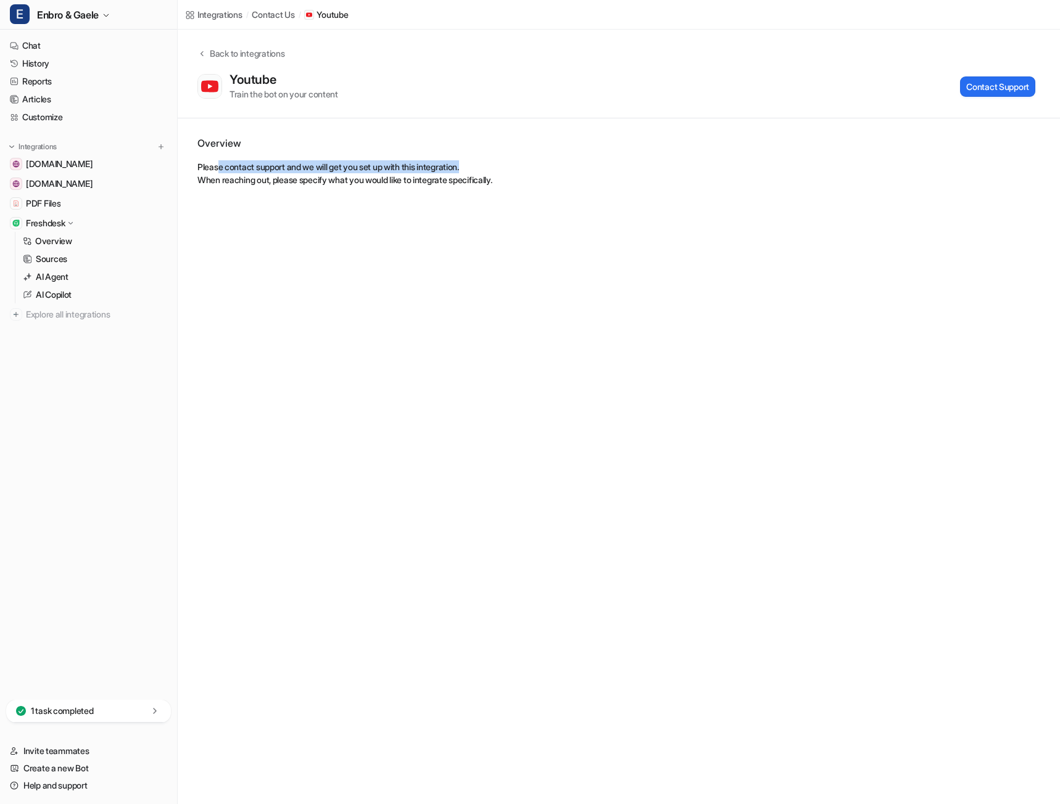
drag, startPoint x: 218, startPoint y: 167, endPoint x: 569, endPoint y: 167, distance: 350.3
click at [569, 167] on p "Please contact support and we will get you set up with this integration. When r…" at bounding box center [618, 173] width 843 height 26
click at [210, 49] on div "Back to integrations" at bounding box center [245, 53] width 78 height 13
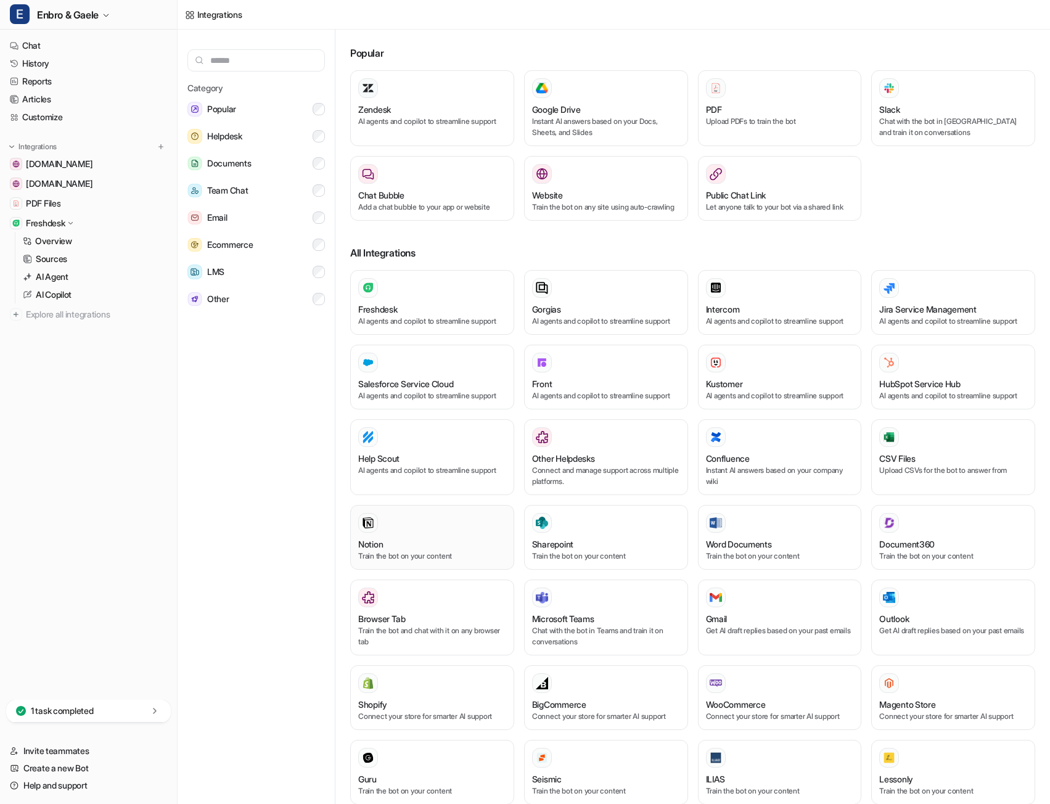
click at [419, 520] on button "Notion Train the bot on your content" at bounding box center [432, 537] width 164 height 65
click at [387, 533] on div at bounding box center [432, 523] width 148 height 20
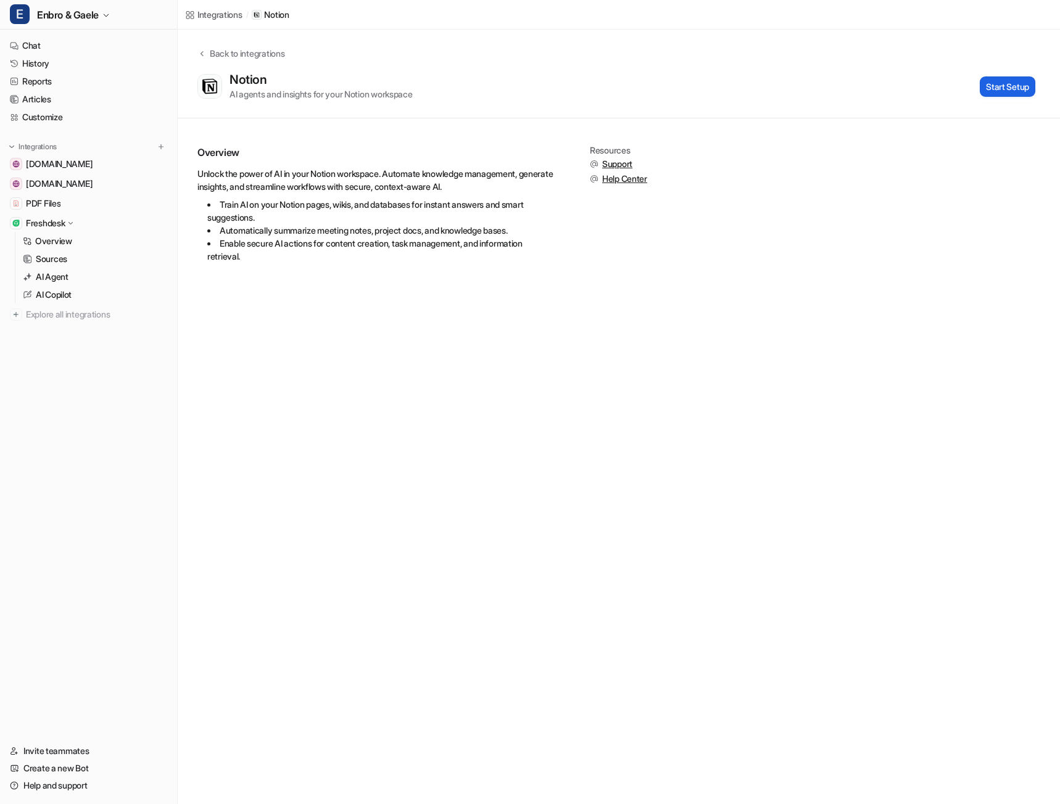
click at [997, 81] on button "Start Setup" at bounding box center [1007, 86] width 56 height 20
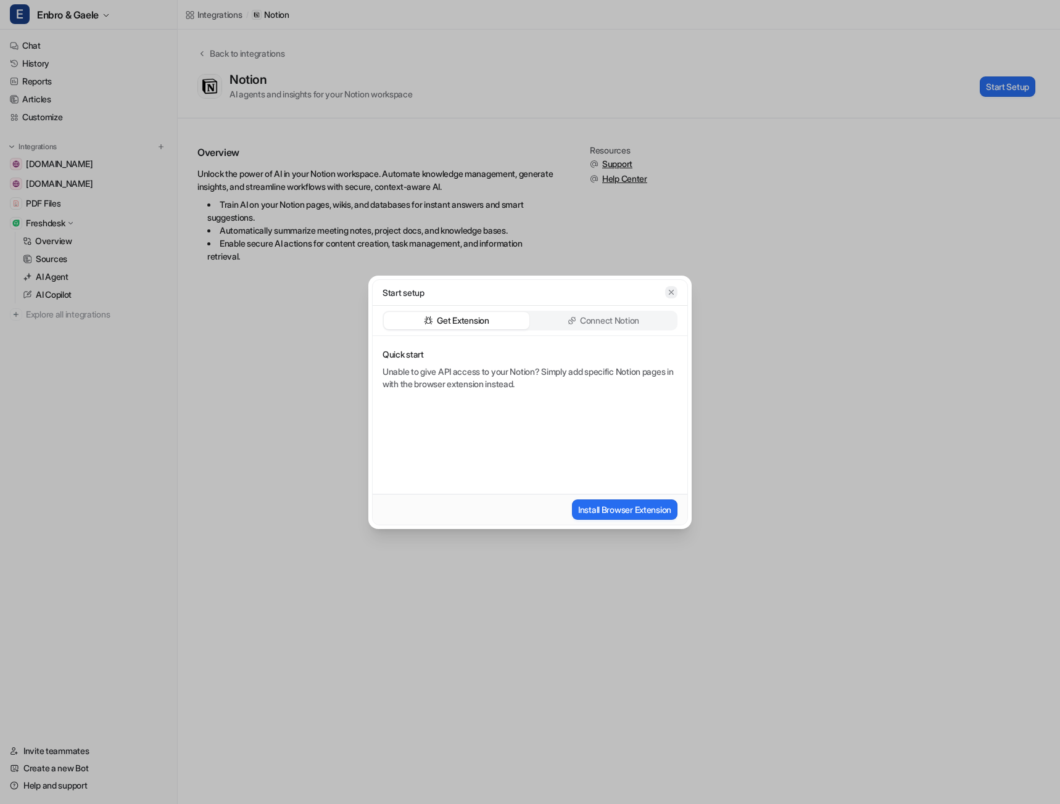
click at [670, 291] on icon "button" at bounding box center [671, 291] width 5 height 5
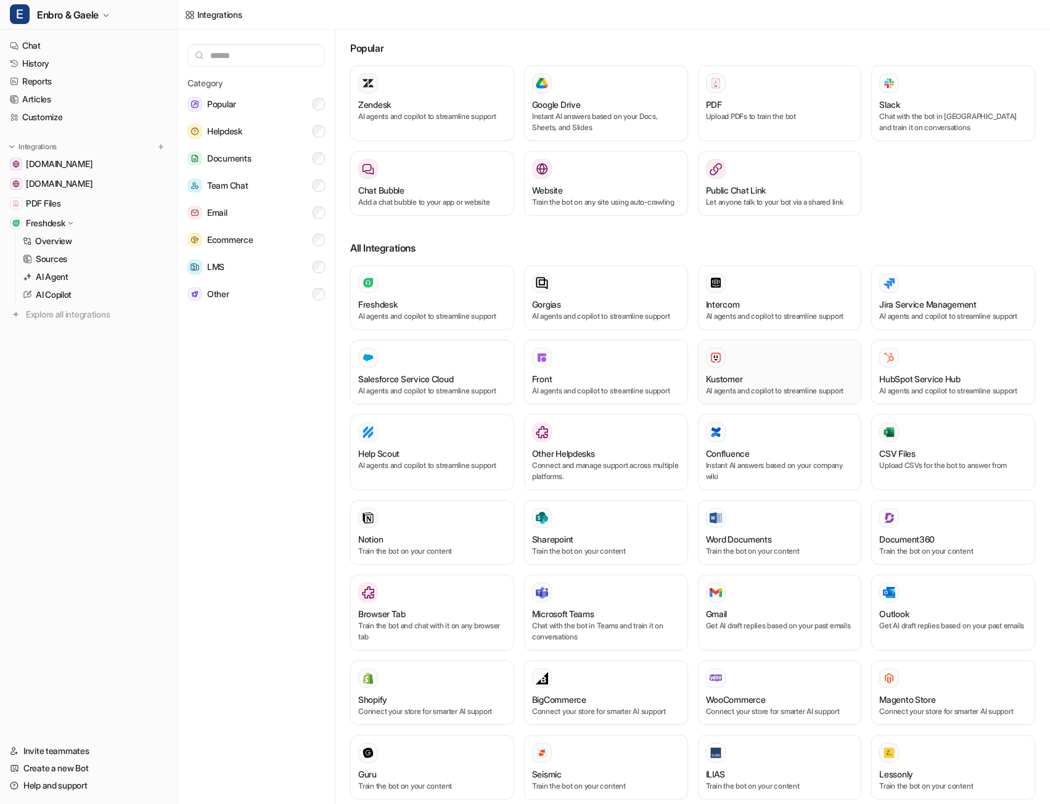
scroll to position [123, 0]
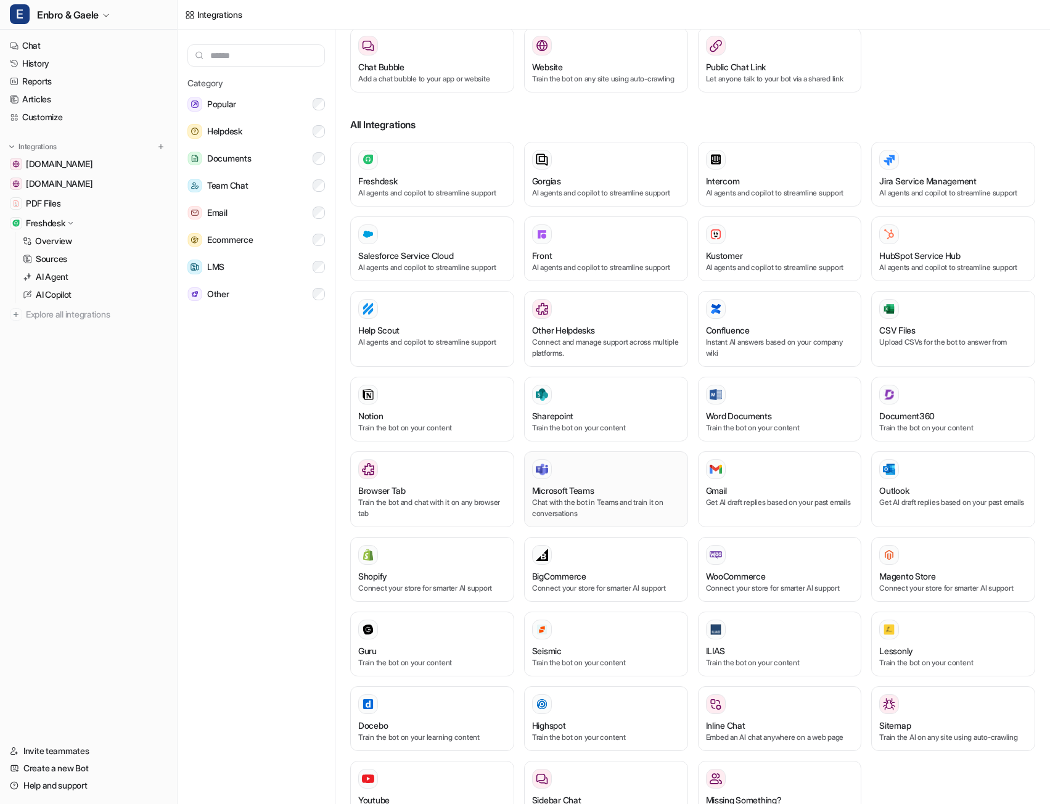
click at [598, 513] on p "Chat with the bot in Teams and train it on conversations" at bounding box center [606, 508] width 148 height 22
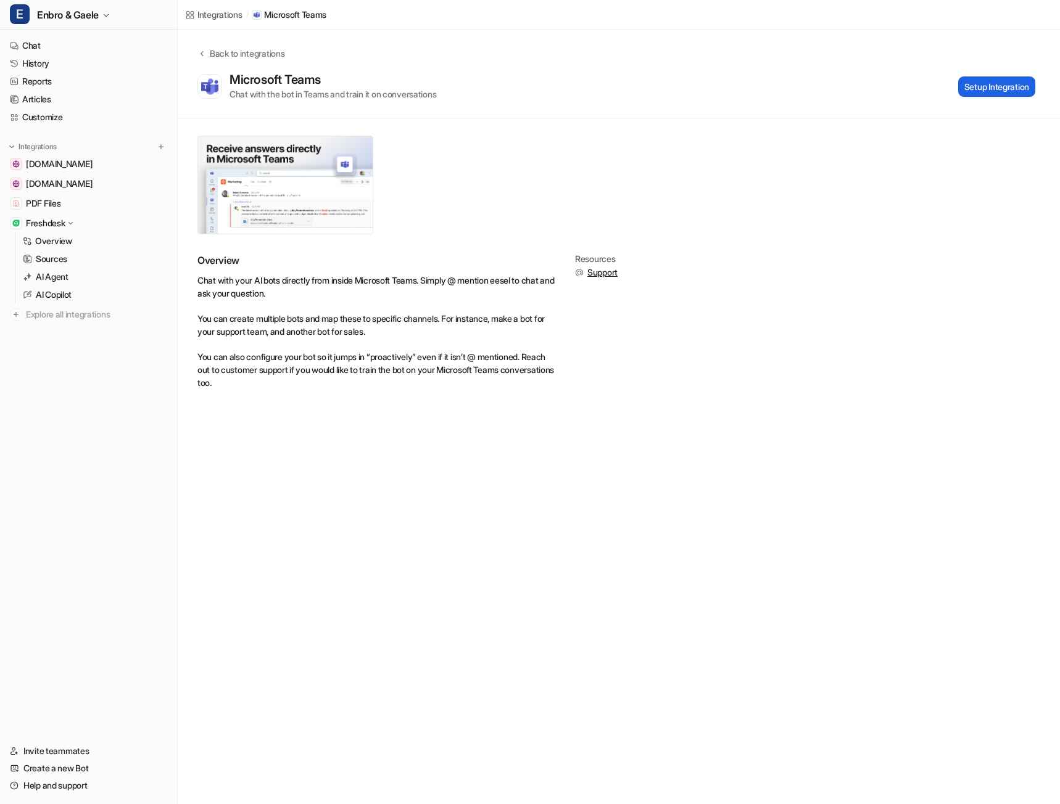
click at [981, 89] on button "Setup Integration" at bounding box center [996, 86] width 77 height 20
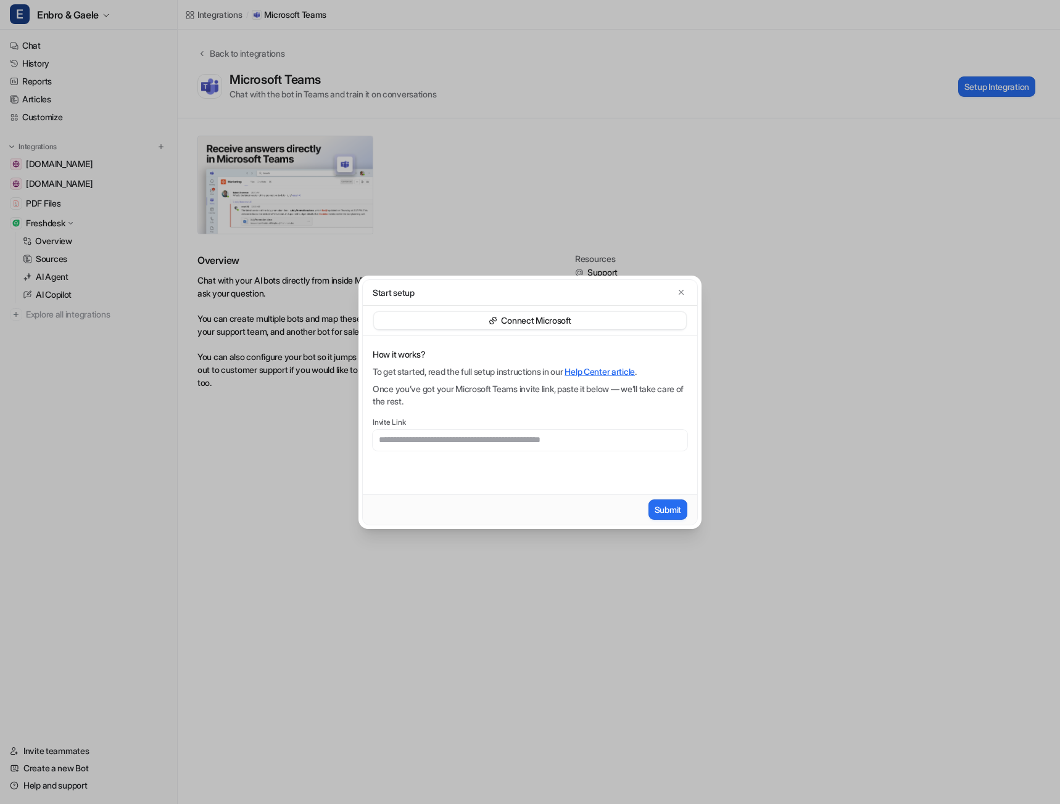
click at [635, 373] on link "Help Center article" at bounding box center [599, 371] width 70 height 10
click at [565, 322] on p "Connect Microsoft" at bounding box center [536, 321] width 70 height 12
click at [521, 320] on p "Connect Microsoft" at bounding box center [536, 321] width 70 height 12
click at [458, 320] on div "Connect Microsoft" at bounding box center [530, 320] width 312 height 17
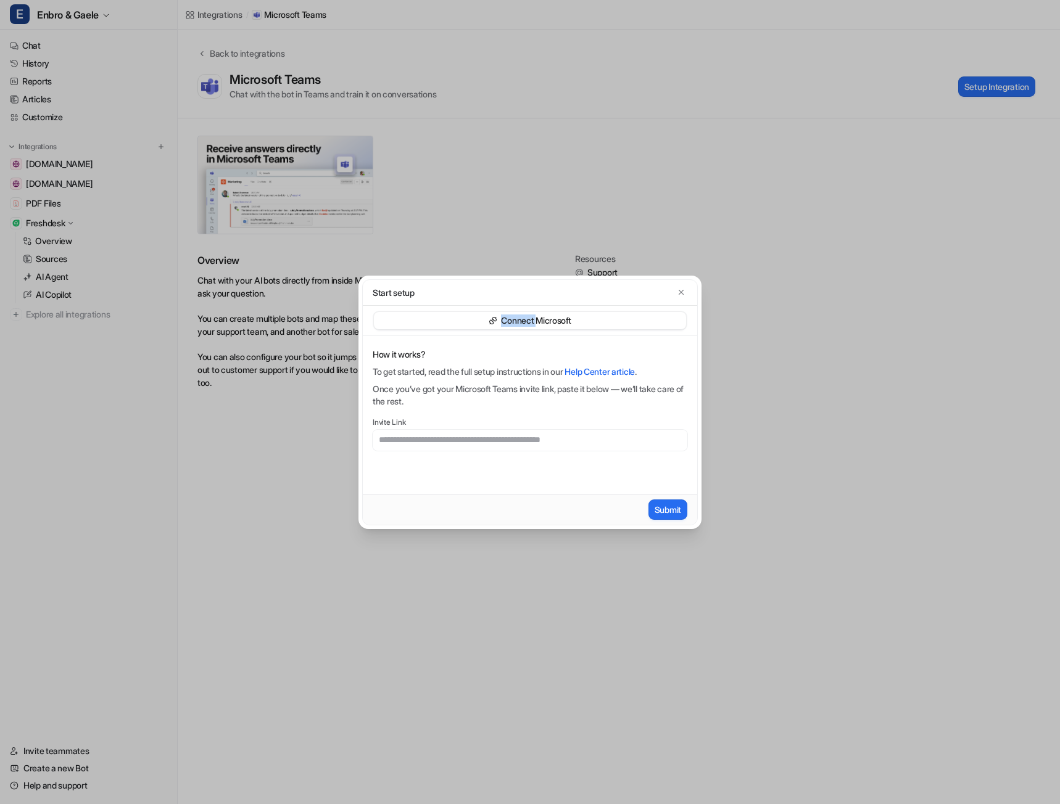
click at [458, 320] on div "Connect Microsoft" at bounding box center [530, 320] width 312 height 17
drag, startPoint x: 458, startPoint y: 320, endPoint x: 493, endPoint y: 320, distance: 35.2
click at [461, 320] on div "Connect Microsoft" at bounding box center [530, 320] width 312 height 17
drag, startPoint x: 589, startPoint y: 320, endPoint x: 601, endPoint y: 321, distance: 12.4
click at [590, 320] on div "Connect Microsoft" at bounding box center [530, 320] width 312 height 17
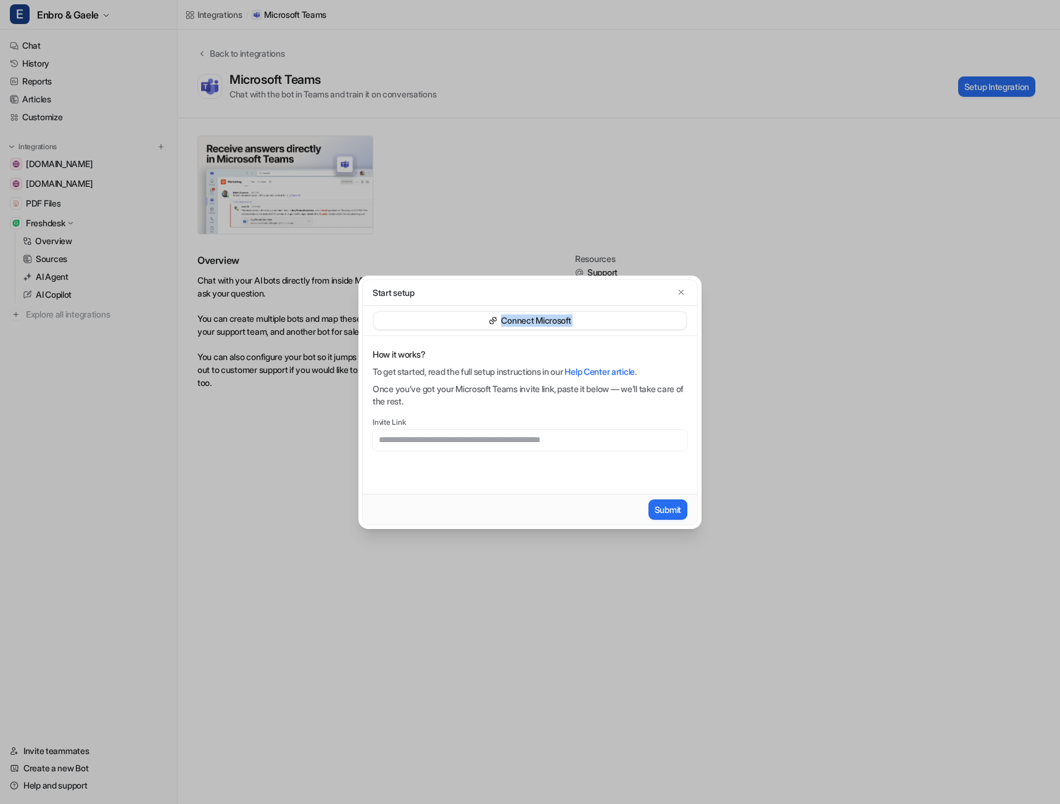
click at [677, 323] on div "Connect Microsoft" at bounding box center [530, 320] width 312 height 17
click at [509, 320] on p "Connect Microsoft" at bounding box center [536, 321] width 70 height 12
click at [629, 369] on link "Help Center article" at bounding box center [599, 371] width 70 height 10
click at [239, 253] on div "Start setup Connect Microsoft How it works? To get started, read the full setup…" at bounding box center [530, 402] width 1060 height 804
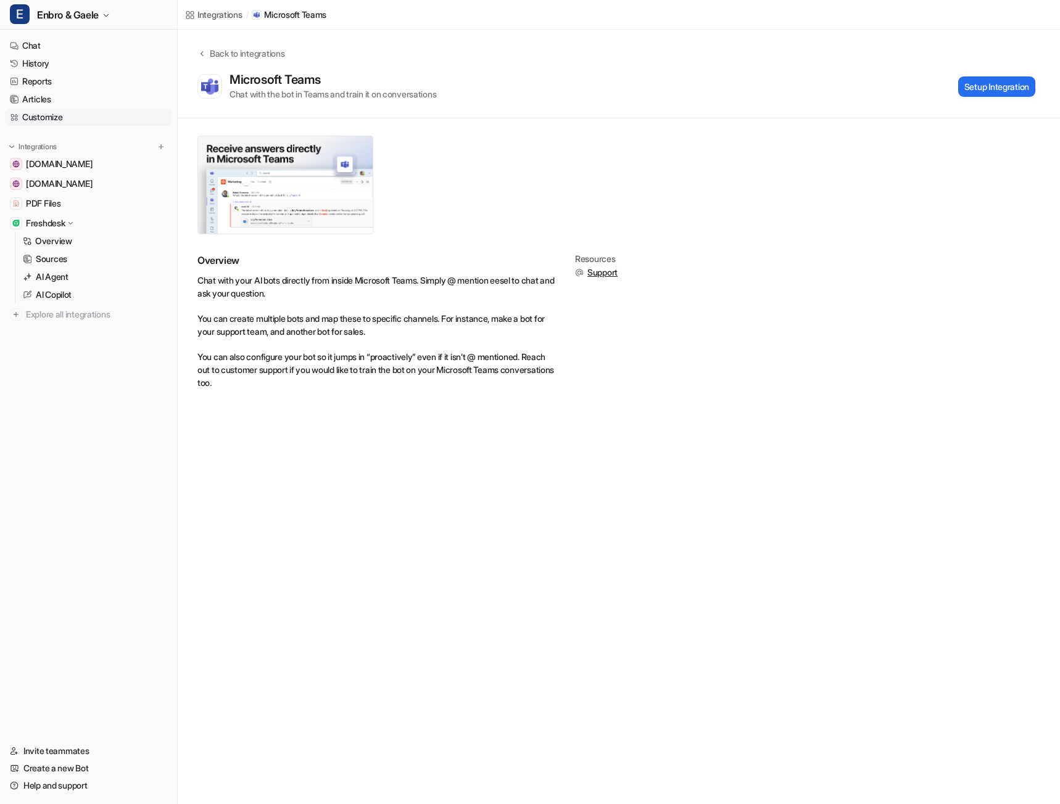
click at [56, 115] on link "Customize" at bounding box center [88, 117] width 167 height 17
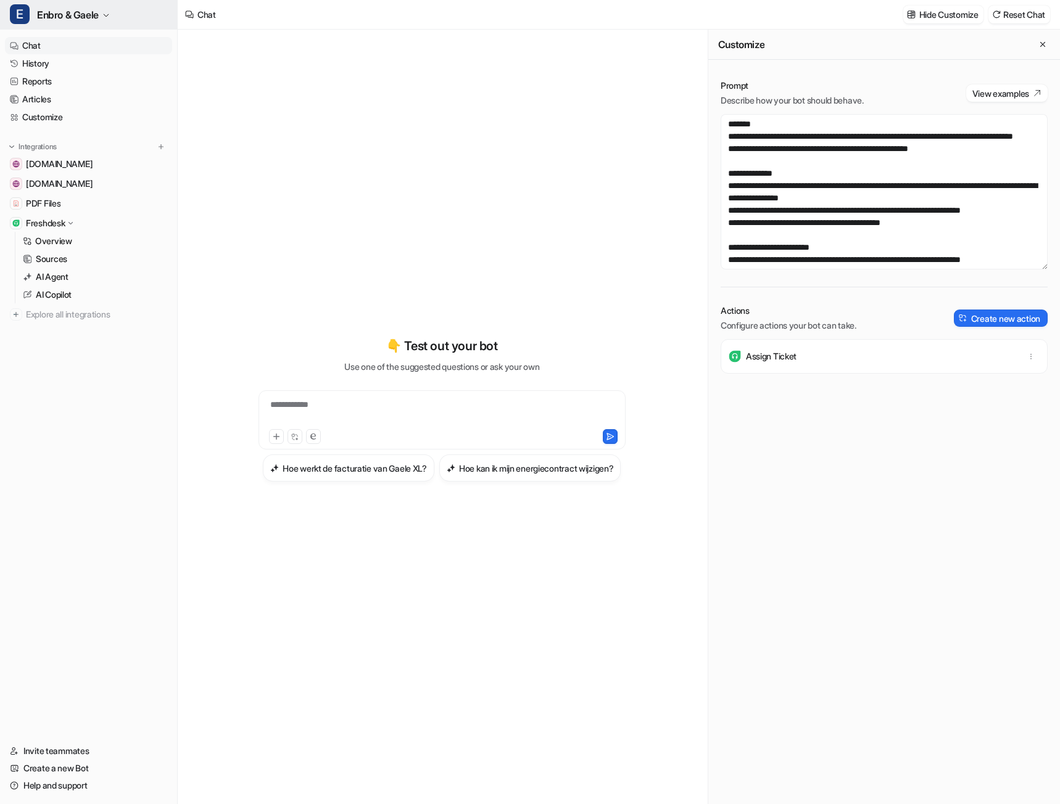
click at [70, 10] on span "Enbro & Gaele" at bounding box center [68, 14] width 62 height 17
click at [40, 67] on div "Y Yolk" at bounding box center [32, 67] width 30 height 13
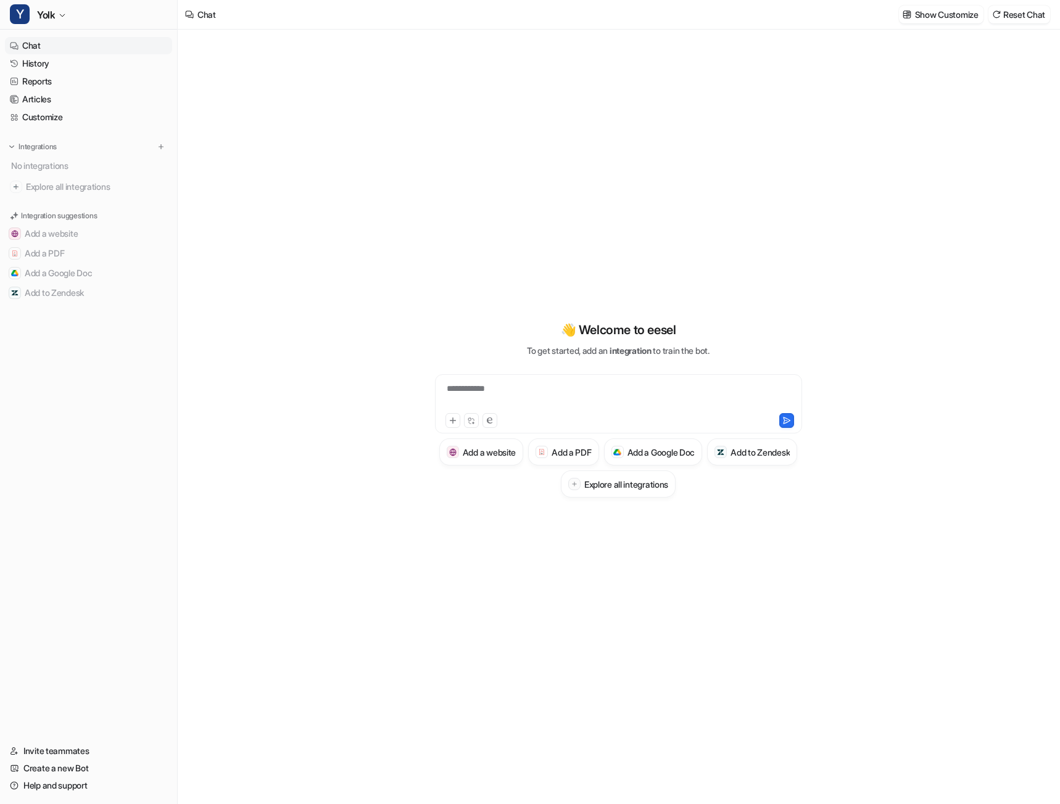
type textarea "**********"
click at [40, 112] on link "Customize" at bounding box center [88, 117] width 167 height 17
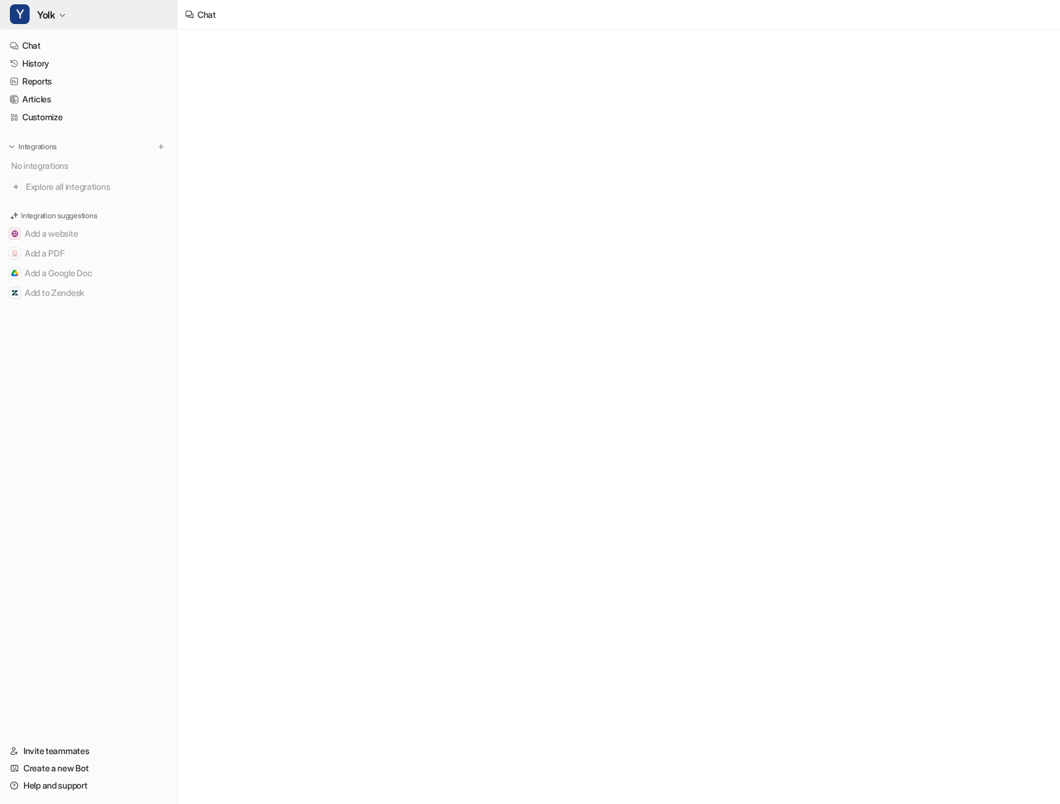
click at [56, 6] on button "Y Yolk" at bounding box center [88, 15] width 177 height 30
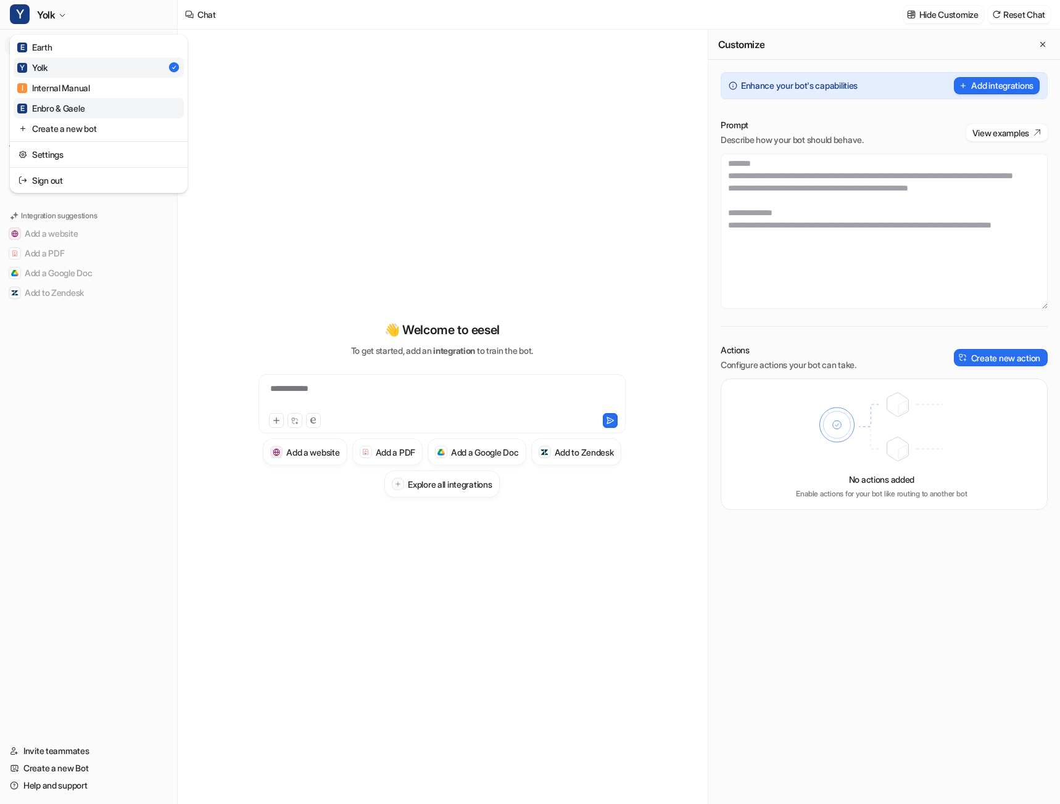
click at [65, 104] on div "E Enbro & Gaele" at bounding box center [50, 108] width 67 height 13
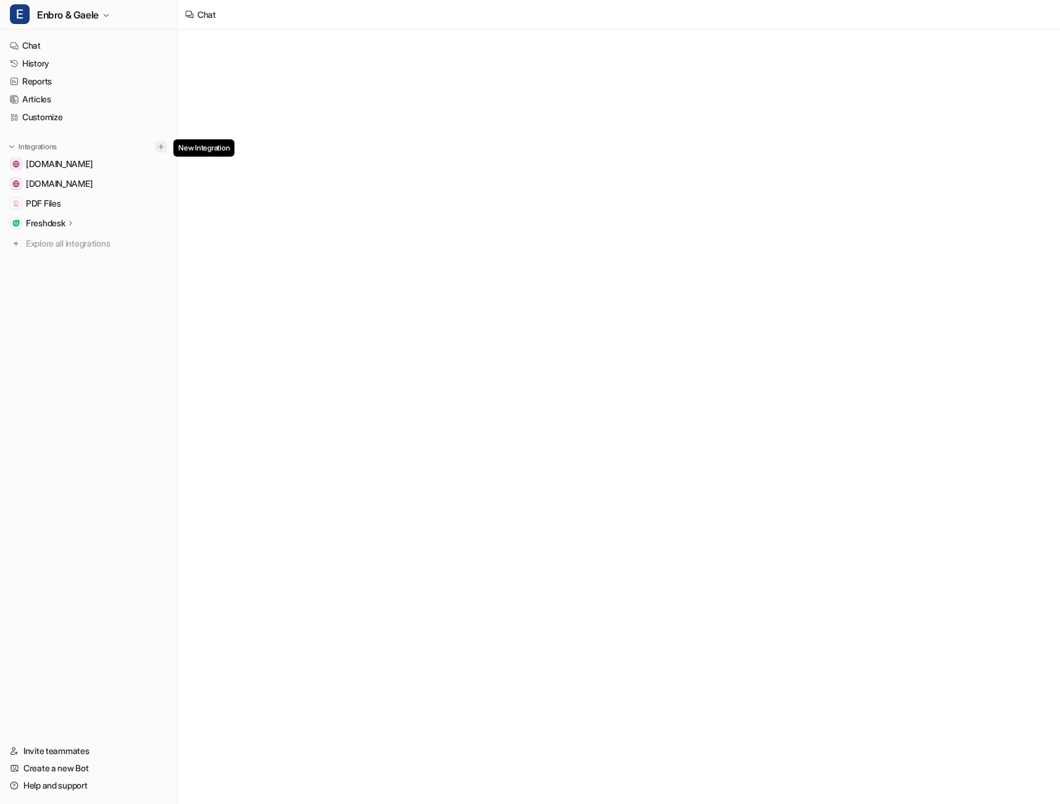
click at [159, 147] on img at bounding box center [161, 146] width 9 height 9
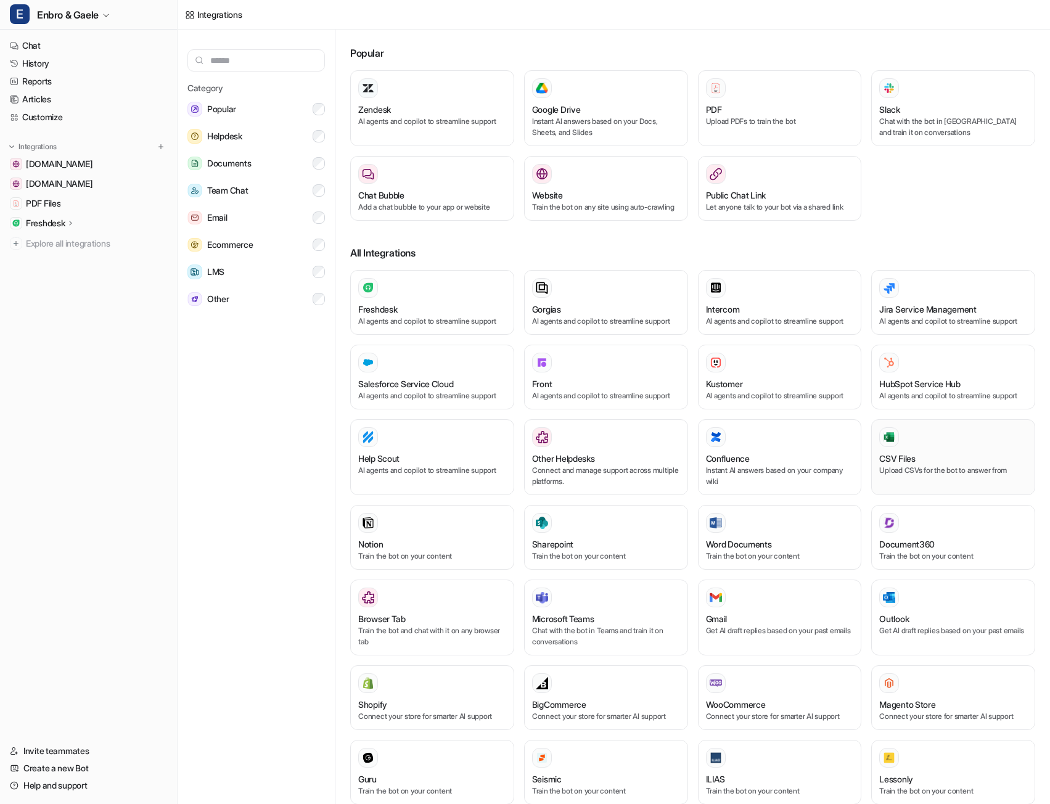
click at [937, 464] on div "CSV Files" at bounding box center [954, 458] width 148 height 13
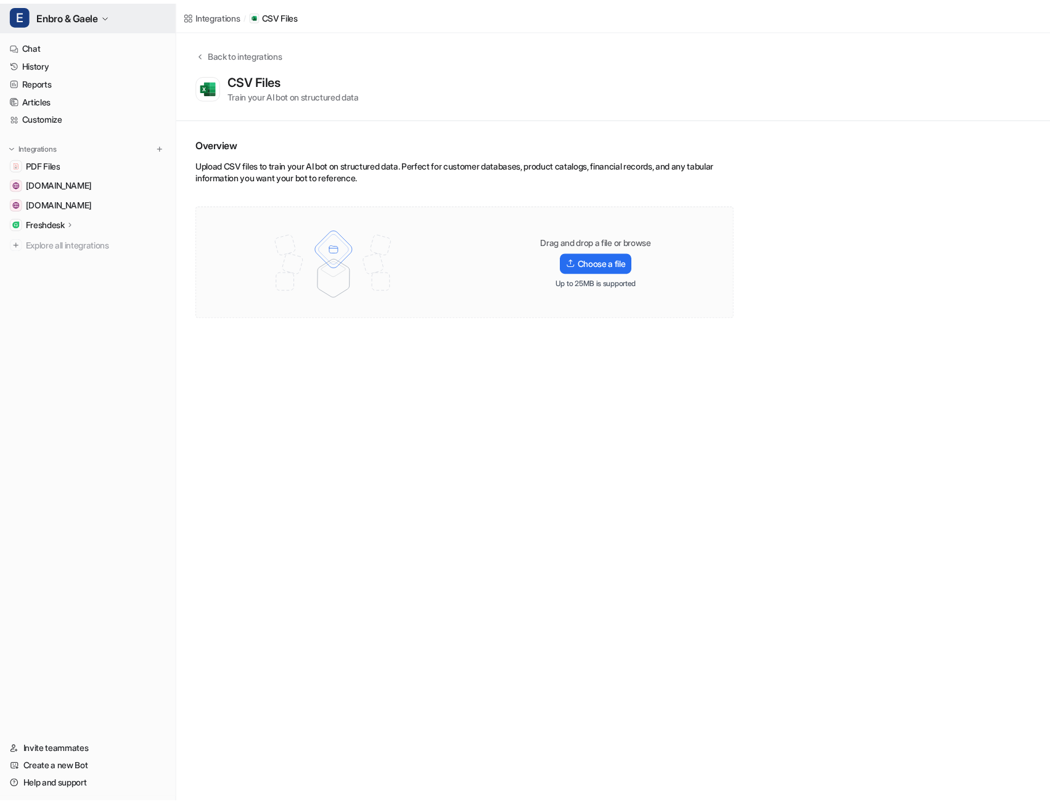
scroll to position [5, 0]
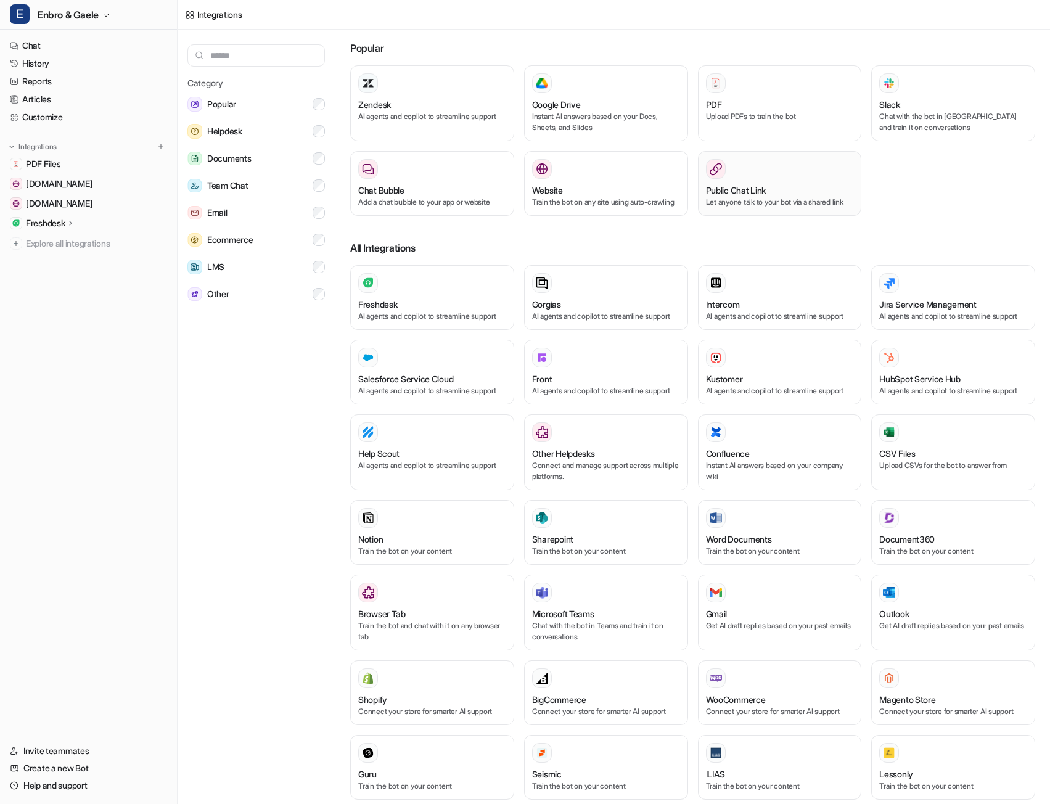
click at [764, 188] on h3 "Public Chat Link" at bounding box center [736, 190] width 60 height 13
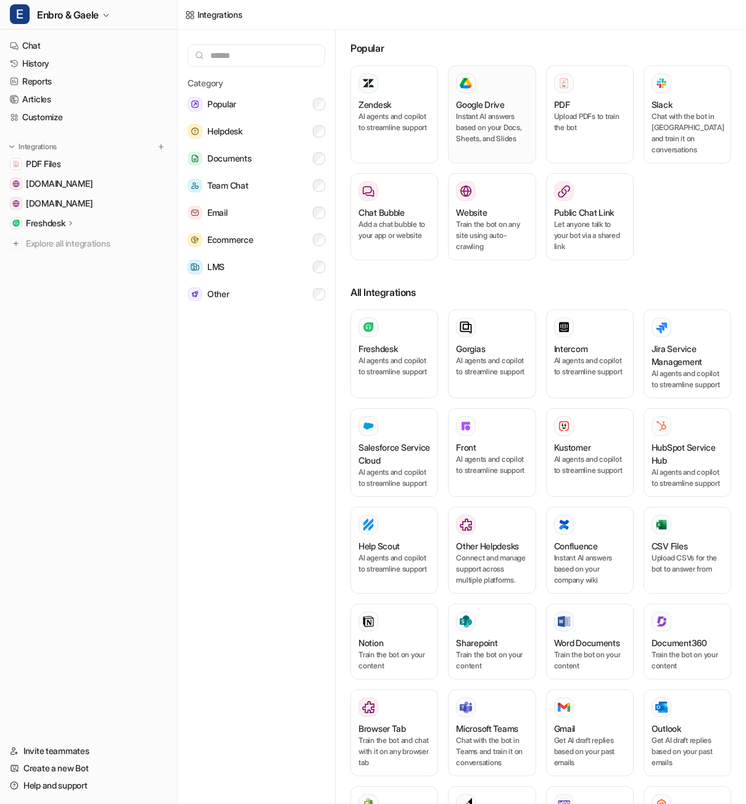
click at [501, 95] on div "Google Drive Instant AI answers based on your Docs, Sheets, and Slides" at bounding box center [492, 114] width 72 height 82
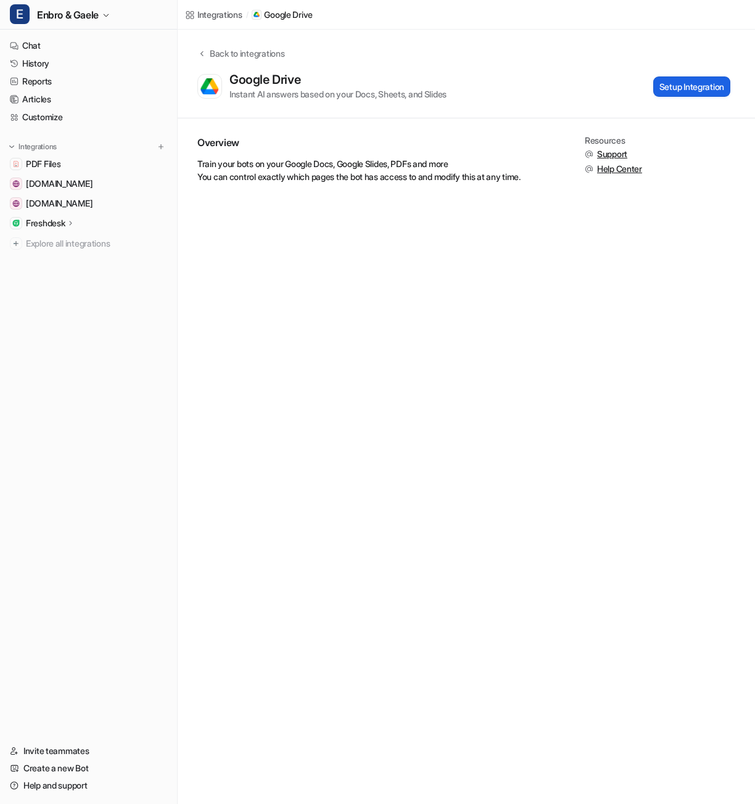
click at [659, 87] on button "Setup Integration" at bounding box center [691, 86] width 77 height 20
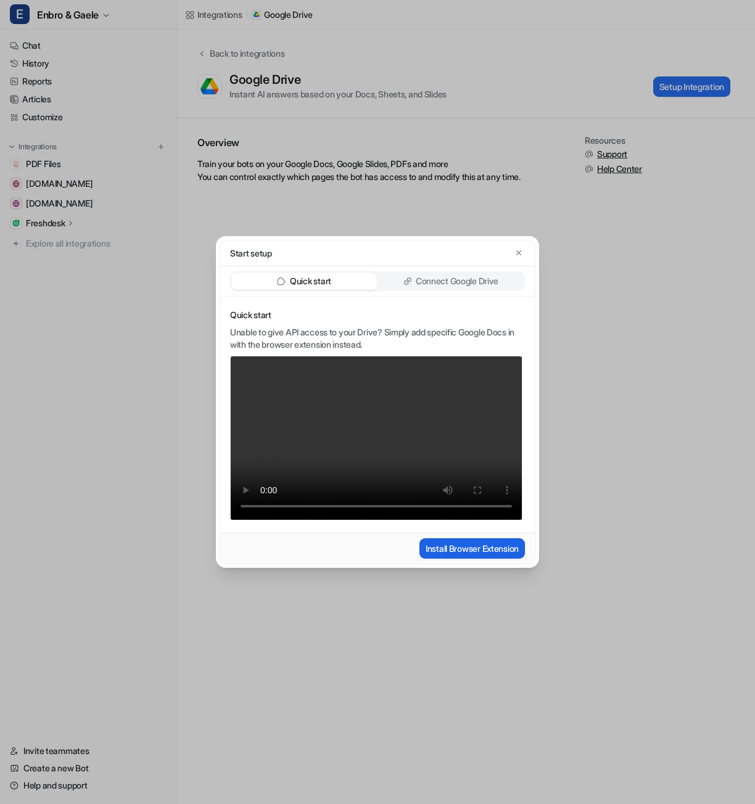
click at [509, 544] on button "Install Browser Extension" at bounding box center [471, 548] width 105 height 20
click at [434, 274] on div "Connect Google Drive" at bounding box center [451, 281] width 146 height 17
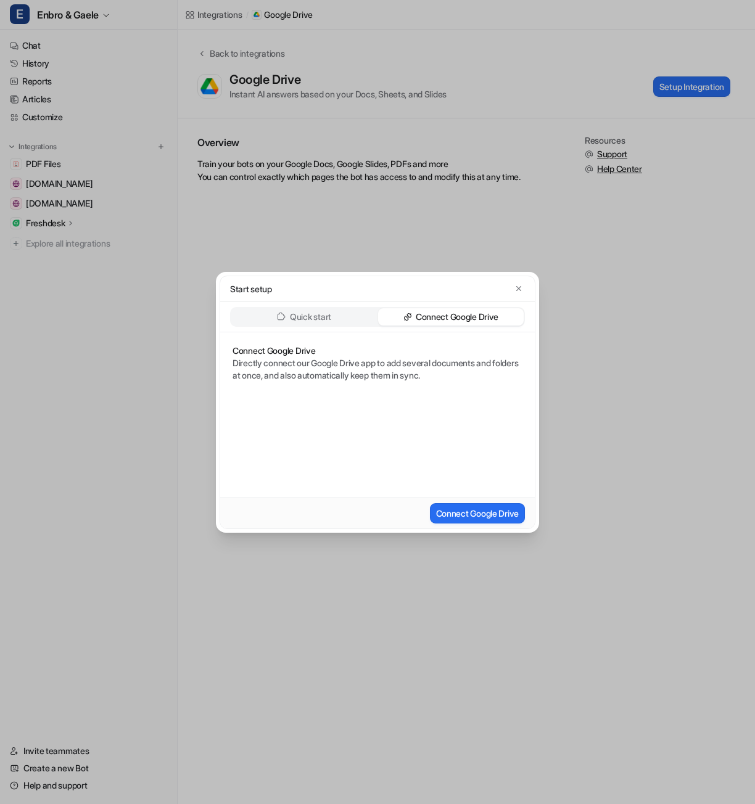
click at [327, 319] on p "Quick start" at bounding box center [310, 317] width 41 height 12
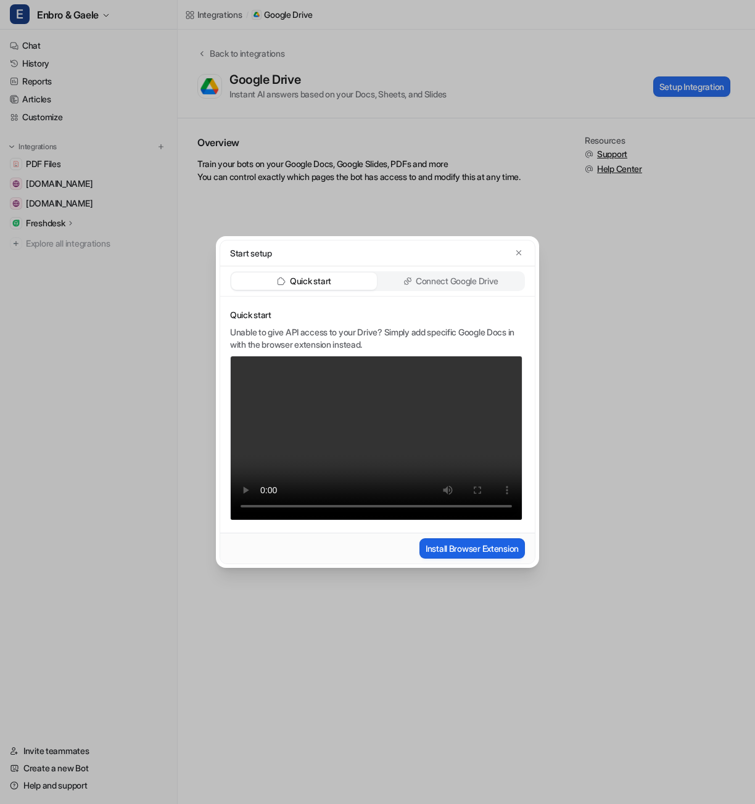
click at [450, 552] on button "Install Browser Extension" at bounding box center [471, 548] width 105 height 20
click at [517, 254] on icon "button" at bounding box center [518, 252] width 5 height 5
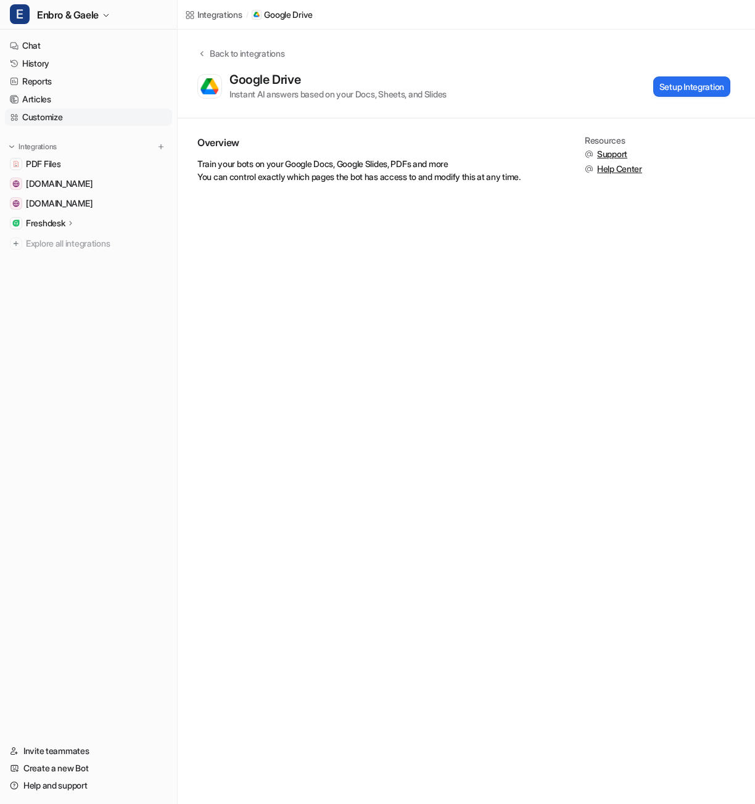
click at [70, 123] on link "Customize" at bounding box center [88, 117] width 167 height 17
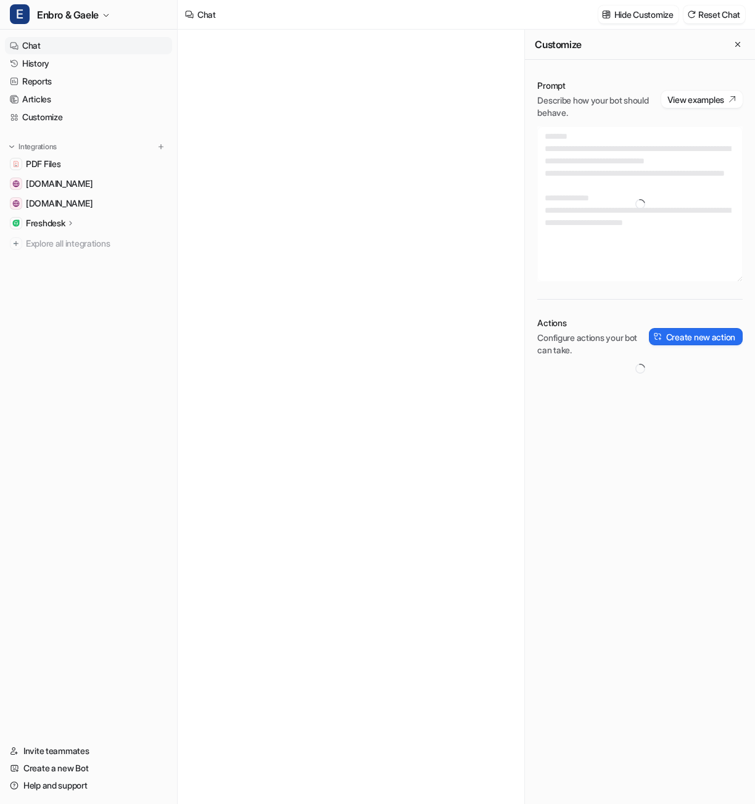
type textarea "**********"
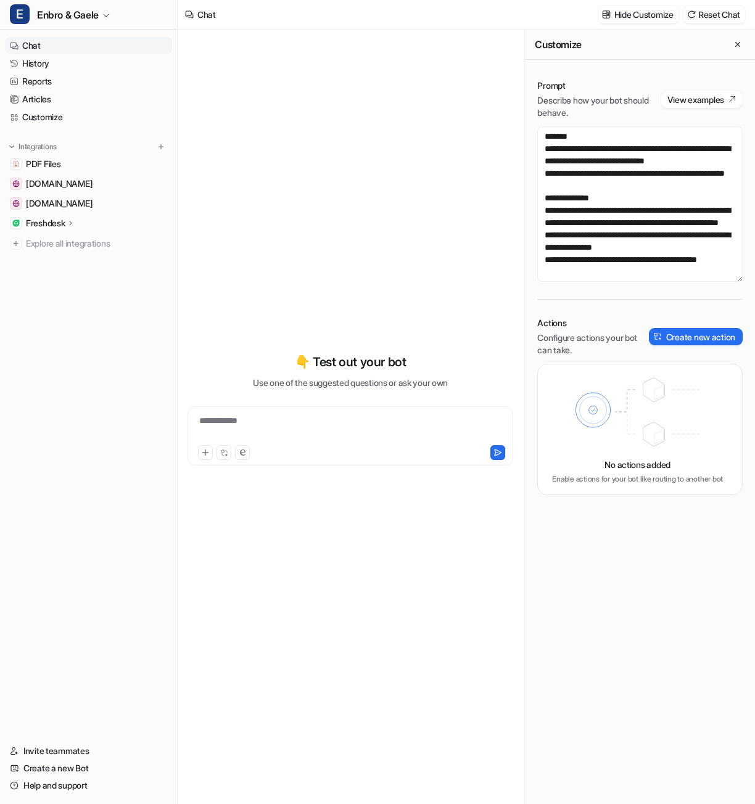
click at [72, 217] on div "Freshdesk" at bounding box center [50, 223] width 49 height 12
click at [67, 239] on div "Freshdesk" at bounding box center [50, 243] width 49 height 12
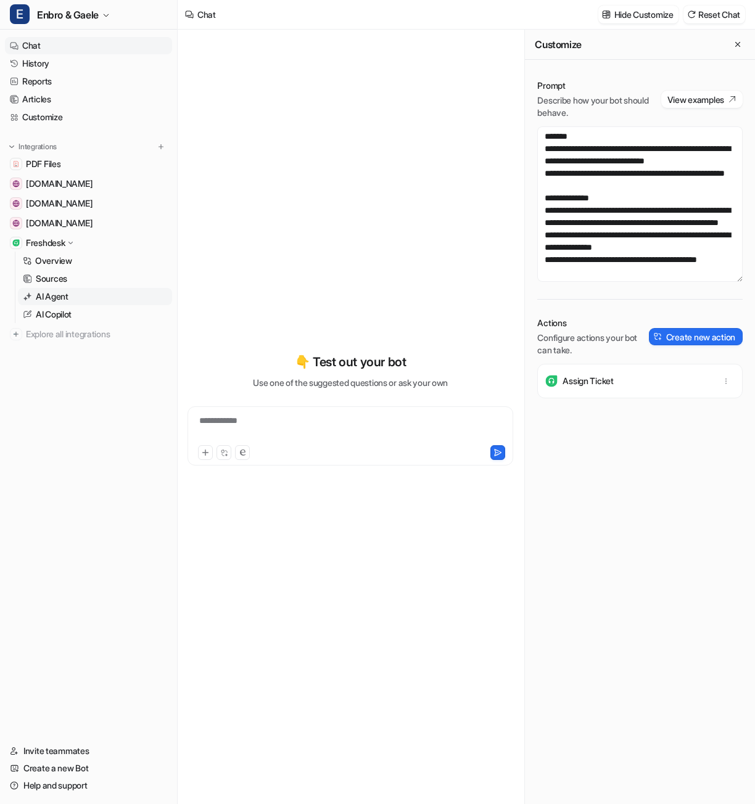
click at [48, 297] on p "AI Agent" at bounding box center [52, 297] width 33 height 12
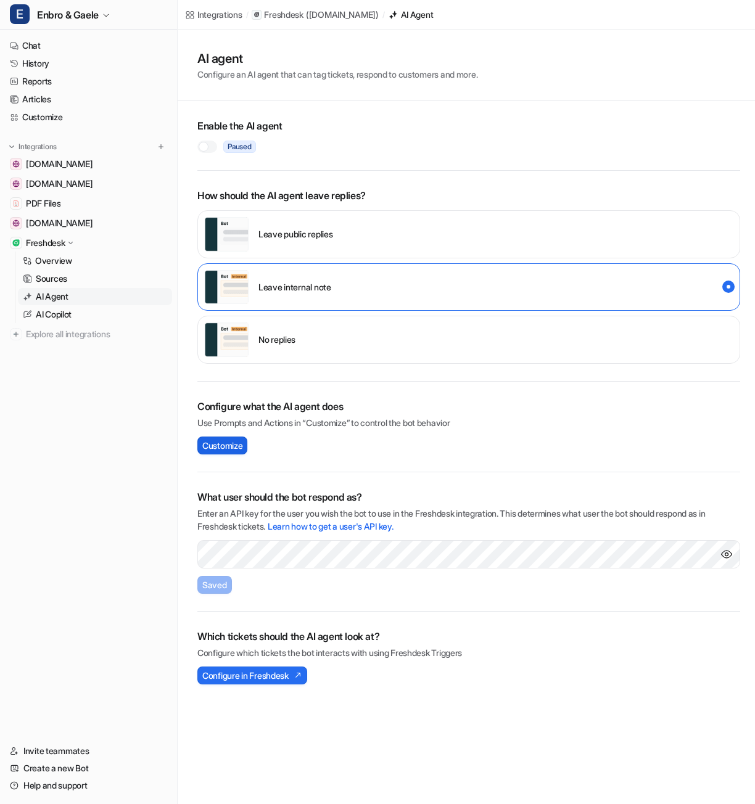
click at [223, 447] on span "Customize" at bounding box center [222, 445] width 40 height 13
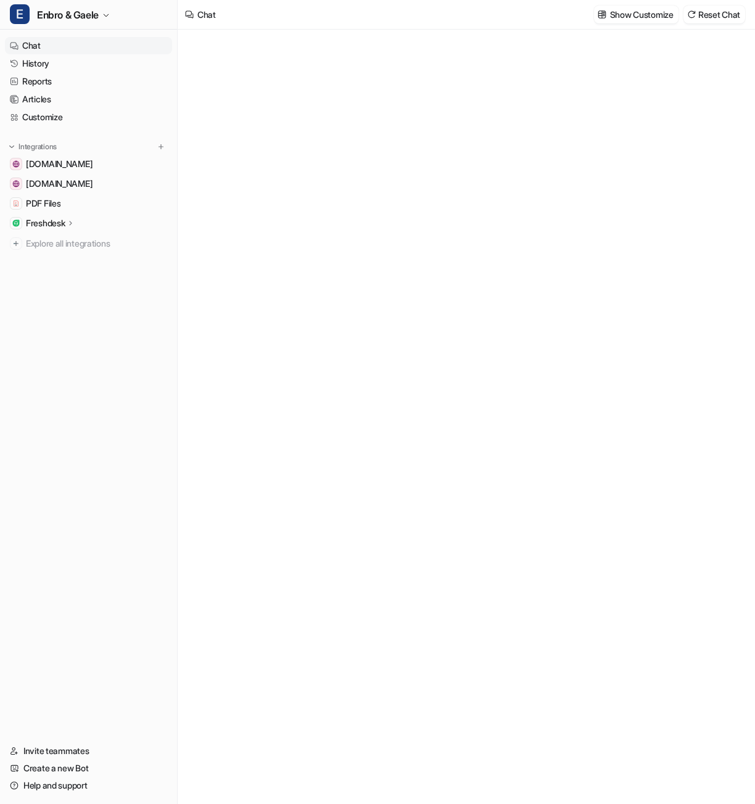
type textarea "**********"
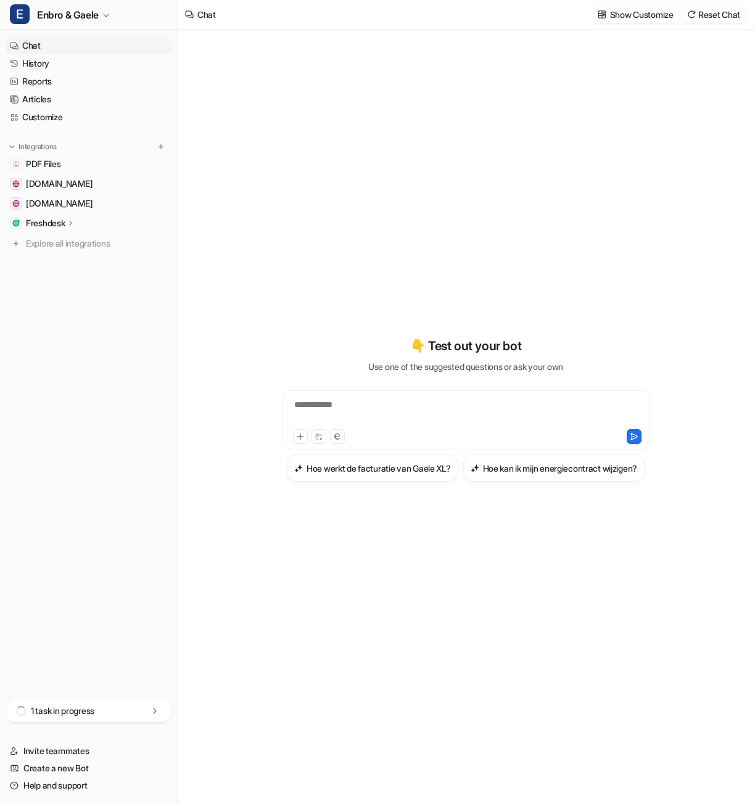
click at [101, 710] on div "1 task in progress" at bounding box center [88, 711] width 165 height 23
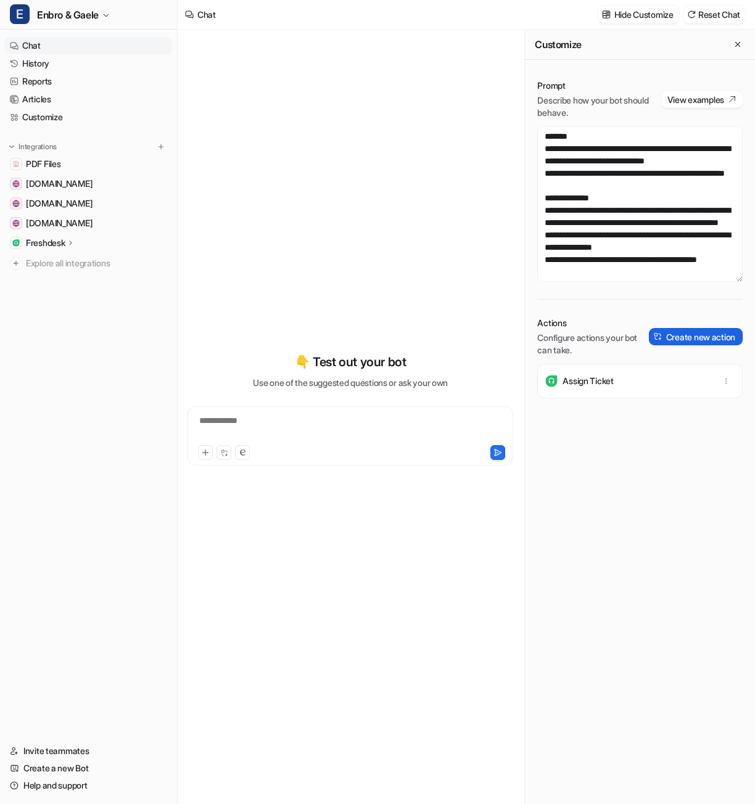
click at [681, 334] on button "Create new action" at bounding box center [696, 336] width 94 height 17
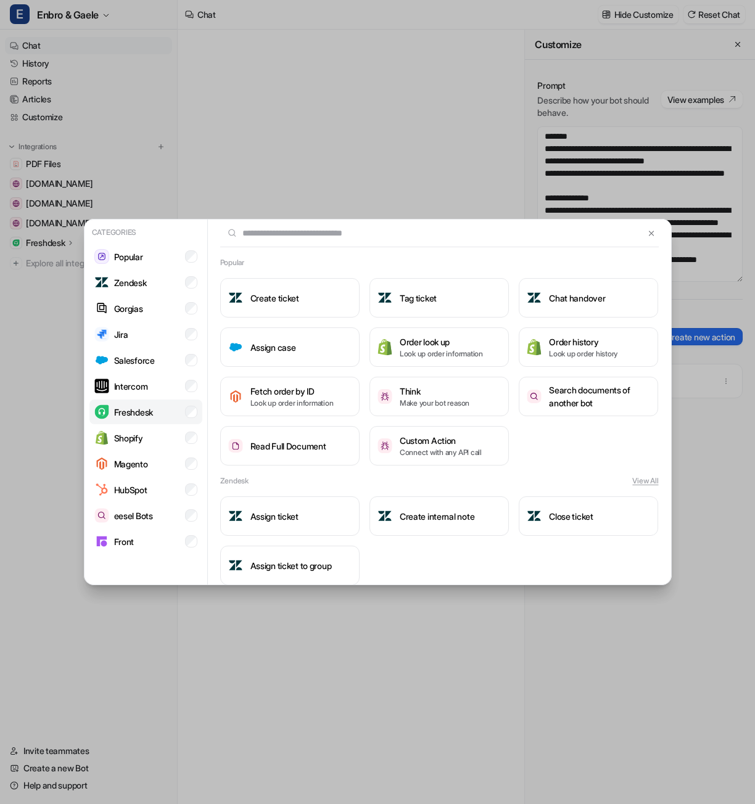
click at [159, 408] on li "Freshdesk" at bounding box center [145, 412] width 113 height 25
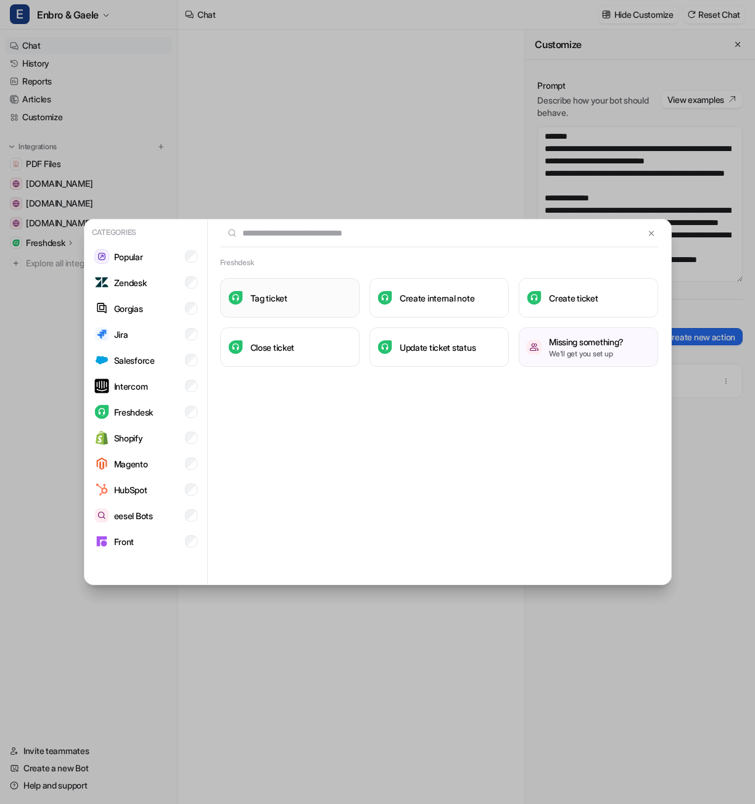
click at [260, 302] on h3 "Tag ticket" at bounding box center [268, 298] width 37 height 13
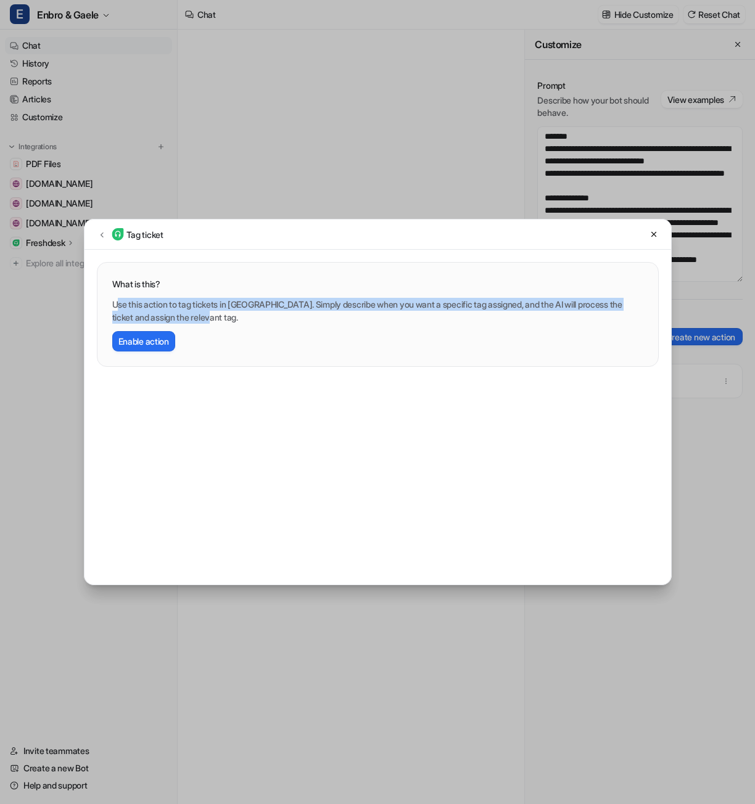
drag, startPoint x: 118, startPoint y: 305, endPoint x: 225, endPoint y: 318, distance: 107.4
click at [225, 318] on p "Use this action to tag tickets in [GEOGRAPHIC_DATA]. Simply describe when you w…" at bounding box center [377, 311] width 531 height 26
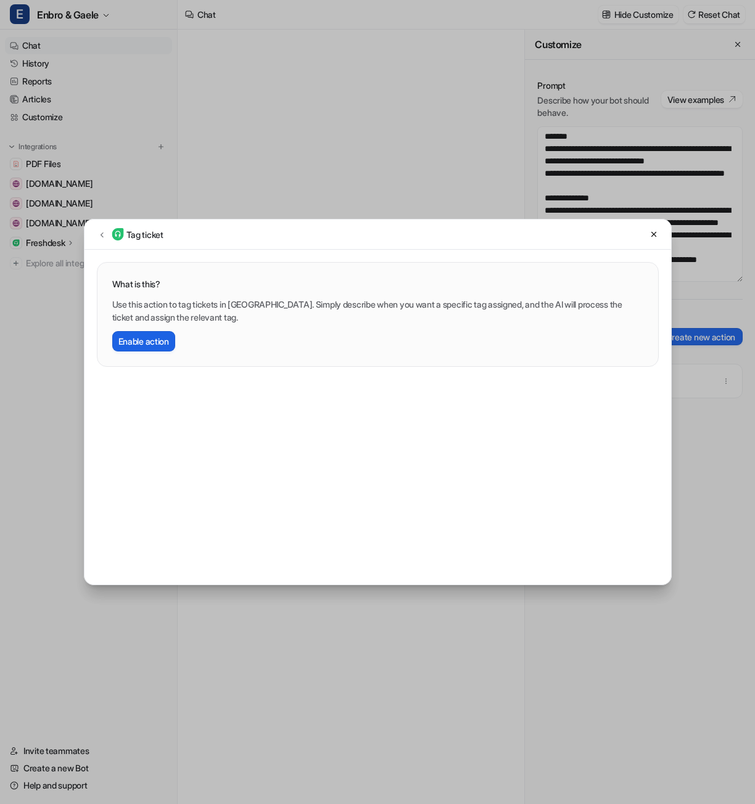
click at [160, 337] on button "Enable action" at bounding box center [143, 341] width 63 height 20
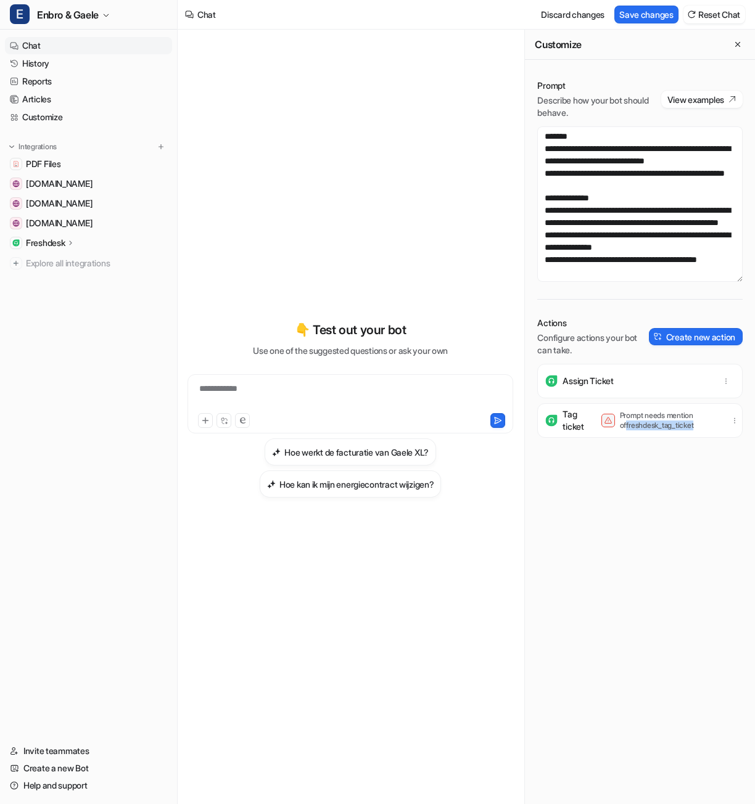
drag, startPoint x: 696, startPoint y: 425, endPoint x: 621, endPoint y: 426, distance: 75.9
click at [621, 426] on p "Prompt needs mention of freshdesk_tag_ticket" at bounding box center [669, 421] width 99 height 20
copy p "freshdesk_tag_ticket"
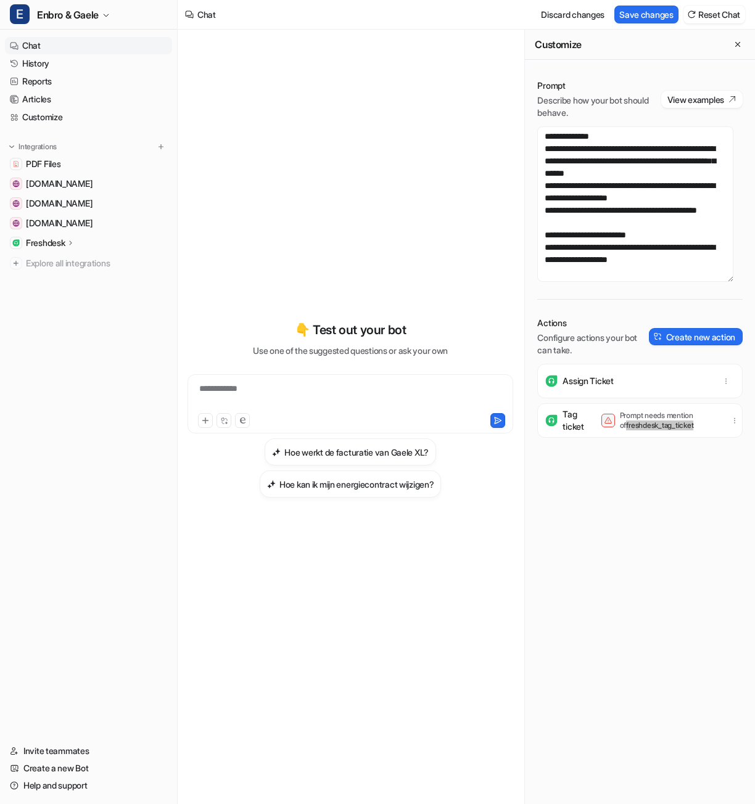
scroll to position [111, 0]
click at [634, 258] on textarea "**********" at bounding box center [635, 203] width 196 height 155
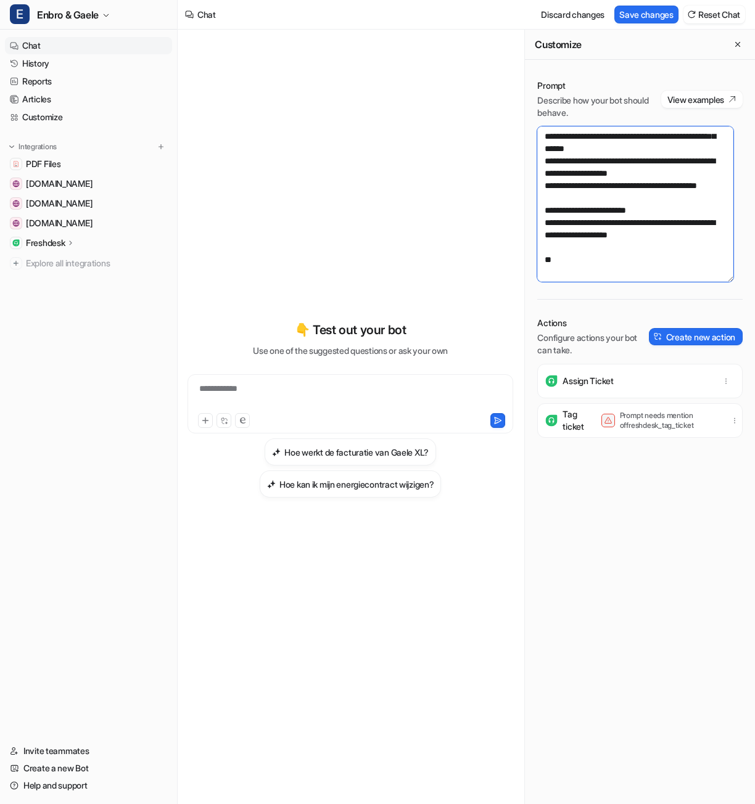
paste textarea "**********"
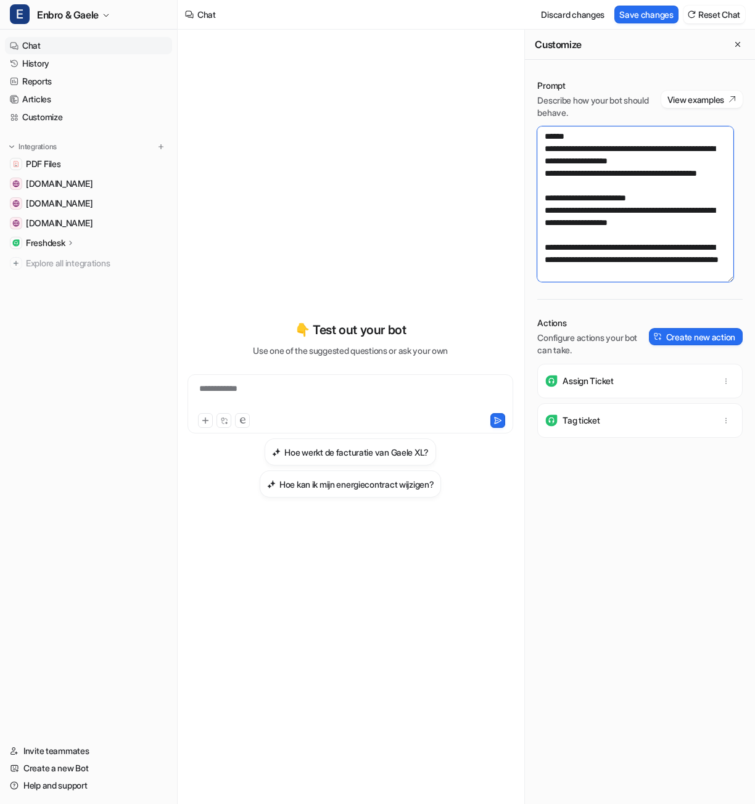
scroll to position [173, 0]
click at [574, 237] on textarea "**********" at bounding box center [635, 203] width 196 height 155
click at [649, 251] on textarea "**********" at bounding box center [635, 203] width 196 height 155
type textarea "**********"
click at [647, 17] on button "Save changes" at bounding box center [646, 15] width 64 height 18
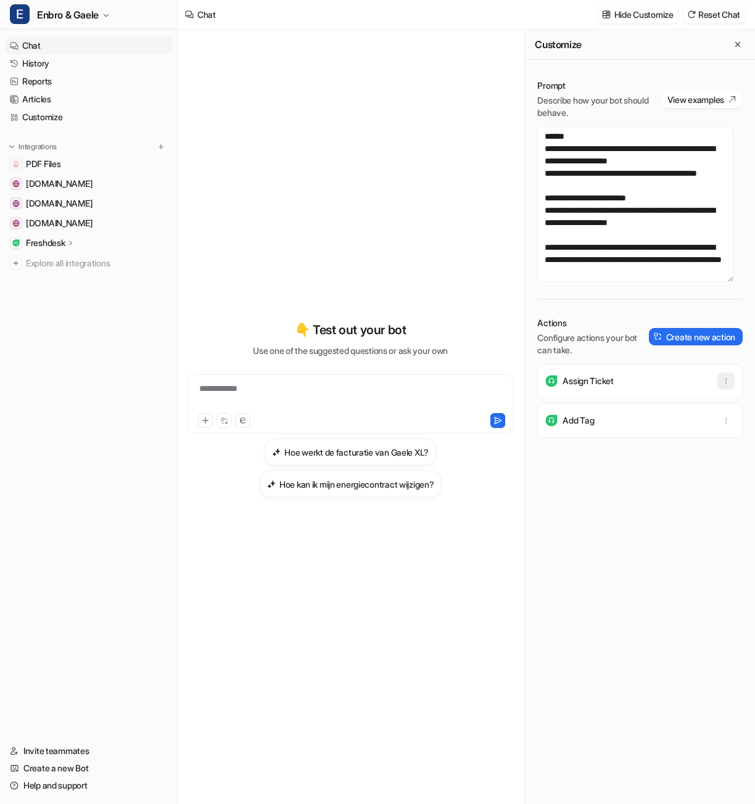
click at [722, 382] on icon "button" at bounding box center [726, 381] width 9 height 9
drag, startPoint x: 645, startPoint y: 368, endPoint x: 635, endPoint y: 375, distance: 12.5
click at [645, 368] on div "Assign Ticket Delete" at bounding box center [640, 381] width 194 height 35
click at [634, 376] on div "Assign Ticket" at bounding box center [640, 381] width 194 height 35
click at [73, 242] on icon at bounding box center [71, 242] width 9 height 9
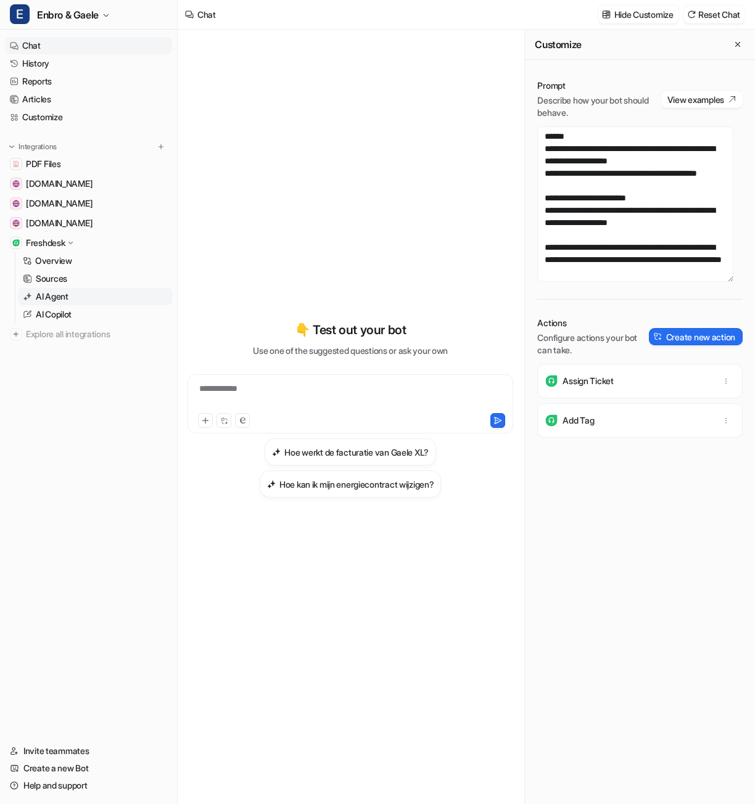
click at [59, 298] on p "AI Agent" at bounding box center [52, 297] width 33 height 12
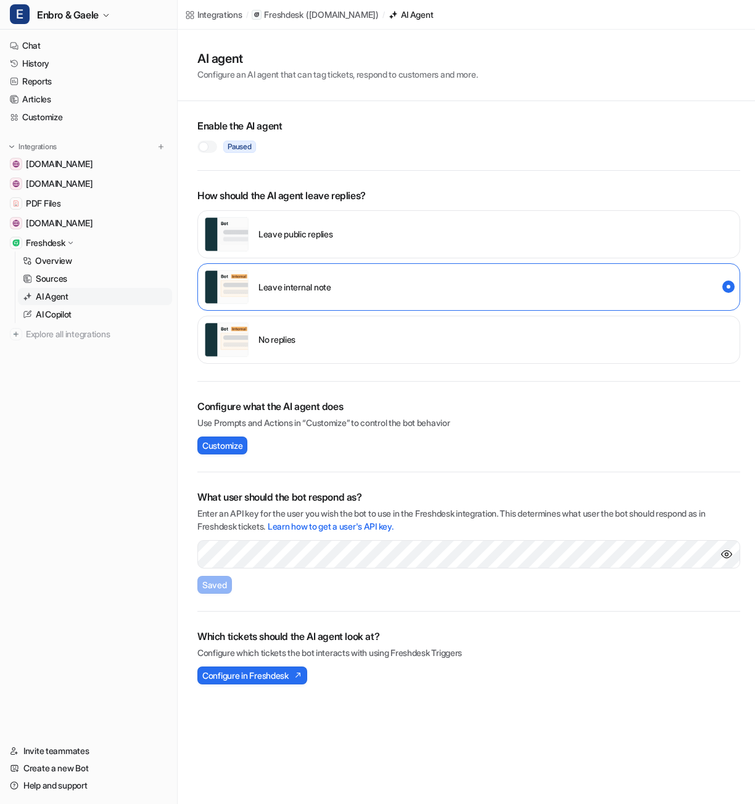
click at [204, 146] on div at bounding box center [204, 147] width 10 height 10
click at [287, 673] on span "Configure in Freshdesk" at bounding box center [245, 675] width 86 height 13
drag, startPoint x: 199, startPoint y: 637, endPoint x: 410, endPoint y: 637, distance: 211.6
click at [410, 637] on h2 "Which tickets should the AI agent look at?" at bounding box center [468, 636] width 543 height 15
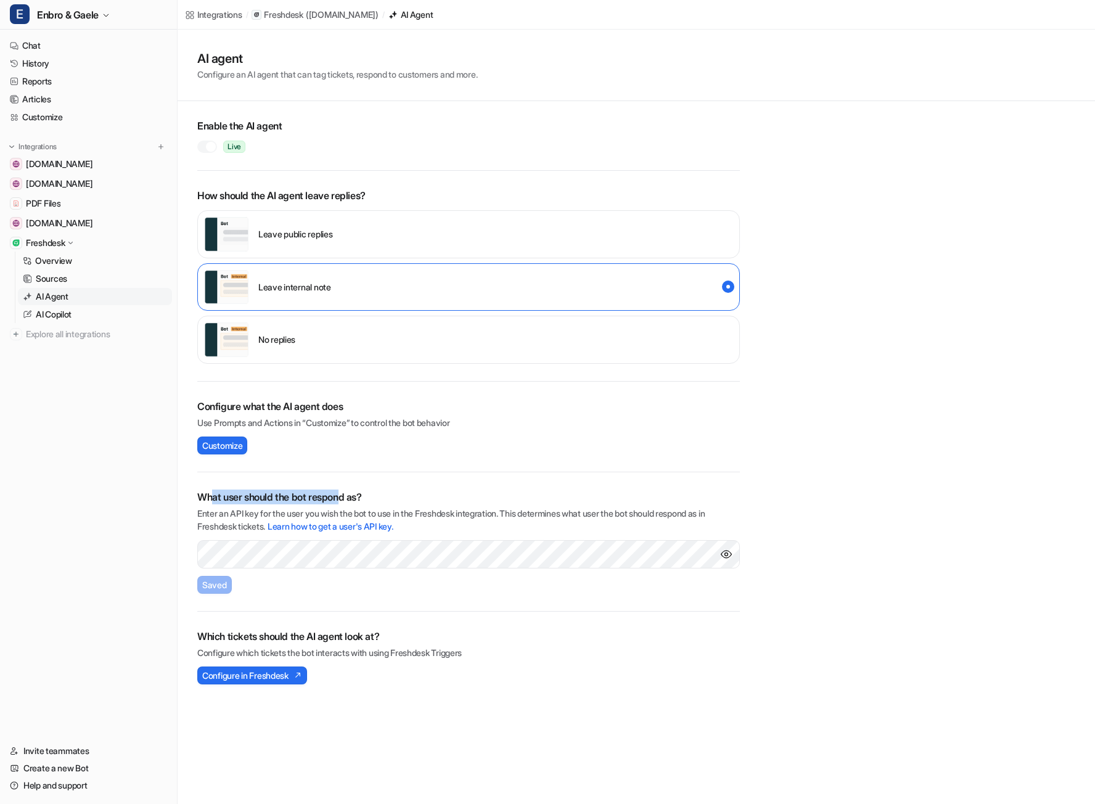
drag, startPoint x: 212, startPoint y: 495, endPoint x: 345, endPoint y: 495, distance: 132.6
click at [345, 495] on h2 "What user should the bot respond as?" at bounding box center [468, 497] width 543 height 15
click at [347, 495] on h2 "What user should the bot respond as?" at bounding box center [468, 497] width 543 height 15
click at [382, 527] on link "Learn how to get a user's API key." at bounding box center [330, 526] width 125 height 10
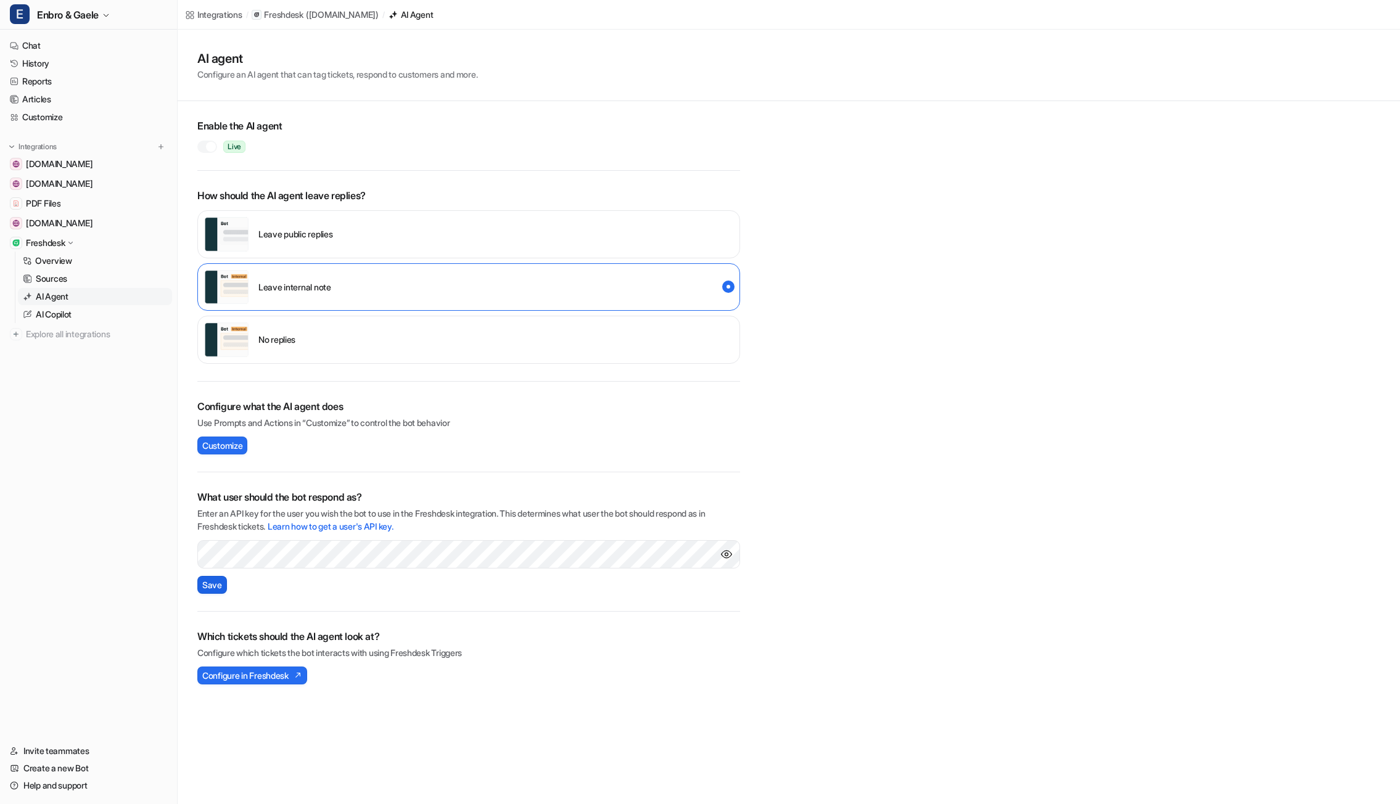
click at [218, 584] on span "Save" at bounding box center [212, 585] width 20 height 13
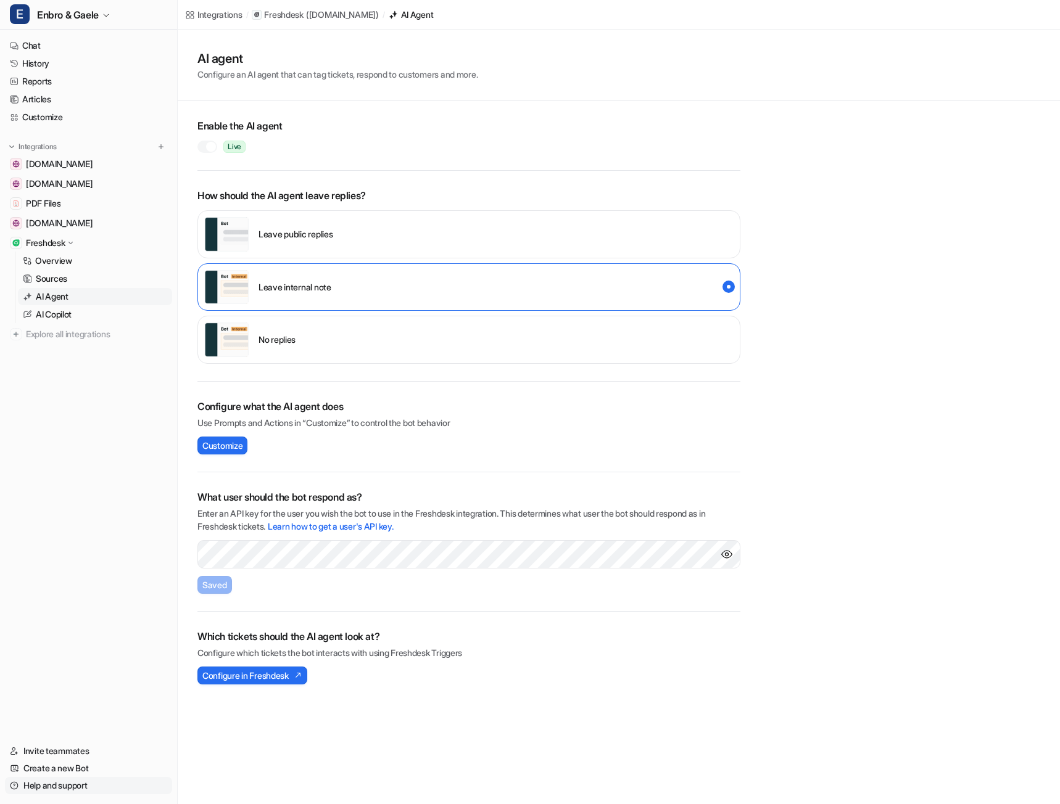
click at [49, 781] on link "Help and support" at bounding box center [88, 785] width 167 height 17
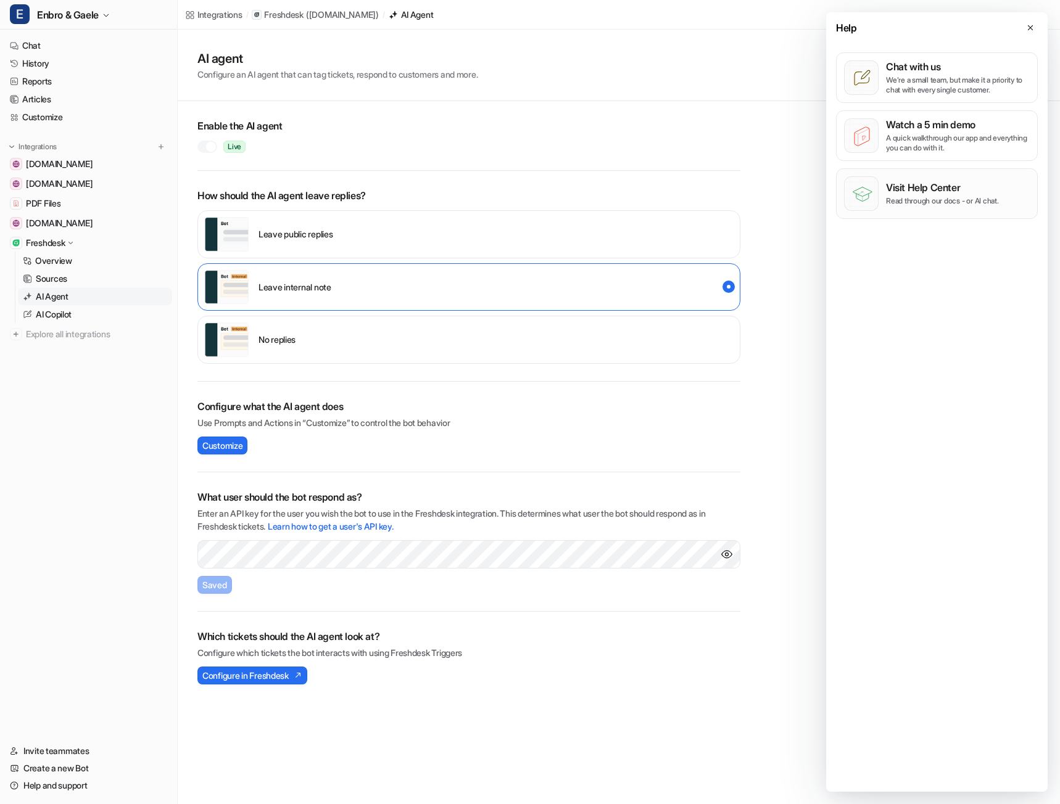
click at [754, 189] on p "Visit Help Center" at bounding box center [942, 187] width 113 height 12
click at [754, 88] on p "We’re a small team, but make it a priority to chat with every single customer." at bounding box center [958, 85] width 144 height 20
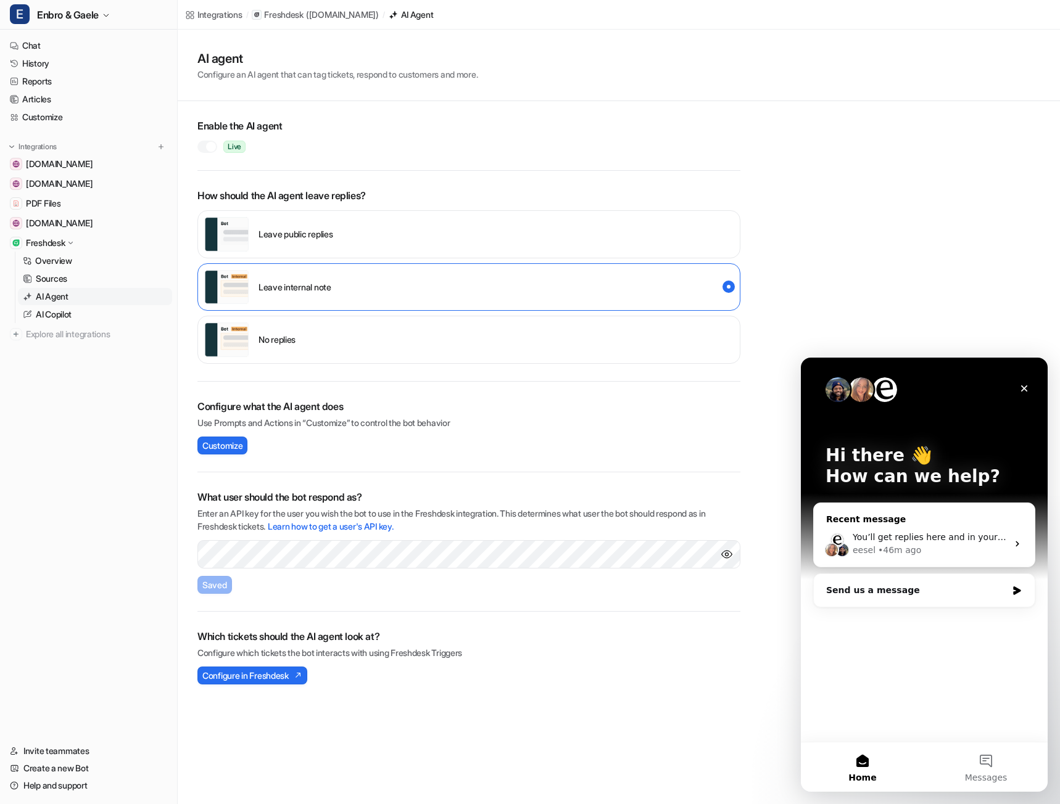
click at [754, 549] on div "eesel • 46m ago" at bounding box center [929, 550] width 155 height 13
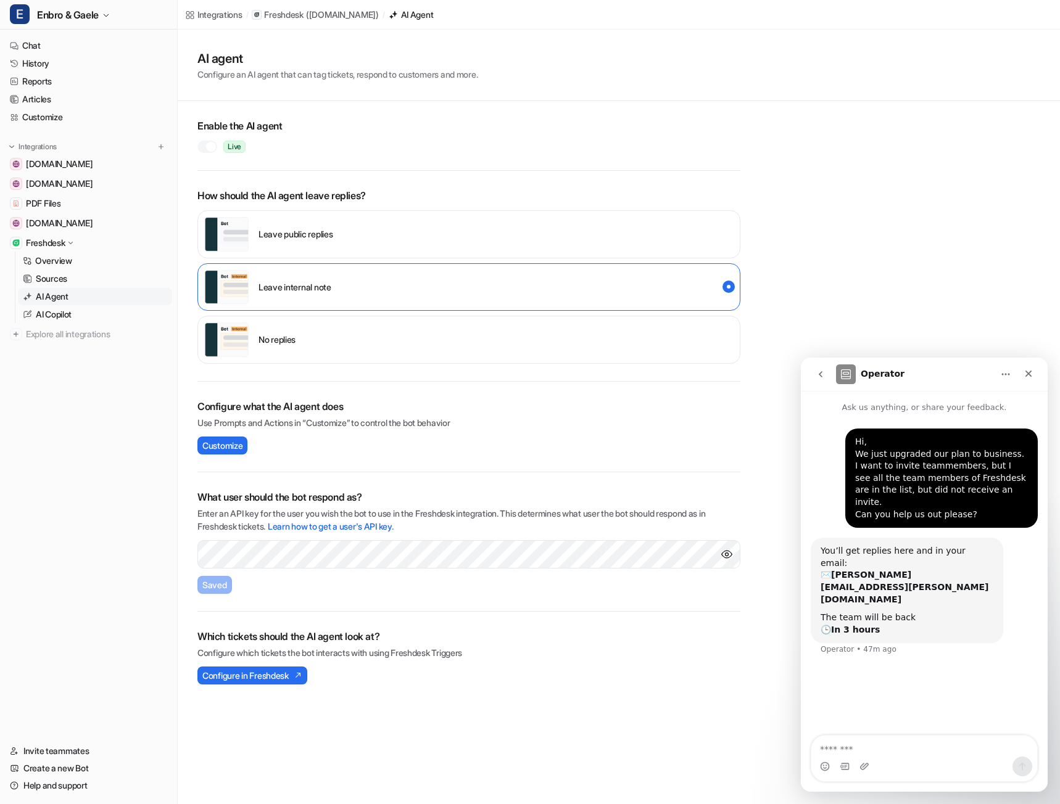
click at [208, 149] on div at bounding box center [211, 147] width 10 height 10
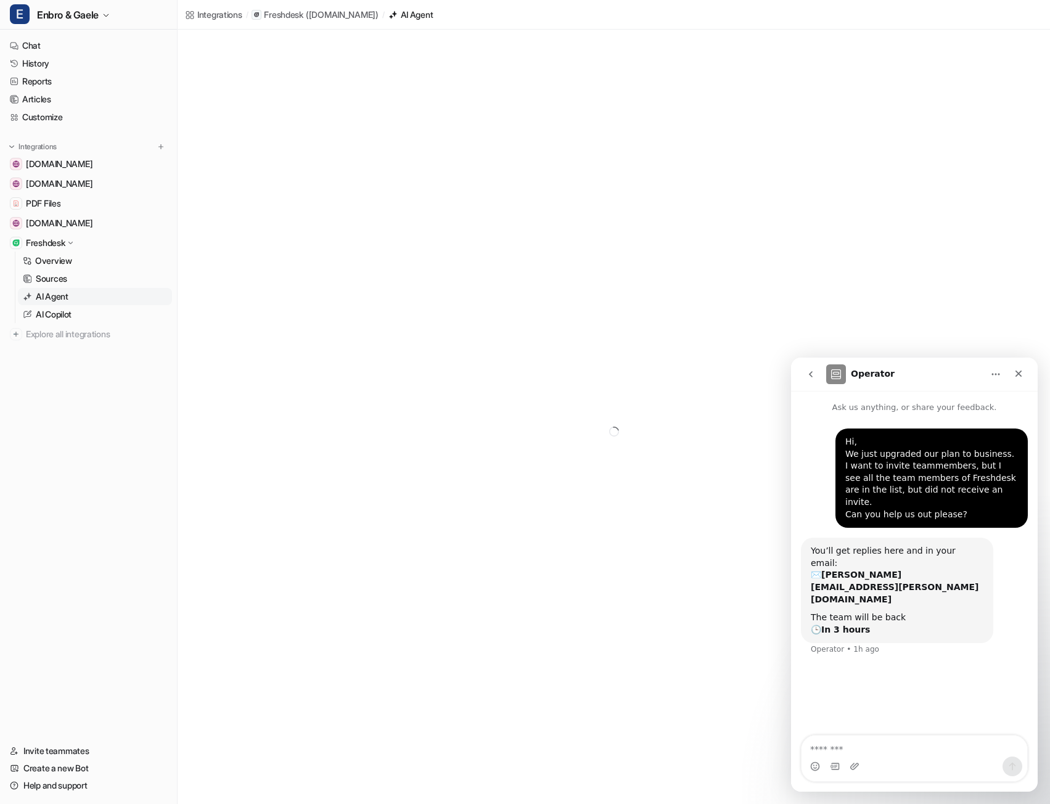
click at [139, 384] on nav "Chat History Reports Articles Customize Integrations [DOMAIN_NAME] [DOMAIN_NAME…" at bounding box center [88, 382] width 177 height 701
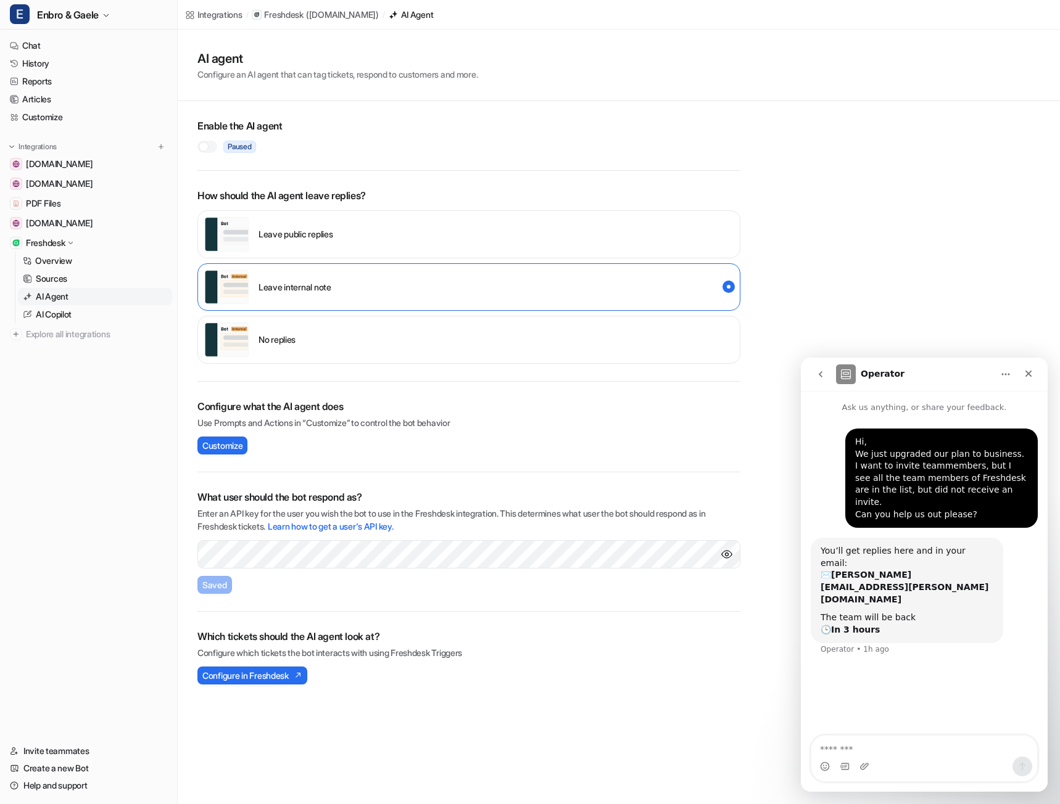
click at [754, 375] on nav "Operator" at bounding box center [924, 374] width 247 height 33
click at [87, 223] on span "[DOMAIN_NAME]" at bounding box center [59, 223] width 67 height 12
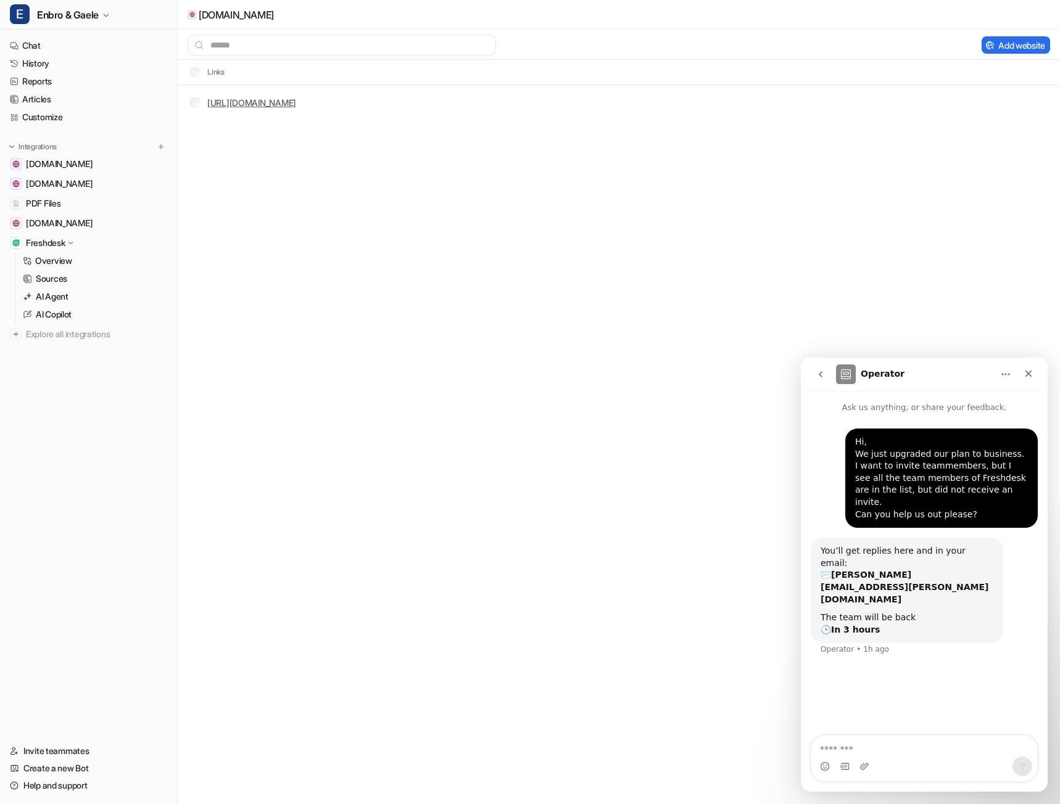
click at [296, 105] on link "[URL][DOMAIN_NAME]" at bounding box center [251, 102] width 89 height 10
